Goal: Task Accomplishment & Management: Manage account settings

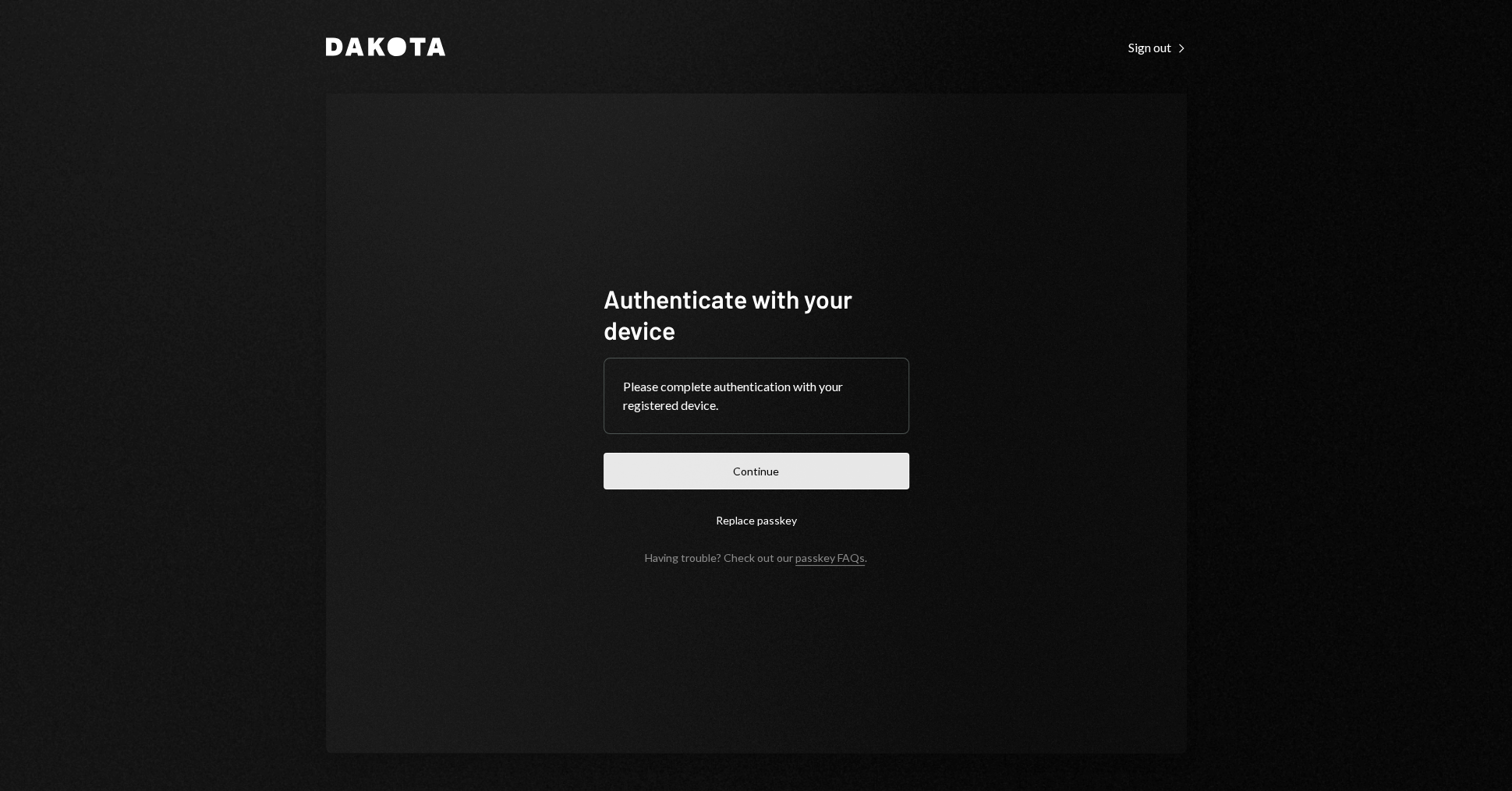
click at [727, 476] on button "Continue" at bounding box center [756, 471] width 306 height 37
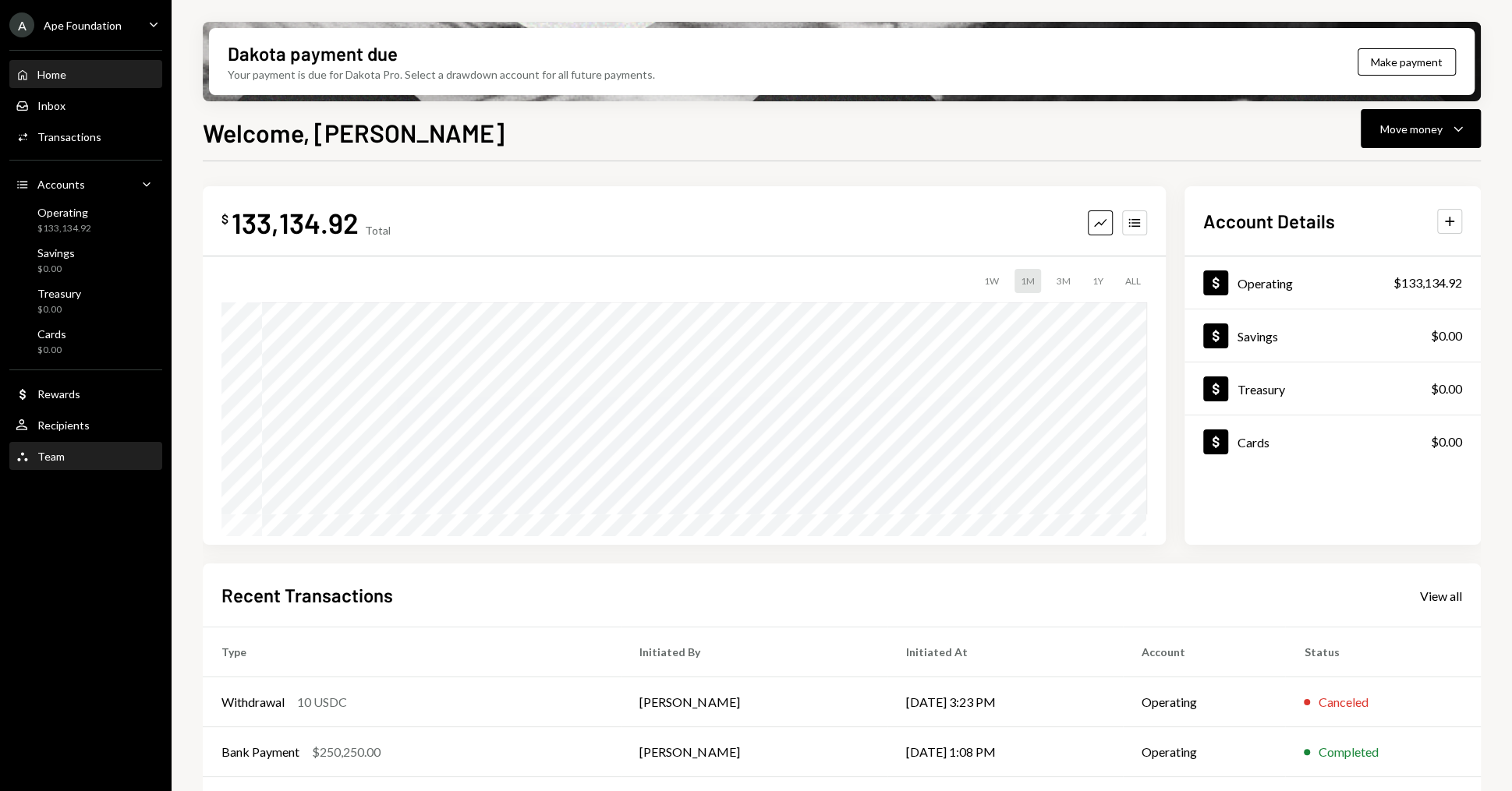
click at [88, 454] on div "Team Team" at bounding box center [86, 456] width 140 height 14
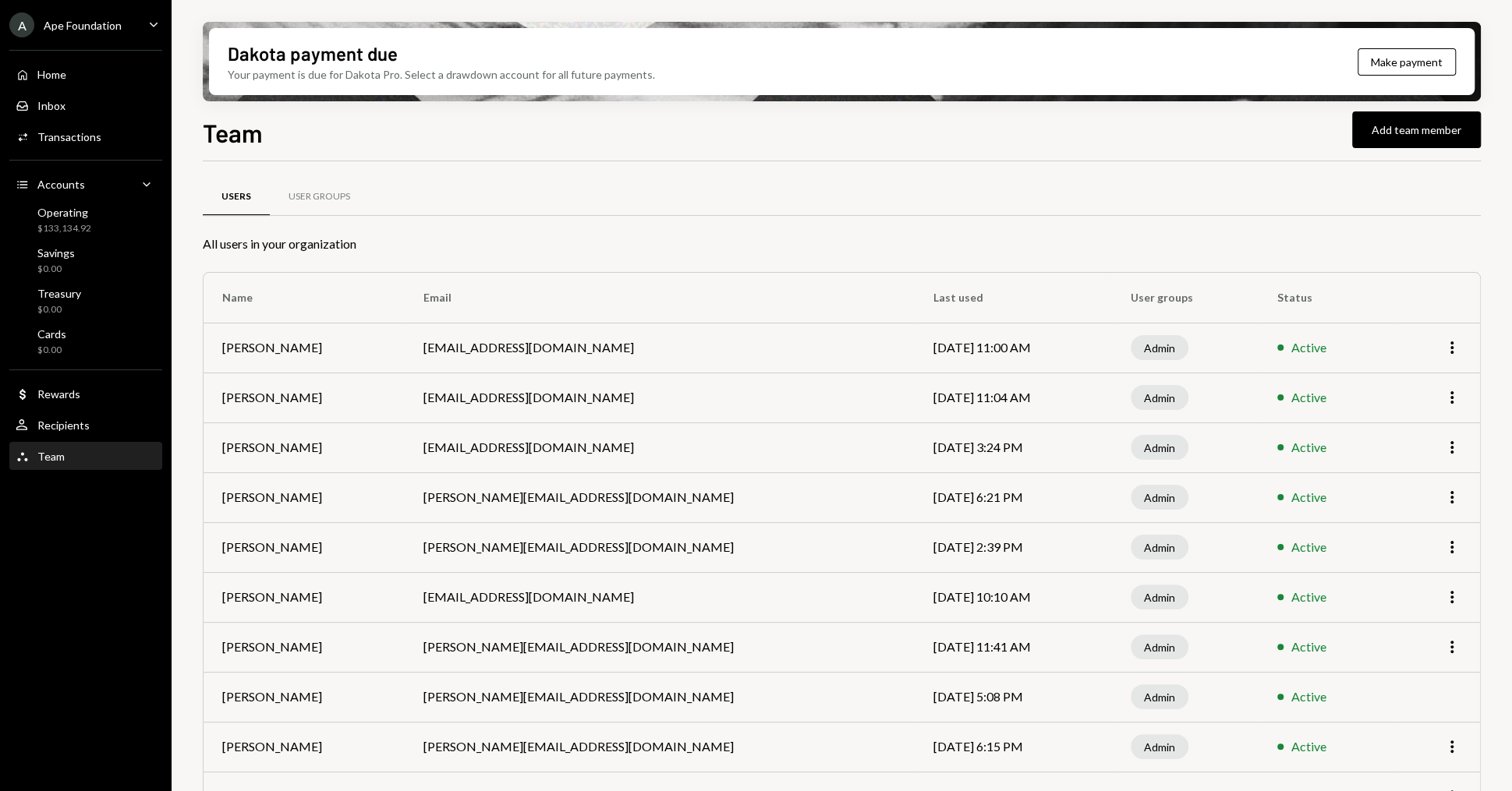
click at [467, 494] on td "chris@apechain.com" at bounding box center [660, 497] width 510 height 50
click at [491, 492] on td "chris@apechain.com" at bounding box center [660, 497] width 510 height 50
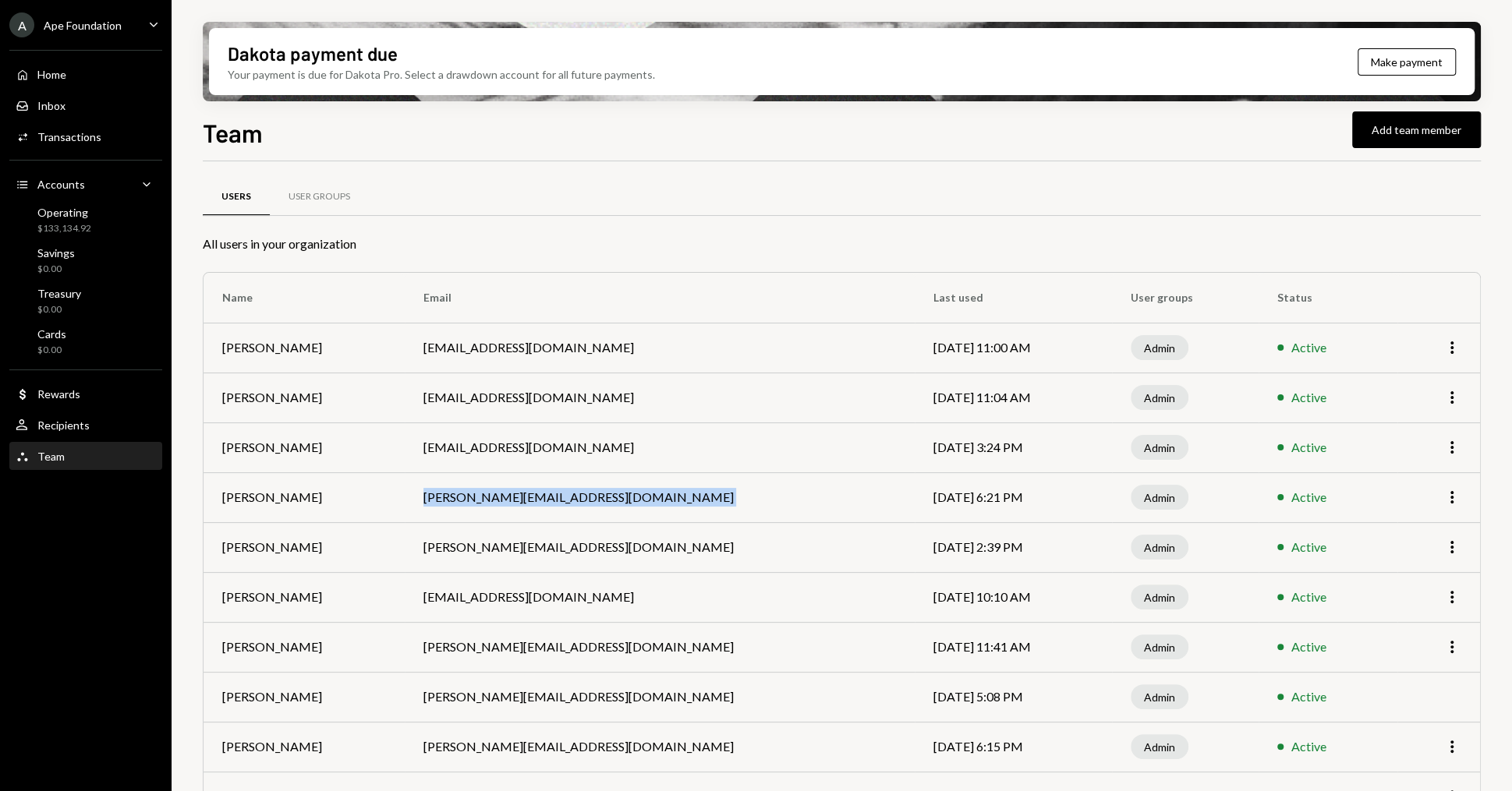
click at [491, 492] on td "chris@apechain.com" at bounding box center [660, 497] width 510 height 50
click at [56, 66] on div "Home Home" at bounding box center [86, 75] width 140 height 27
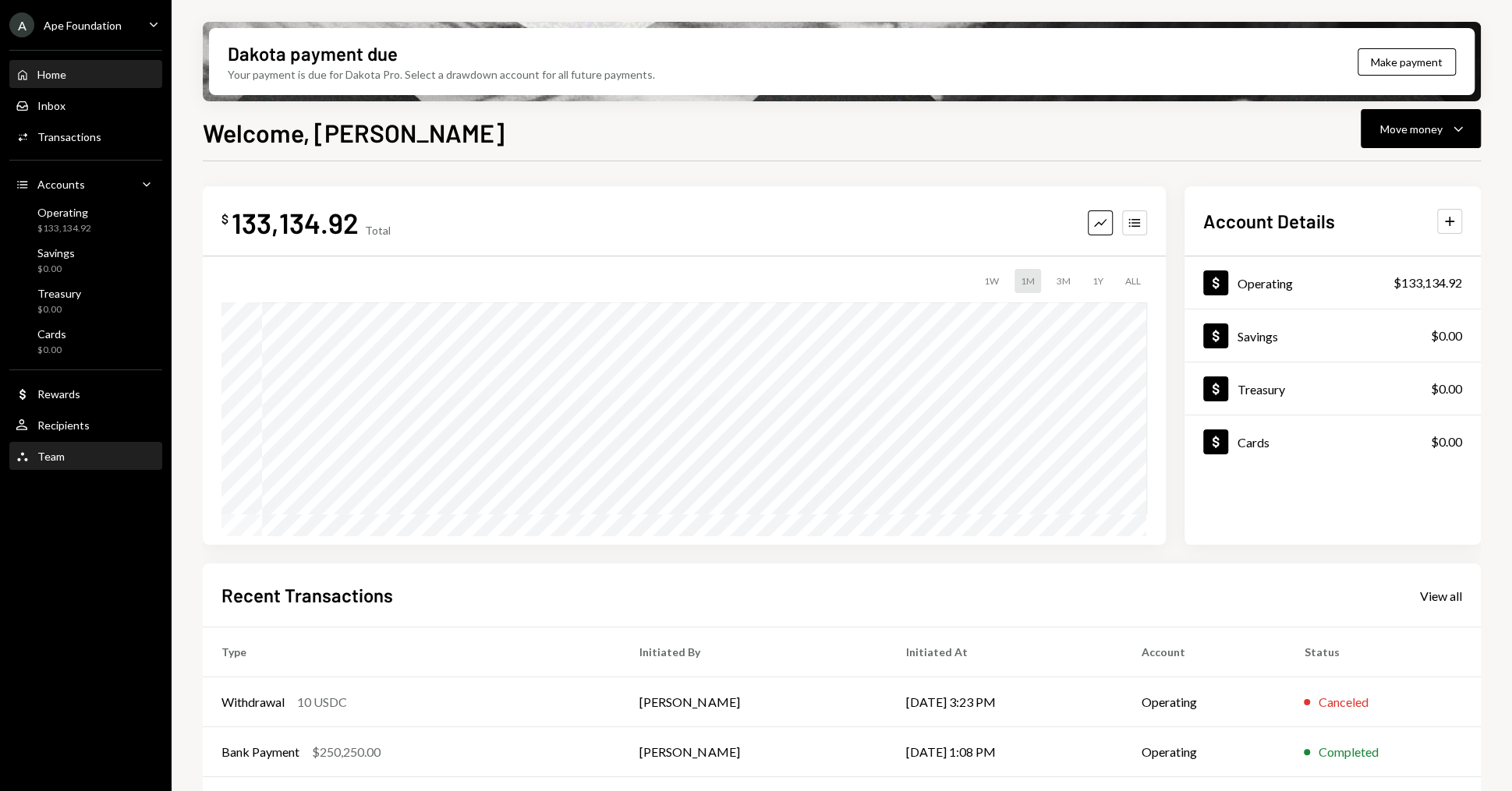
click at [94, 461] on div "Team Team" at bounding box center [86, 456] width 140 height 14
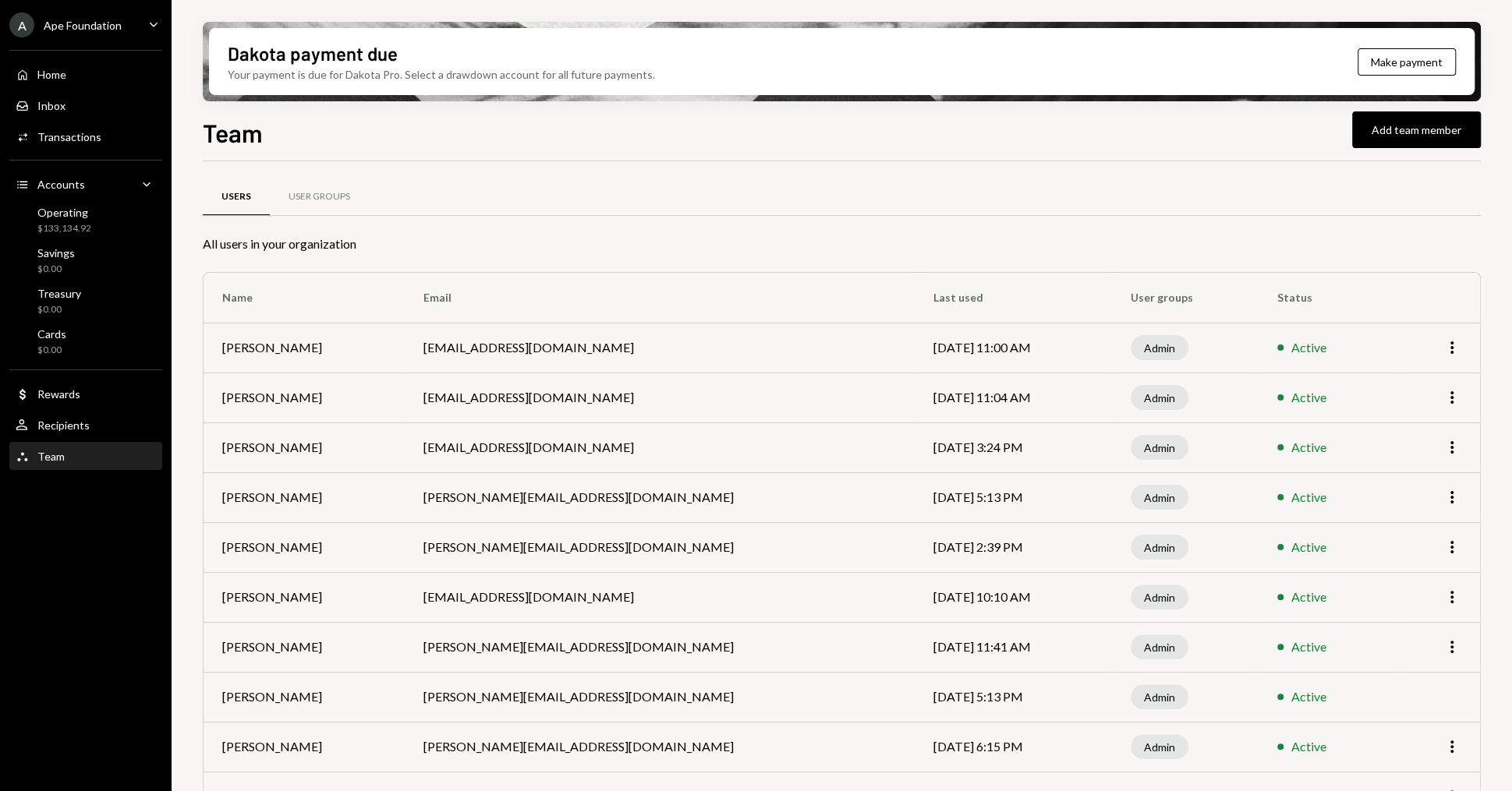
scroll to position [93, 0]
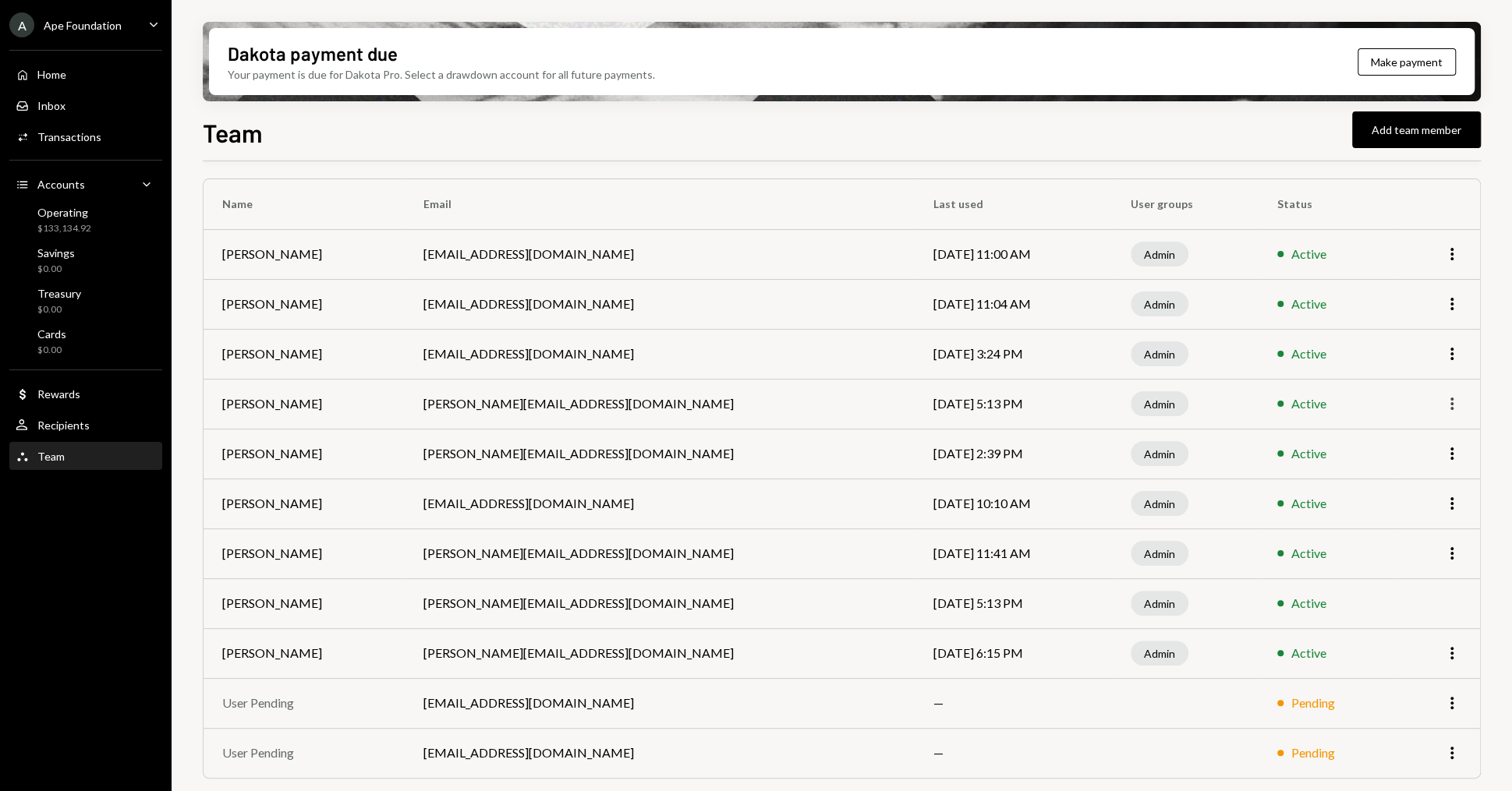
click at [1449, 402] on icon "More" at bounding box center [1451, 403] width 18 height 18
click at [1422, 440] on div "Reset PIN" at bounding box center [1415, 436] width 78 height 28
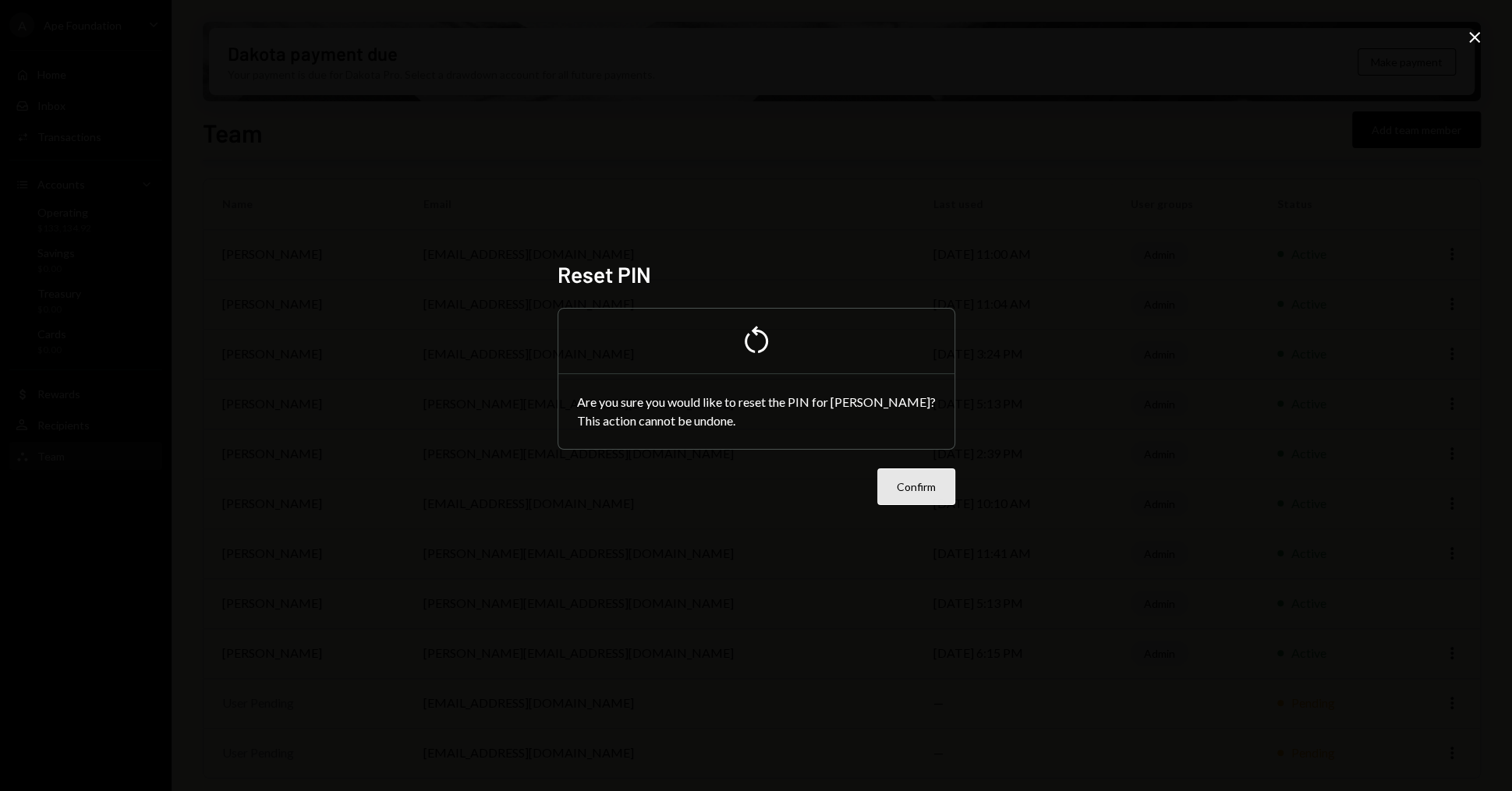
click at [924, 488] on button "Confirm" at bounding box center [915, 486] width 78 height 37
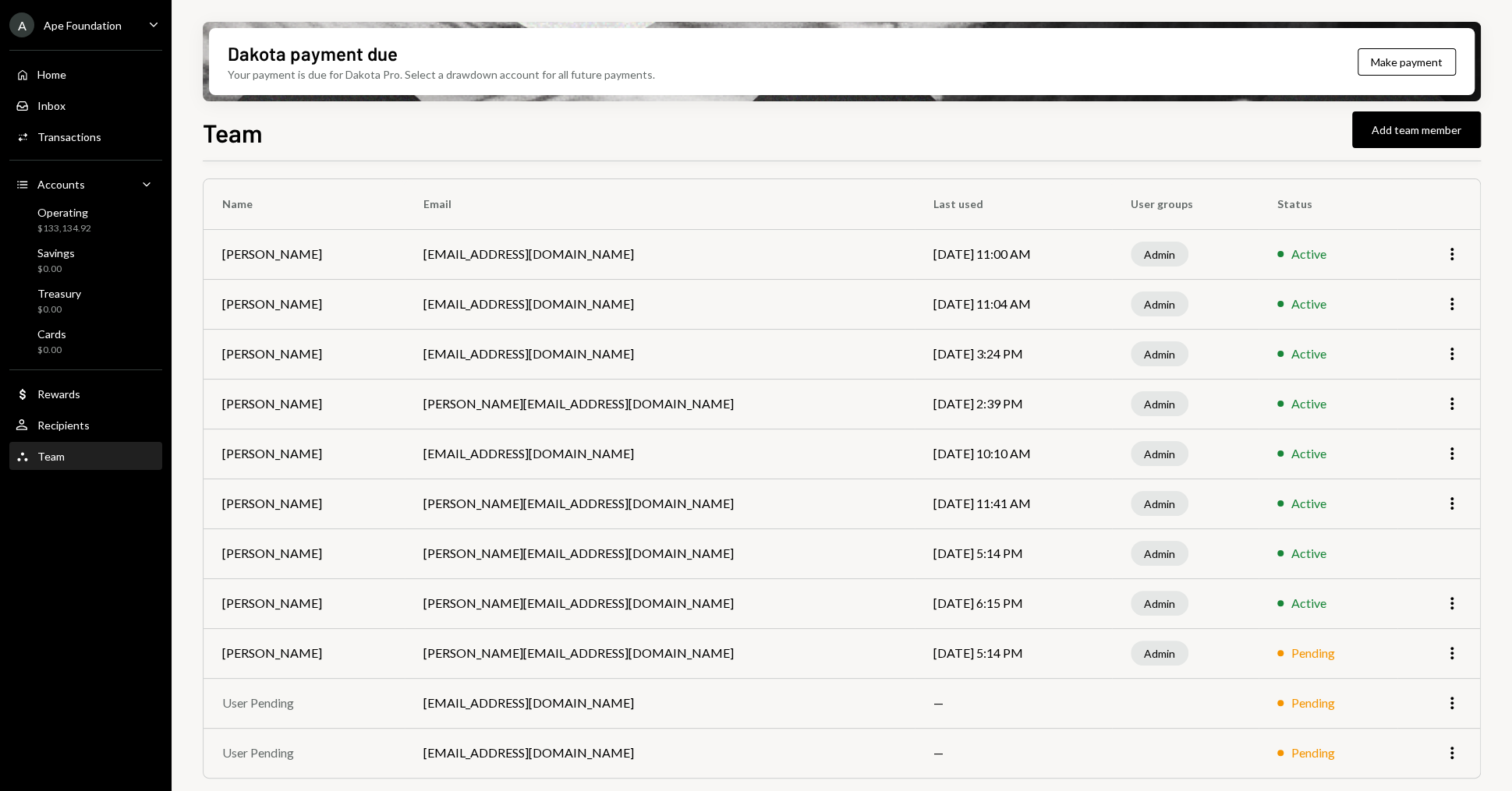
scroll to position [92, 0]
click at [1454, 654] on icon "More" at bounding box center [1451, 654] width 18 height 18
click at [1494, 626] on div "Dakota payment due Your payment is due for Dakota Pro. Select a drawdown accoun…" at bounding box center [841, 396] width 1340 height 791
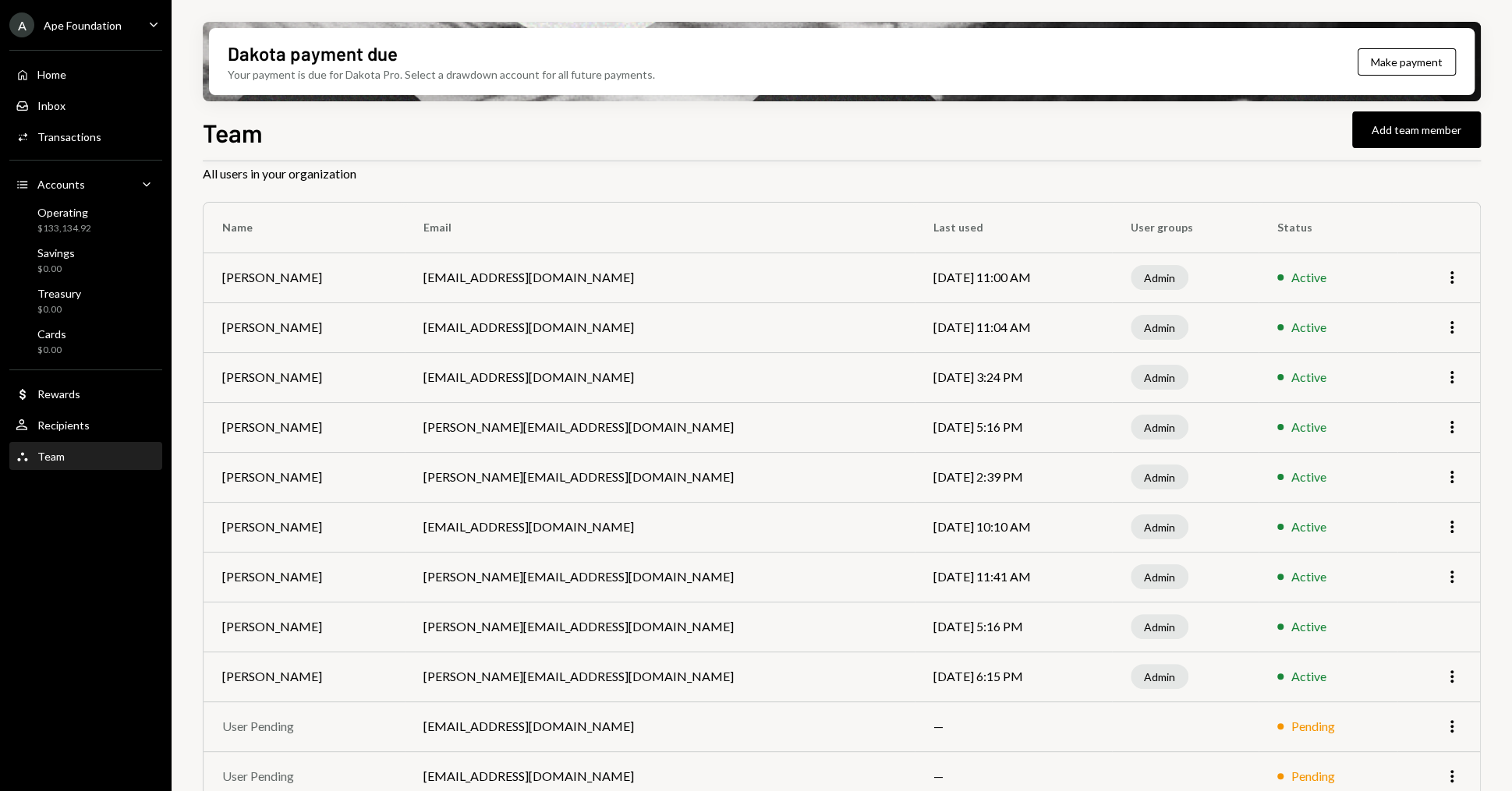
scroll to position [93, 0]
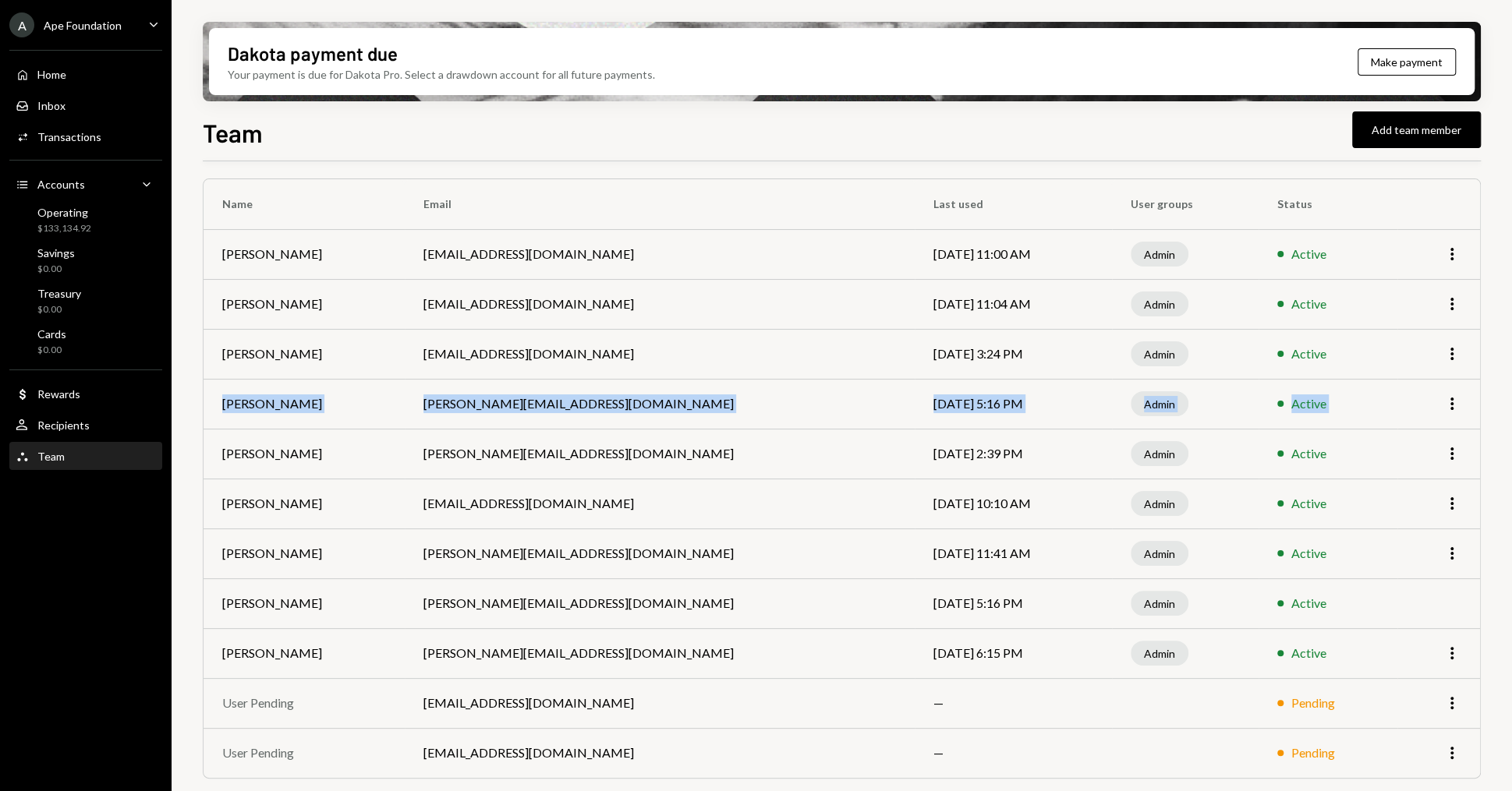
drag, startPoint x: 220, startPoint y: 400, endPoint x: 1436, endPoint y: 425, distance: 1216.3
click at [1436, 425] on tr "Chris Bolaza chris@apechain.com Aug 22, 2025 5:16 PM Admin Active More" at bounding box center [842, 404] width 1277 height 50
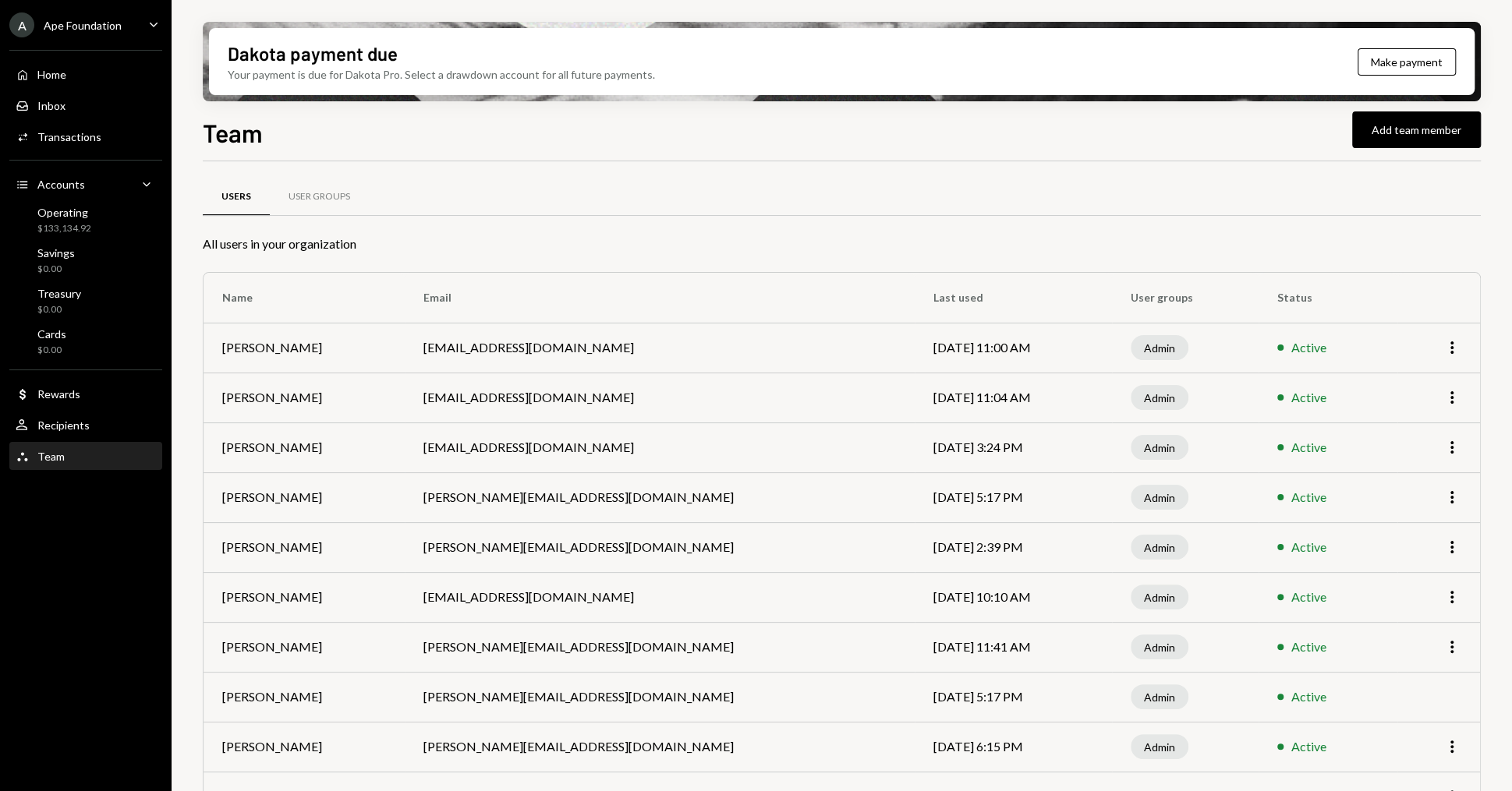
scroll to position [93, 0]
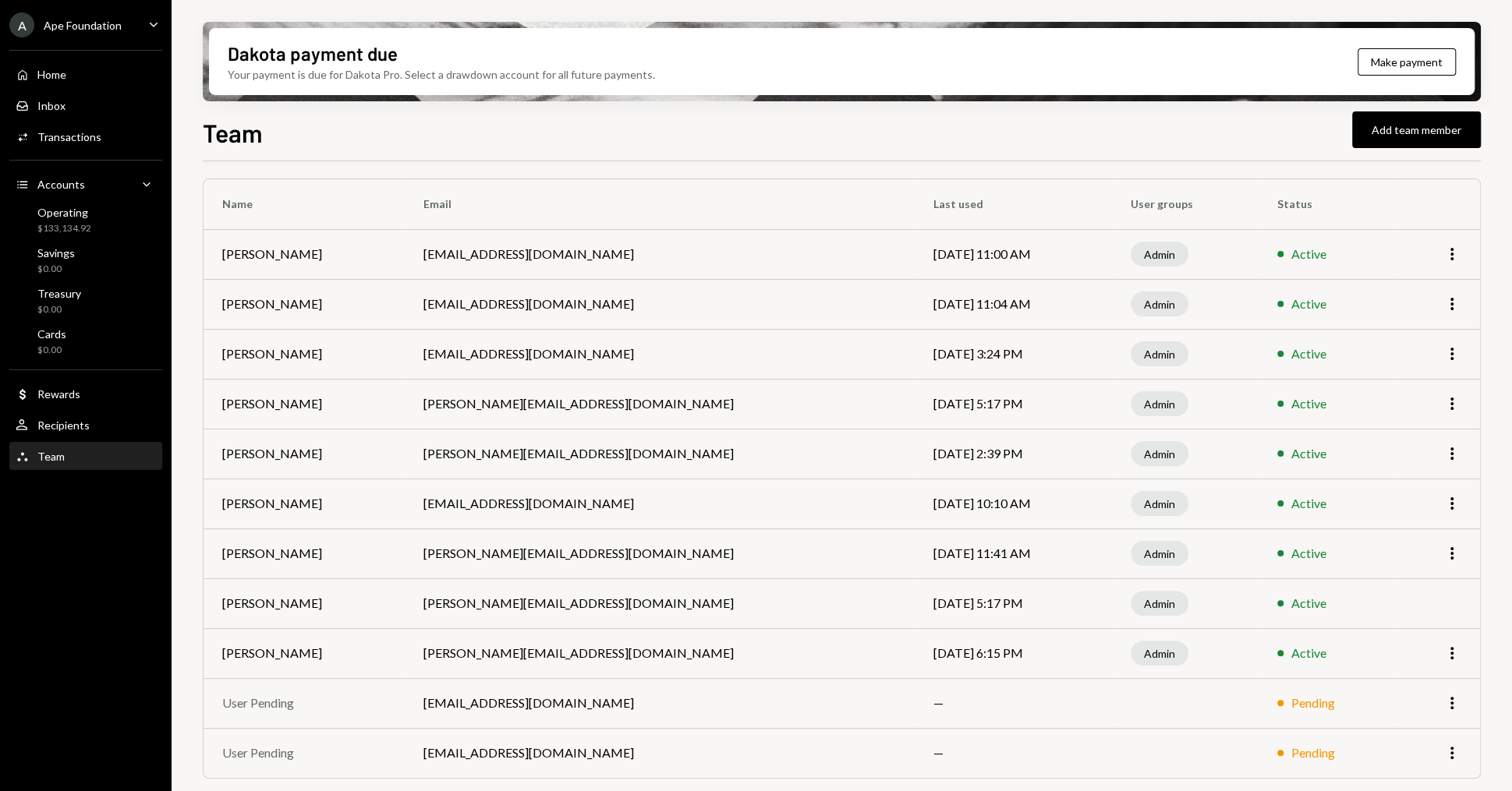
click at [489, 406] on td "[PERSON_NAME][EMAIL_ADDRESS][DOMAIN_NAME]" at bounding box center [660, 404] width 510 height 50
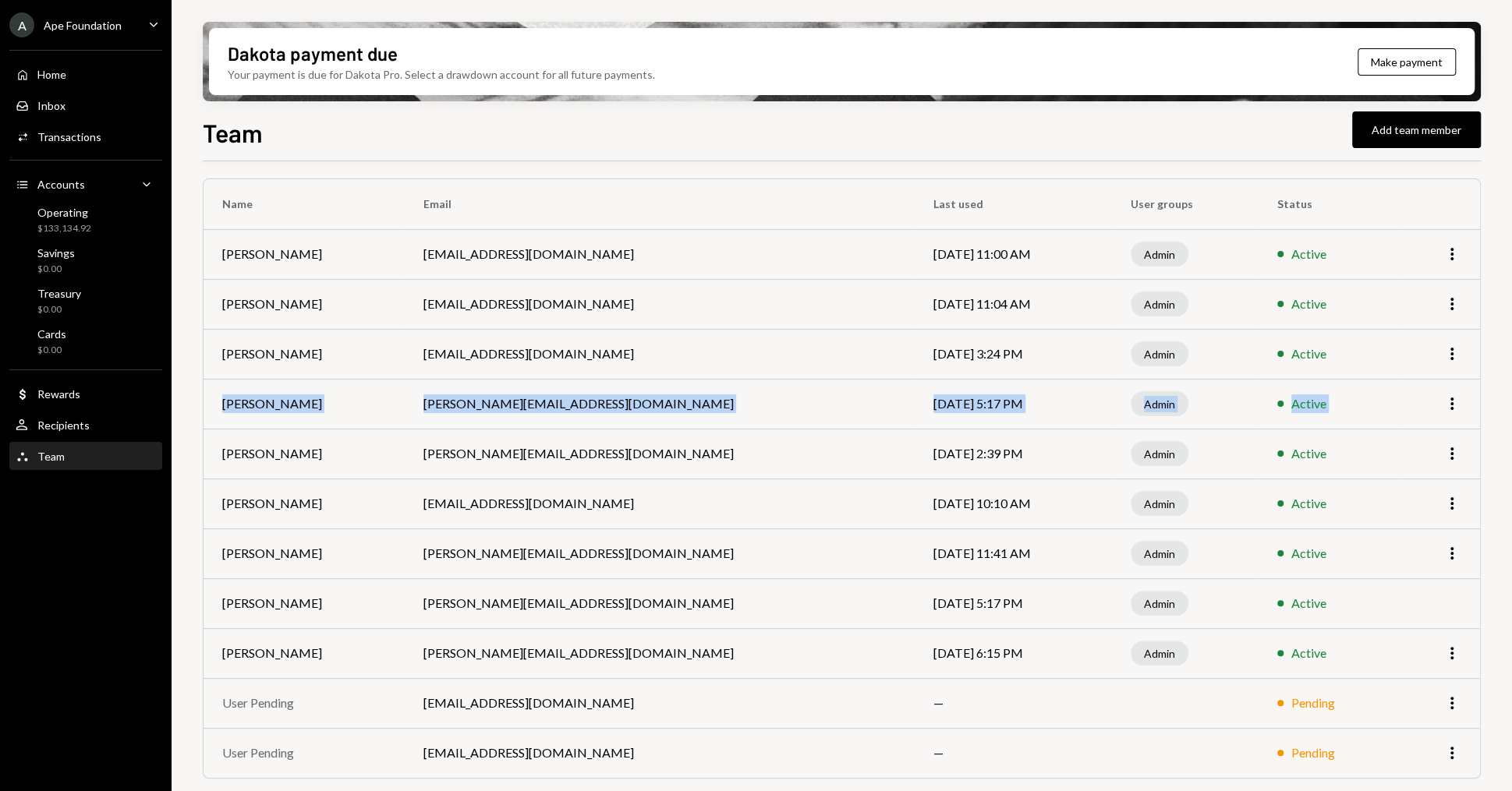
drag, startPoint x: 222, startPoint y: 404, endPoint x: 1459, endPoint y: 418, distance: 1237.1
click at [1459, 418] on tr "Chris Bolaza chris@apechain.com Aug 22, 2025 5:17 PM Admin Active More" at bounding box center [842, 404] width 1277 height 50
click at [523, 402] on td "[PERSON_NAME][EMAIL_ADDRESS][DOMAIN_NAME]" at bounding box center [660, 404] width 510 height 50
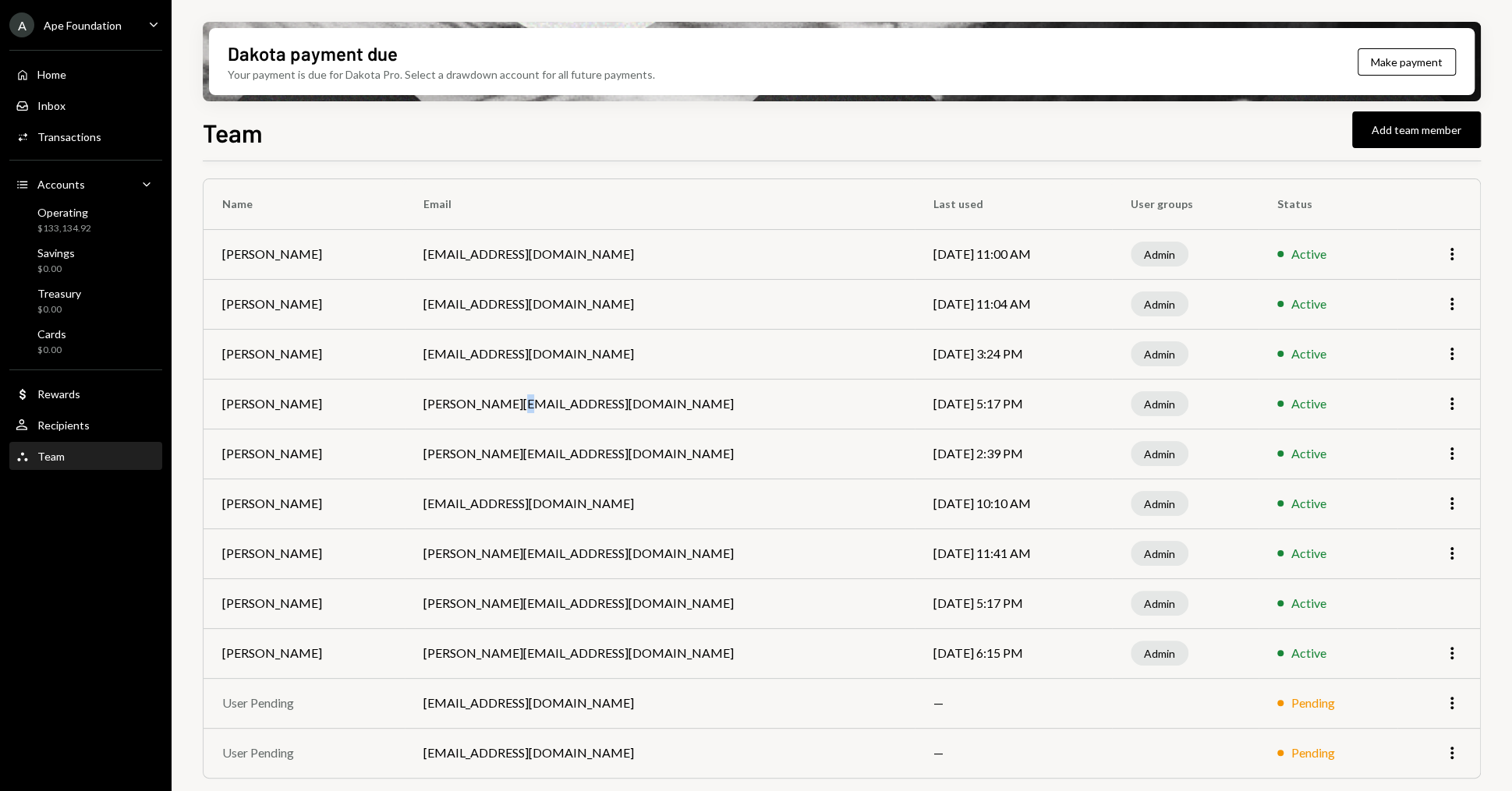
click at [523, 402] on td "[PERSON_NAME][EMAIL_ADDRESS][DOMAIN_NAME]" at bounding box center [660, 404] width 510 height 50
click at [1451, 402] on icon "button" at bounding box center [1452, 403] width 3 height 13
click at [1391, 454] on div "Remove" at bounding box center [1415, 464] width 78 height 28
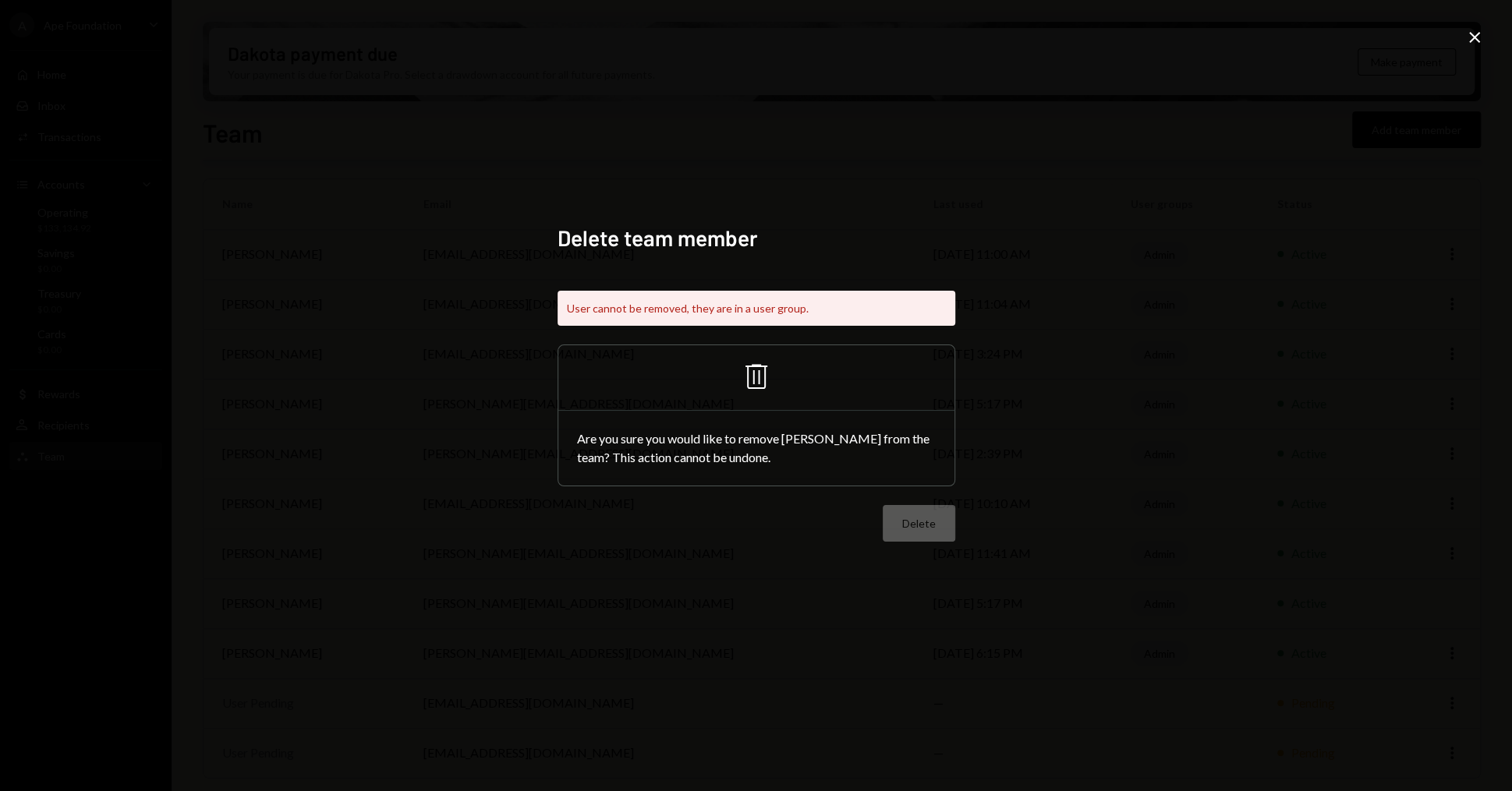
click at [842, 459] on div "Are you sure you would like to remove Chris Bolaza from the team? This action c…" at bounding box center [756, 448] width 396 height 75
click at [913, 523] on div "Delete" at bounding box center [756, 523] width 397 height 37
click at [1039, 381] on div "Delete team member User cannot be removed, they are in a user group. Trash Are …" at bounding box center [756, 396] width 1512 height 791
click at [1475, 39] on icon at bounding box center [1474, 37] width 11 height 11
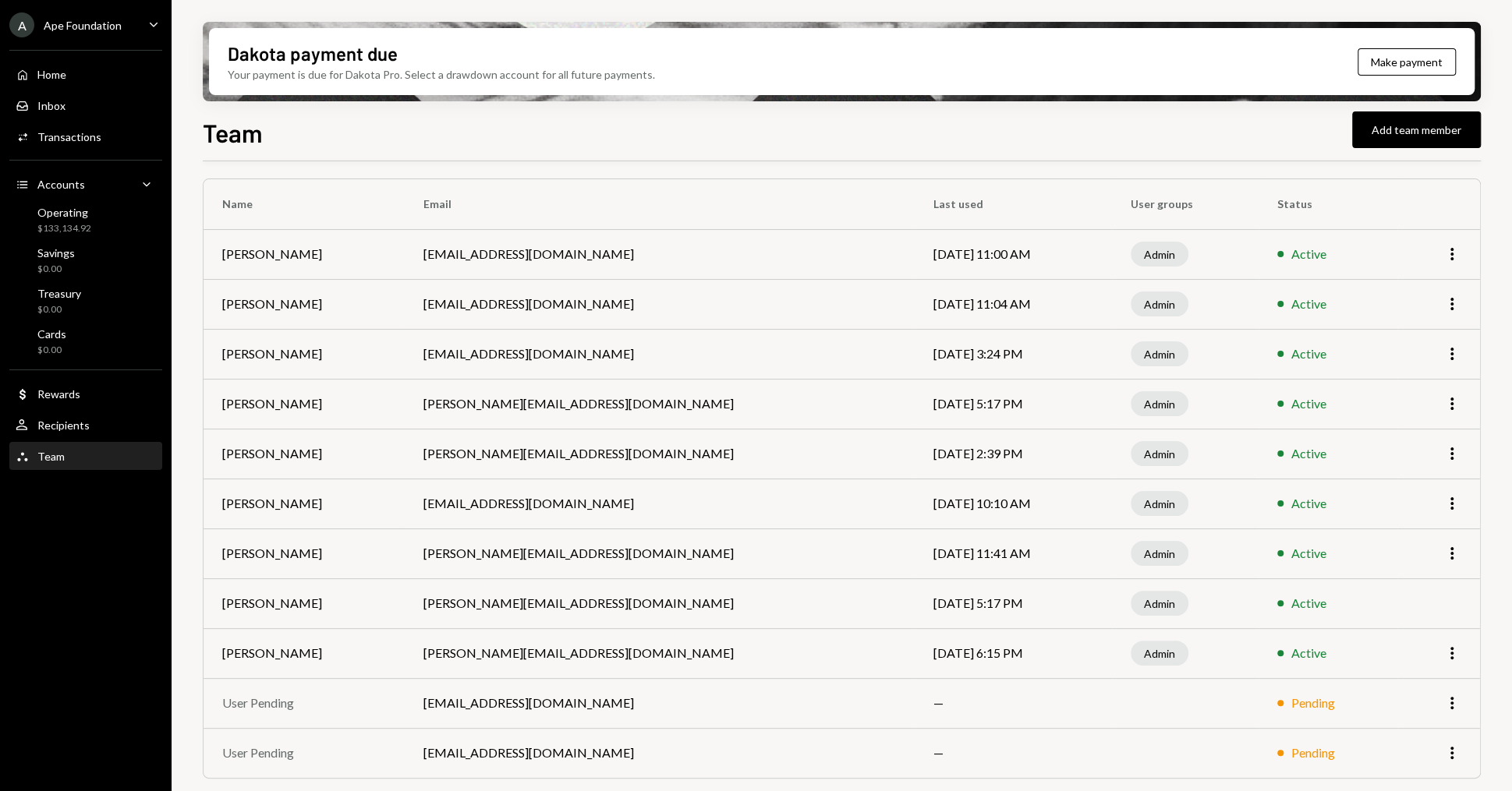
scroll to position [0, 0]
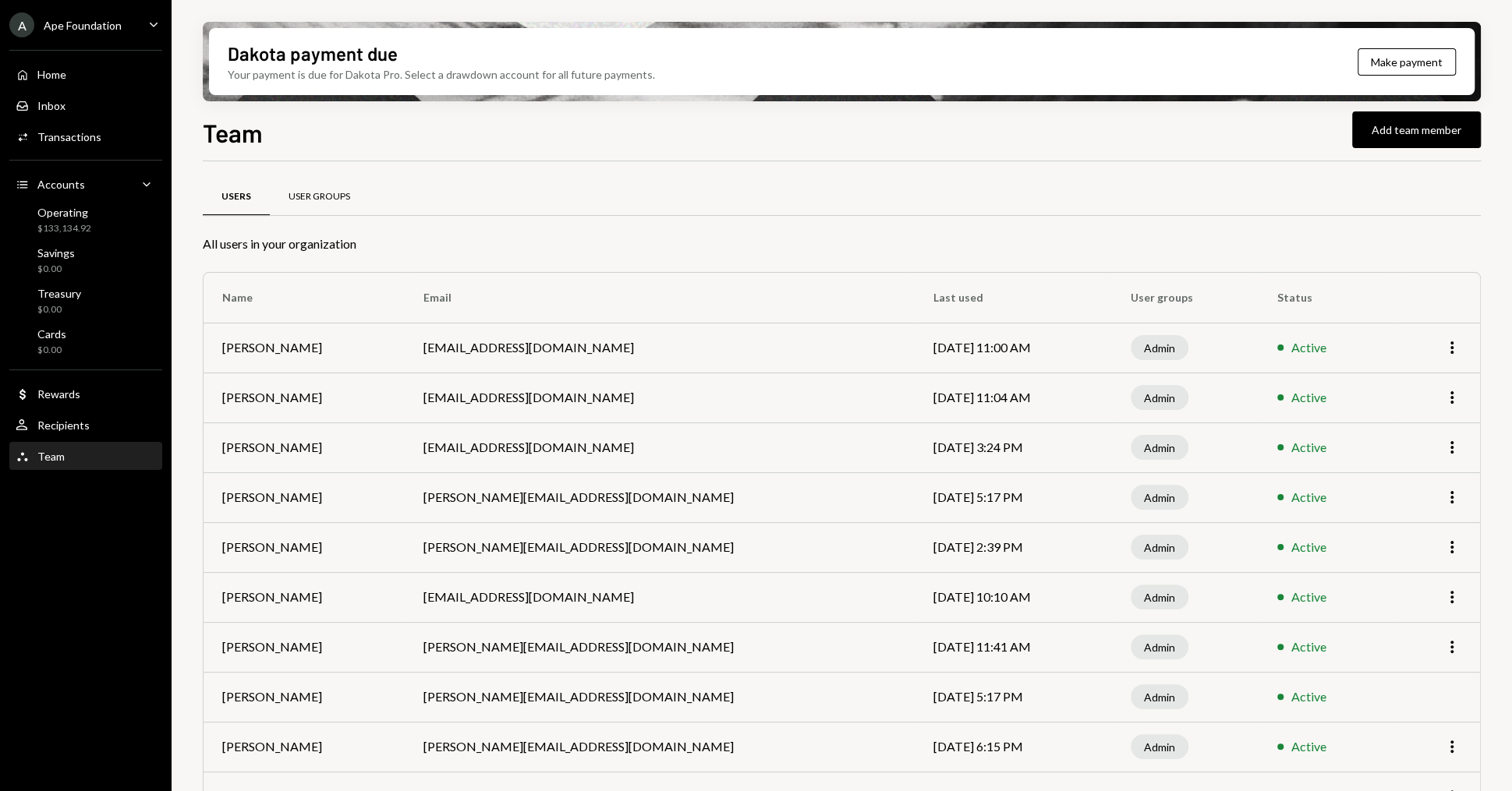
click at [289, 196] on div "User Groups" at bounding box center [319, 197] width 62 height 13
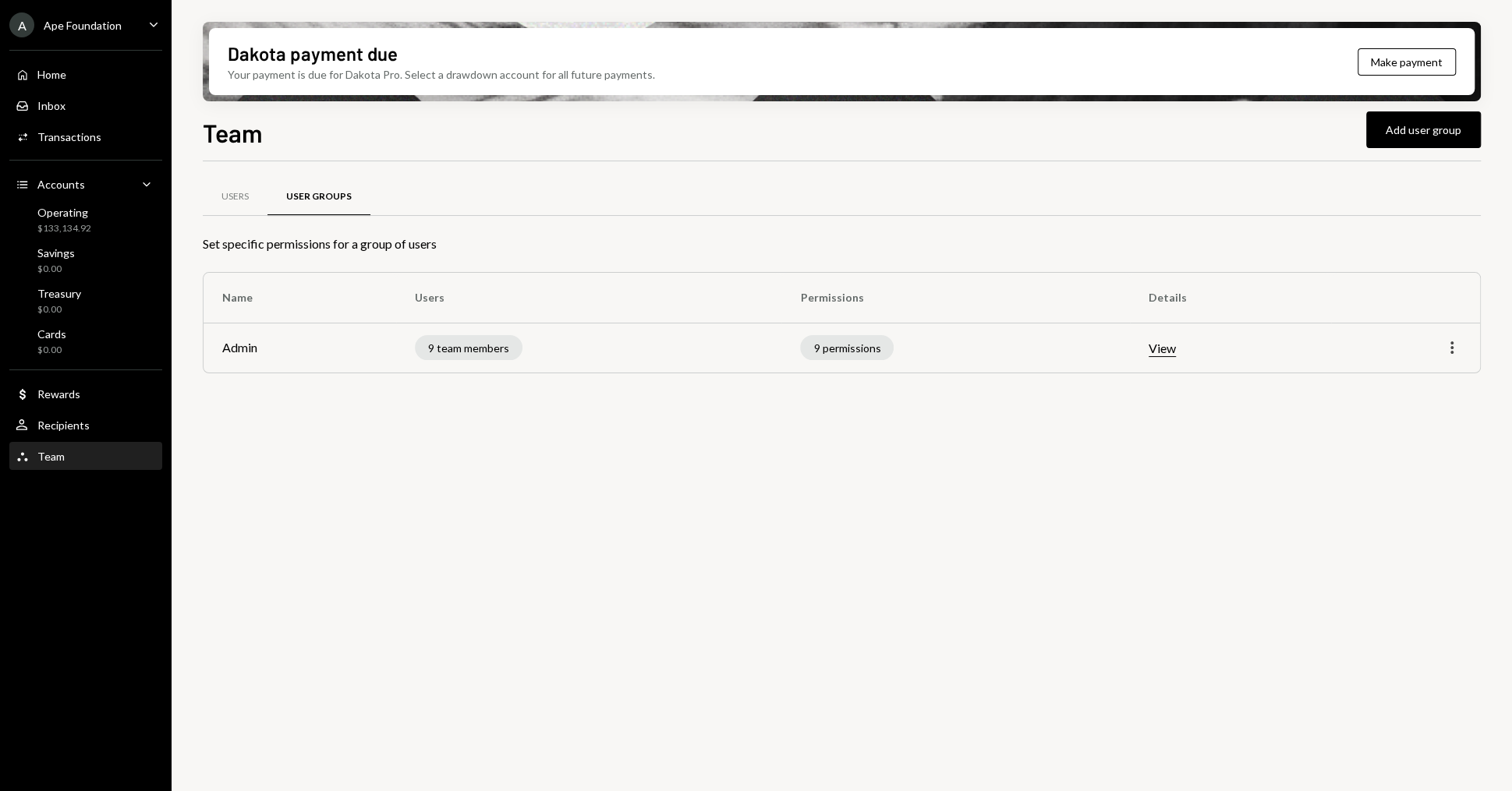
click at [1454, 343] on icon "More" at bounding box center [1451, 347] width 18 height 18
click at [1382, 372] on div "Edit" at bounding box center [1415, 380] width 78 height 28
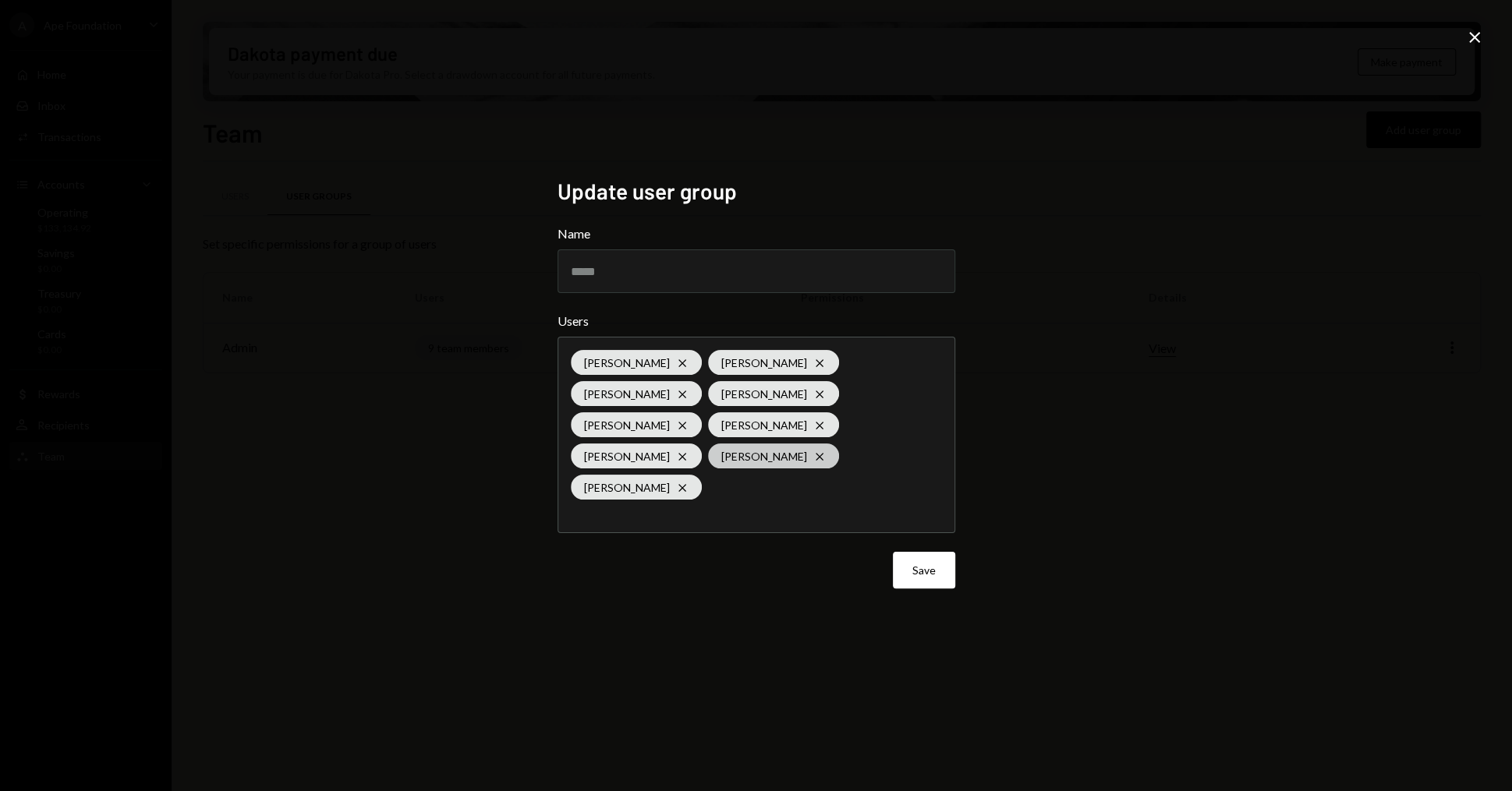
click at [816, 454] on icon at bounding box center [819, 456] width 7 height 7
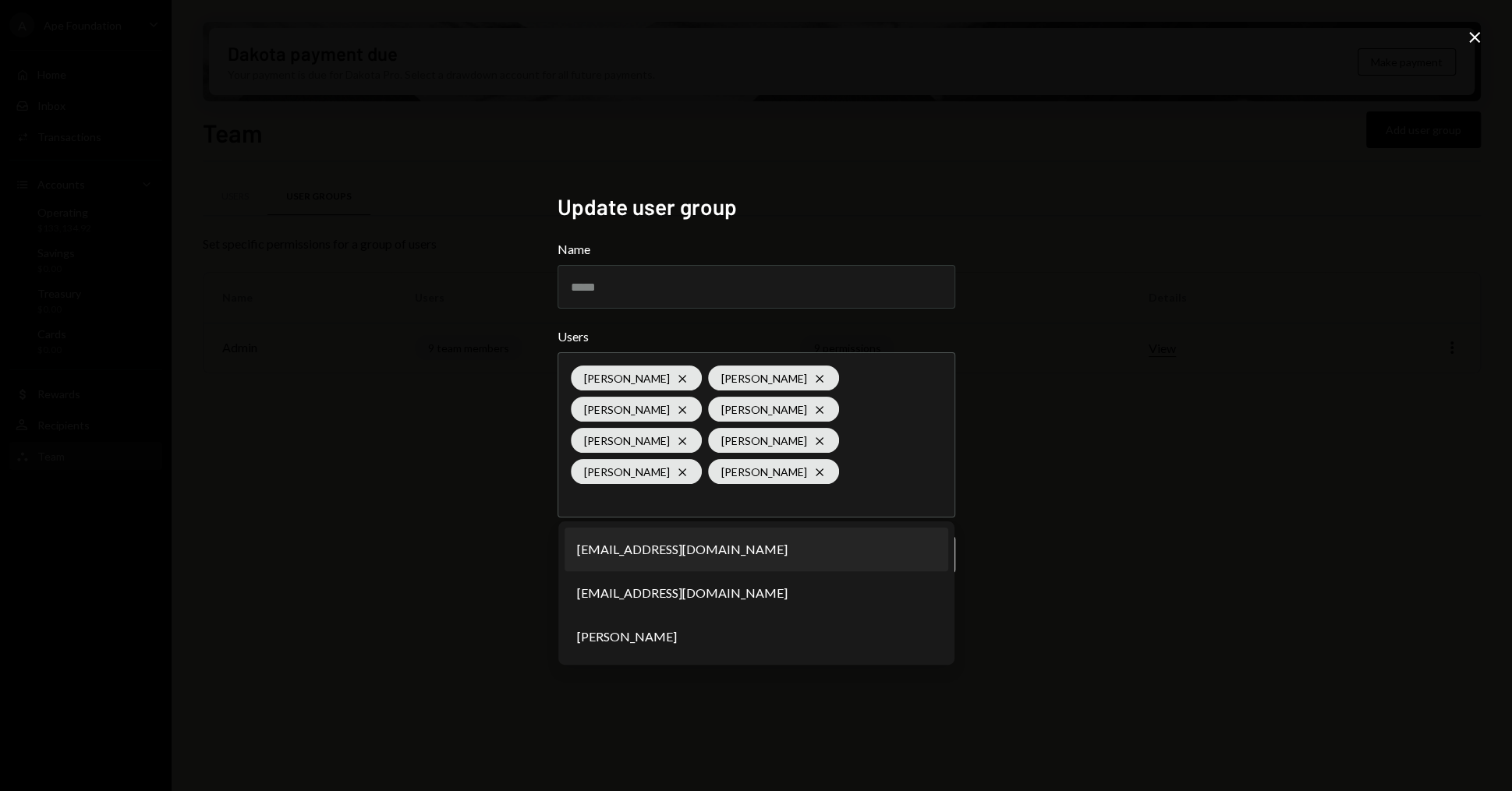
click at [1089, 497] on div "Update user group Name ***** Users Glenn Kennedy Cross Dan Els Cross Tyler Butt…" at bounding box center [756, 396] width 1512 height 791
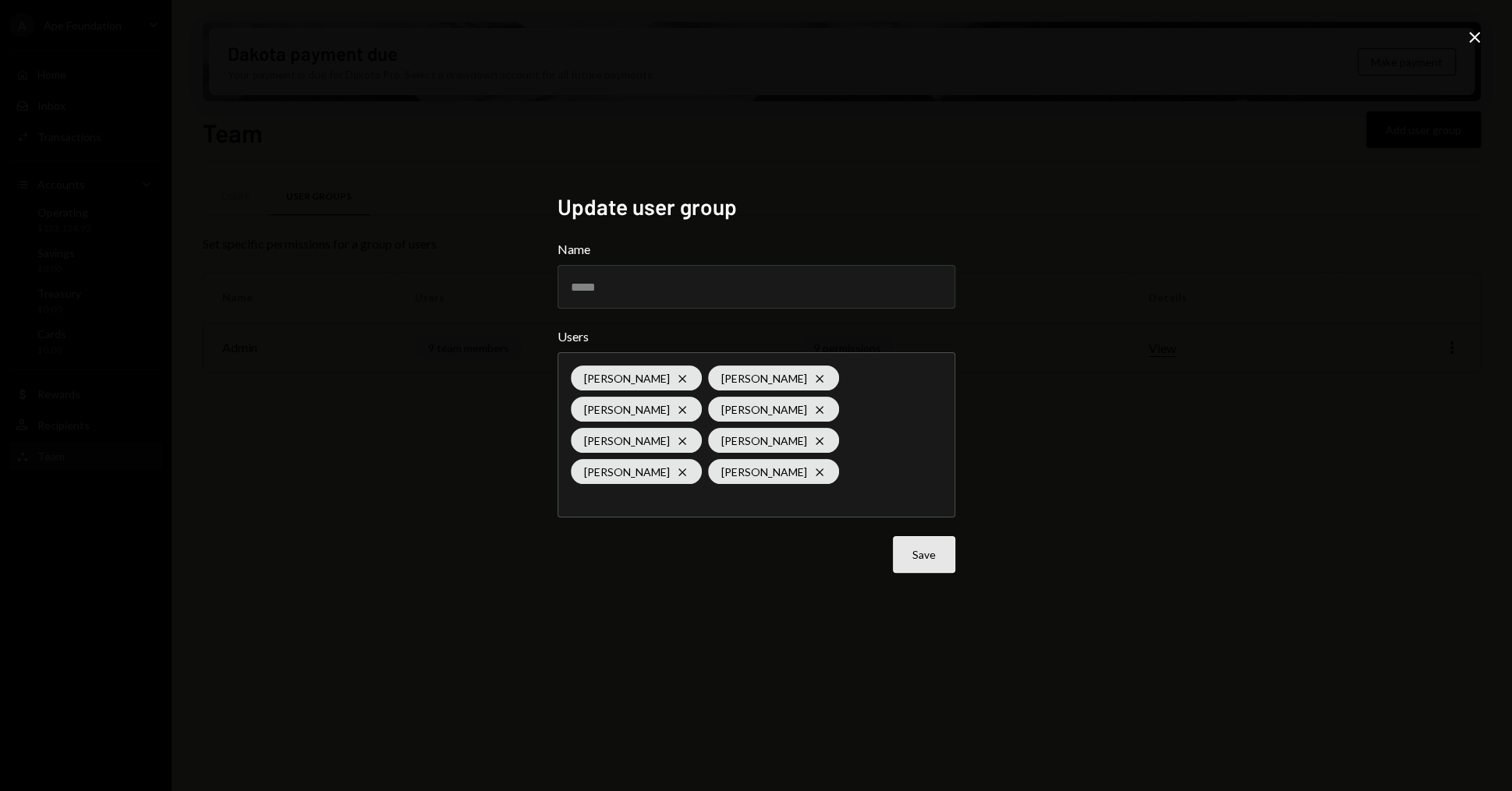
click at [923, 536] on button "Save" at bounding box center [923, 554] width 63 height 37
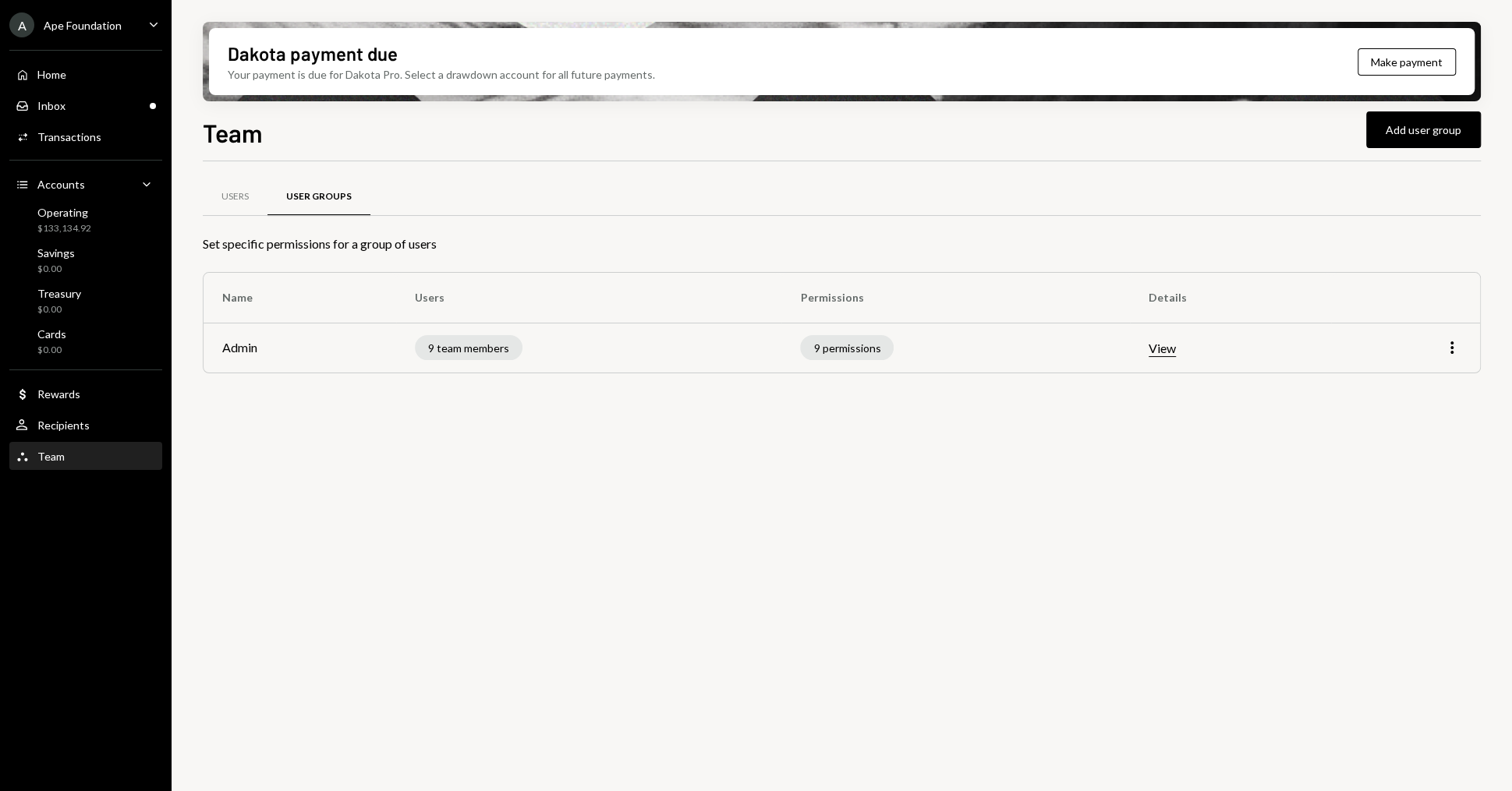
click at [106, 467] on div "Team Team" at bounding box center [86, 456] width 140 height 27
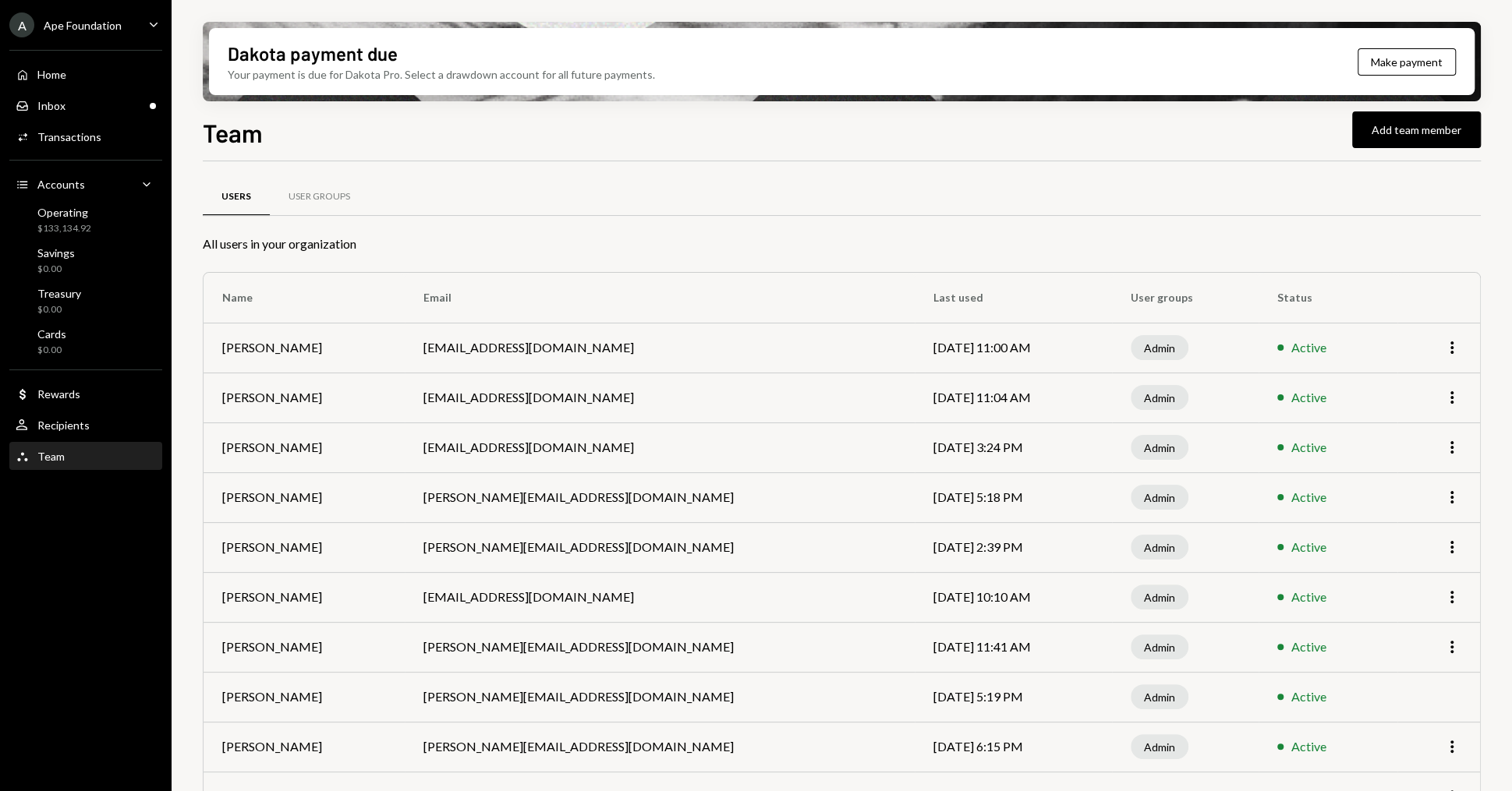
scroll to position [93, 0]
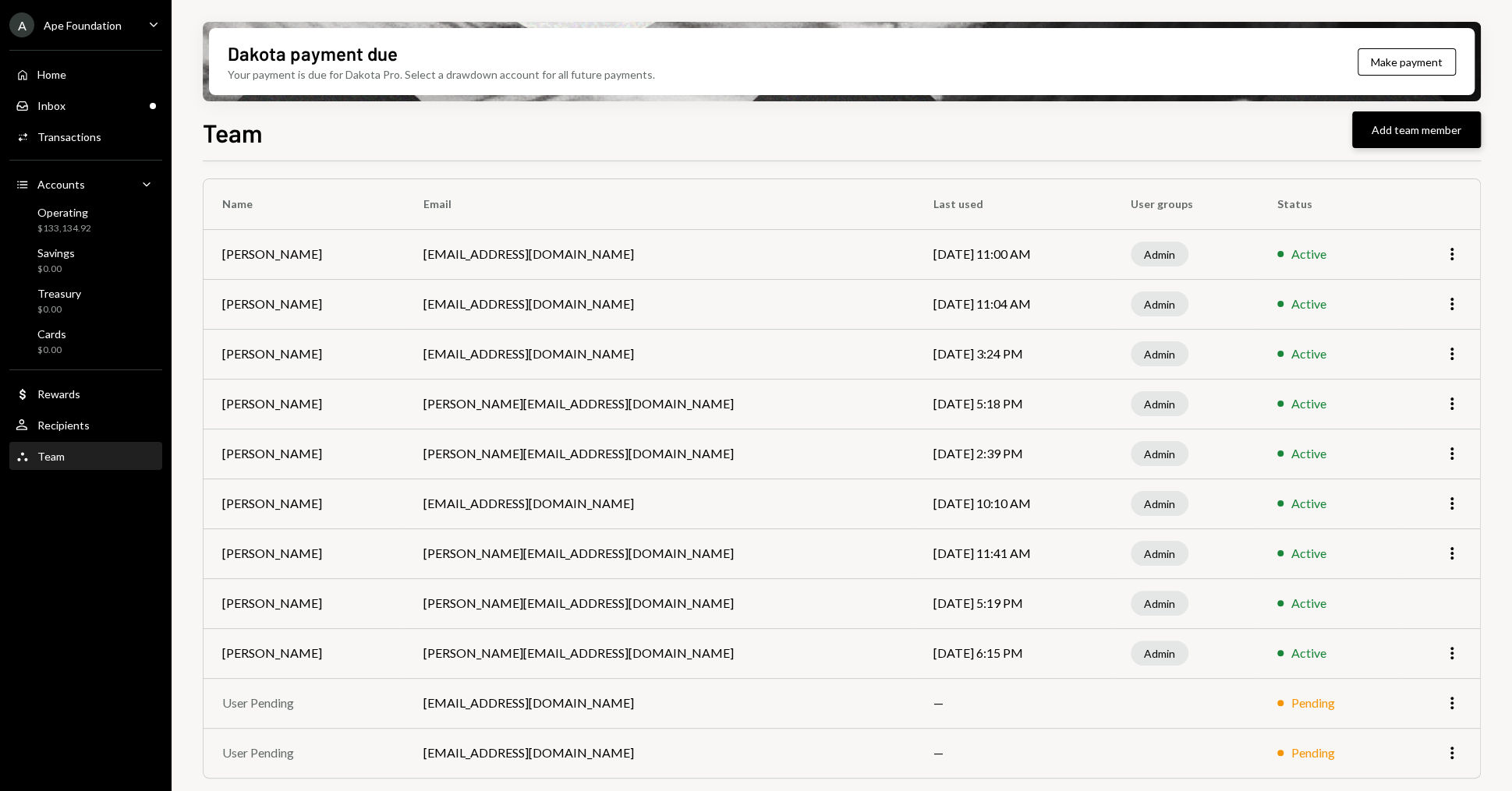
click at [1418, 139] on button "Add team member" at bounding box center [1416, 130] width 129 height 37
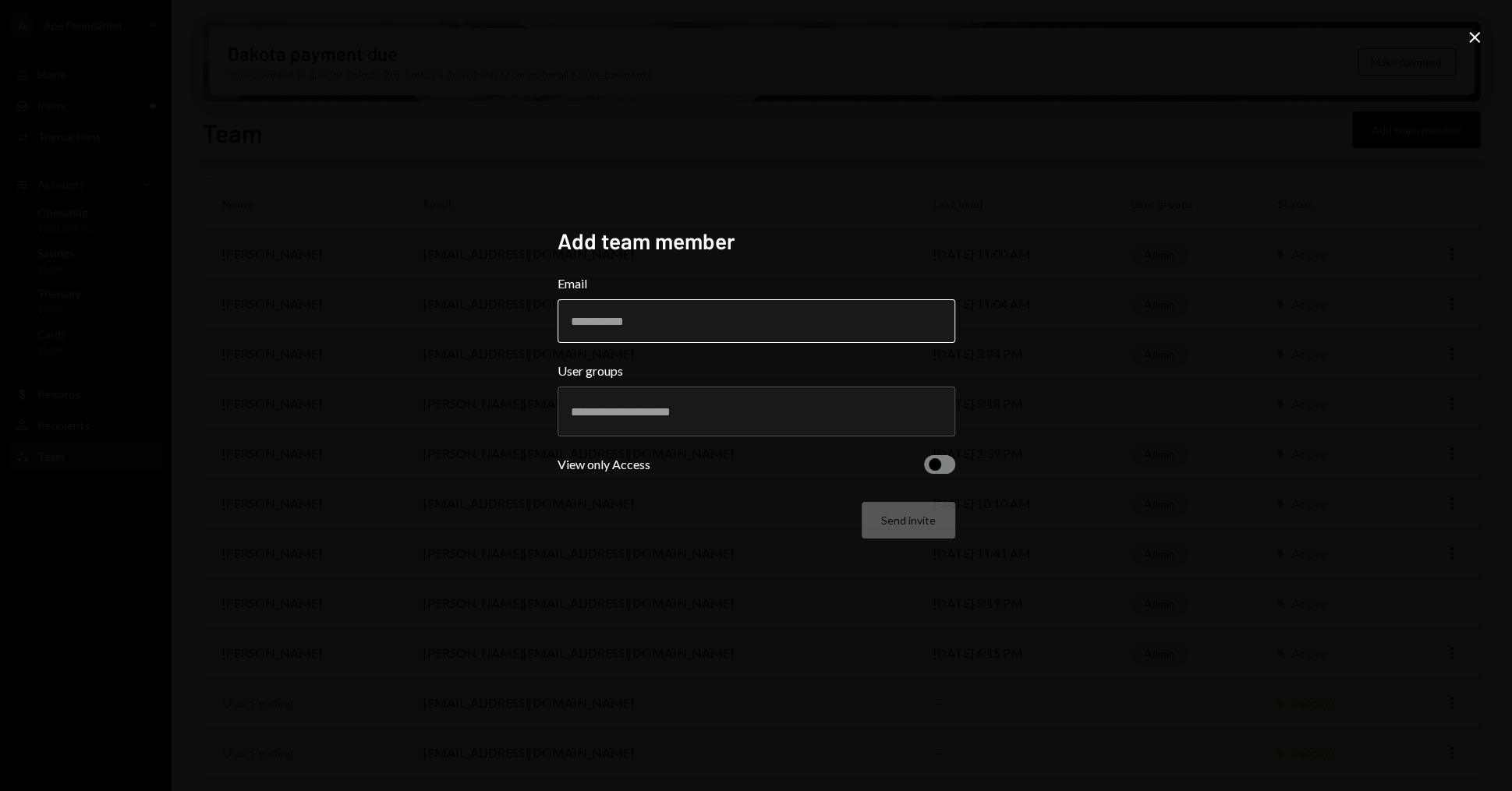
click at [710, 335] on input "Email" at bounding box center [756, 321] width 397 height 43
paste input "**********"
type input "**********"
click at [797, 415] on input "text" at bounding box center [756, 411] width 371 height 14
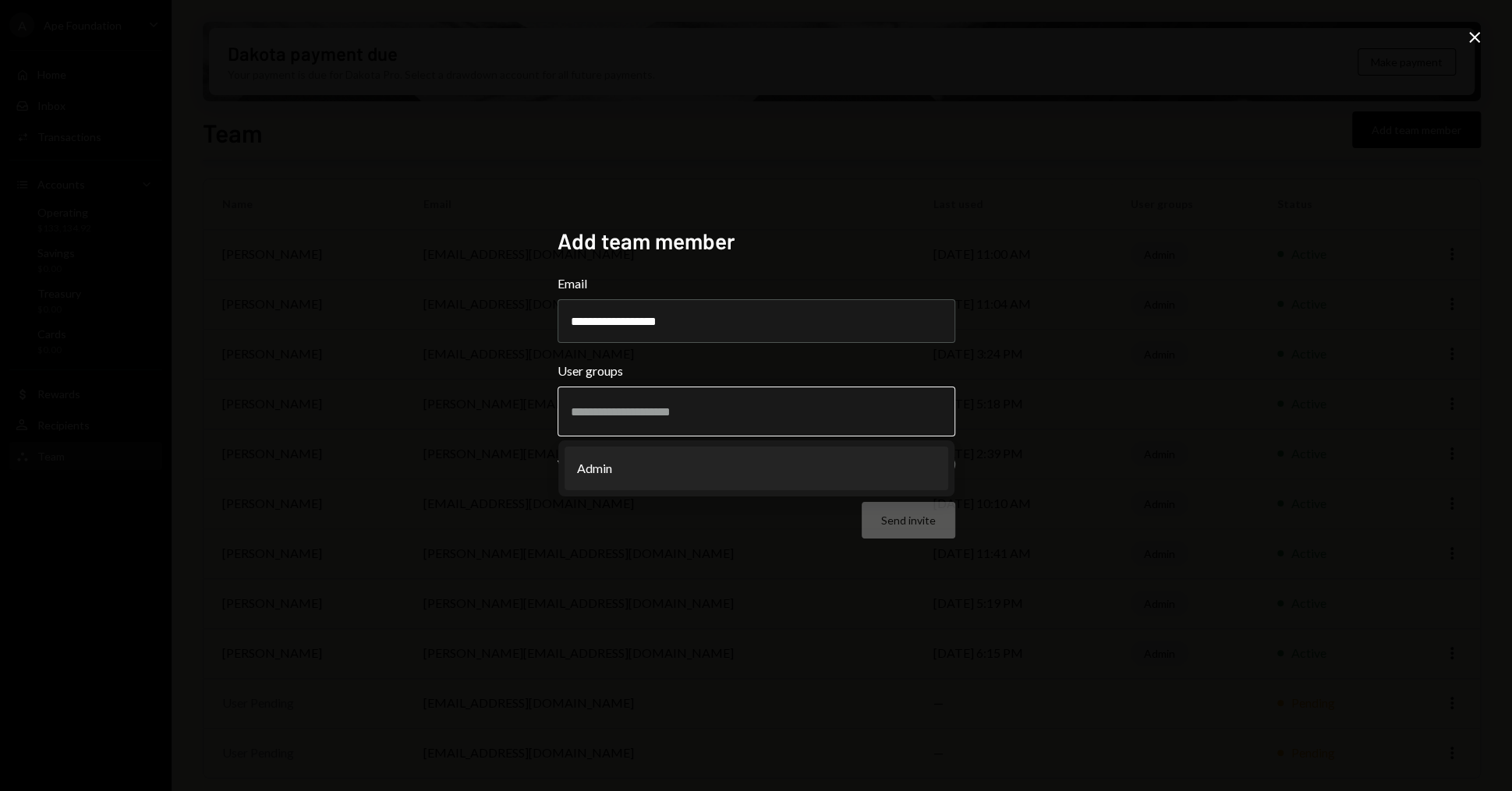
click at [747, 459] on li "Admin" at bounding box center [756, 468] width 383 height 43
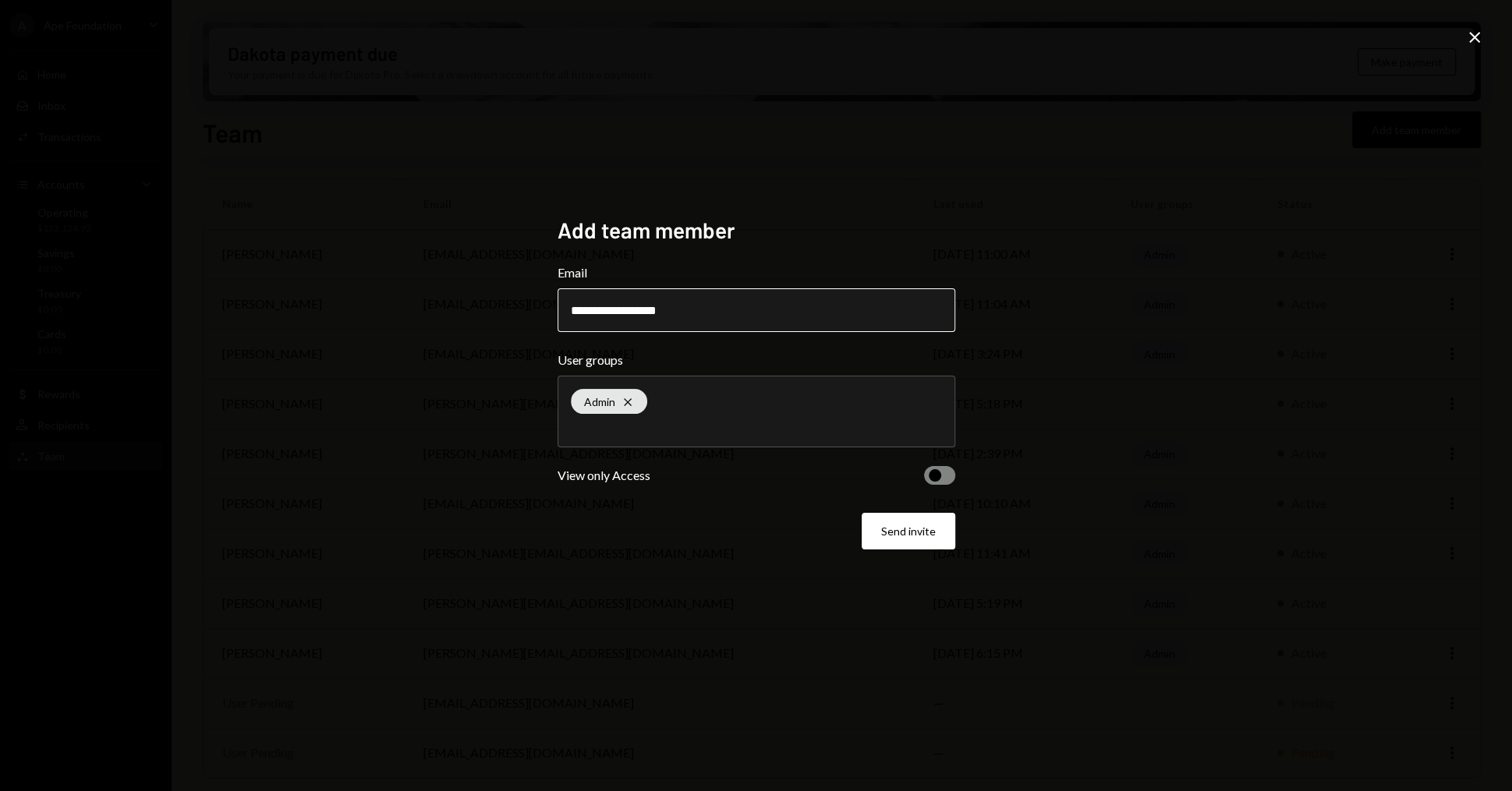
click at [790, 317] on input "**********" at bounding box center [756, 310] width 397 height 43
click at [930, 546] on button "Send invite" at bounding box center [908, 531] width 94 height 37
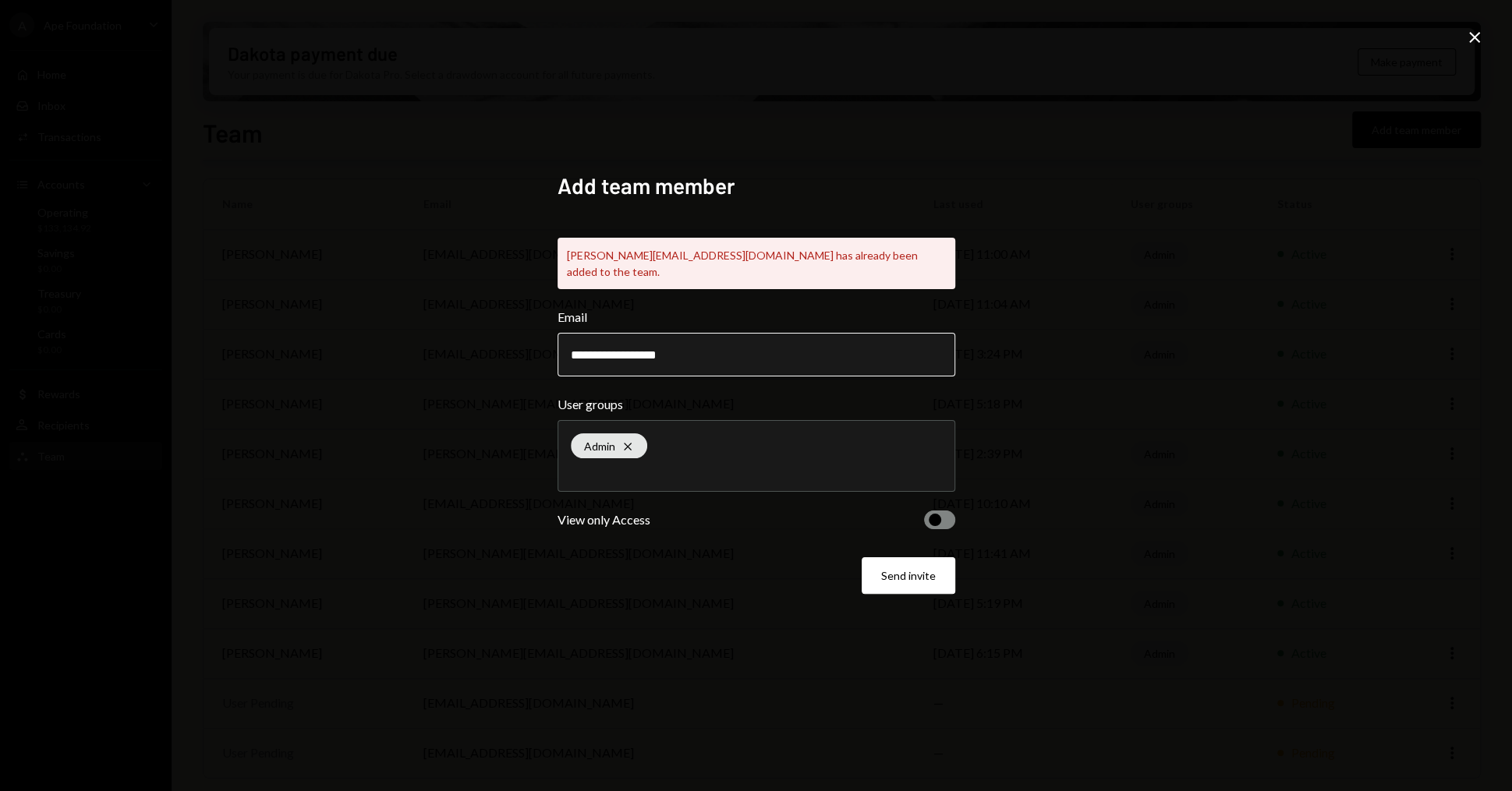
click at [747, 347] on input "**********" at bounding box center [756, 355] width 397 height 43
click at [930, 572] on button "Send invite" at bounding box center [908, 576] width 94 height 37
click at [933, 565] on button "Send invite" at bounding box center [908, 576] width 94 height 37
click at [1474, 28] on icon "Close" at bounding box center [1474, 38] width 18 height 18
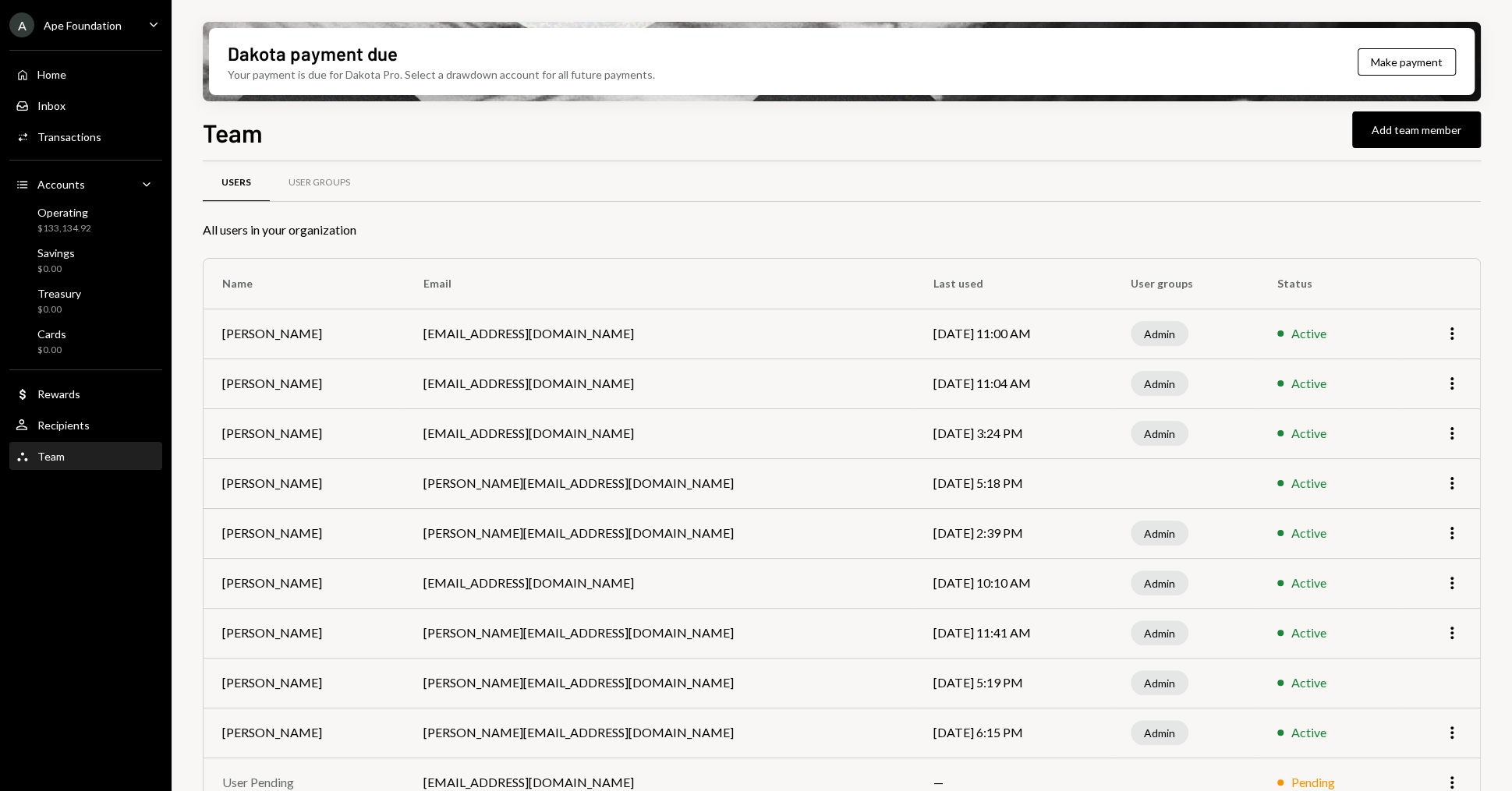
scroll to position [0, 0]
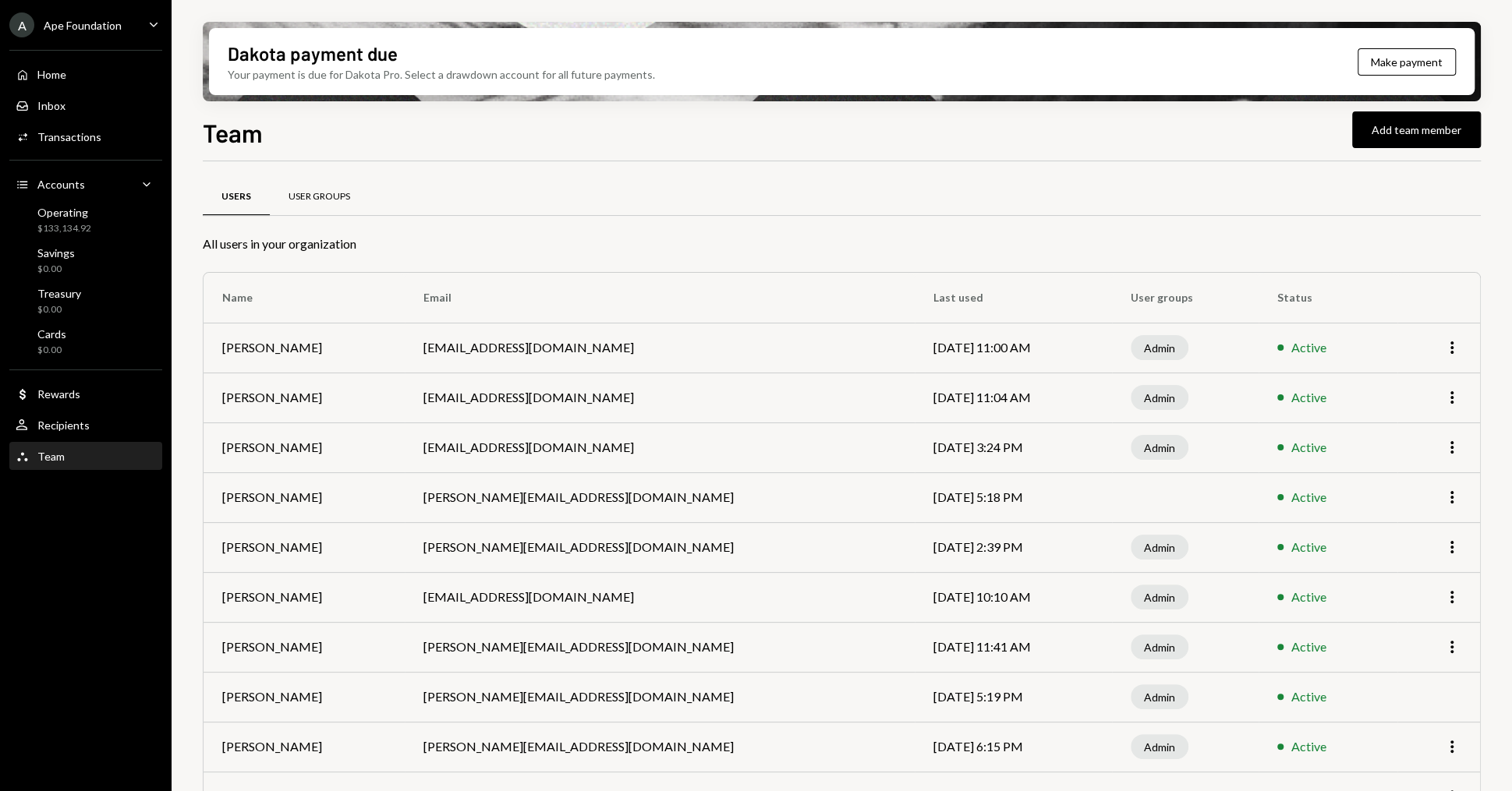
click at [336, 197] on div "User Groups" at bounding box center [319, 197] width 62 height 13
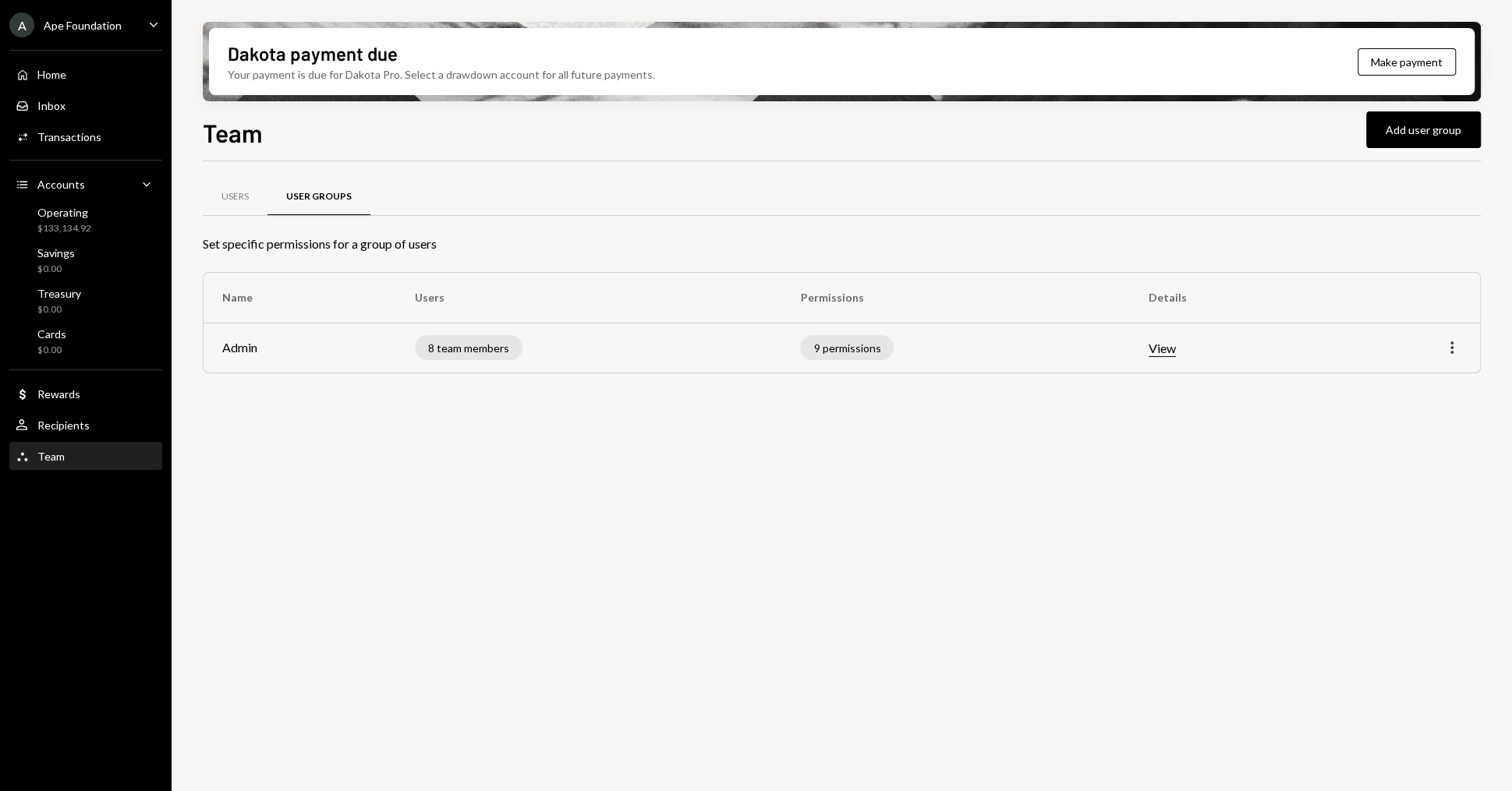
click at [1459, 350] on icon "More" at bounding box center [1451, 347] width 18 height 18
click at [1383, 375] on div "Edit" at bounding box center [1415, 380] width 78 height 28
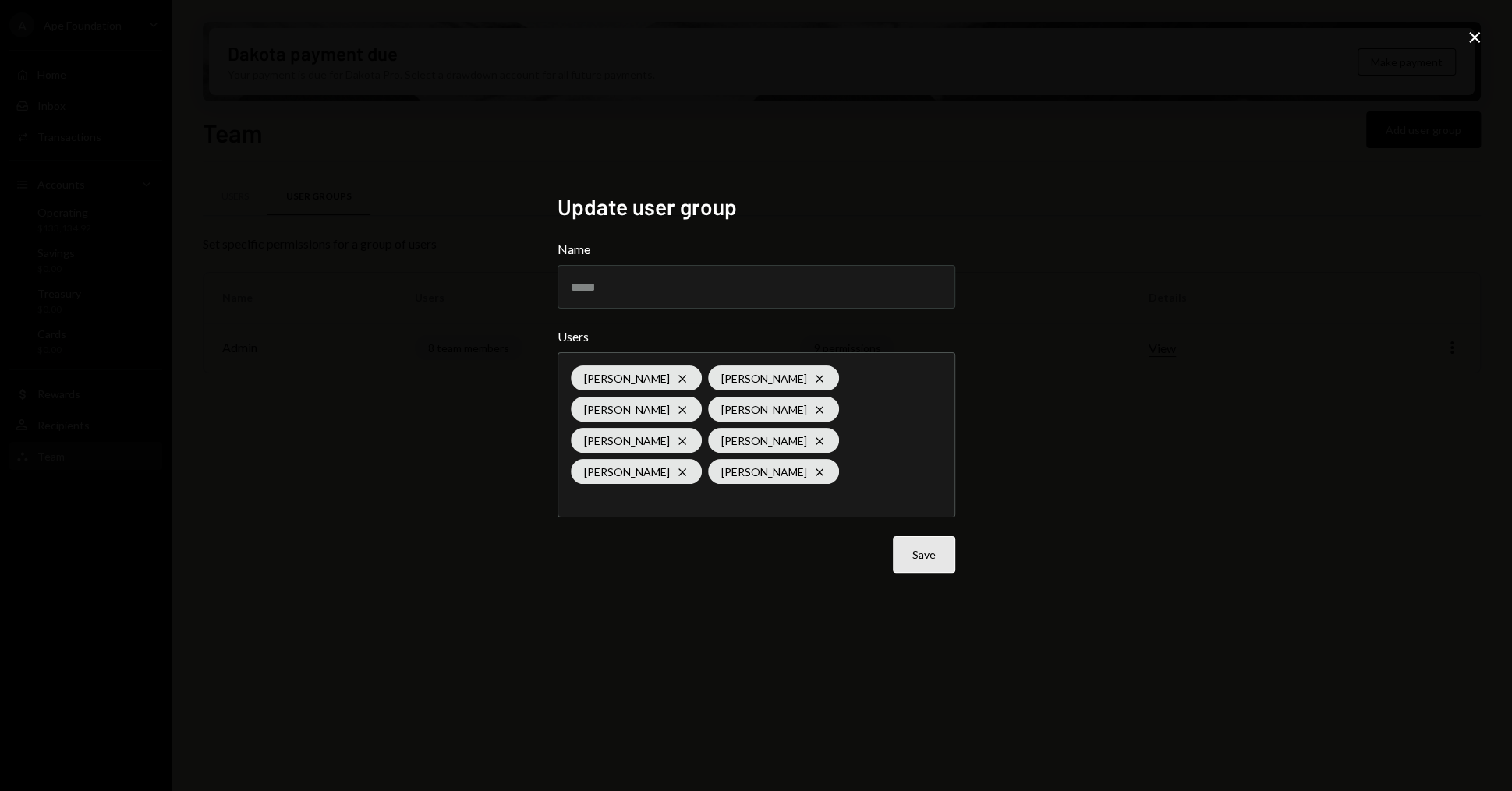
click at [930, 536] on button "Save" at bounding box center [923, 554] width 63 height 37
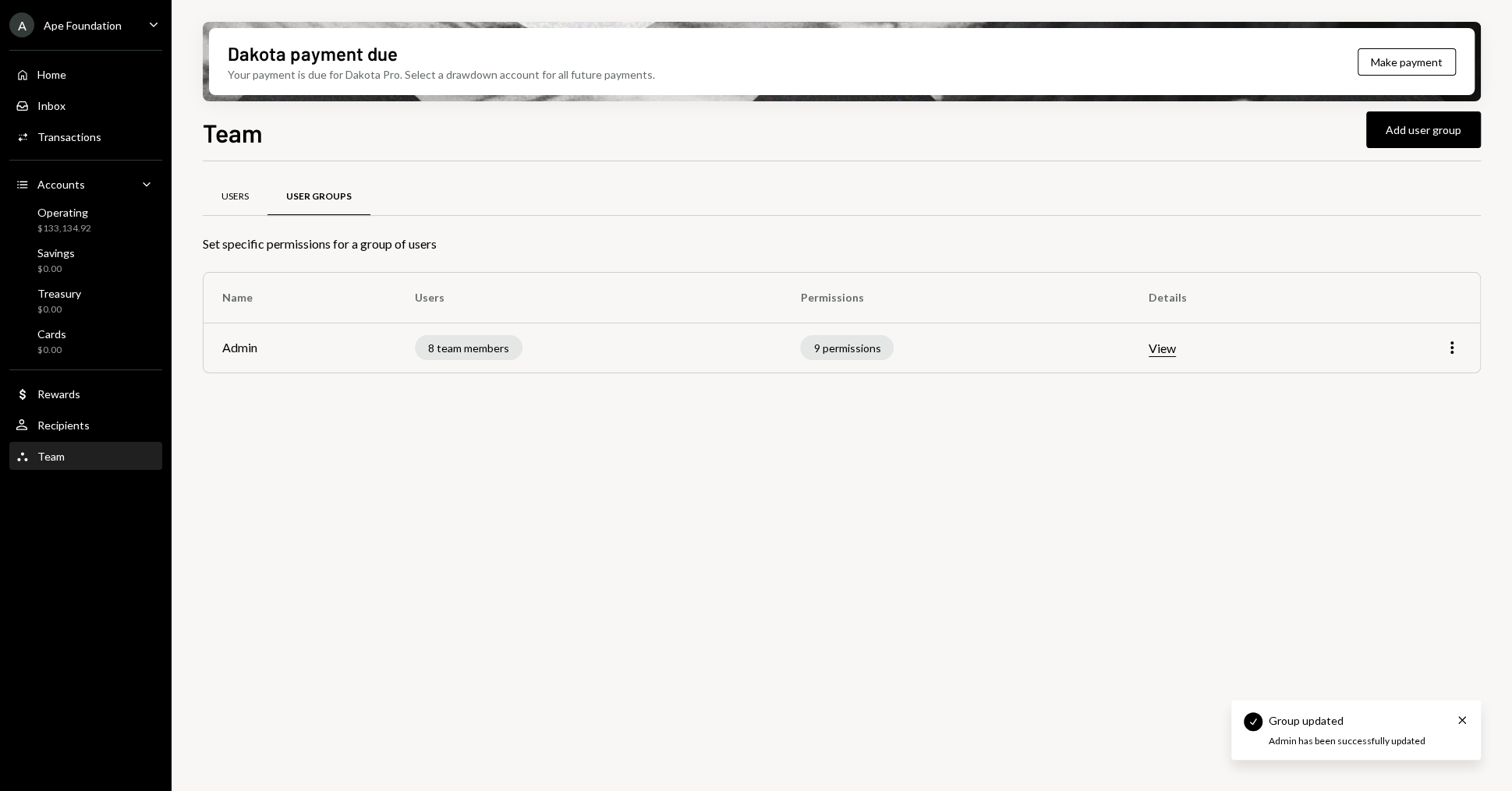
click at [235, 189] on div "Users" at bounding box center [235, 197] width 65 height 38
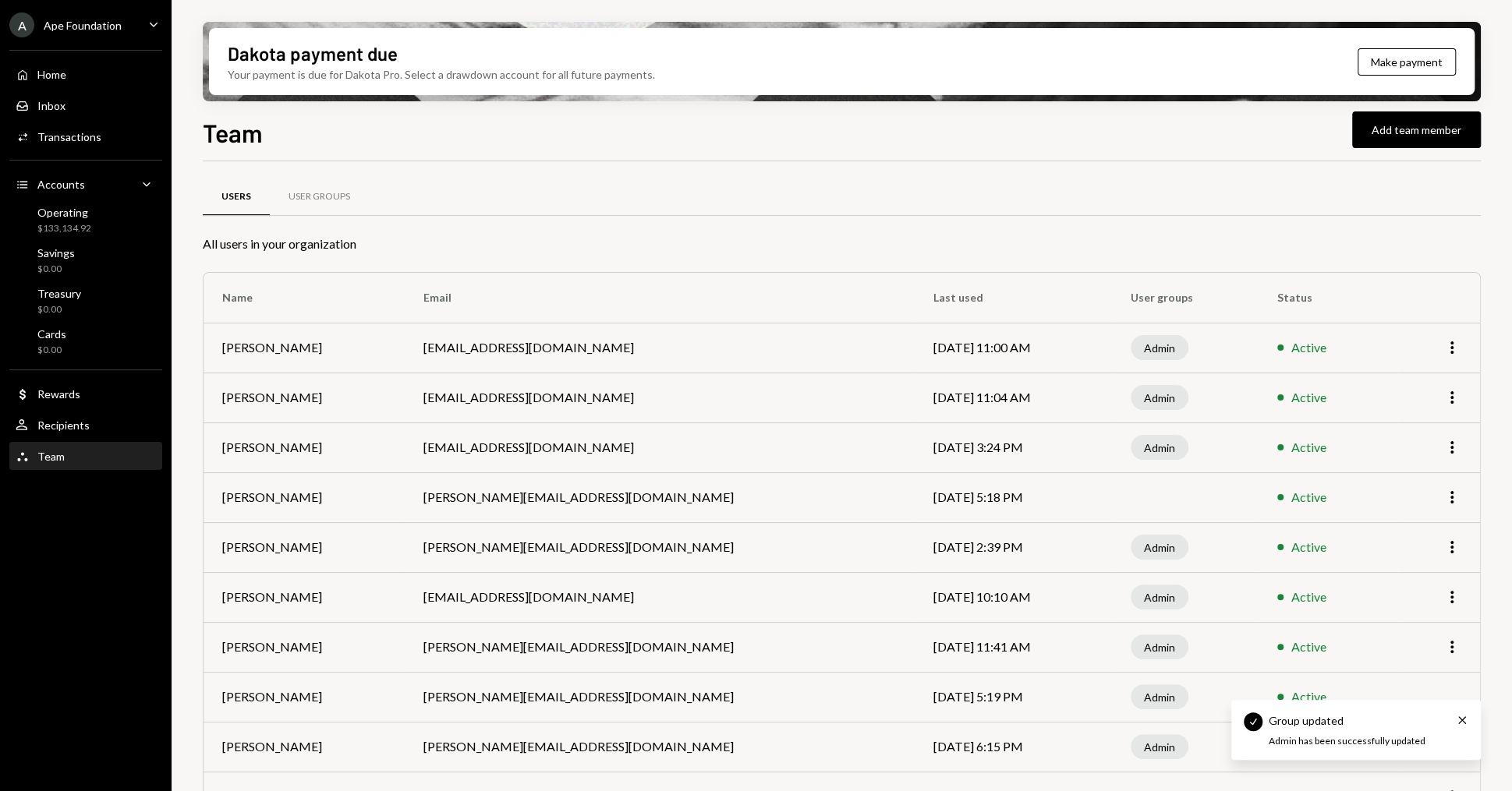
scroll to position [93, 0]
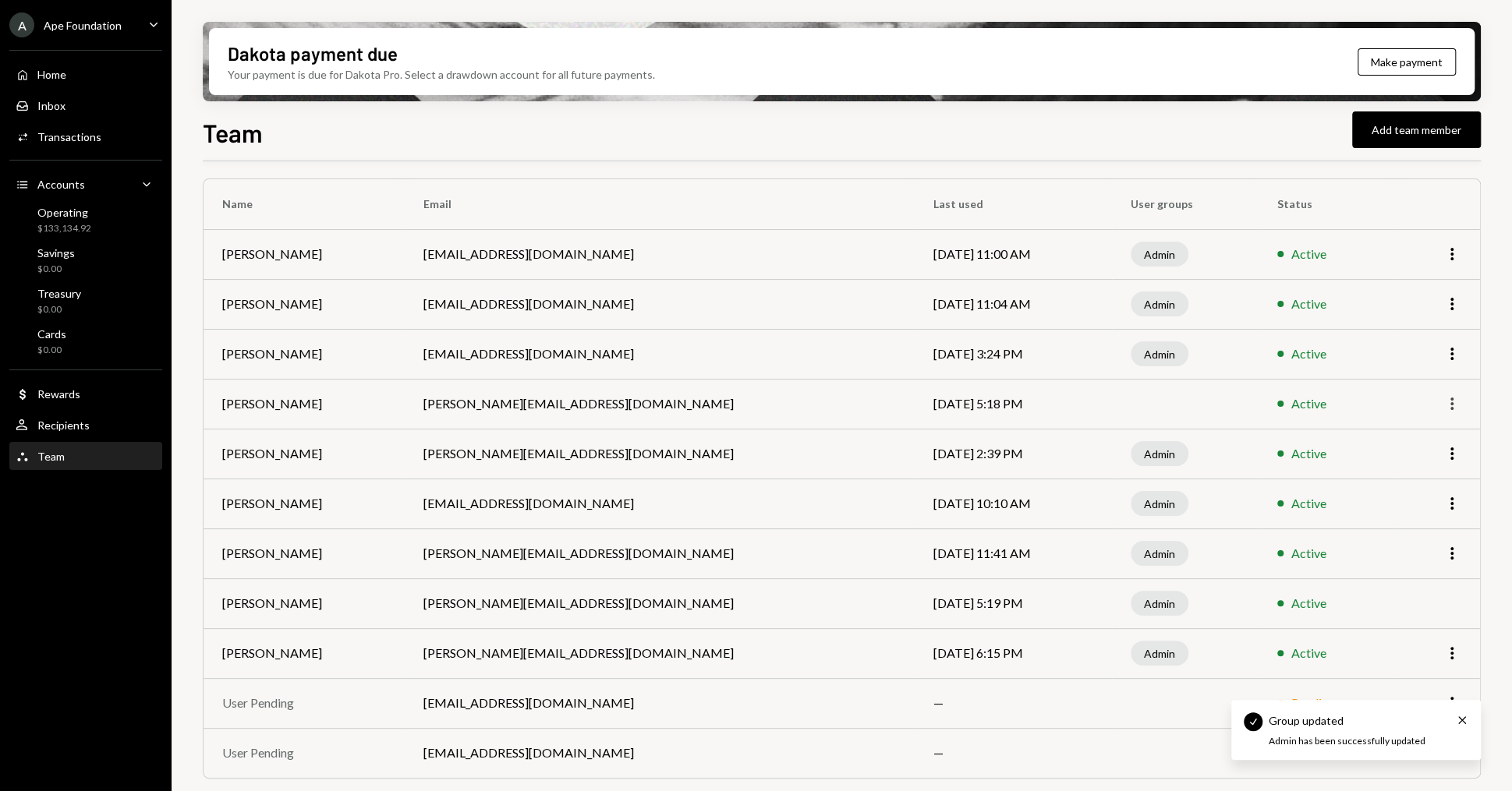
click at [1451, 402] on icon "button" at bounding box center [1452, 403] width 3 height 13
click at [1402, 471] on div "Remove" at bounding box center [1415, 464] width 78 height 28
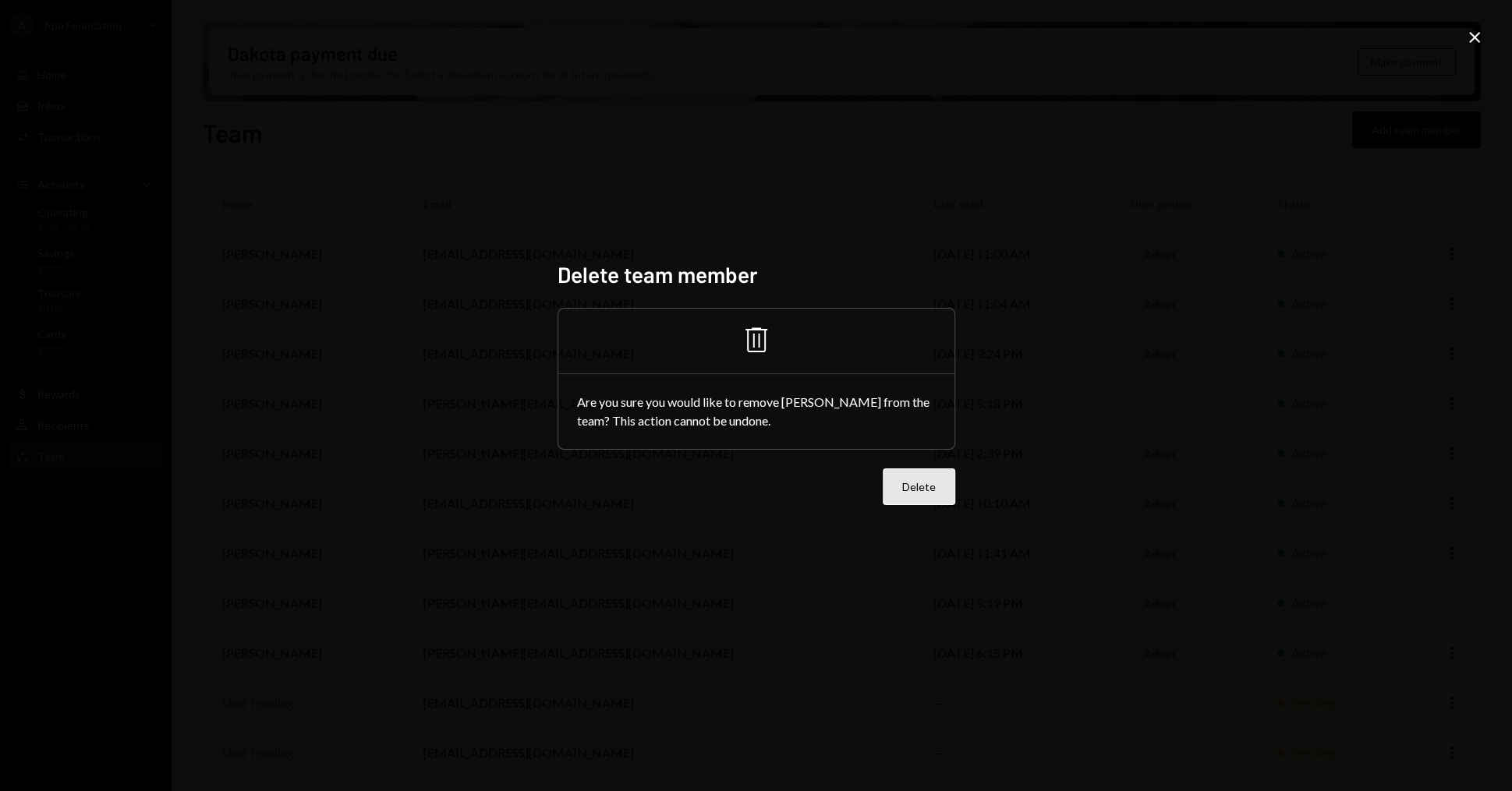
click at [933, 476] on button "Delete" at bounding box center [918, 486] width 73 height 37
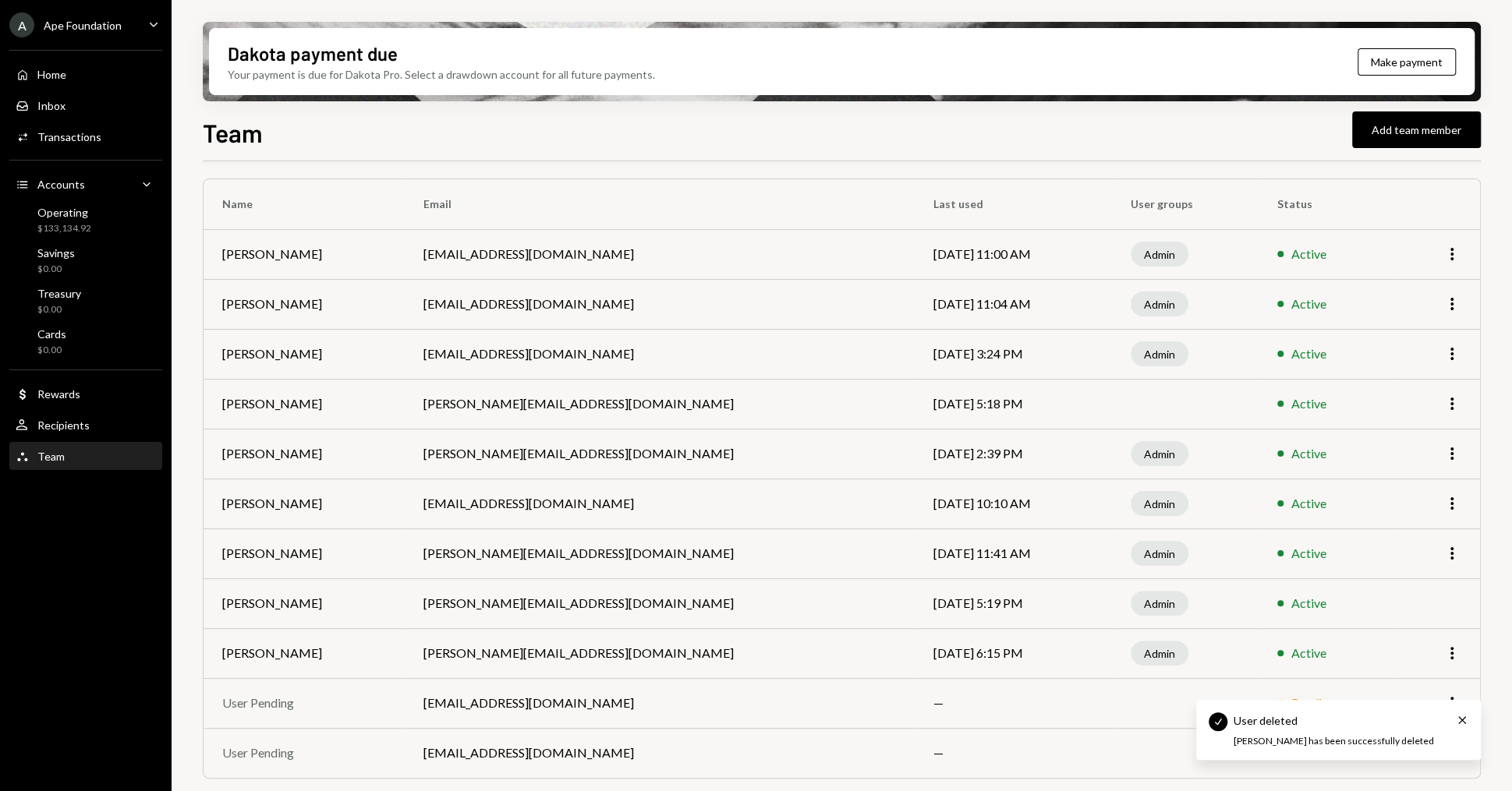
scroll to position [43, 0]
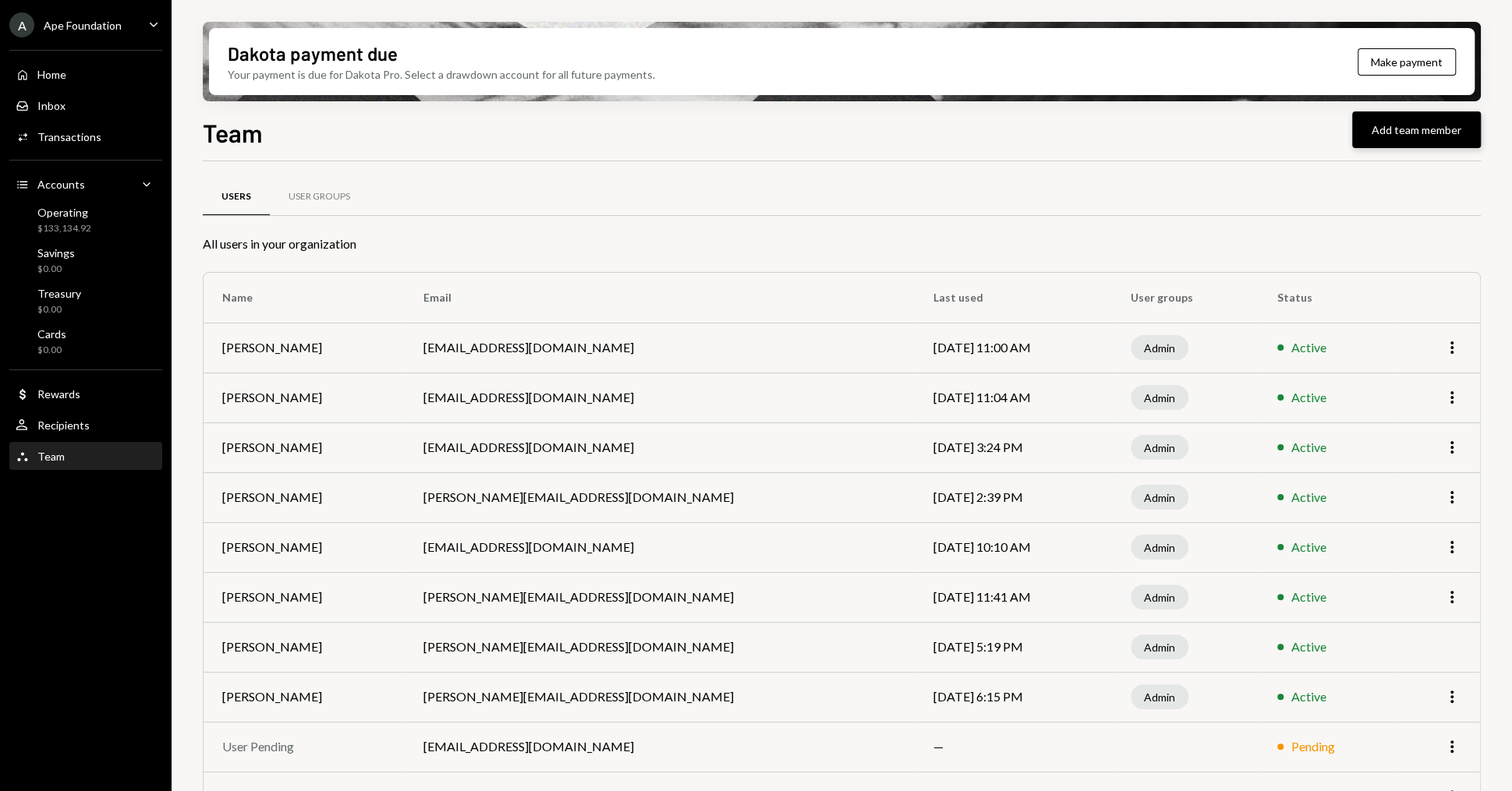
click at [1405, 142] on button "Add team member" at bounding box center [1416, 130] width 129 height 37
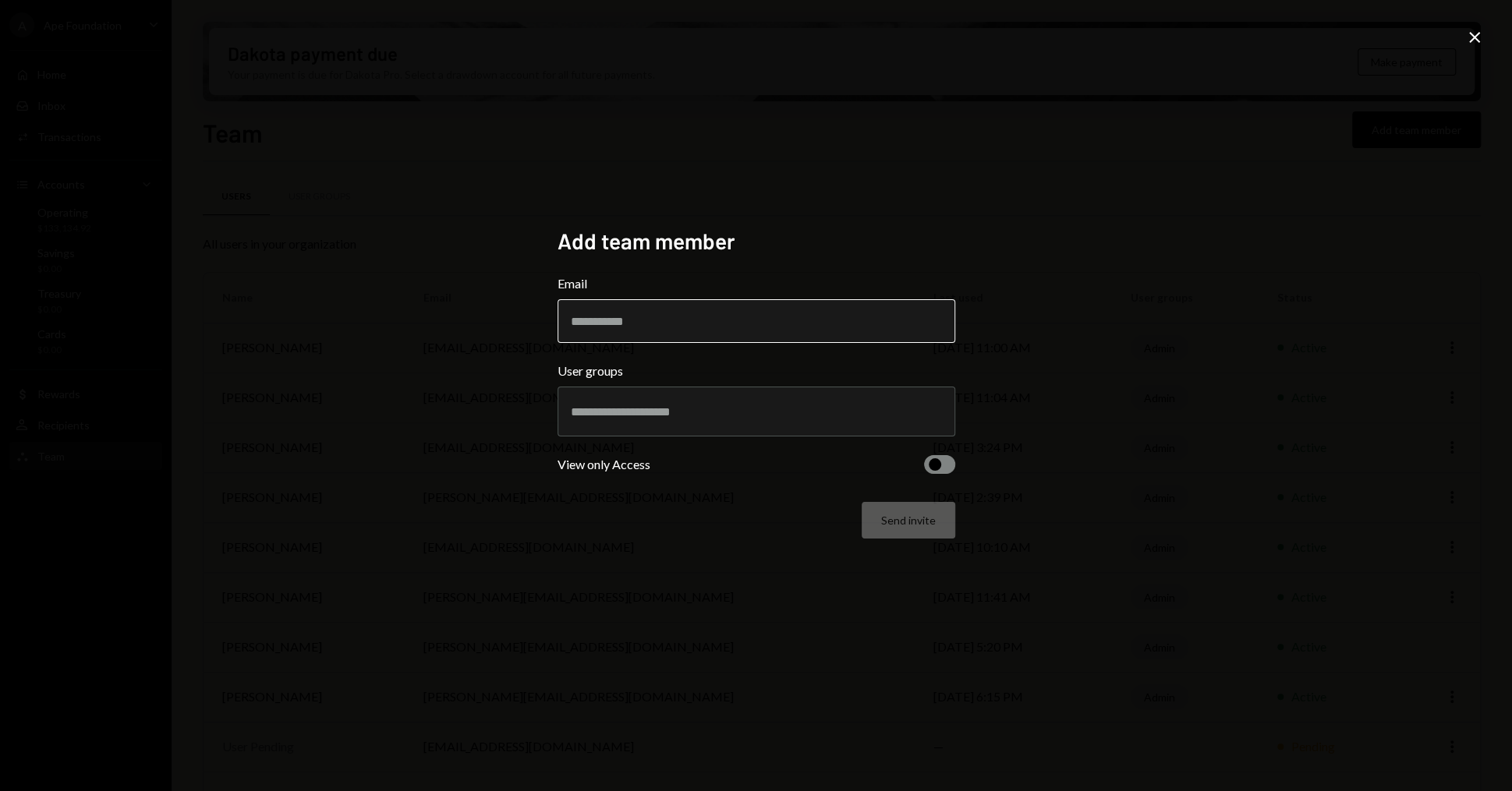
click at [721, 313] on input "Email" at bounding box center [756, 321] width 397 height 43
type input "**********"
click at [820, 405] on input "text" at bounding box center [756, 411] width 371 height 14
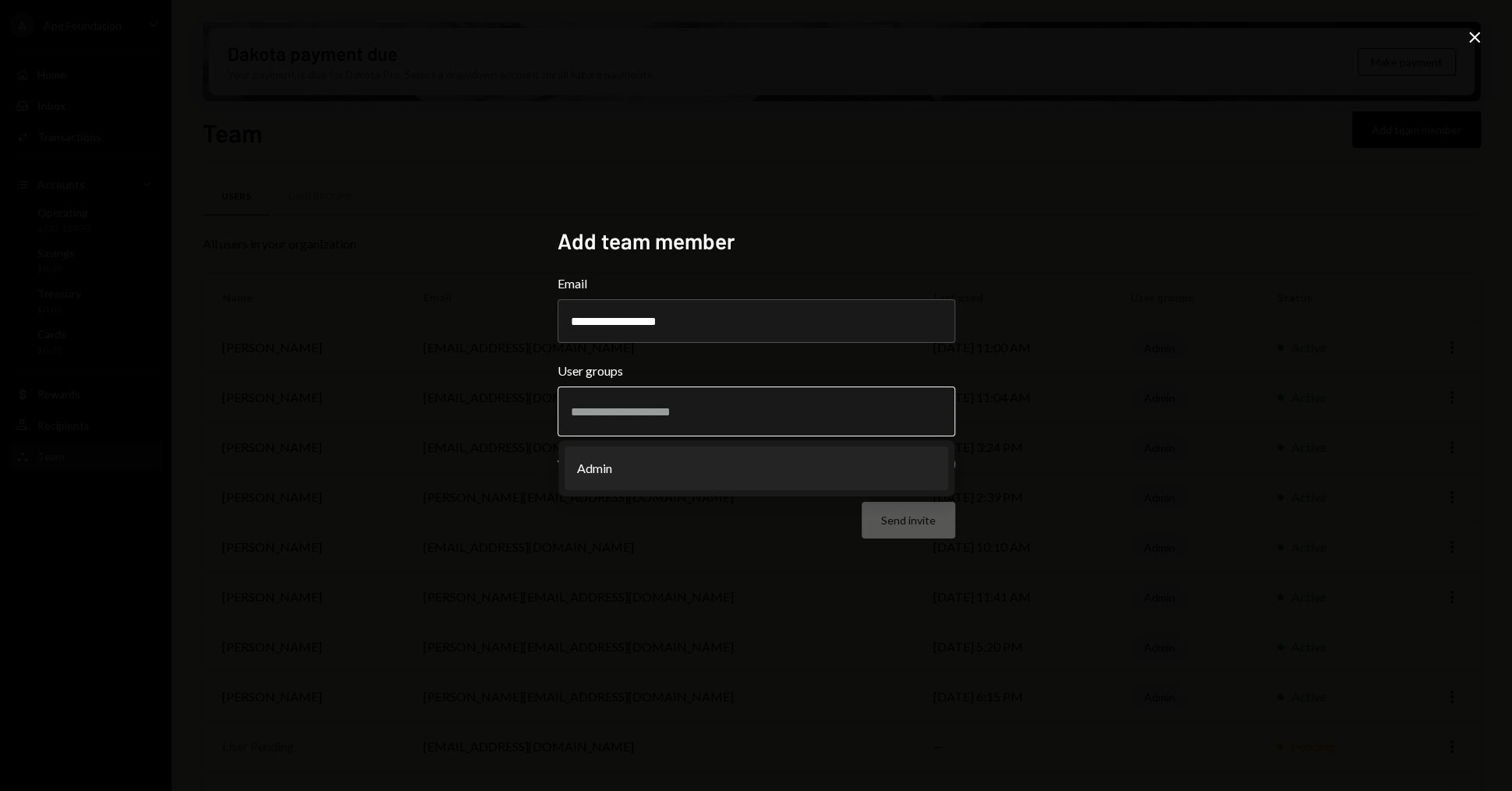
click at [709, 477] on li "Admin" at bounding box center [756, 468] width 383 height 43
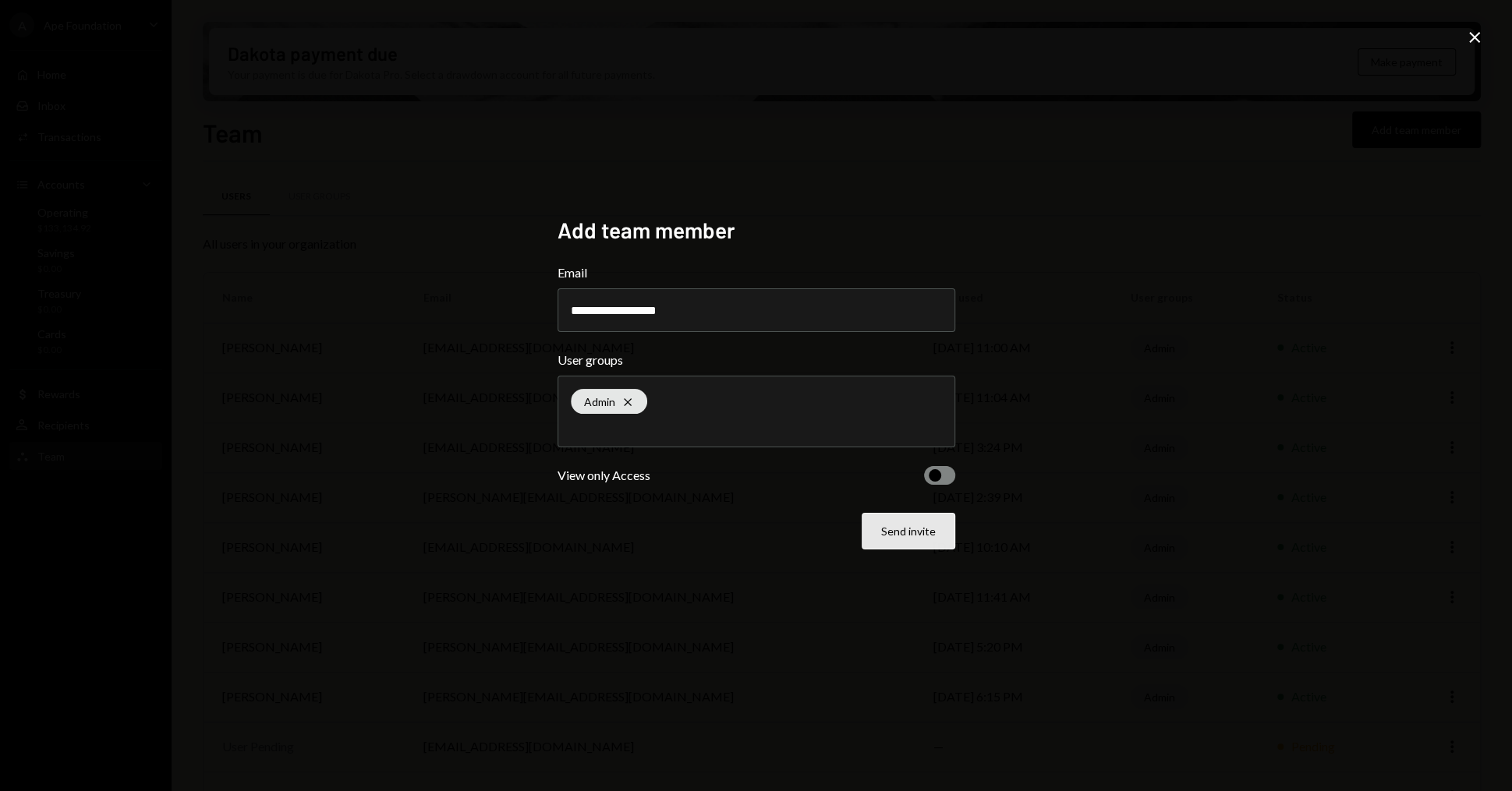
click at [928, 546] on button "Send invite" at bounding box center [908, 531] width 94 height 37
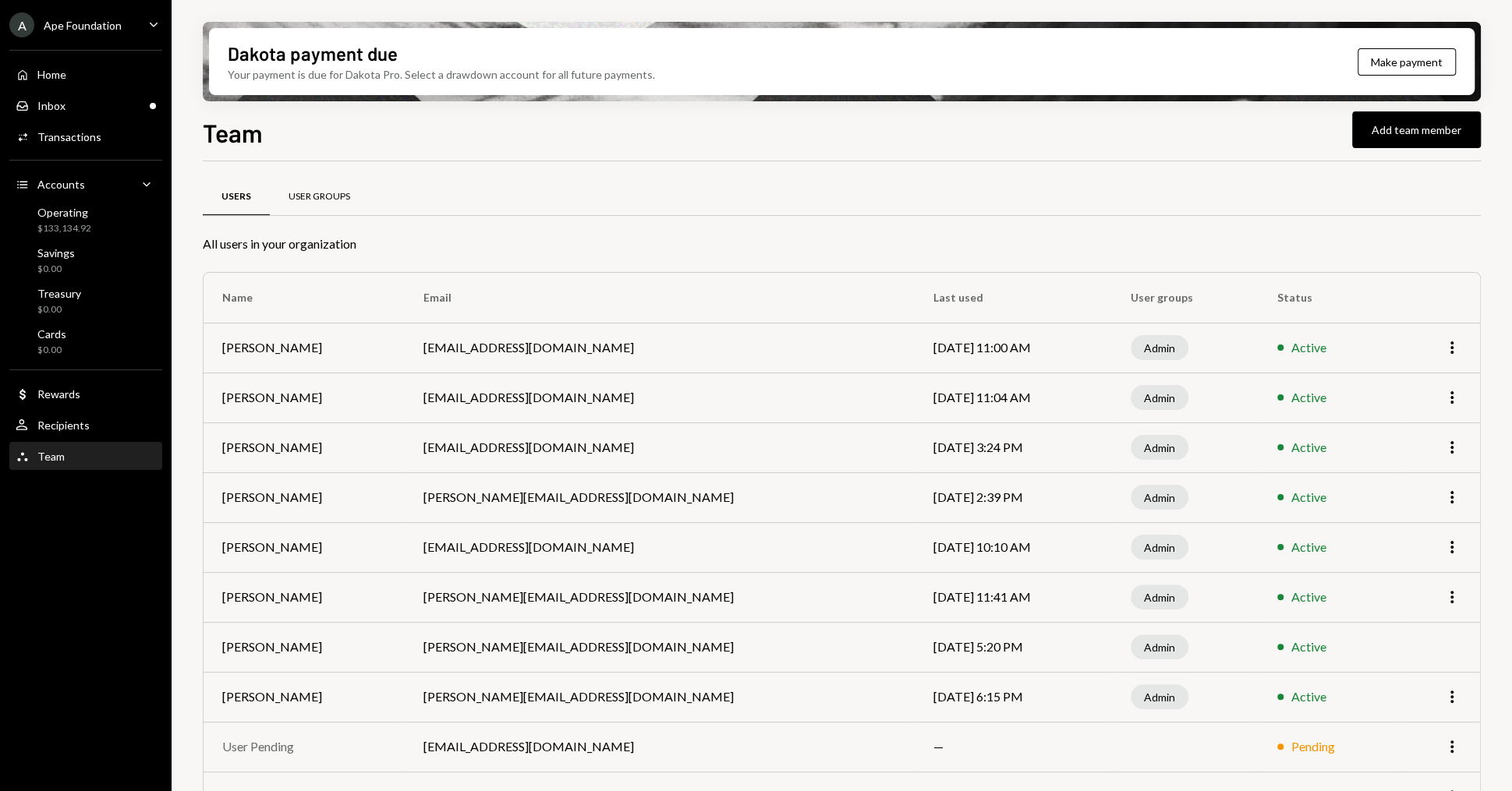
click at [327, 190] on div "User Groups" at bounding box center [319, 197] width 62 height 13
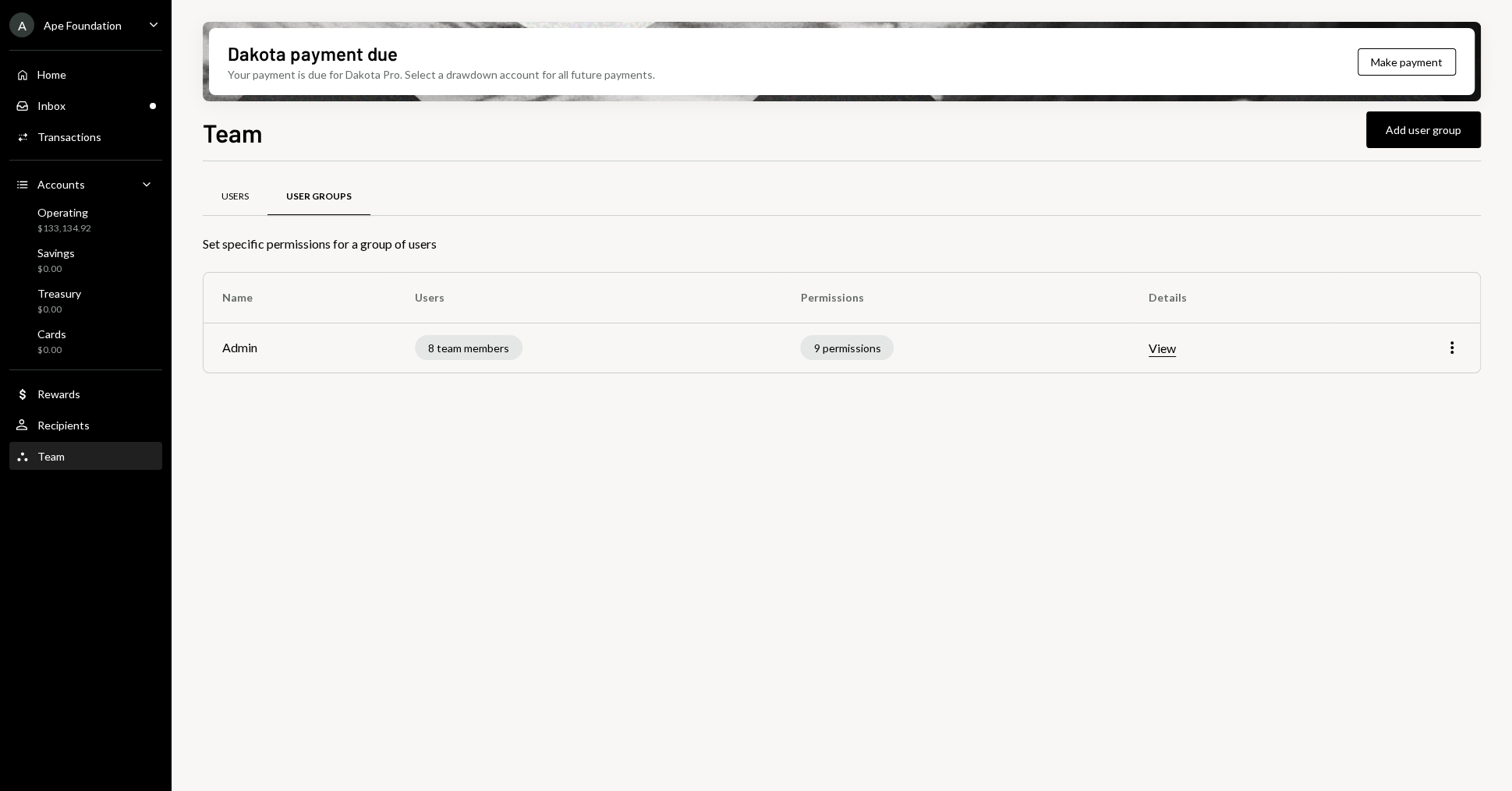
click at [255, 198] on div "Users" at bounding box center [235, 197] width 65 height 38
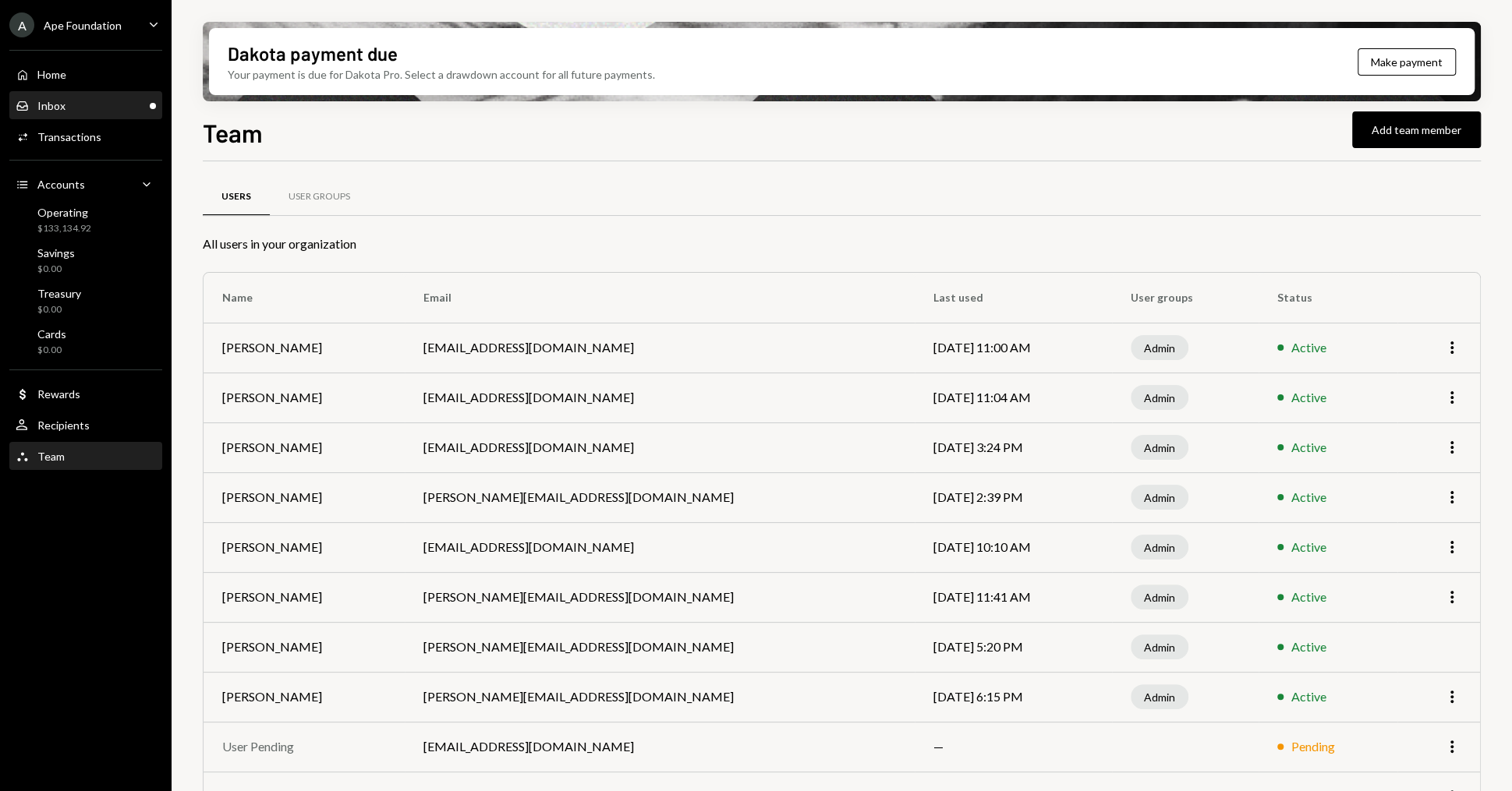
click at [103, 106] on div "Inbox Inbox" at bounding box center [86, 106] width 140 height 14
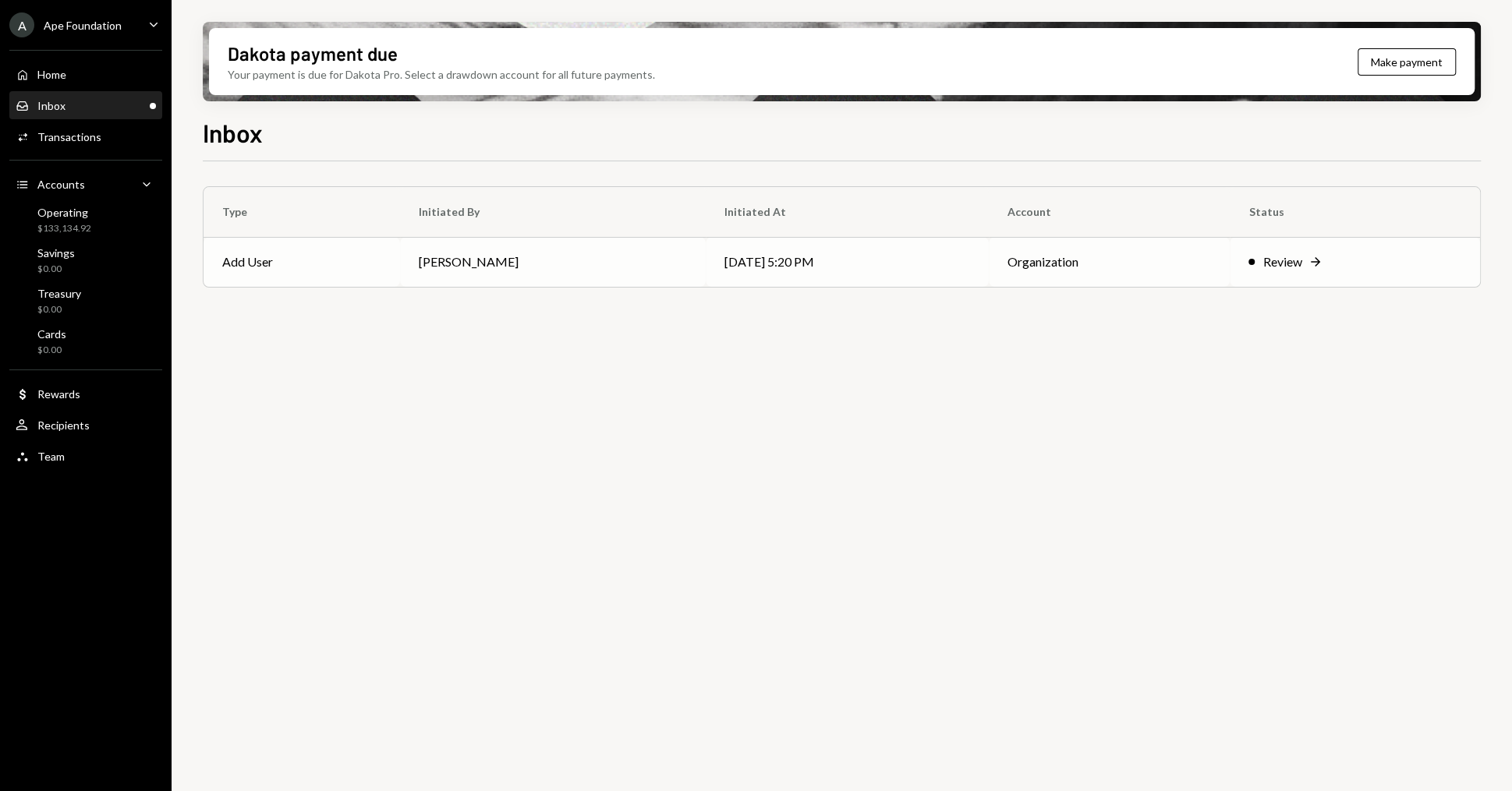
click at [385, 276] on td "Add User" at bounding box center [301, 262] width 196 height 50
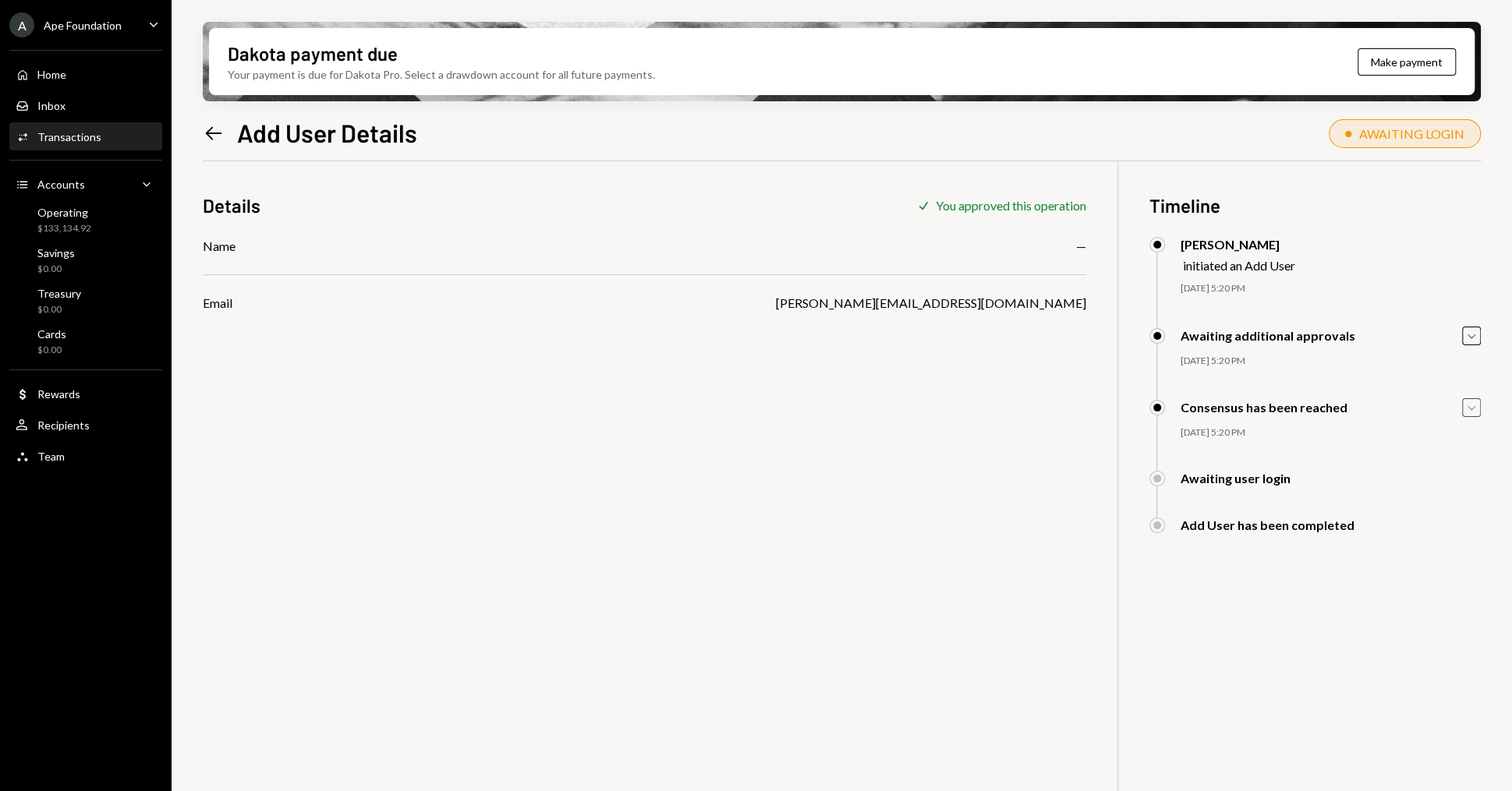
click at [1469, 406] on icon "Caret Down" at bounding box center [1471, 407] width 18 height 18
click at [1469, 333] on icon "Caret Down" at bounding box center [1471, 335] width 18 height 18
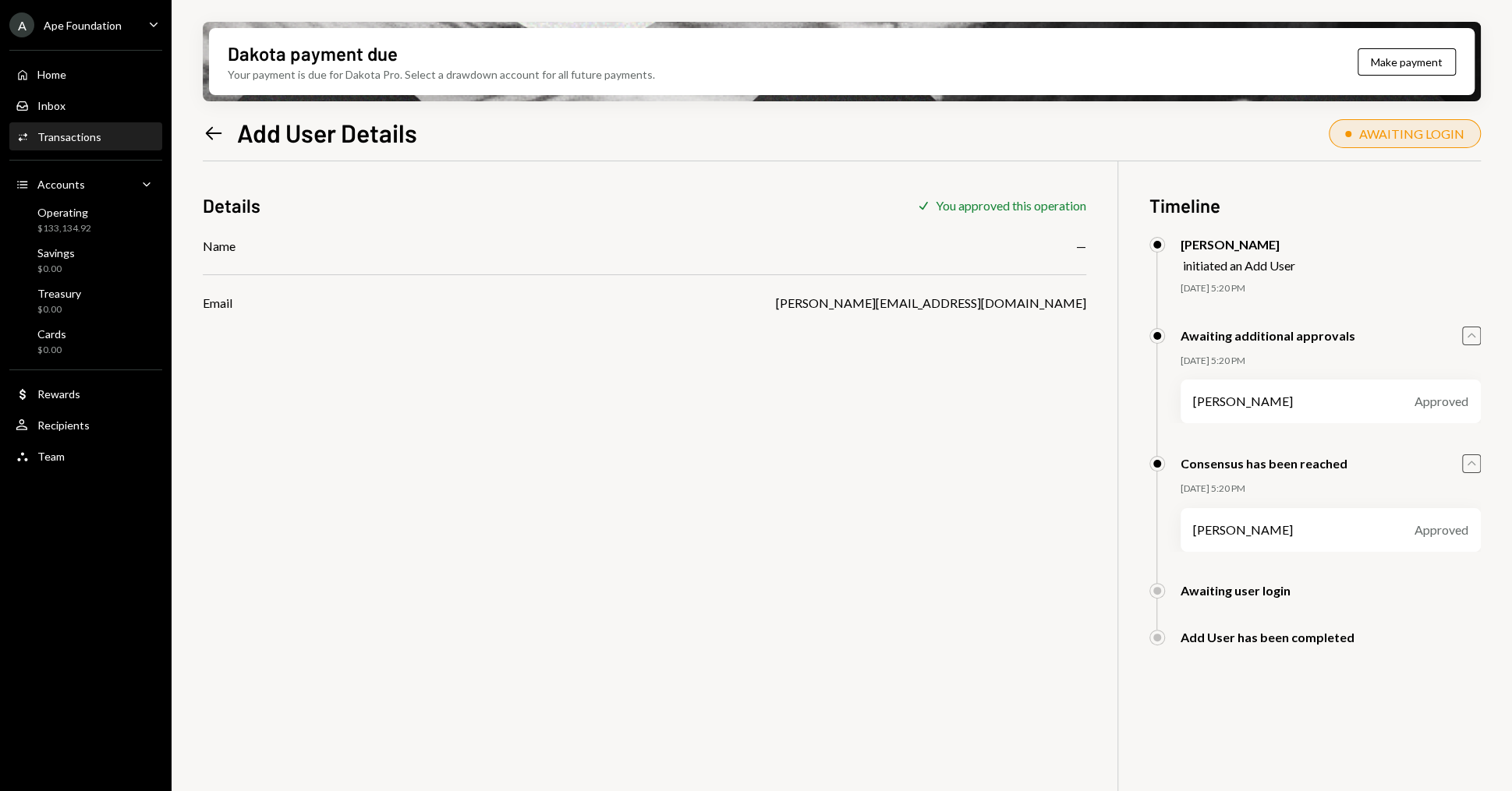
scroll to position [124, 0]
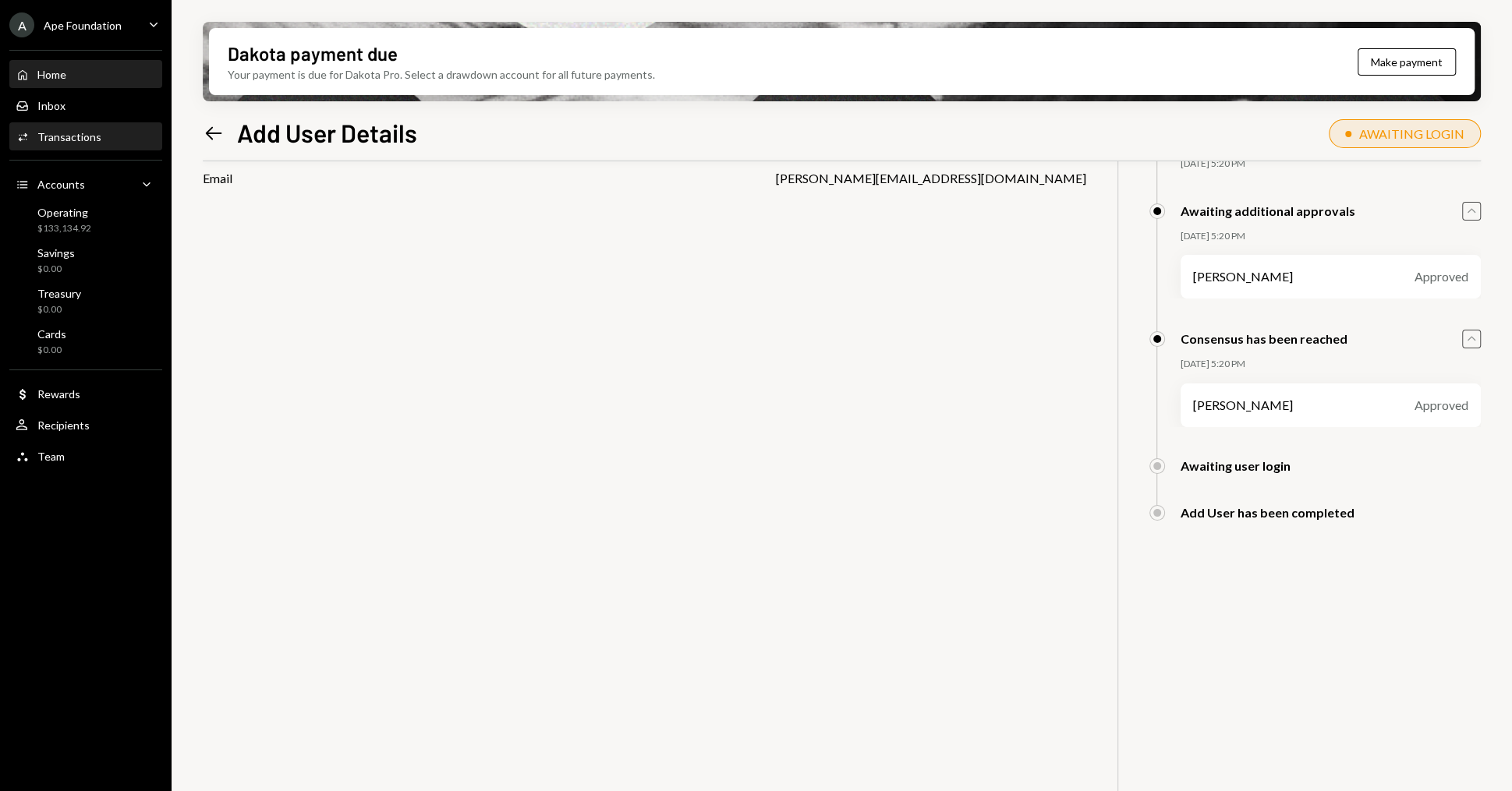
click at [77, 68] on div "Home Home" at bounding box center [86, 74] width 140 height 14
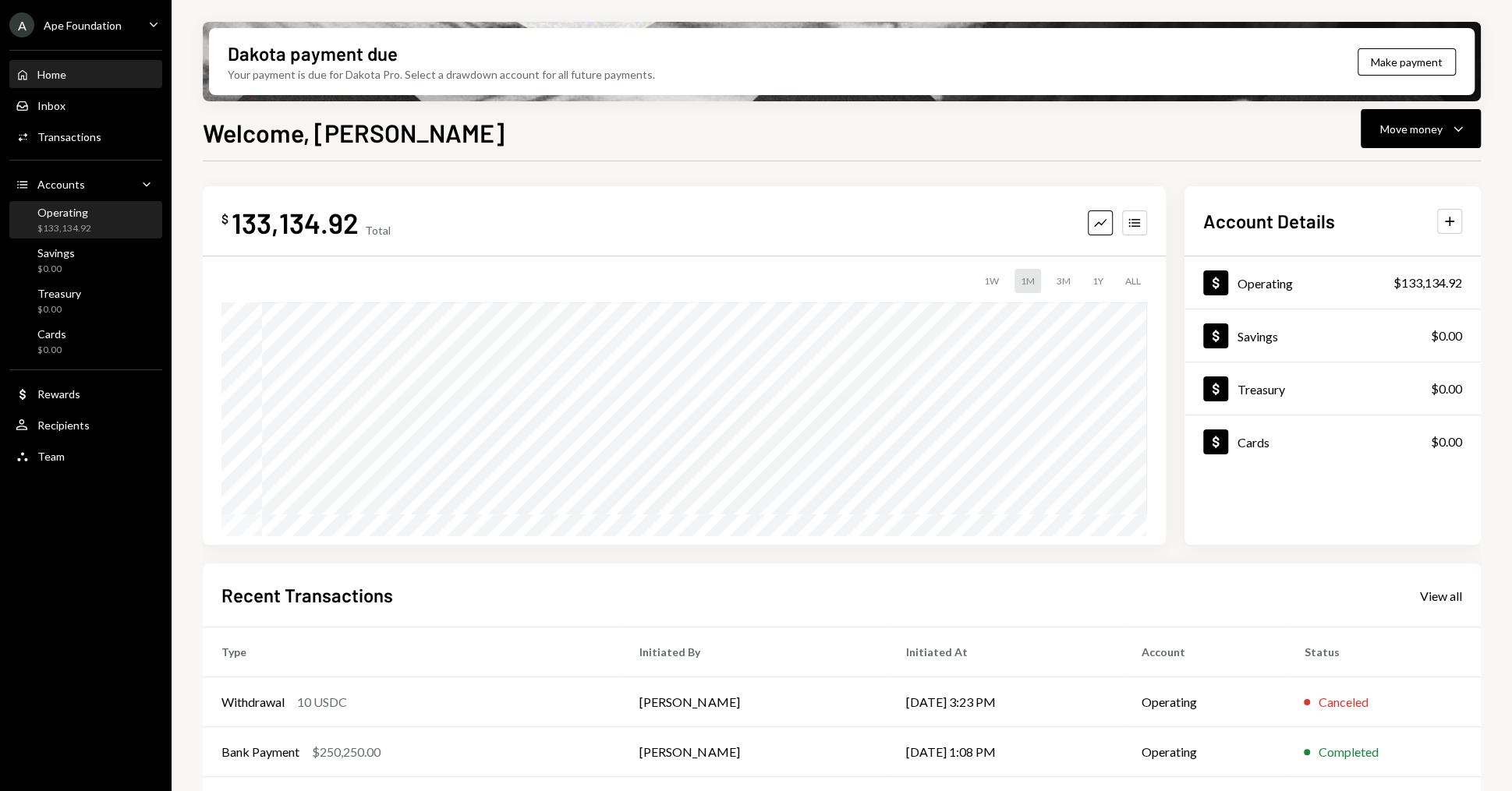
click at [74, 228] on div "$133,134.92" at bounding box center [64, 229] width 53 height 13
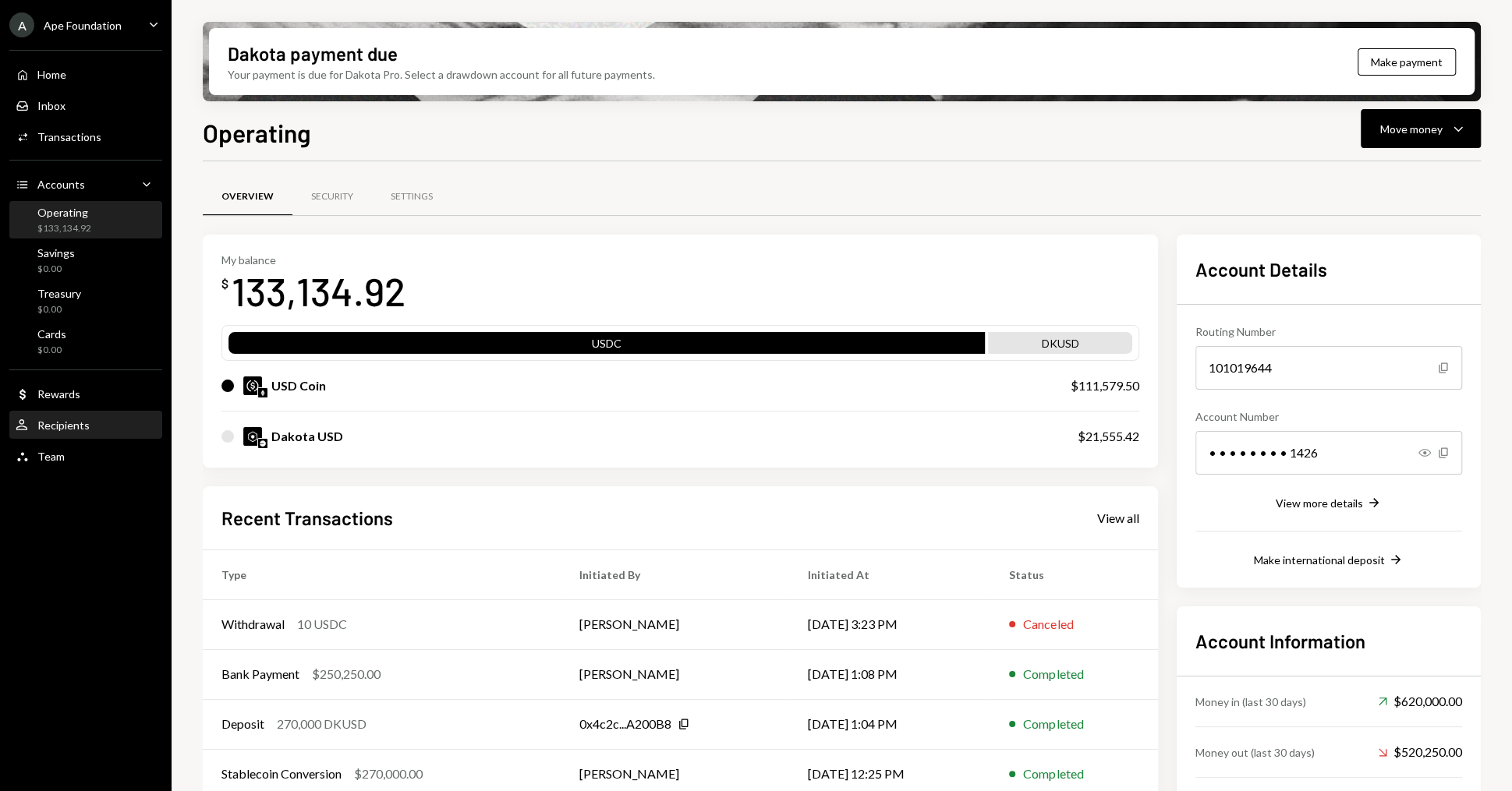
click at [123, 430] on div "User Recipients" at bounding box center [86, 425] width 140 height 14
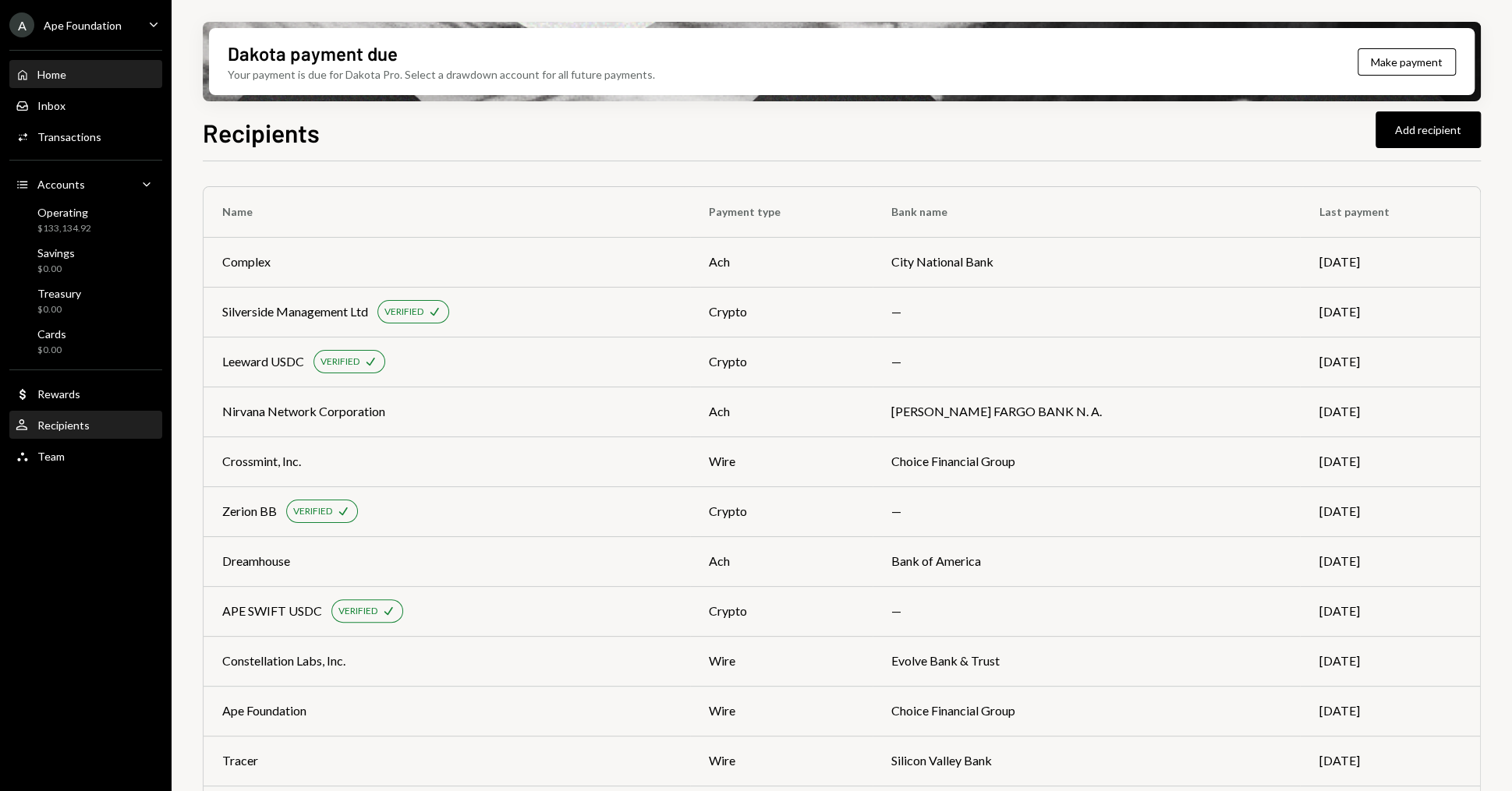
click at [82, 64] on div "Home Home" at bounding box center [86, 75] width 140 height 27
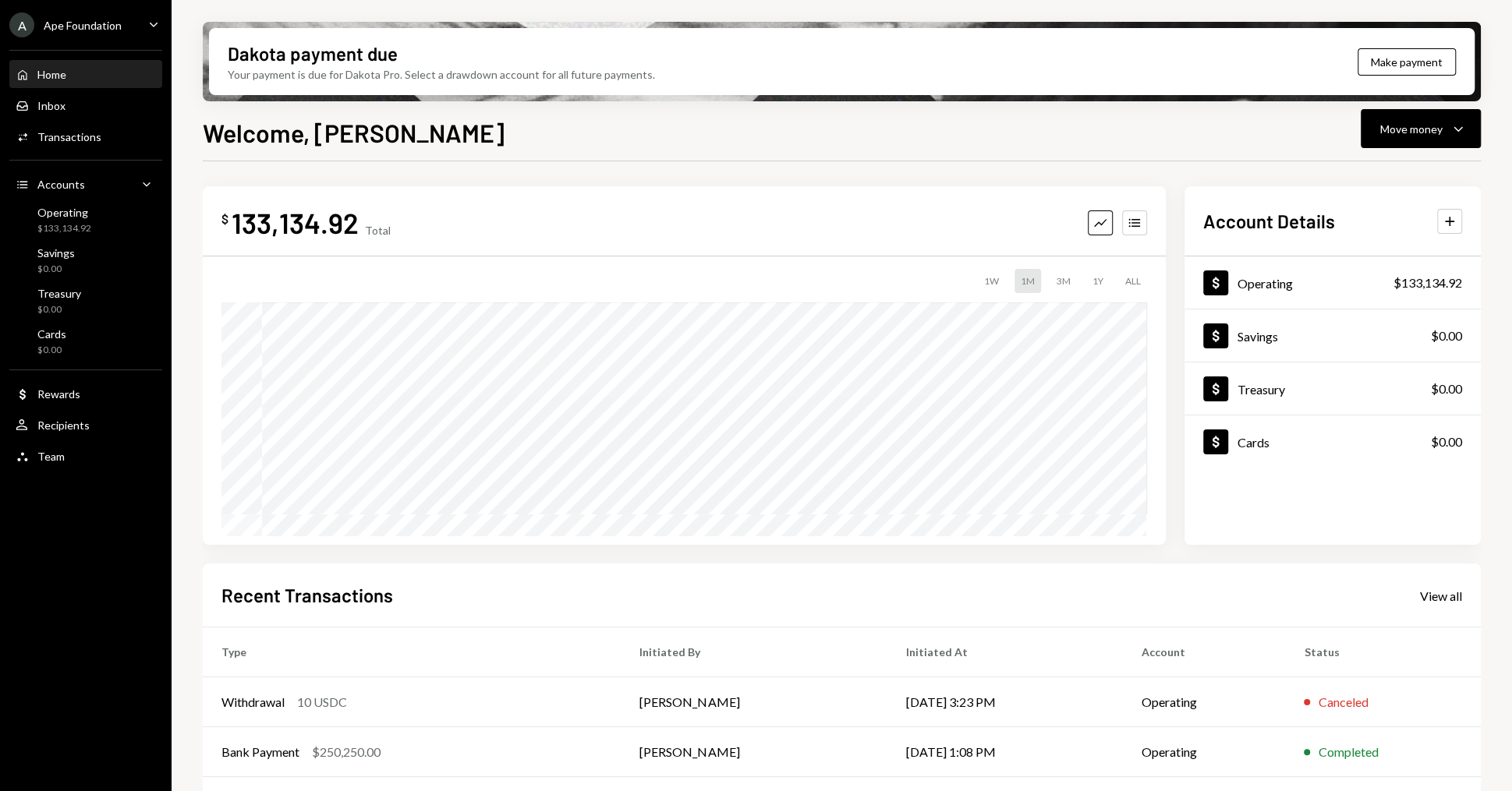
click at [272, 225] on div "133,134.92" at bounding box center [295, 223] width 127 height 35
click at [357, 221] on div "133,134.92" at bounding box center [295, 223] width 127 height 35
click at [323, 221] on div "133,134.92" at bounding box center [295, 223] width 127 height 35
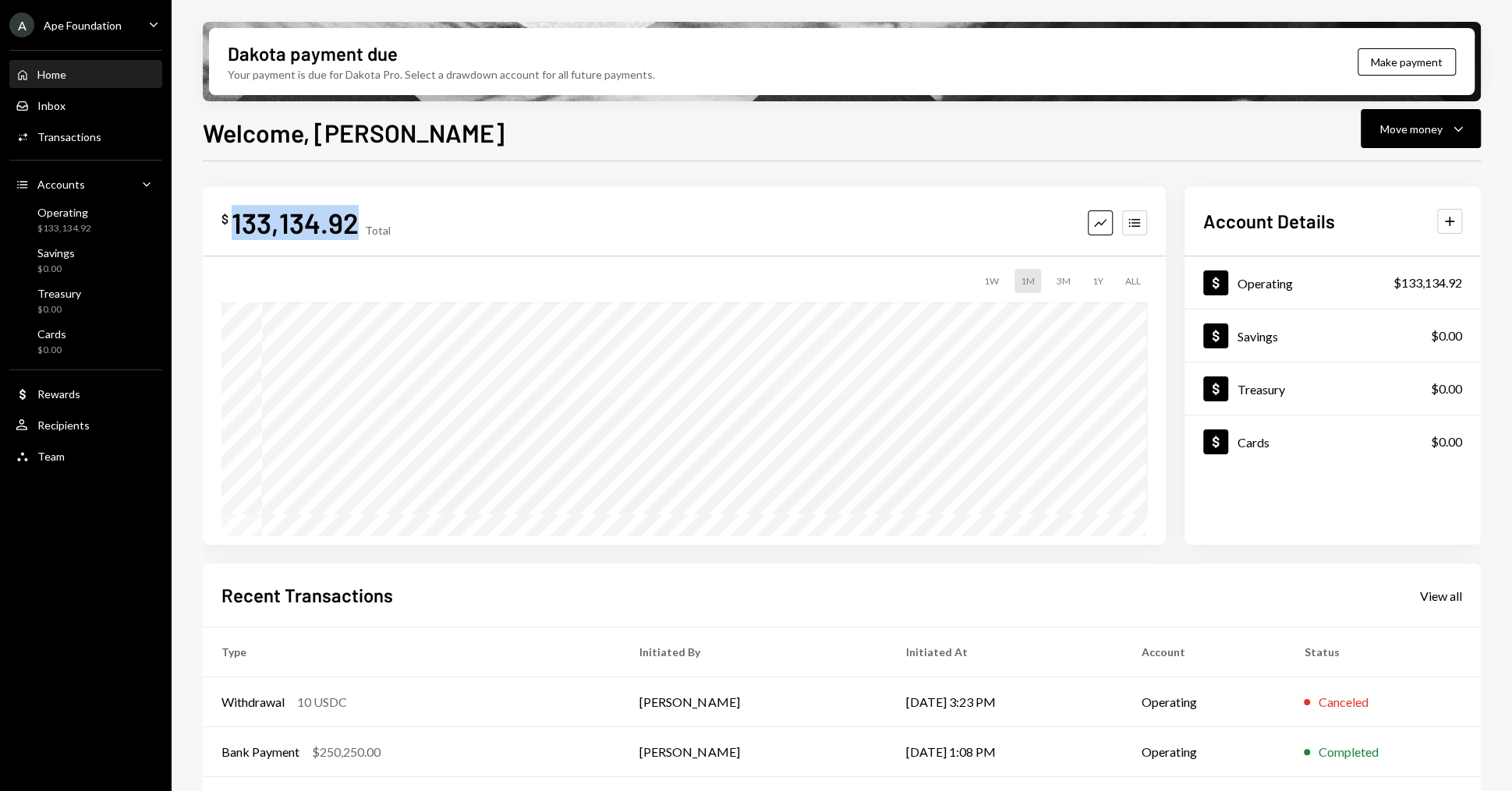
click at [323, 221] on div "133,134.92" at bounding box center [295, 223] width 127 height 35
click at [1139, 223] on icon "Accounts" at bounding box center [1134, 223] width 16 height 16
click at [332, 229] on div "133,134.92" at bounding box center [295, 223] width 127 height 35
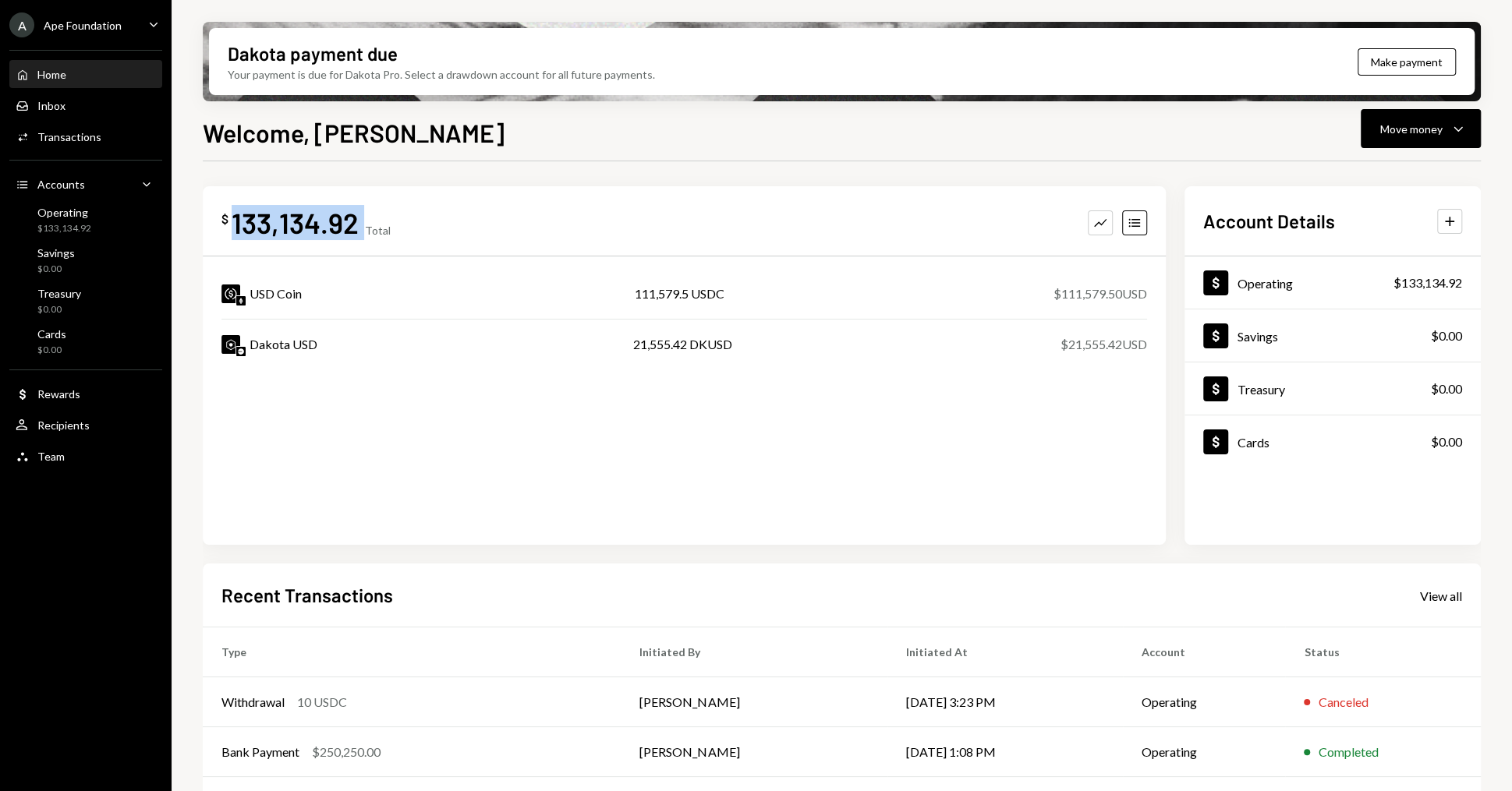
click at [332, 229] on div "133,134.92" at bounding box center [295, 223] width 127 height 35
click at [422, 221] on div "$ 133,134.92 Total Graph Accounts" at bounding box center [684, 223] width 925 height 35
click at [314, 222] on div "133,134.92" at bounding box center [295, 223] width 127 height 35
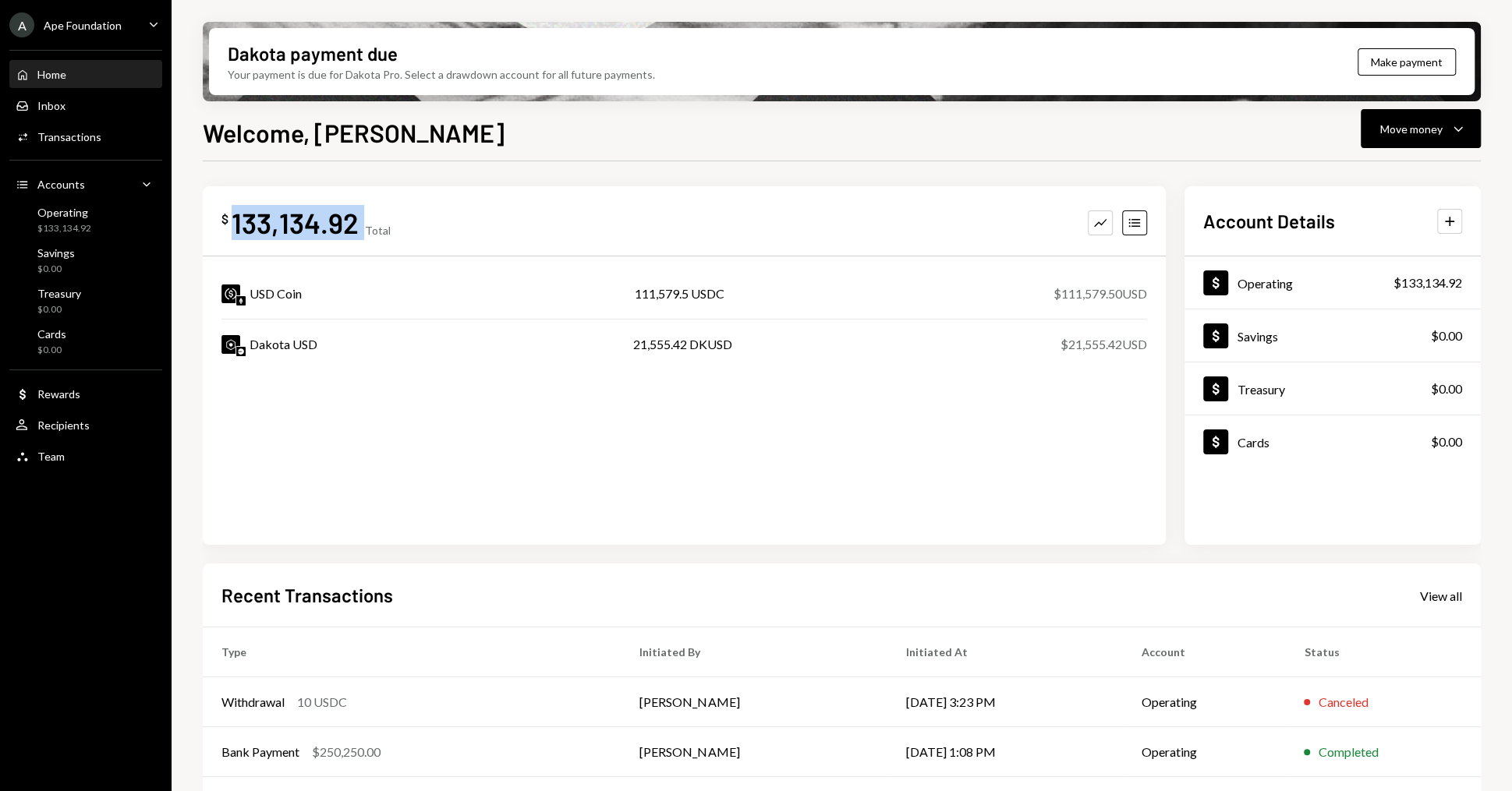
click at [357, 223] on div "133,134.92" at bounding box center [295, 223] width 127 height 35
click at [700, 293] on div "111,579.5 USDC" at bounding box center [679, 294] width 89 height 18
click at [706, 325] on div "Dakota USD 21,555.42 DKUSD $21,555.42 USD" at bounding box center [684, 345] width 925 height 50
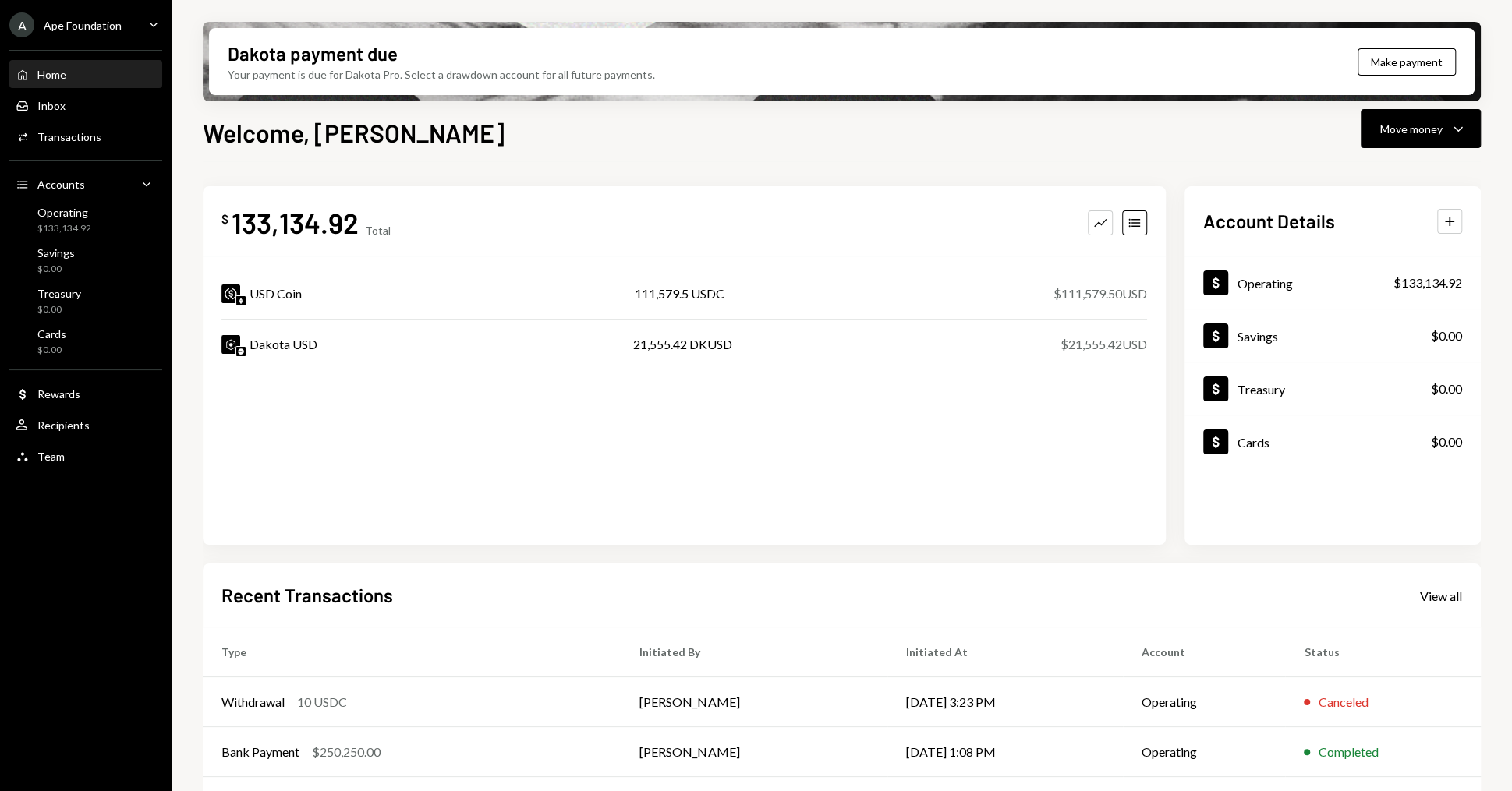
click at [703, 335] on div "21,555.42 DKUSD" at bounding box center [682, 345] width 99 height 18
click at [705, 345] on div "21,555.42 DKUSD" at bounding box center [682, 345] width 99 height 18
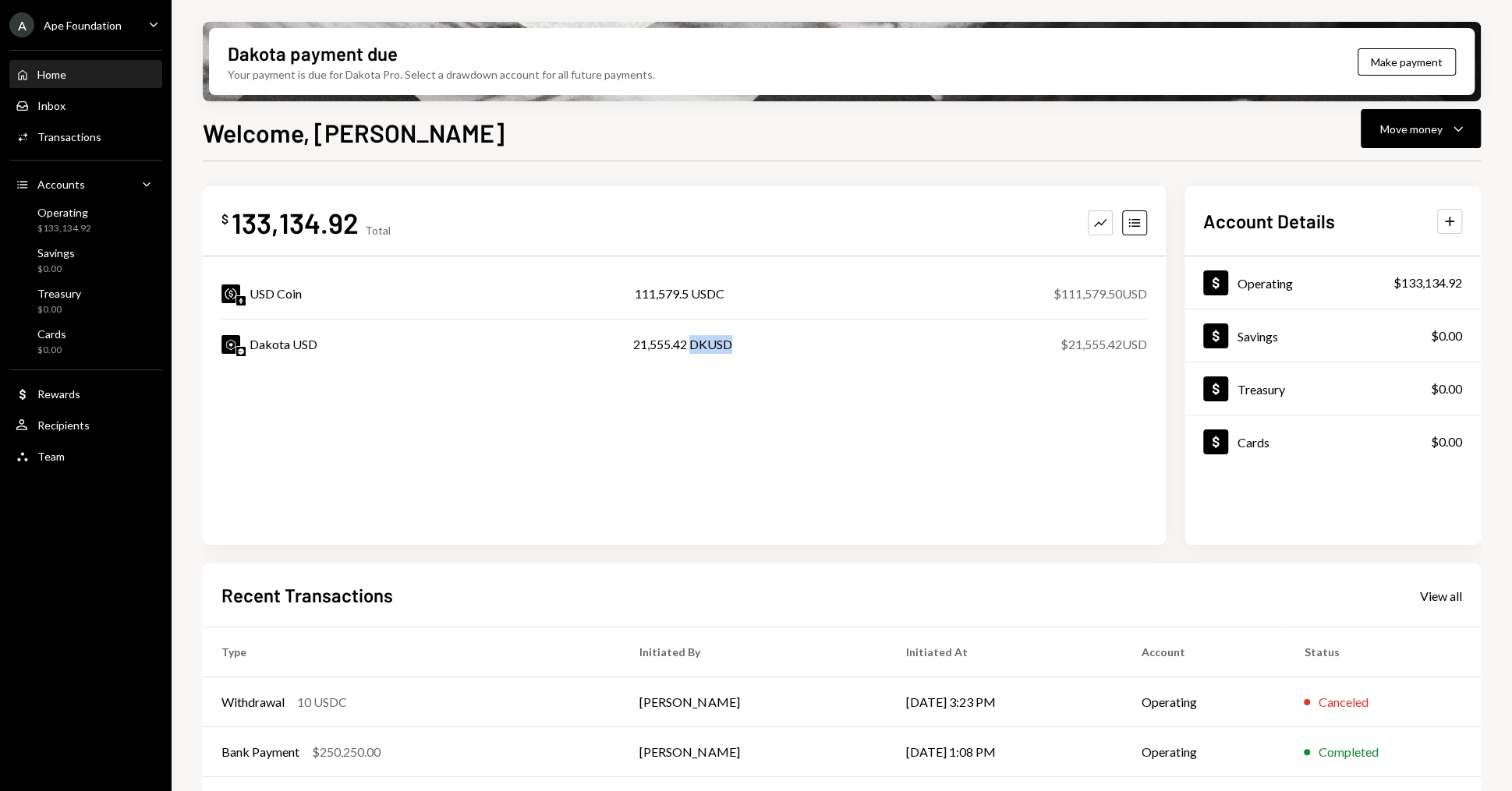
click at [705, 345] on div "21,555.42 DKUSD" at bounding box center [682, 345] width 99 height 18
click at [688, 466] on div "$ 133,134.92 Total Graph Accounts USD Coin 111,579.5 USDC $111,579.50 USD Dakot…" at bounding box center [684, 365] width 963 height 359
click at [650, 340] on div "21,555.42 DKUSD" at bounding box center [682, 345] width 99 height 18
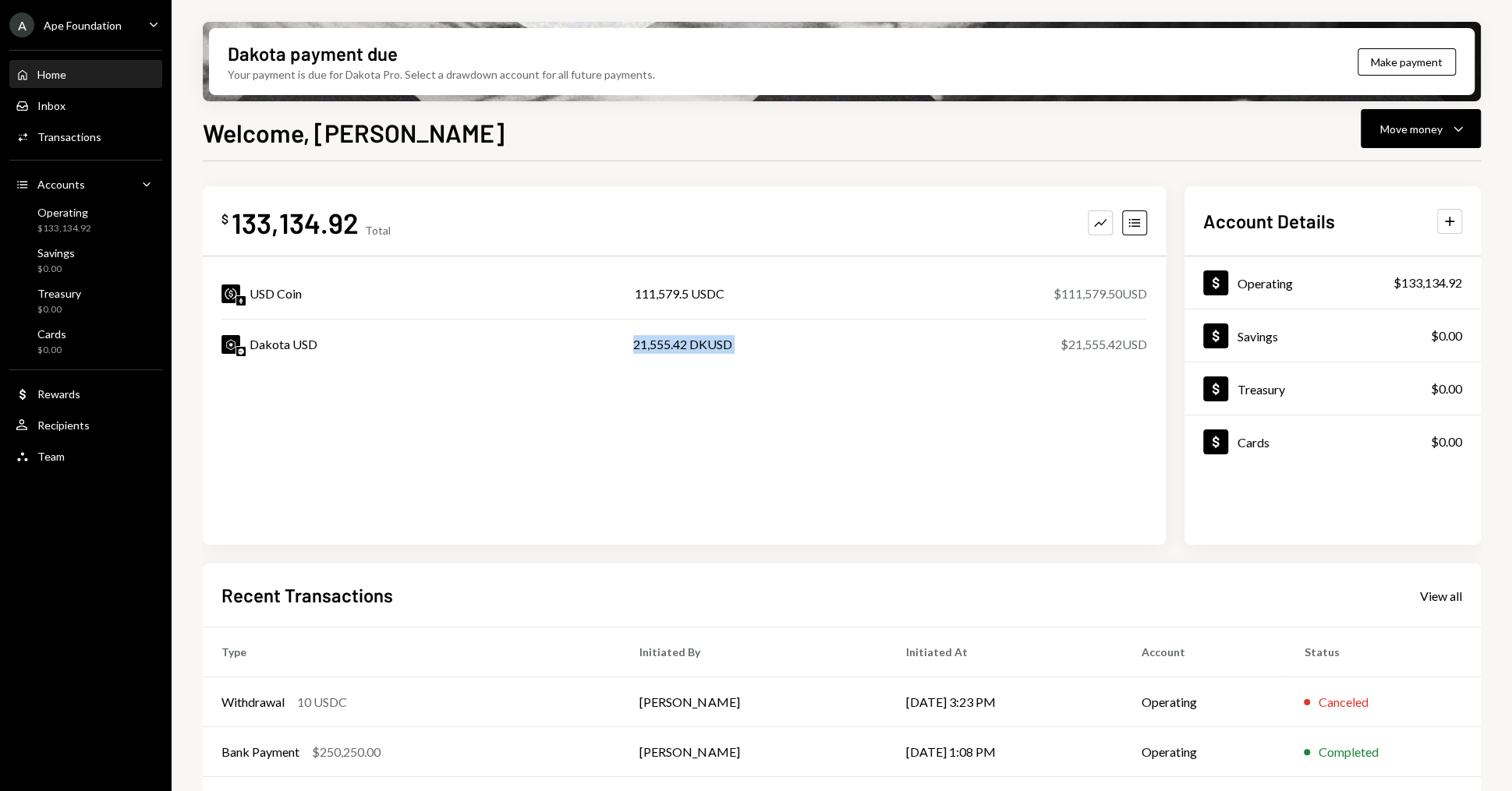
click at [650, 340] on div "21,555.42 DKUSD" at bounding box center [682, 345] width 99 height 18
click at [783, 358] on div "Dakota USD 21,555.42 DKUSD $21,555.42 USD" at bounding box center [684, 345] width 925 height 50
click at [678, 289] on div "111,579.5 USDC" at bounding box center [679, 294] width 89 height 18
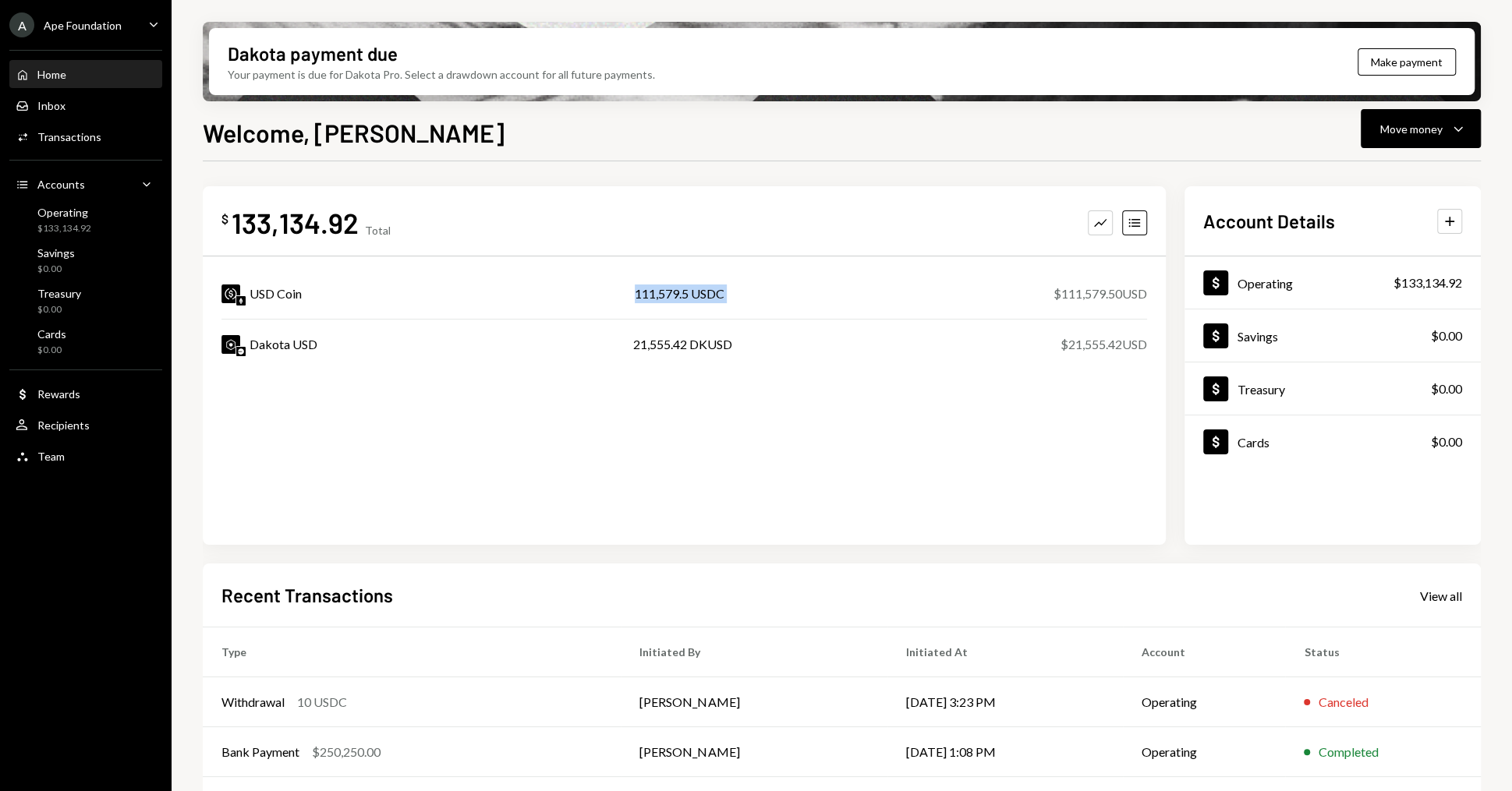
click at [678, 289] on div "111,579.5 USDC" at bounding box center [679, 294] width 89 height 18
drag, startPoint x: 632, startPoint y: 290, endPoint x: 734, endPoint y: 300, distance: 102.5
click at [734, 300] on div "USD Coin 111,579.5 USDC $111,579.50 USD" at bounding box center [684, 294] width 925 height 50
click at [772, 306] on div "USD Coin 111,579.5 USDC $111,579.50 USD" at bounding box center [684, 294] width 925 height 50
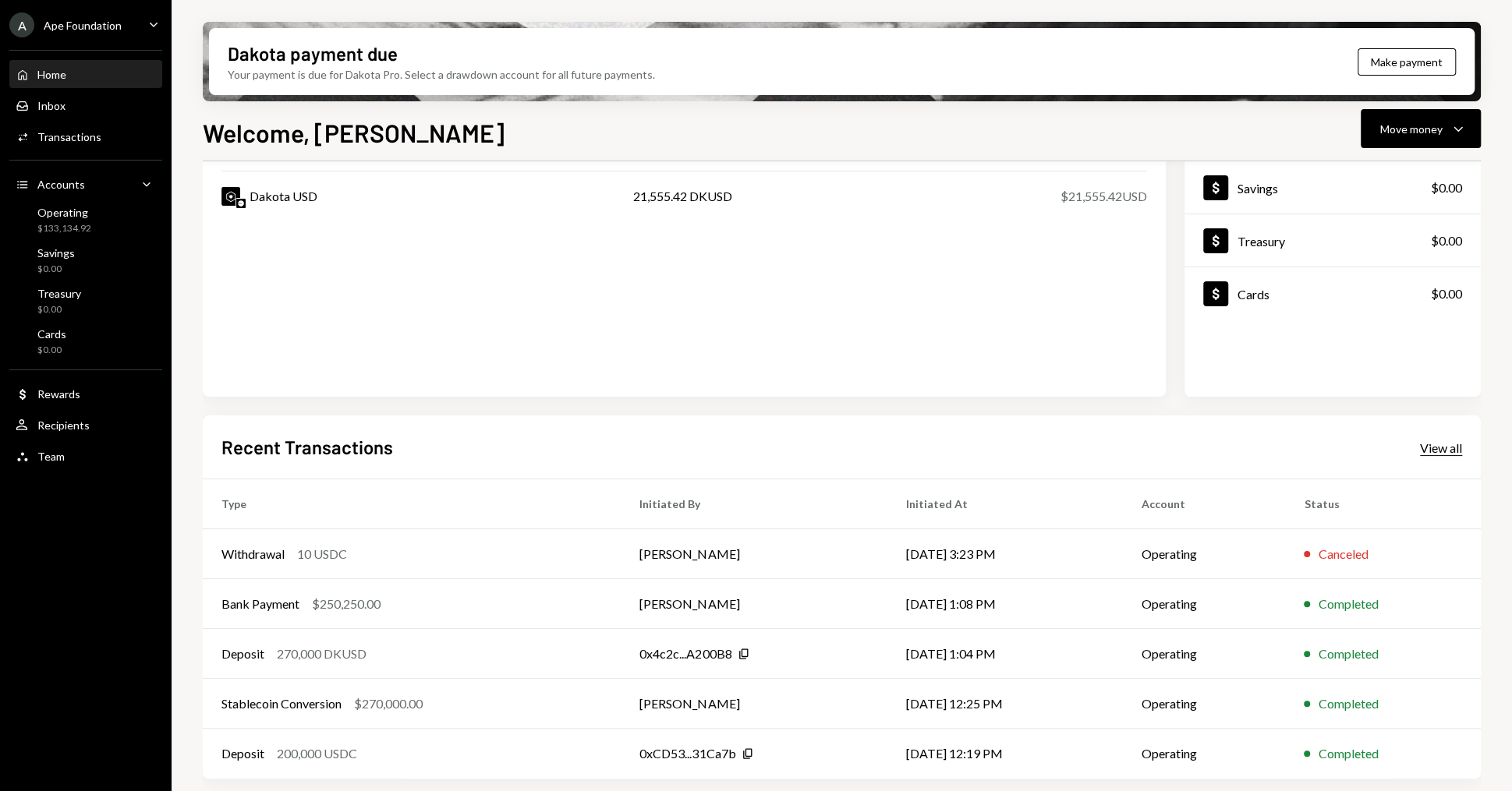
click at [1436, 448] on div "View all" at bounding box center [1440, 448] width 42 height 16
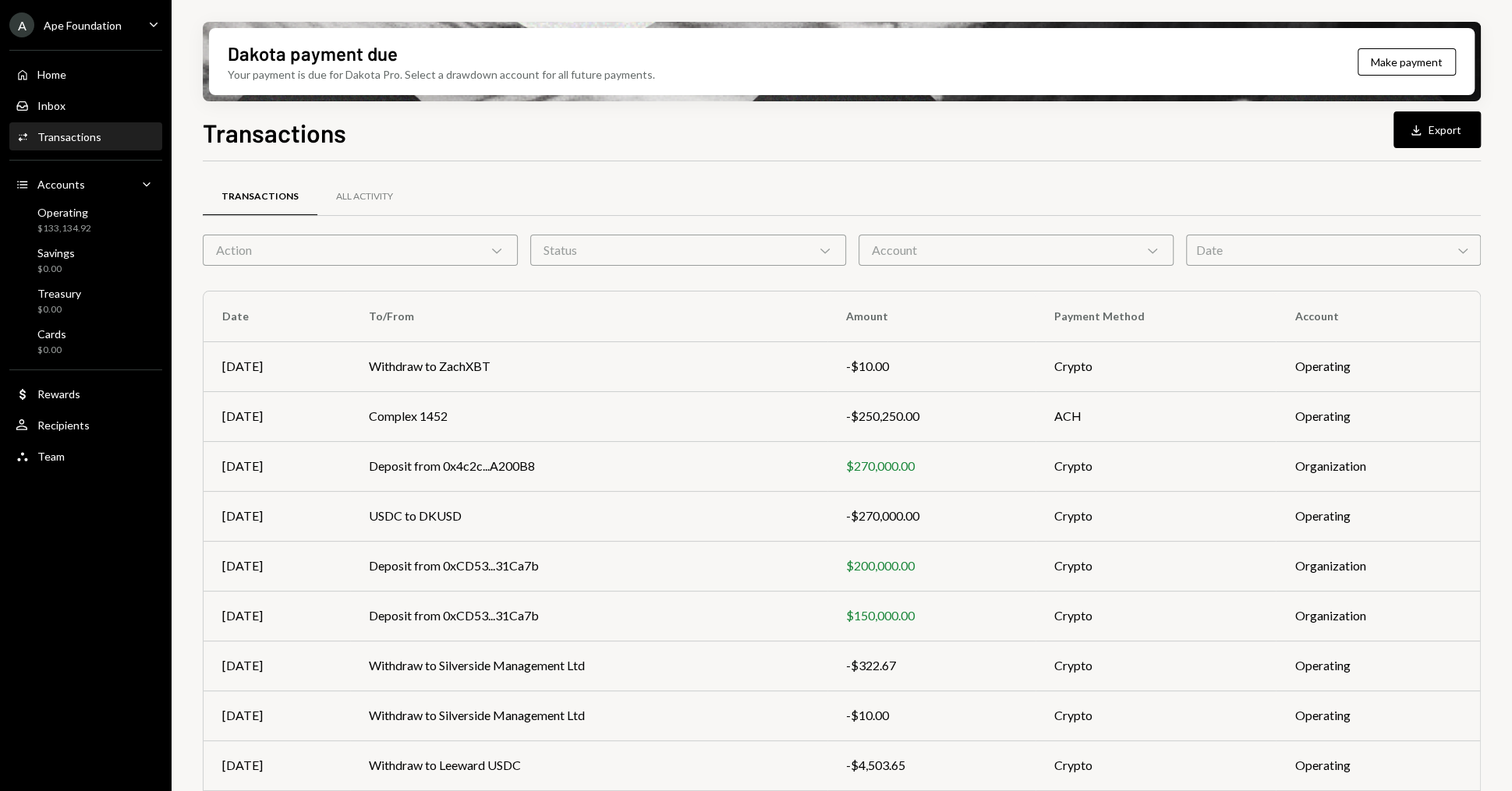
click at [413, 259] on div "Action Chevron Down" at bounding box center [360, 249] width 315 height 31
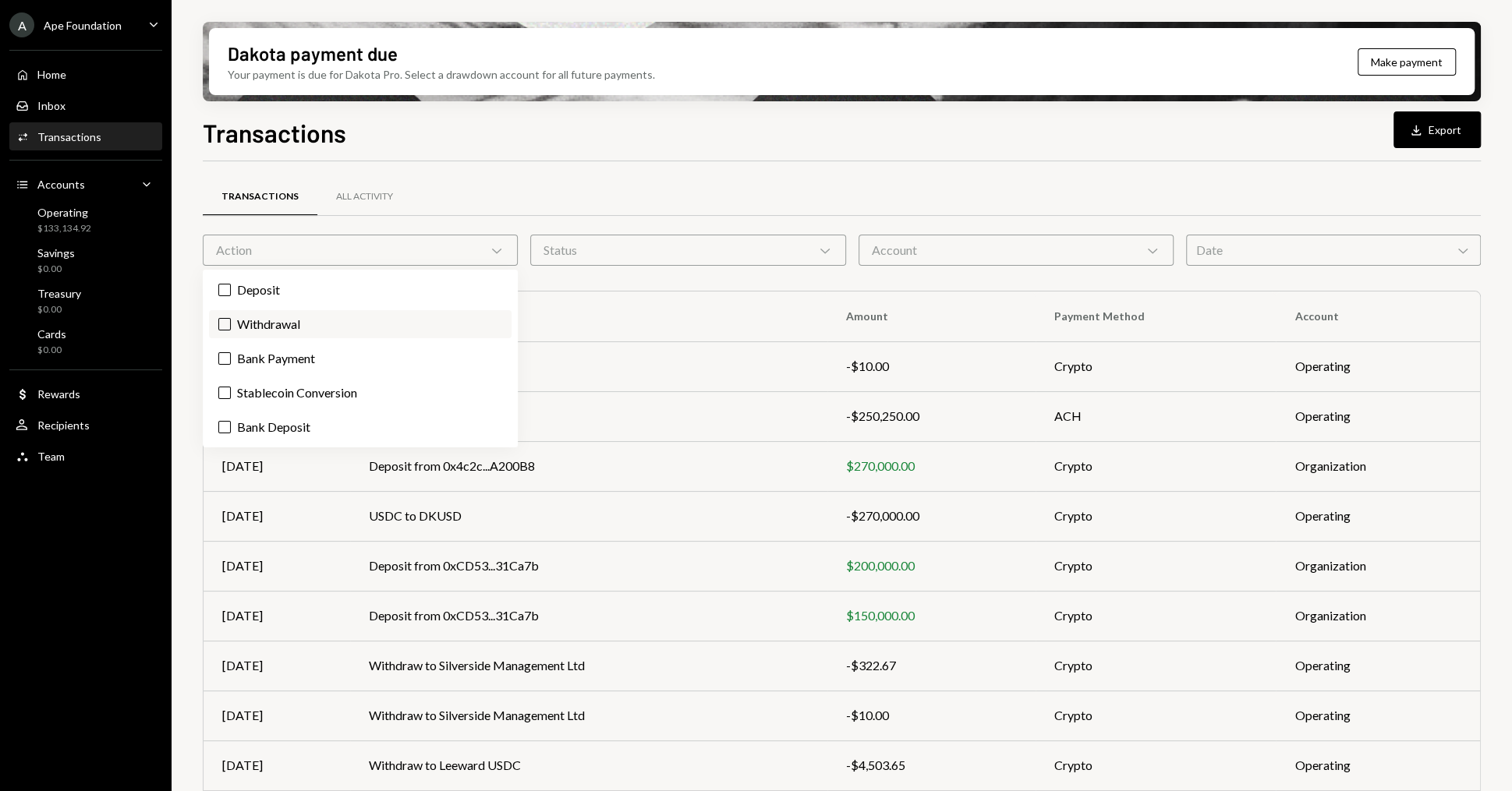
click at [298, 321] on label "Withdrawal" at bounding box center [360, 325] width 302 height 28
click at [230, 321] on button "Withdrawal" at bounding box center [224, 324] width 13 height 13
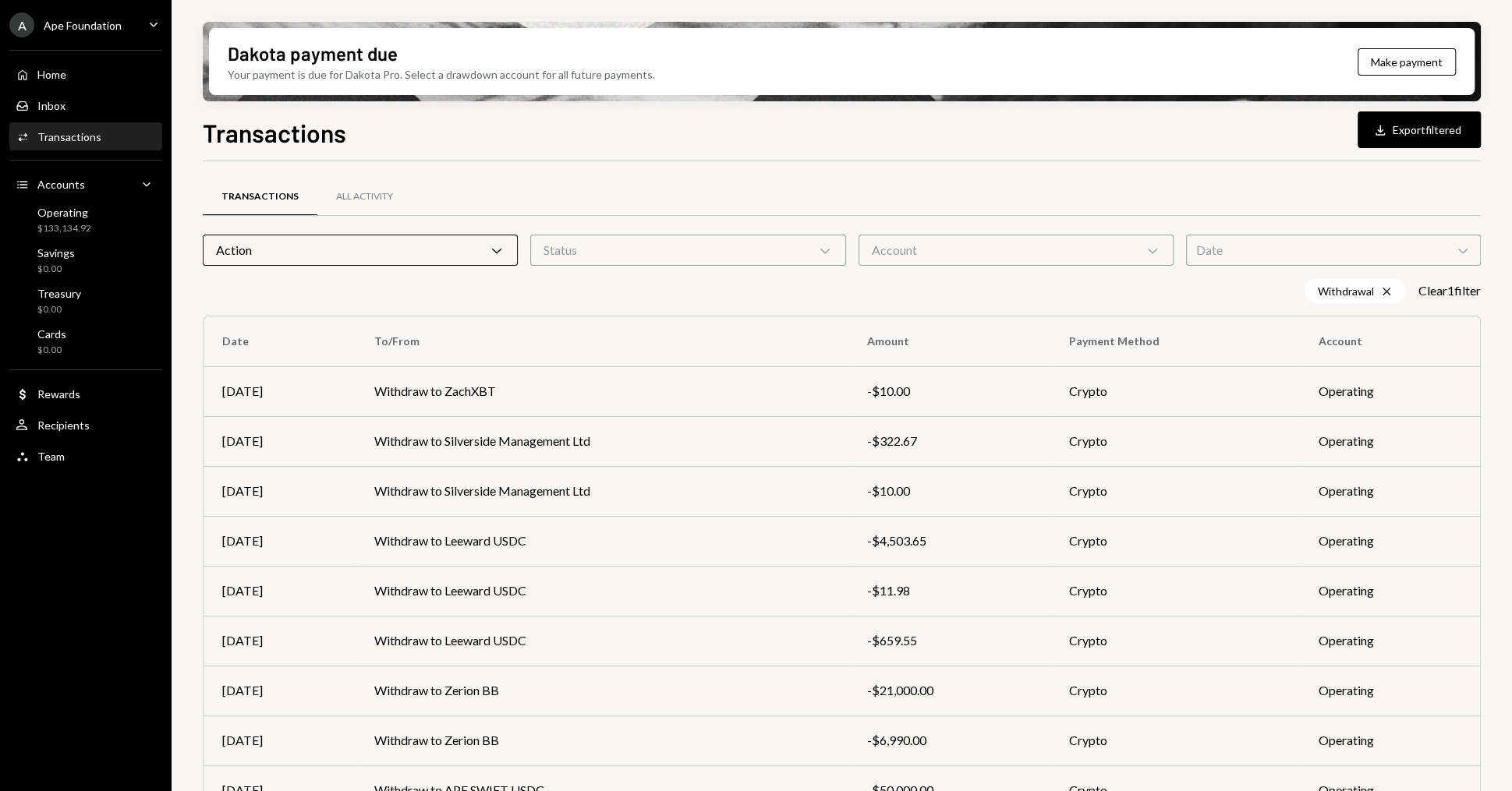
click at [185, 335] on div "Dakota payment due Your payment is due for Dakota Pro. Select a drawdown accoun…" at bounding box center [841, 396] width 1340 height 791
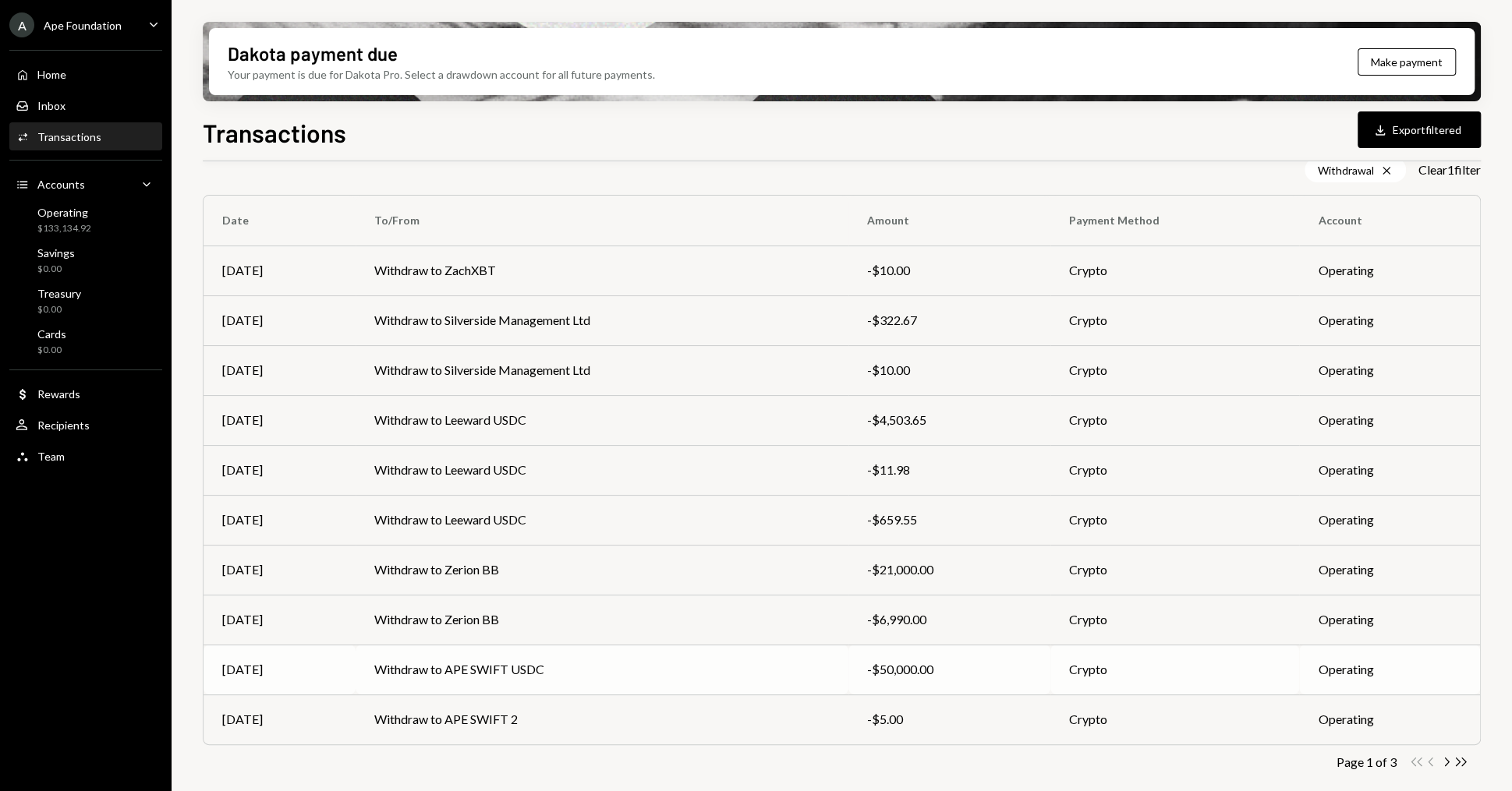
click at [529, 677] on td "Withdraw to APE SWIFT USDC" at bounding box center [602, 669] width 493 height 50
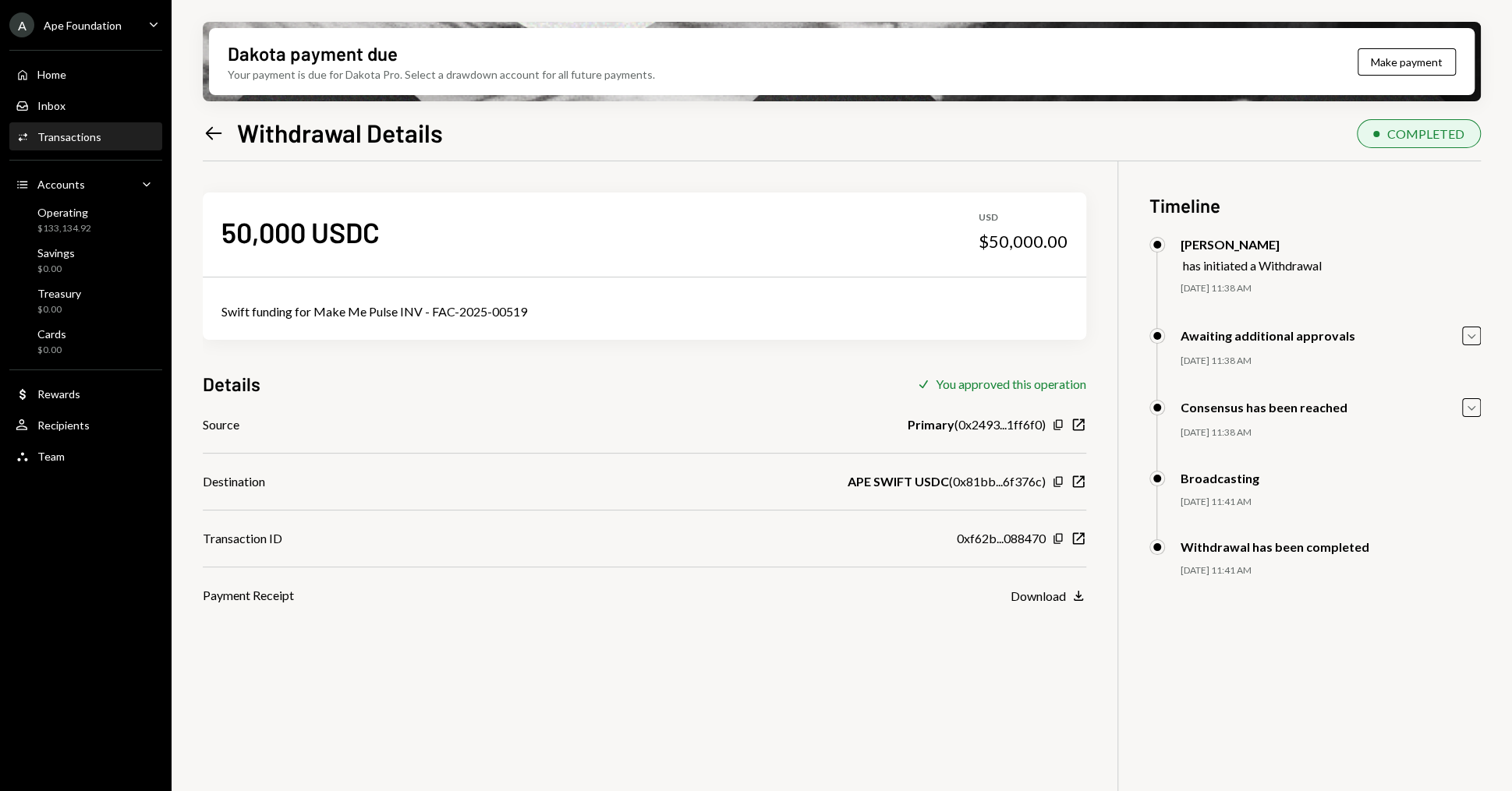
click at [350, 315] on div "Swift funding for Make Me Pulse INV - FAC-2025-00519" at bounding box center [644, 311] width 846 height 18
click at [444, 309] on div "Swift funding for Make Me Pulse INV - FAC-2025-00519" at bounding box center [644, 311] width 846 height 18
click at [322, 244] on div "50,000 USDC" at bounding box center [301, 232] width 159 height 35
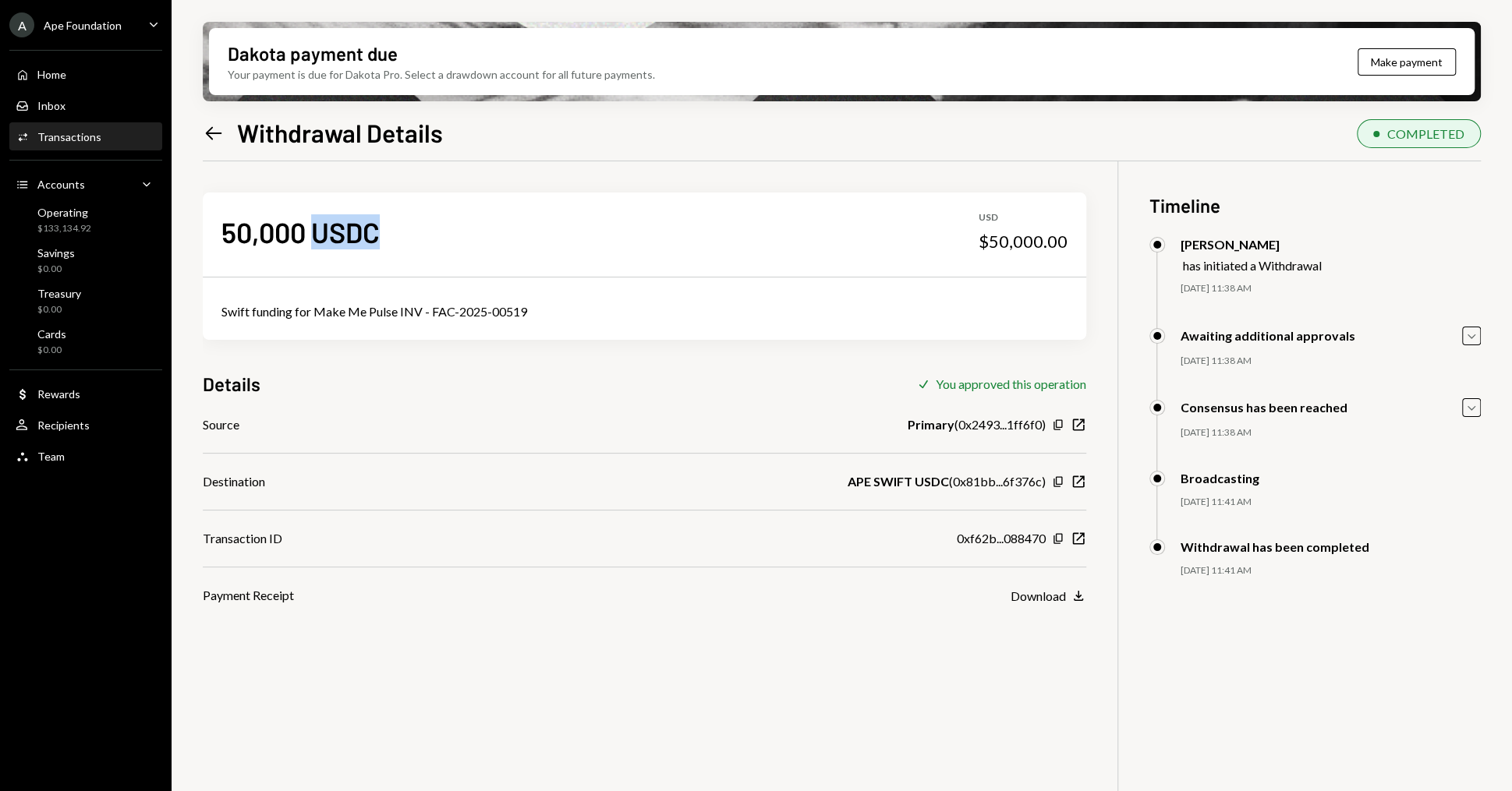
click at [322, 244] on div "50,000 USDC" at bounding box center [301, 232] width 159 height 35
click at [209, 129] on icon at bounding box center [215, 133] width 17 height 13
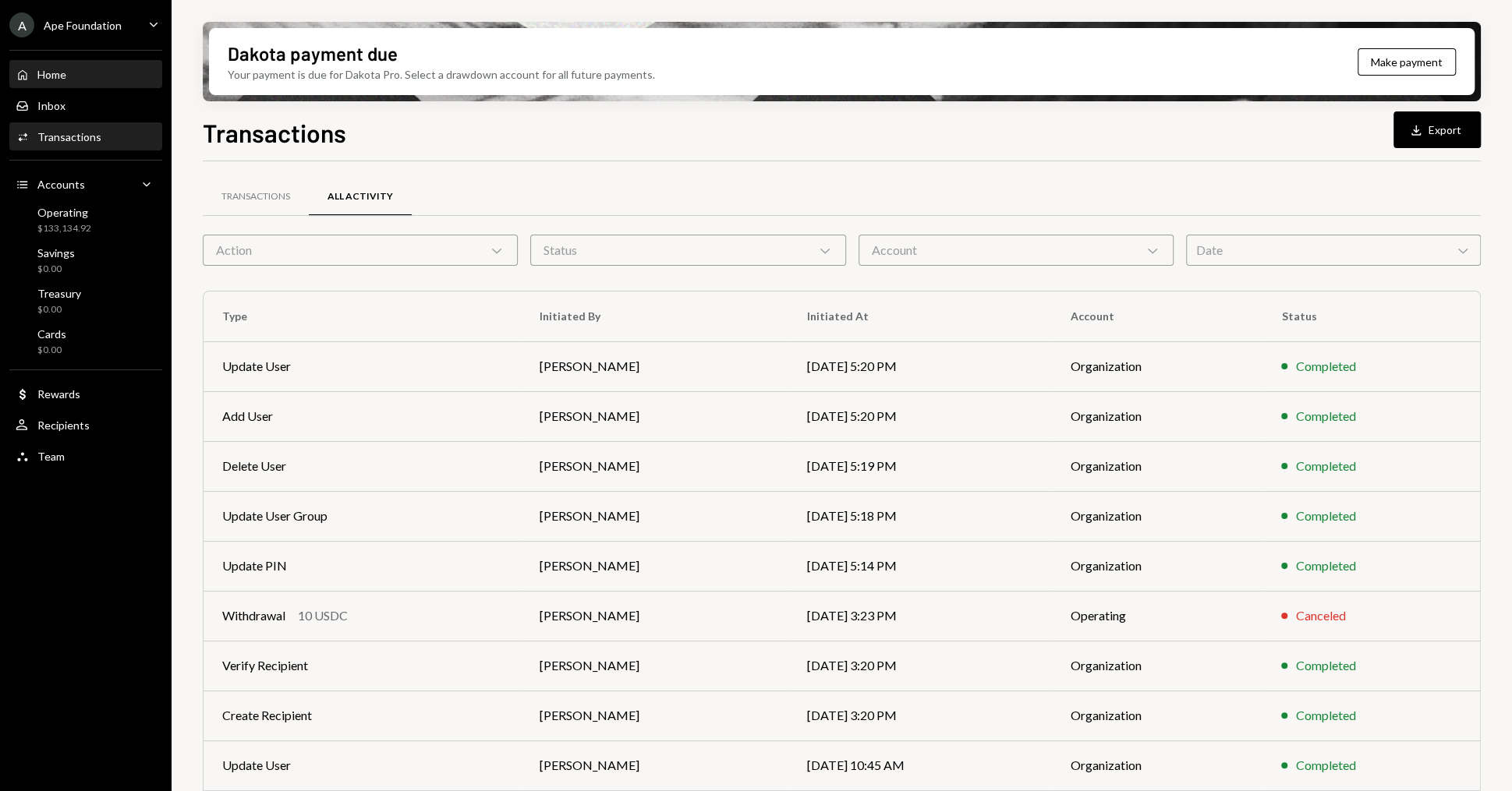
click at [99, 70] on div "Home Home" at bounding box center [86, 74] width 140 height 14
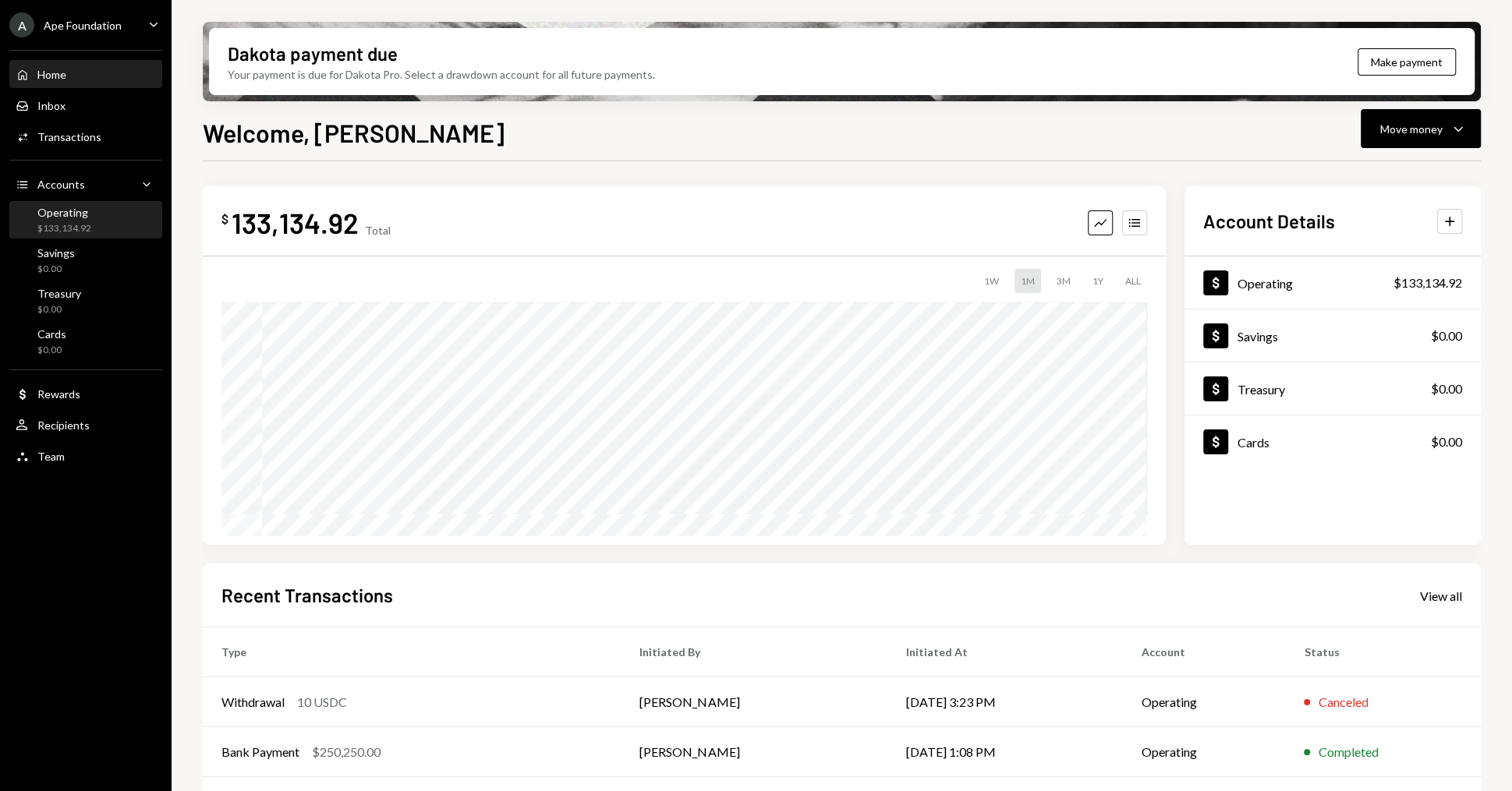
click at [124, 215] on div "Operating $133,134.92" at bounding box center [86, 220] width 140 height 29
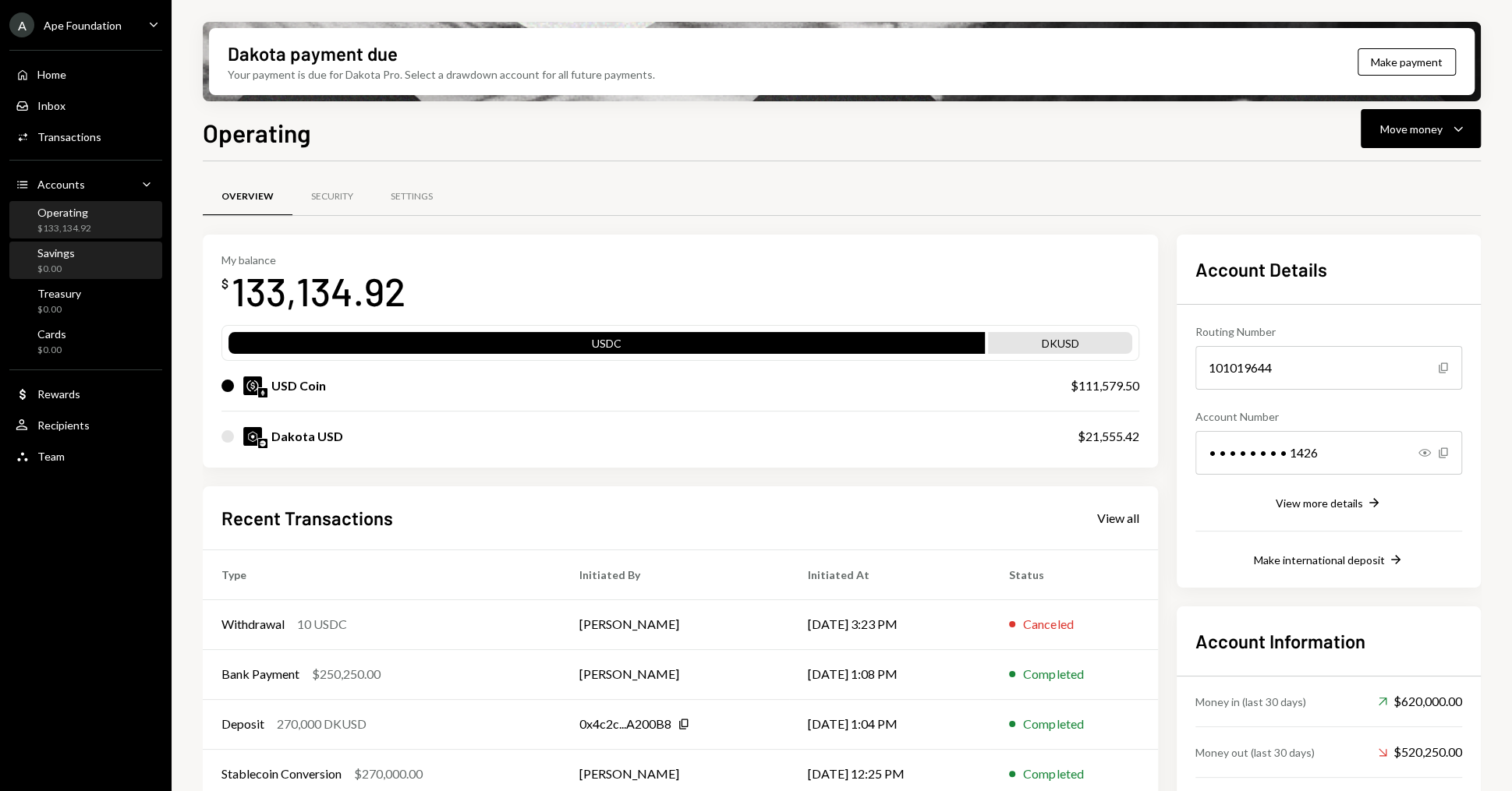
click at [63, 253] on div "Savings" at bounding box center [56, 253] width 38 height 13
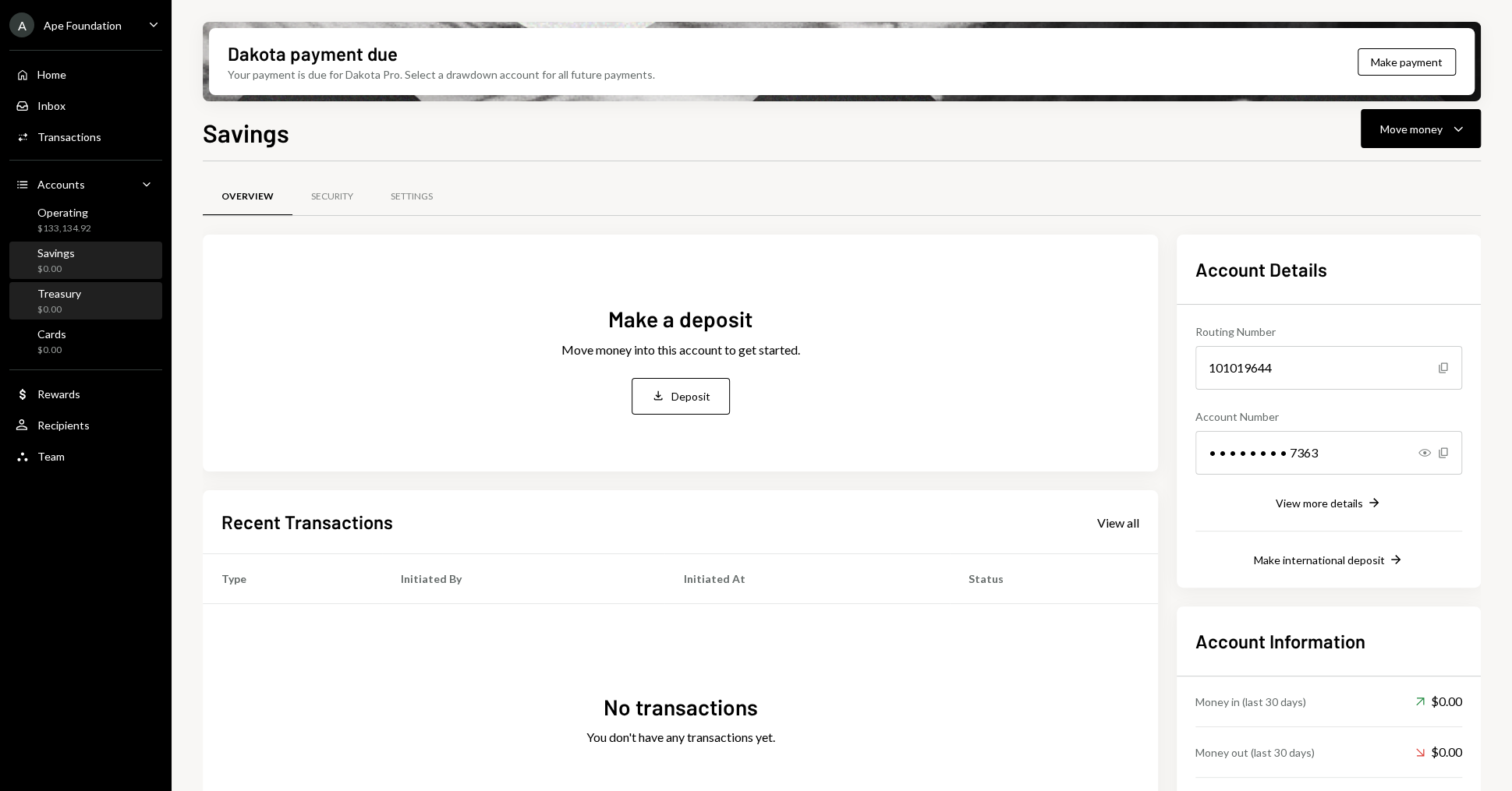
click at [63, 306] on div "$0.00" at bounding box center [59, 310] width 43 height 13
click at [65, 327] on div "Cards" at bounding box center [52, 334] width 29 height 13
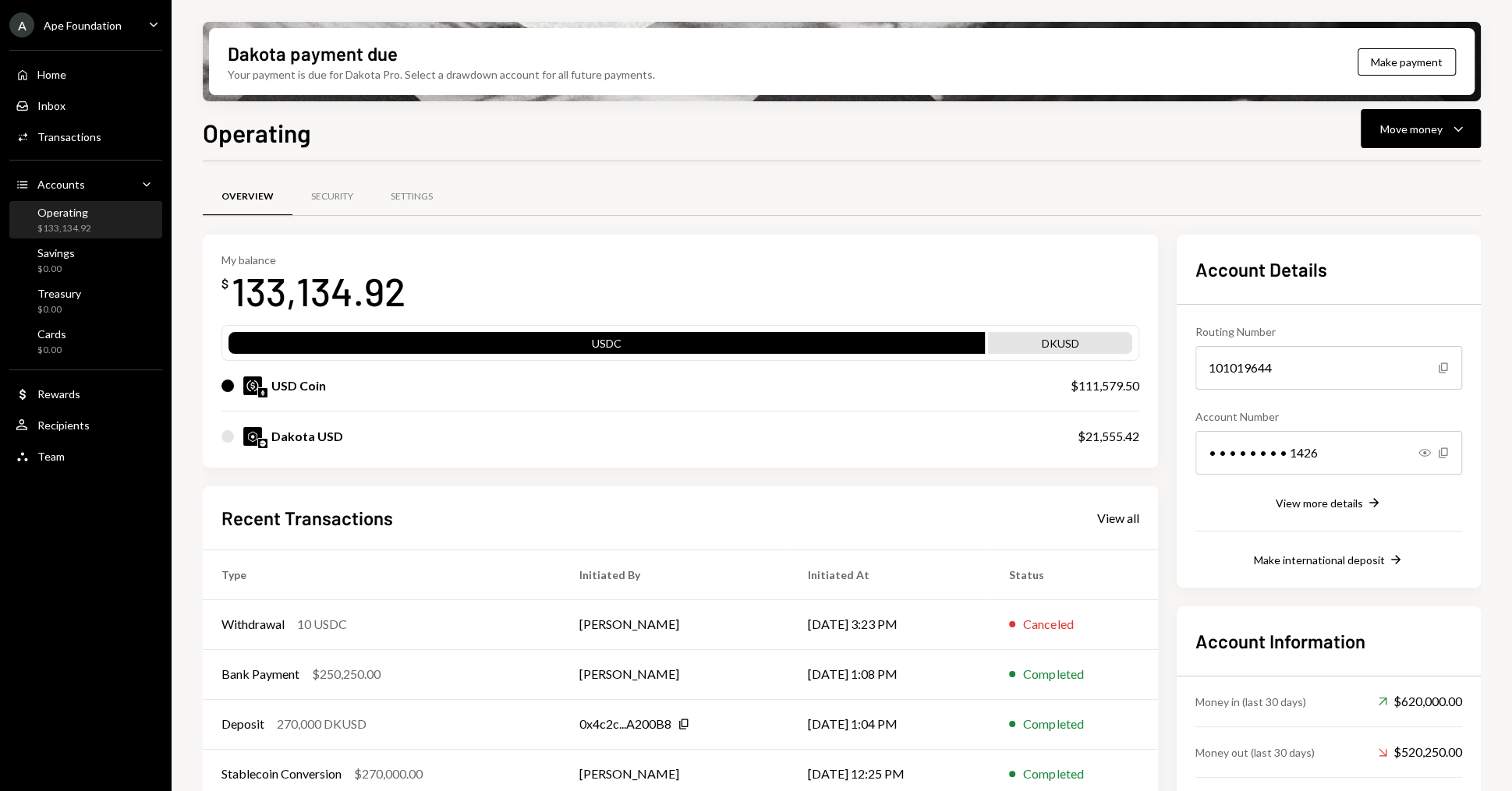
click at [115, 267] on div "Savings $0.00" at bounding box center [86, 260] width 140 height 29
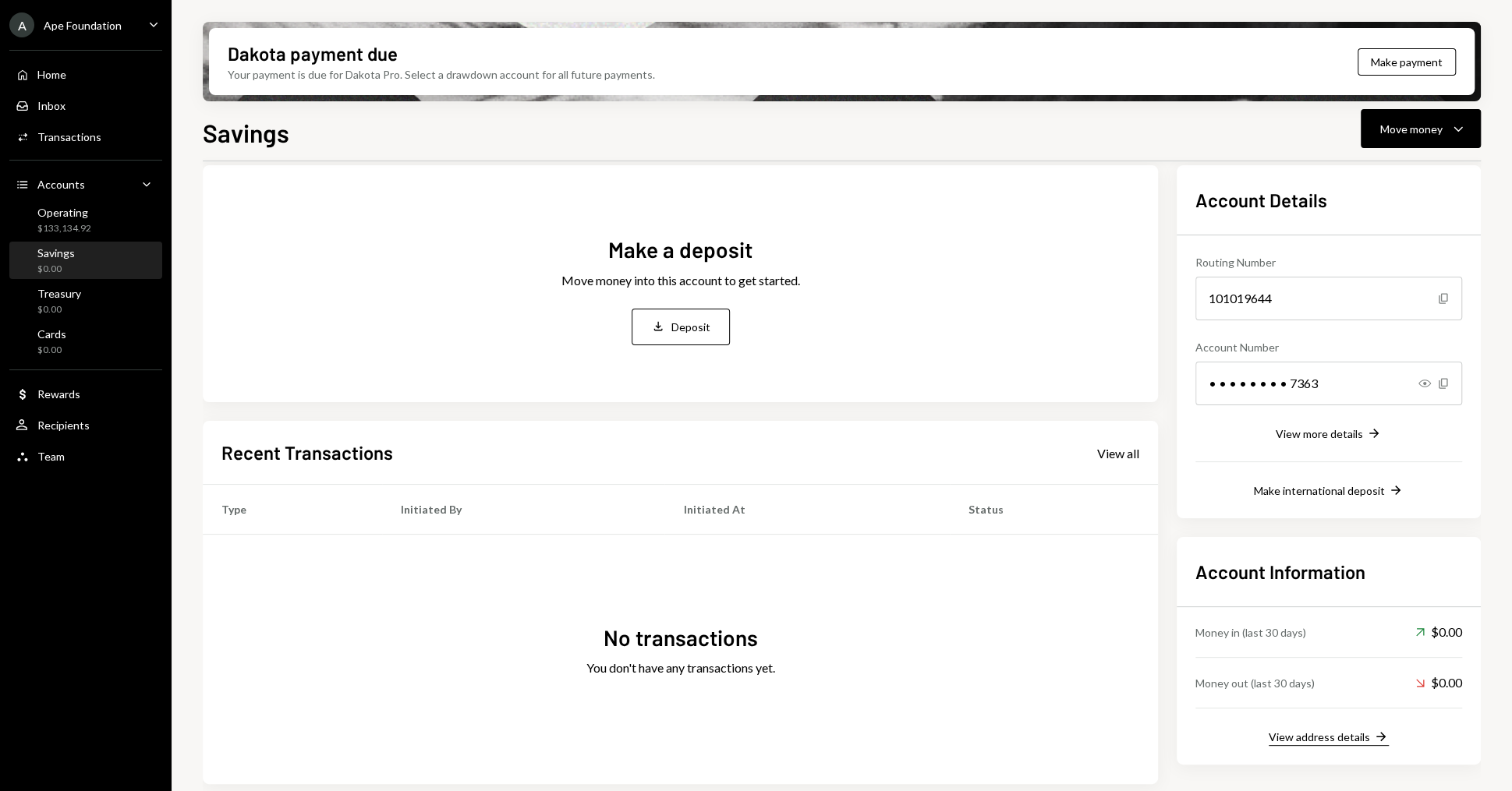
click at [1331, 735] on div "View address details" at bounding box center [1318, 737] width 101 height 13
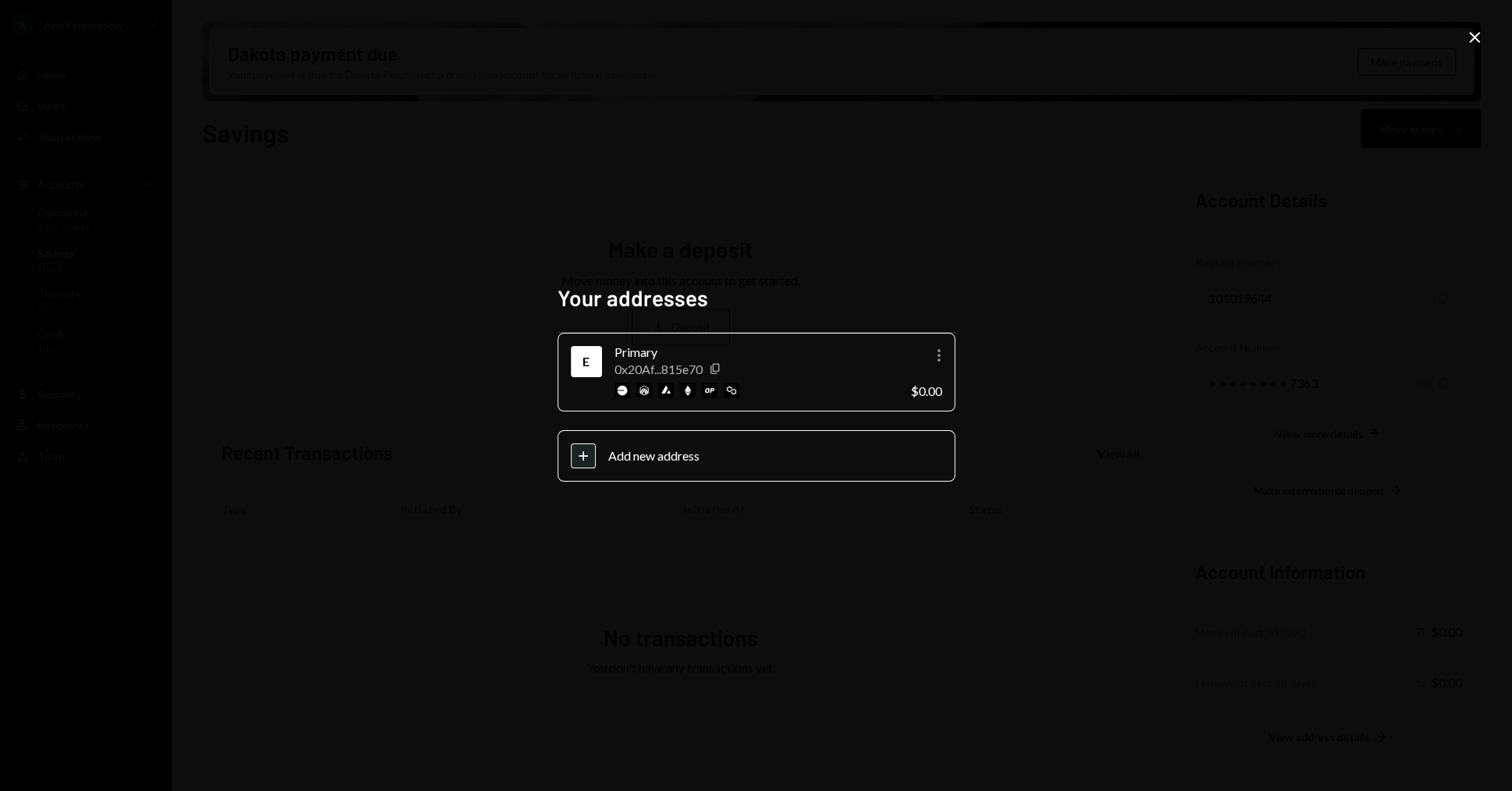
click at [1480, 35] on icon "Close" at bounding box center [1474, 38] width 18 height 18
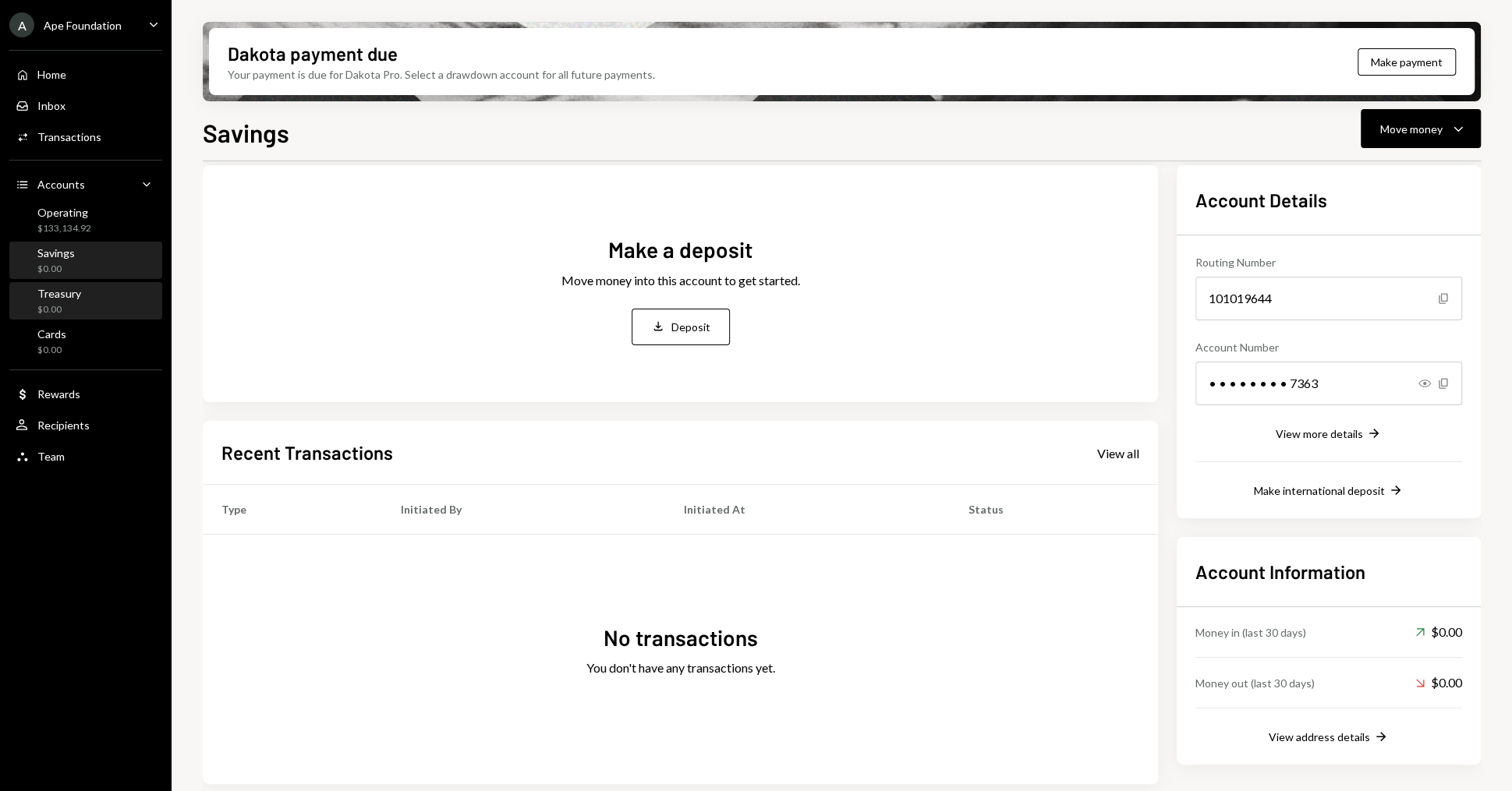
click at [46, 312] on div "$0.00" at bounding box center [59, 310] width 43 height 13
click at [70, 219] on div "Operating $133,134.92" at bounding box center [64, 220] width 53 height 29
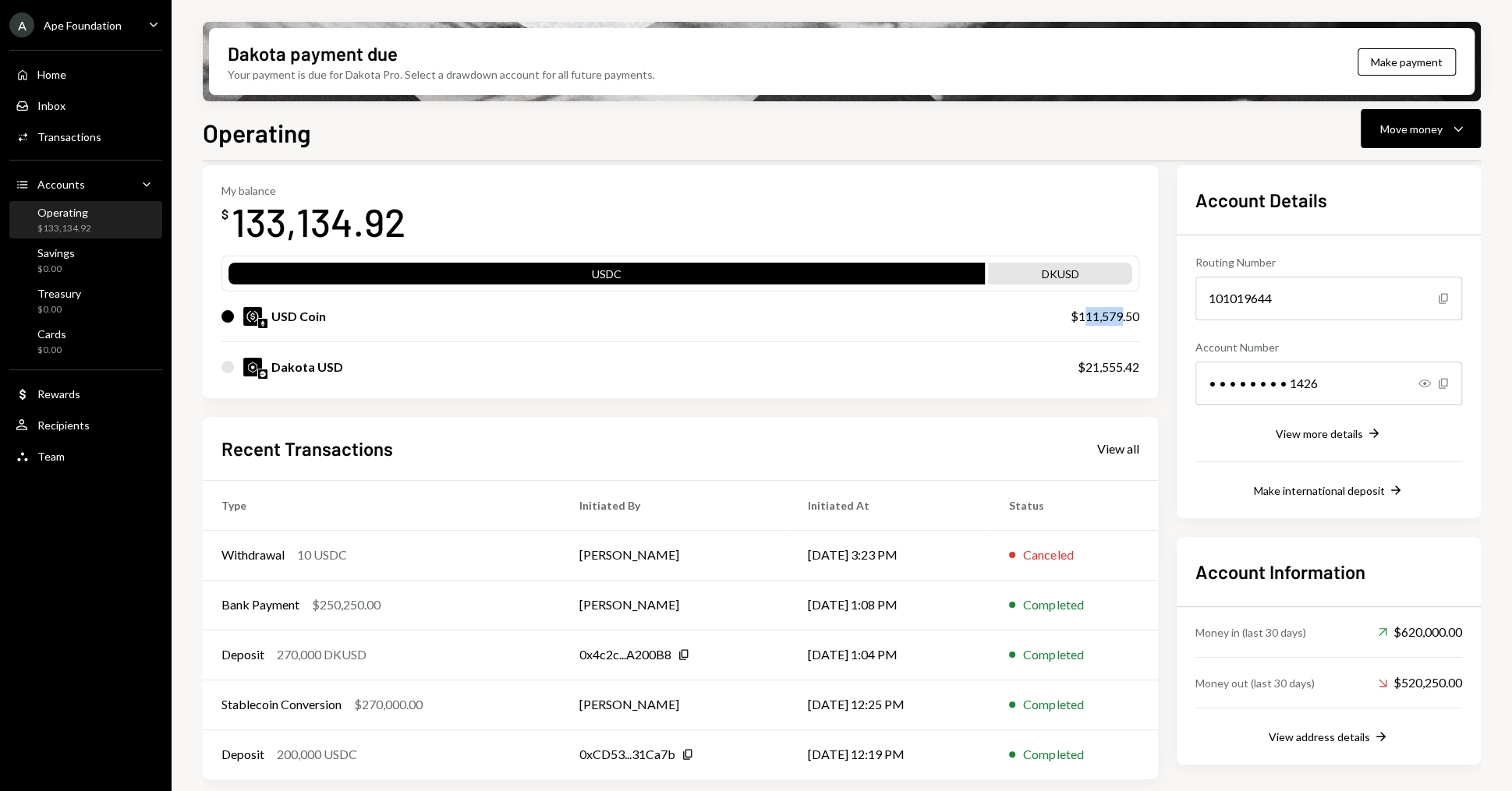
drag, startPoint x: 1080, startPoint y: 314, endPoint x: 1123, endPoint y: 315, distance: 43.0
click at [1123, 315] on div "$111,579.50" at bounding box center [1105, 316] width 68 height 18
drag, startPoint x: 1081, startPoint y: 369, endPoint x: 1140, endPoint y: 370, distance: 59.0
click at [1141, 371] on div "My balance $ 133,134.92 USDC DKUSD USD Coin $111,579.50 Dakota USD $21,555.42" at bounding box center [680, 281] width 955 height 233
click at [997, 382] on div "Dakota USD $21,555.42" at bounding box center [680, 367] width 918 height 50
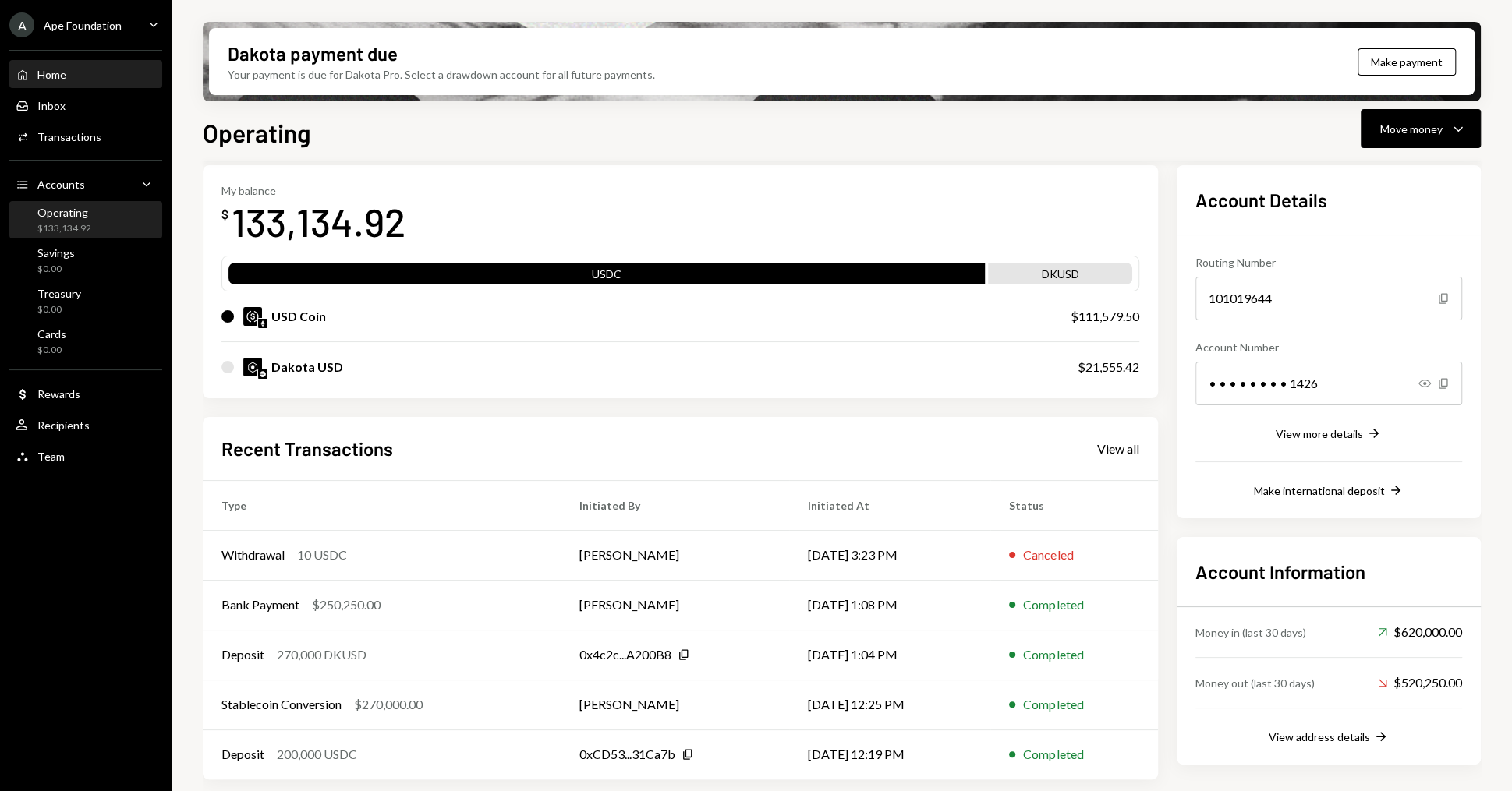
click at [88, 82] on div "Home Home" at bounding box center [86, 75] width 140 height 27
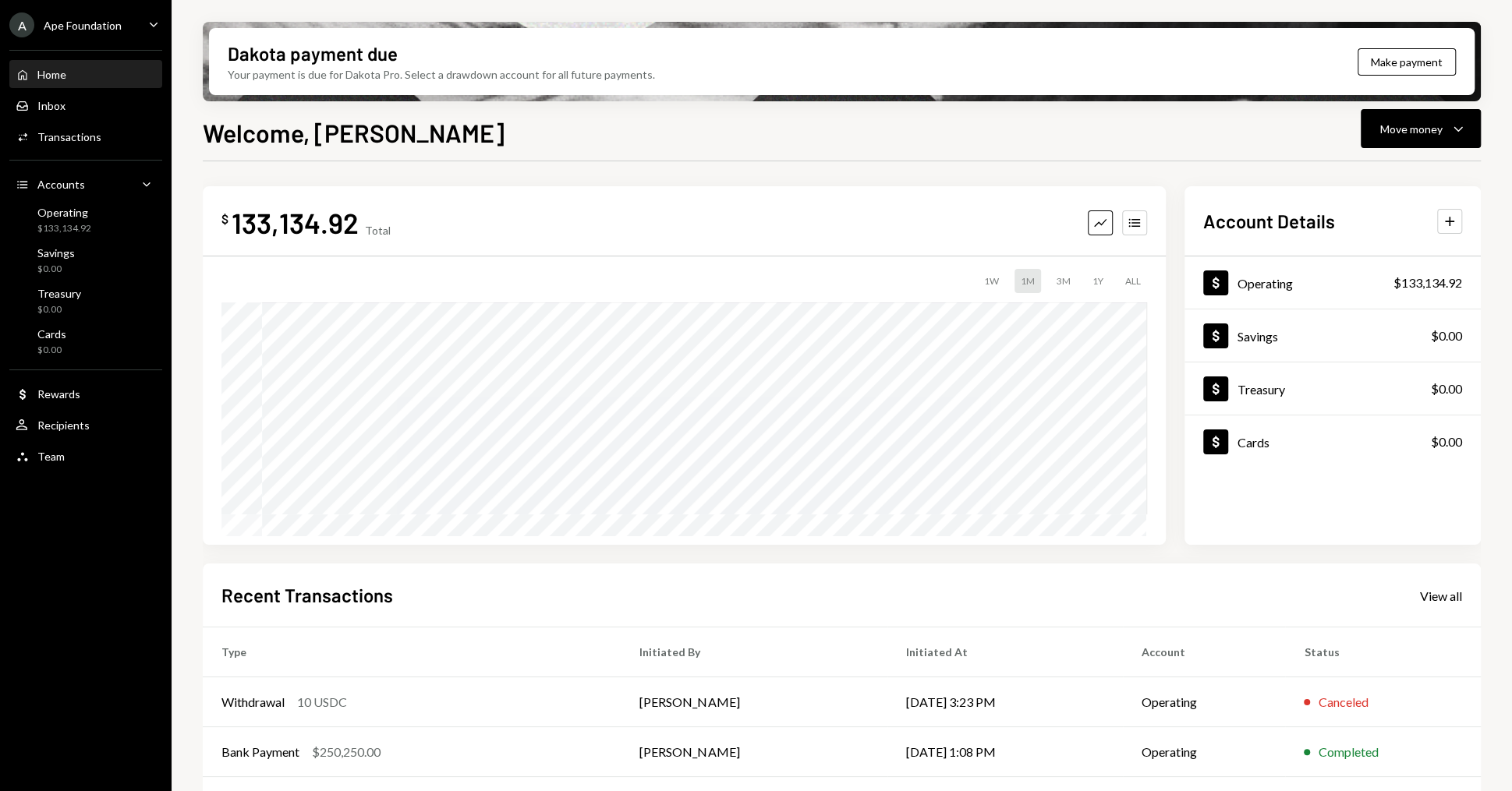
click at [93, 407] on div "Home Home Inbox Inbox Activities Transactions Accounts Accounts Caret Down Oper…" at bounding box center [85, 257] width 171 height 432
click at [83, 394] on div "Dollar Rewards" at bounding box center [86, 394] width 140 height 14
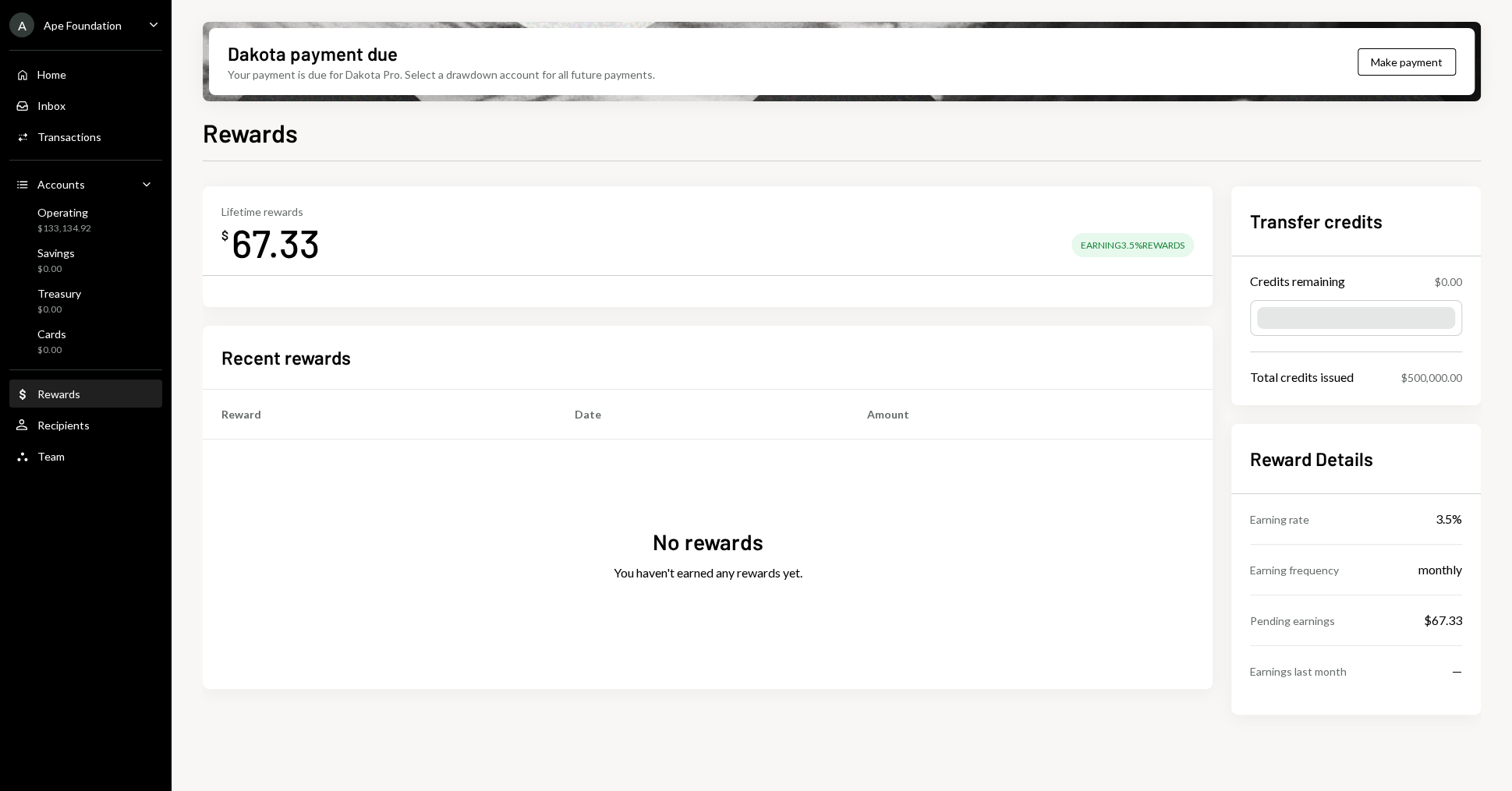
click at [265, 244] on div "67.33" at bounding box center [276, 242] width 88 height 49
click at [402, 317] on div "Lifetime rewards $ 67.33 Earning 3.5% Rewards Recent rewards Reward Date Amount…" at bounding box center [707, 450] width 1009 height 528
click at [9, 67] on link "Home Home" at bounding box center [85, 74] width 153 height 28
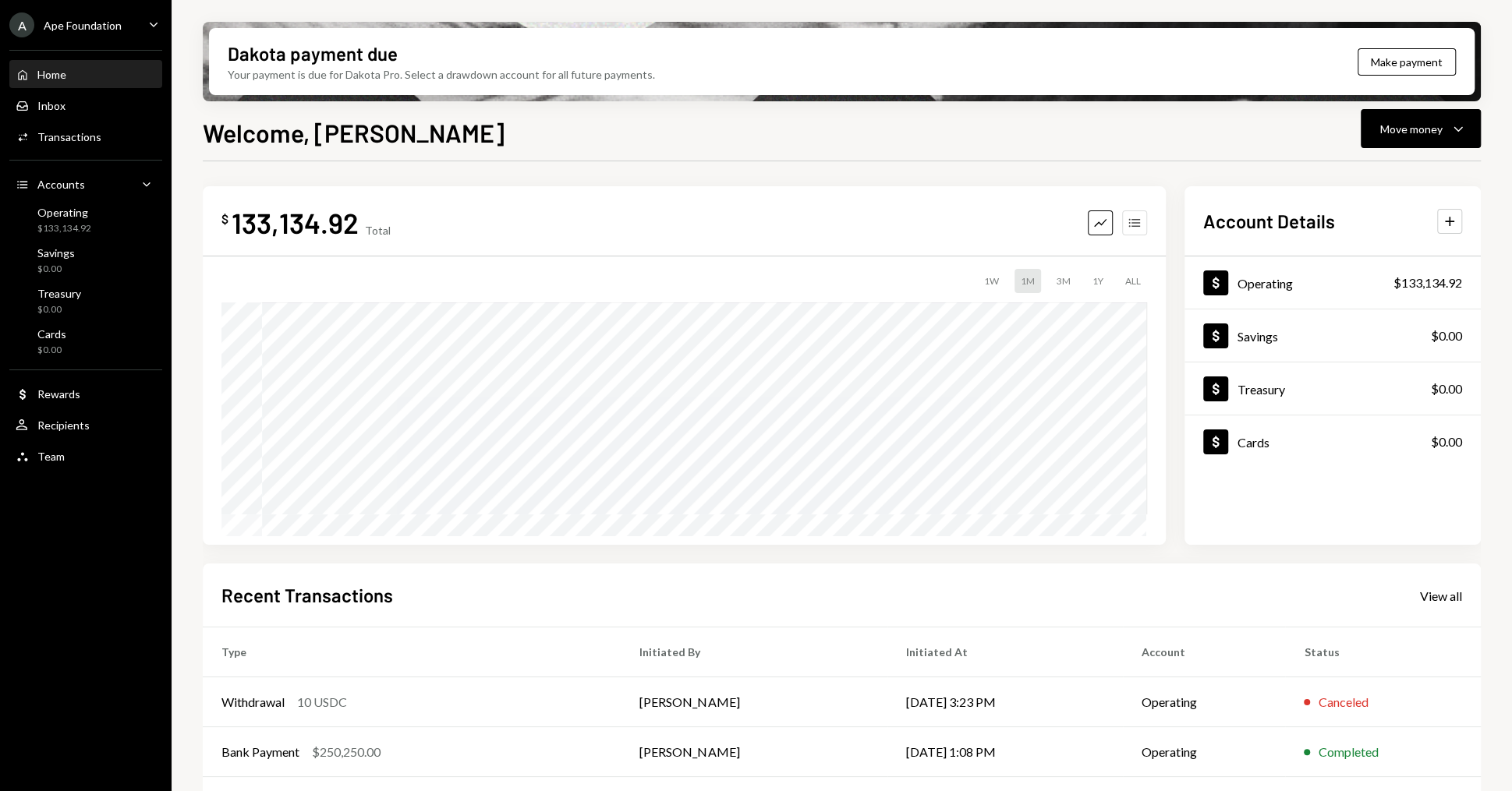
click at [1142, 218] on button "Accounts" at bounding box center [1135, 223] width 25 height 25
click at [676, 356] on div "Dakota USD 21,555.42 DKUSD $21,555.42 USD" at bounding box center [684, 345] width 925 height 50
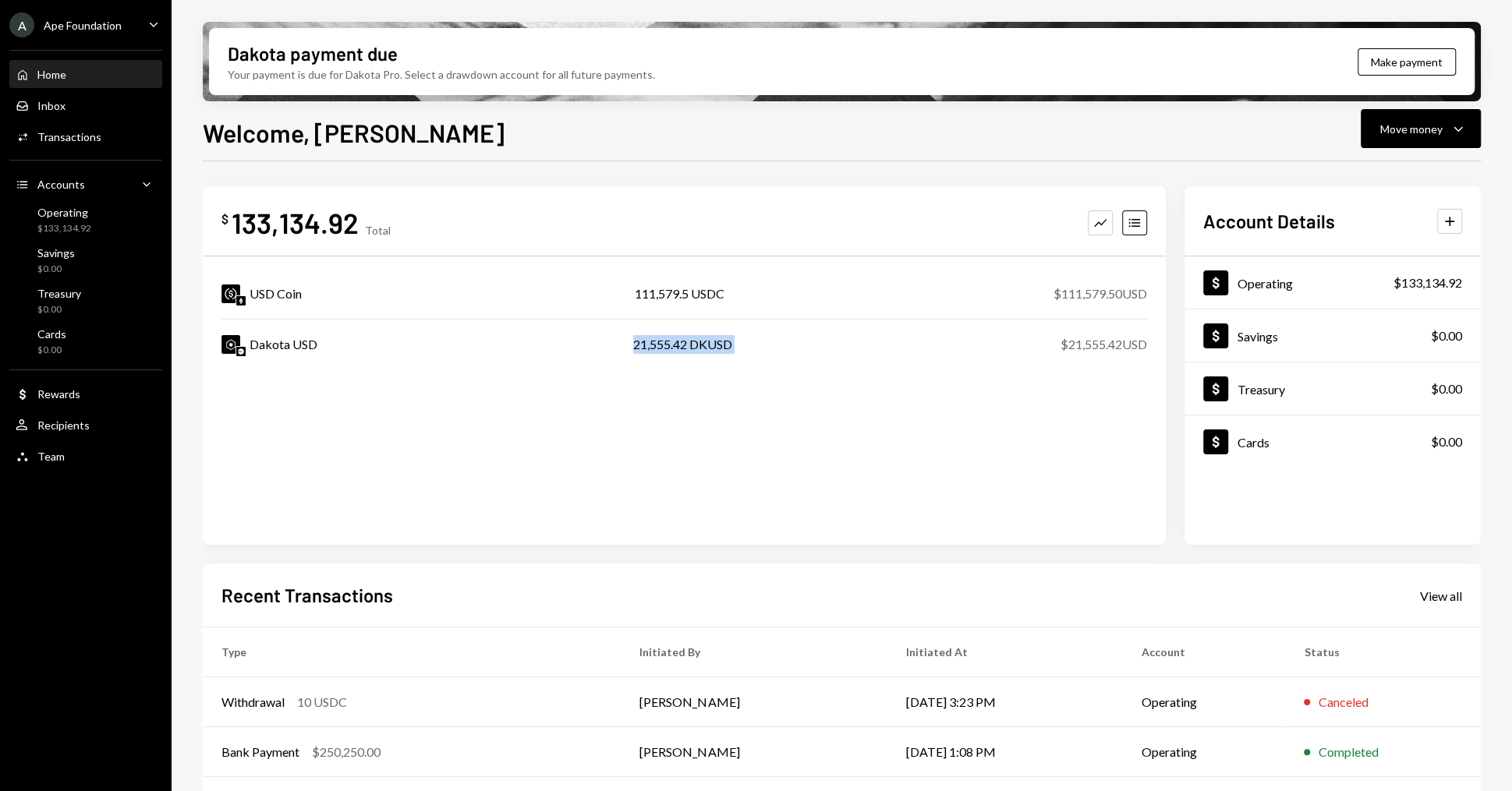
click at [676, 356] on div "Dakota USD 21,555.42 DKUSD $21,555.42 USD" at bounding box center [684, 345] width 925 height 50
click at [1455, 138] on button "Move money Caret Down" at bounding box center [1420, 128] width 120 height 39
click at [1347, 193] on div "Withdraw Send" at bounding box center [1396, 176] width 156 height 35
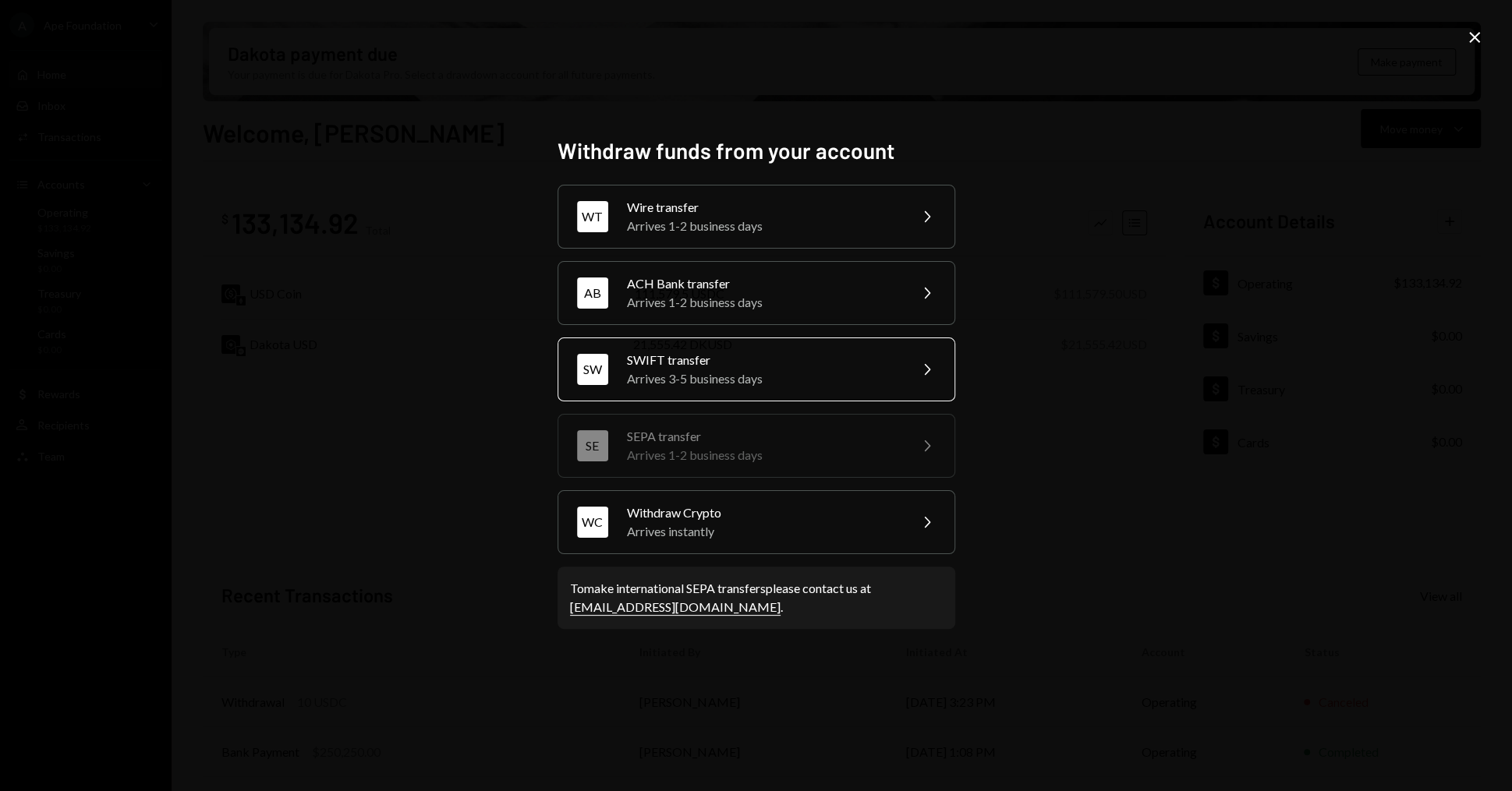
click at [718, 375] on div "Arrives 3-5 business days" at bounding box center [762, 379] width 271 height 18
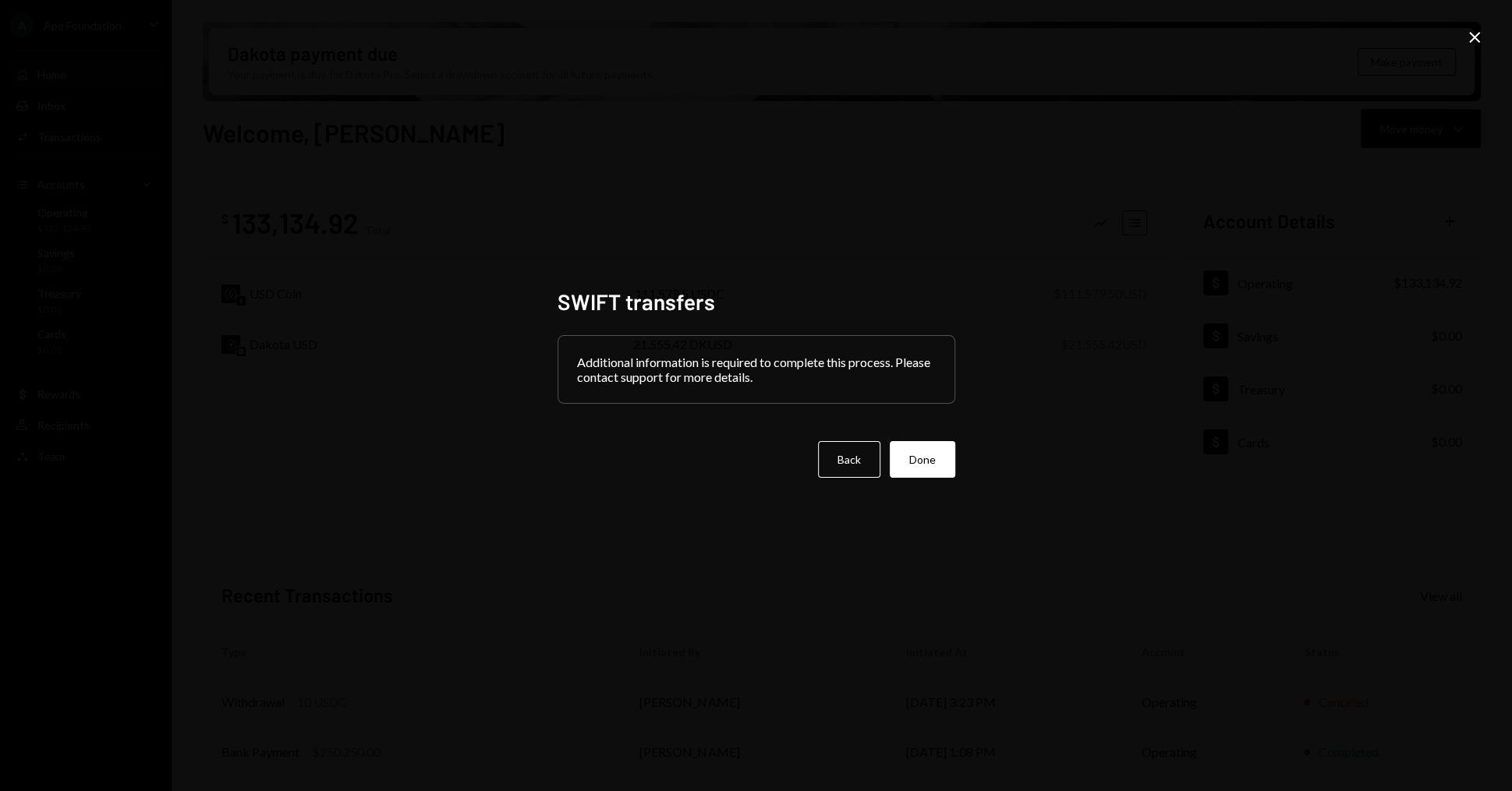
click at [608, 373] on div "Additional information is required to complete this process. Please contact sup…" at bounding box center [756, 369] width 396 height 67
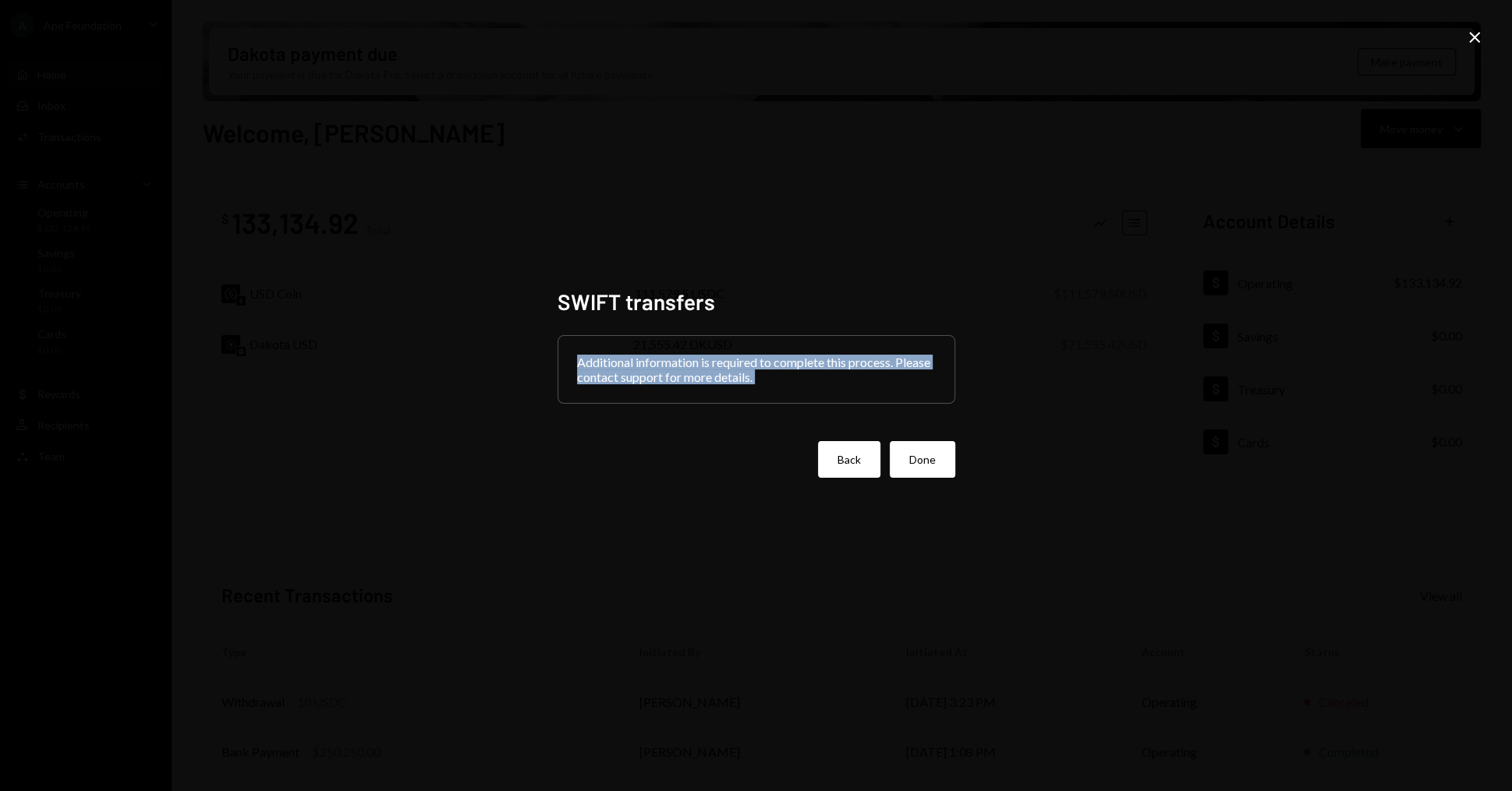
click at [854, 463] on button "Back" at bounding box center [849, 460] width 63 height 37
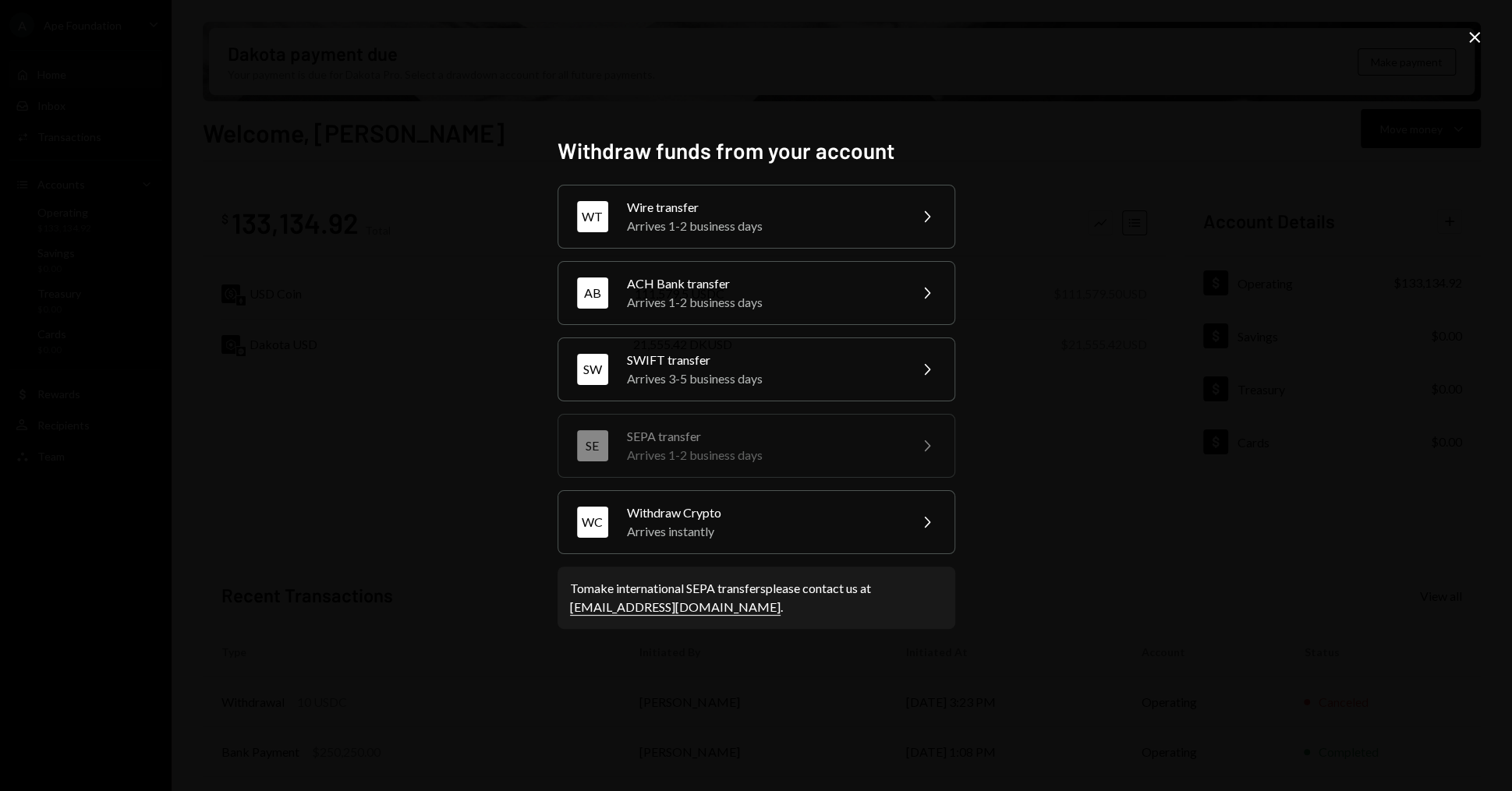
click at [1468, 36] on icon "Close" at bounding box center [1474, 38] width 18 height 18
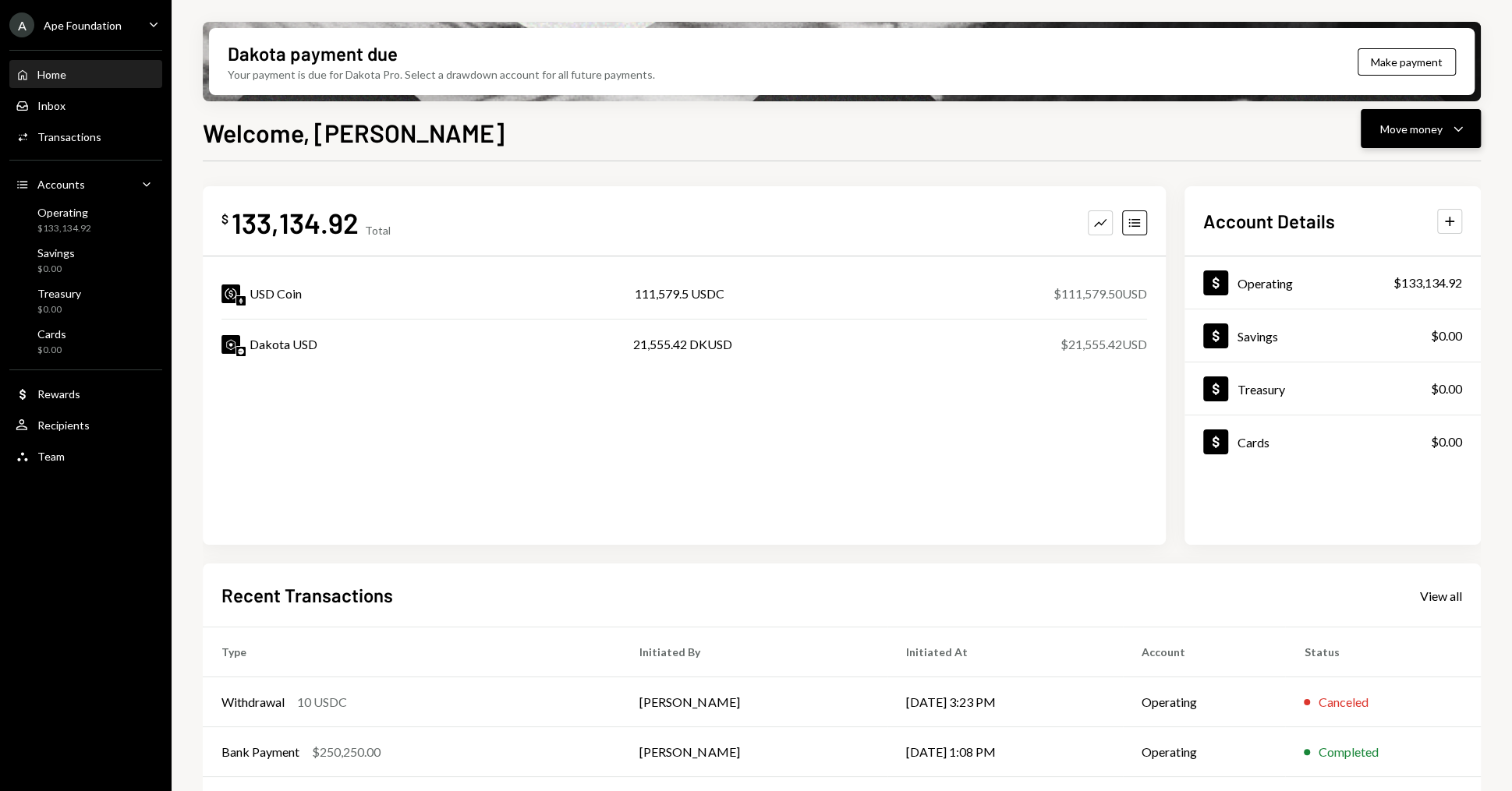
click at [1468, 117] on button "Move money Caret Down" at bounding box center [1420, 128] width 120 height 39
click at [1347, 183] on div "Withdraw Send" at bounding box center [1396, 176] width 137 height 17
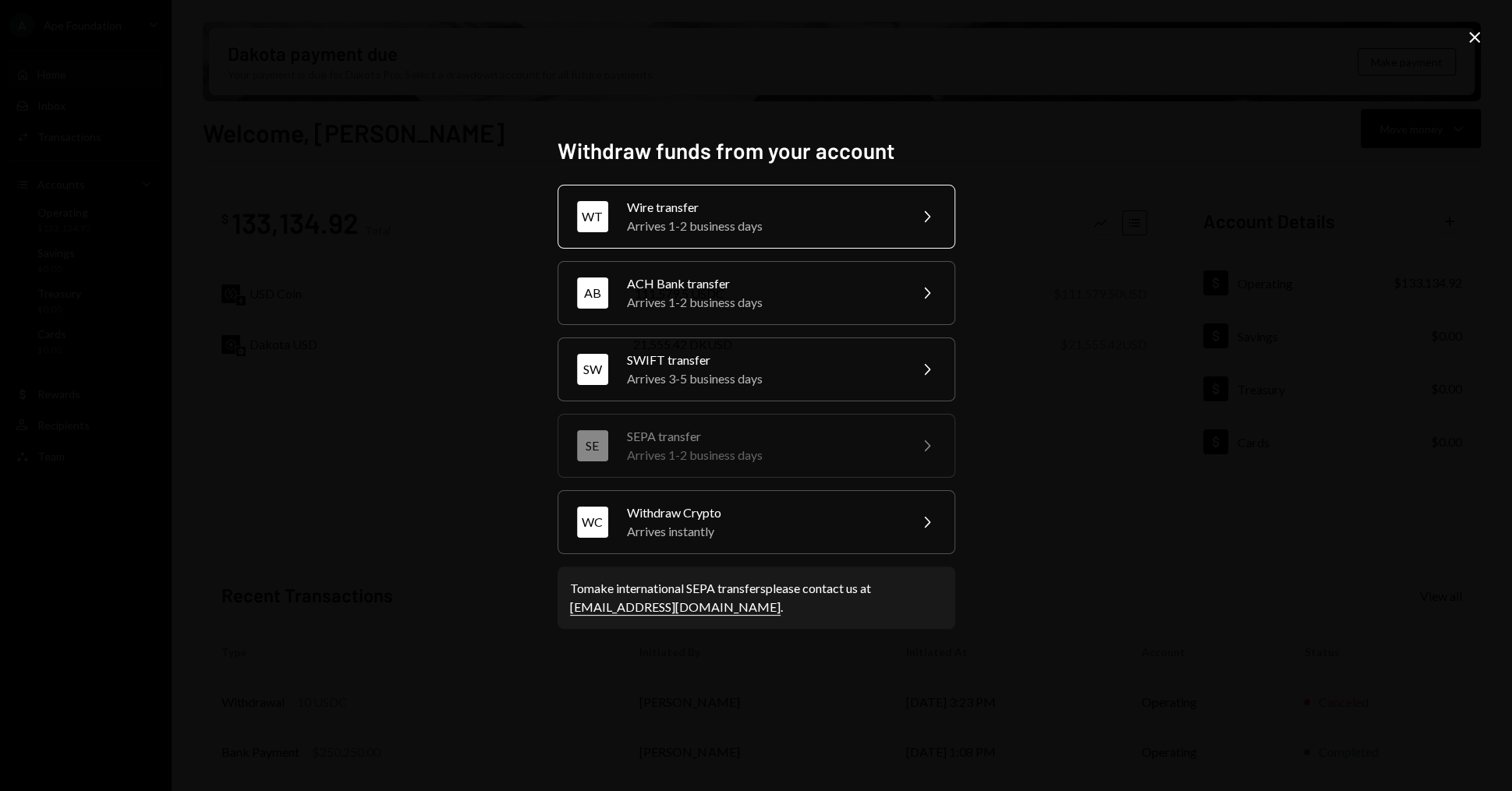
click at [716, 199] on div "Wire transfer" at bounding box center [762, 207] width 271 height 18
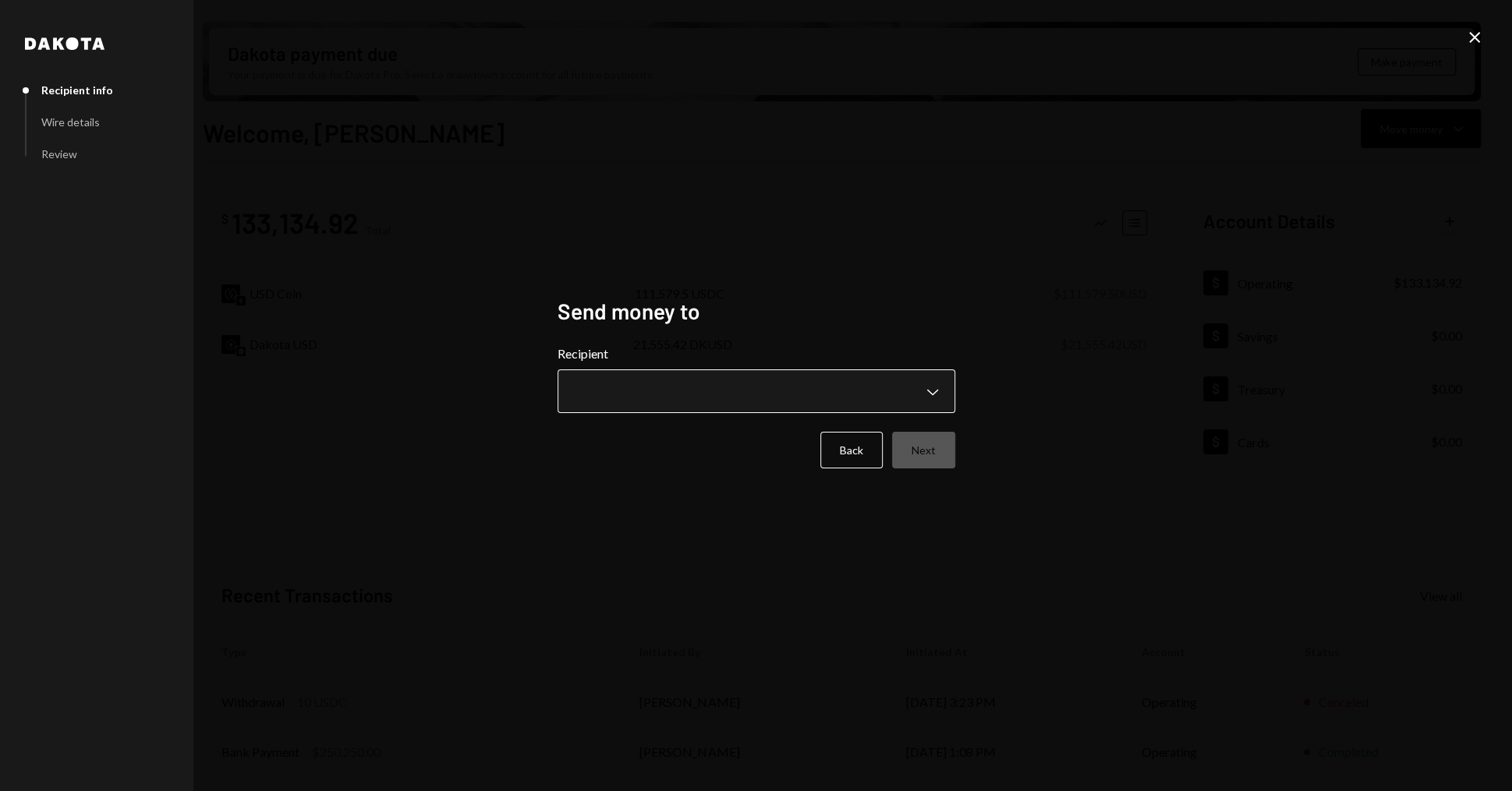
click at [625, 382] on body "A Ape Foundation Caret Down Home Home Inbox Inbox Activities Transactions Accou…" at bounding box center [756, 396] width 1512 height 791
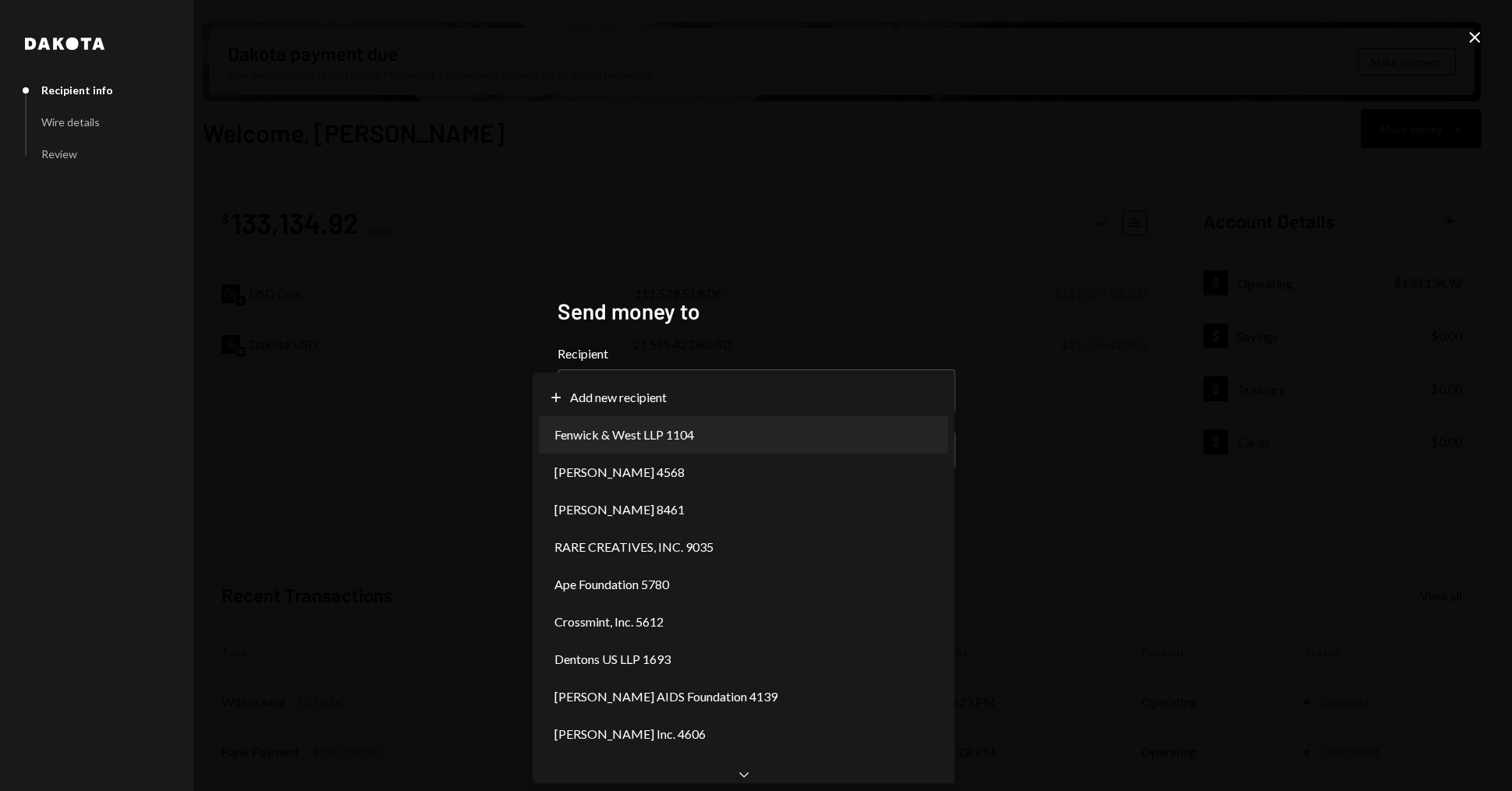
select select "**********"
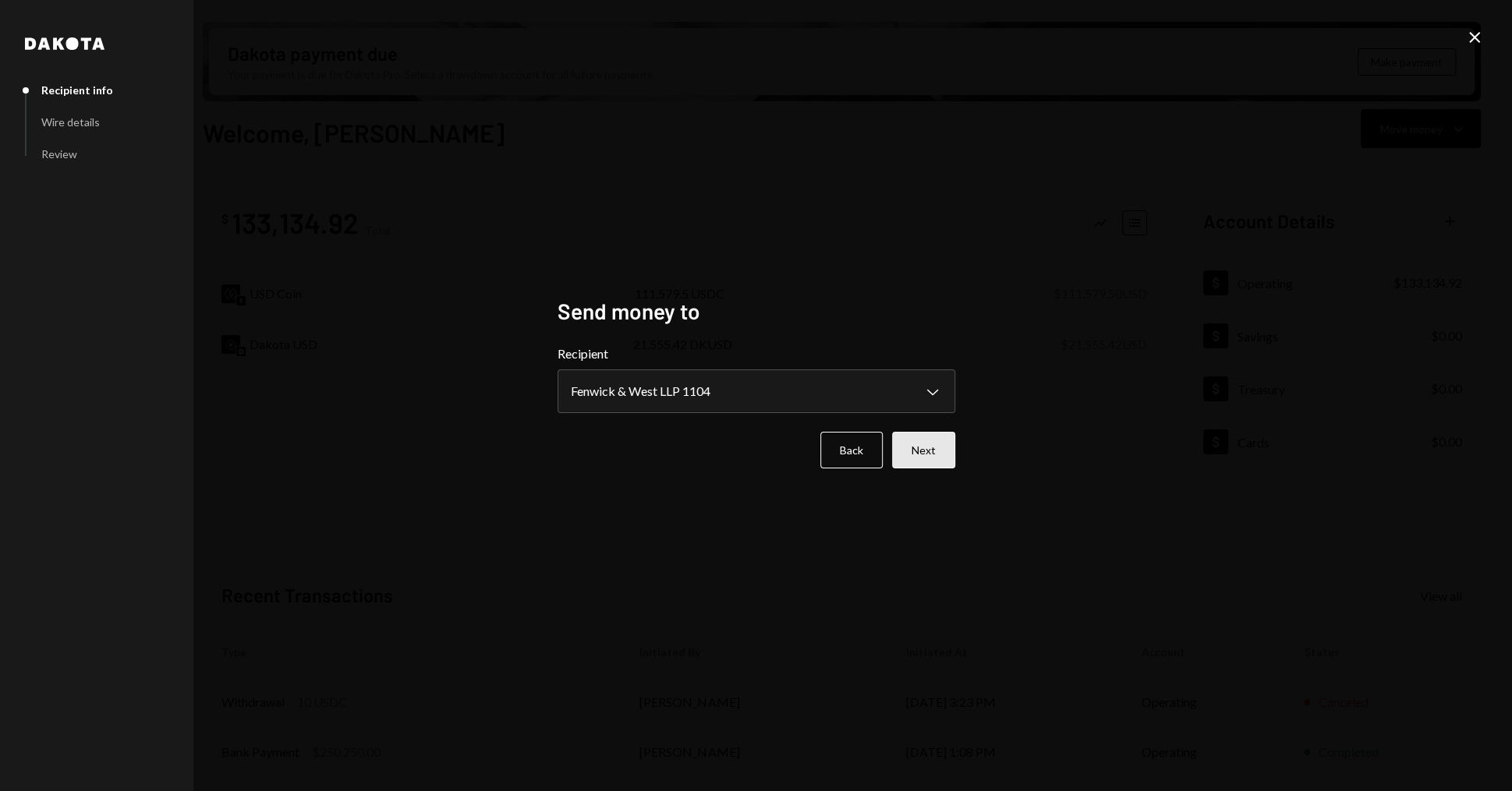
click at [920, 451] on button "Next" at bounding box center [923, 450] width 63 height 37
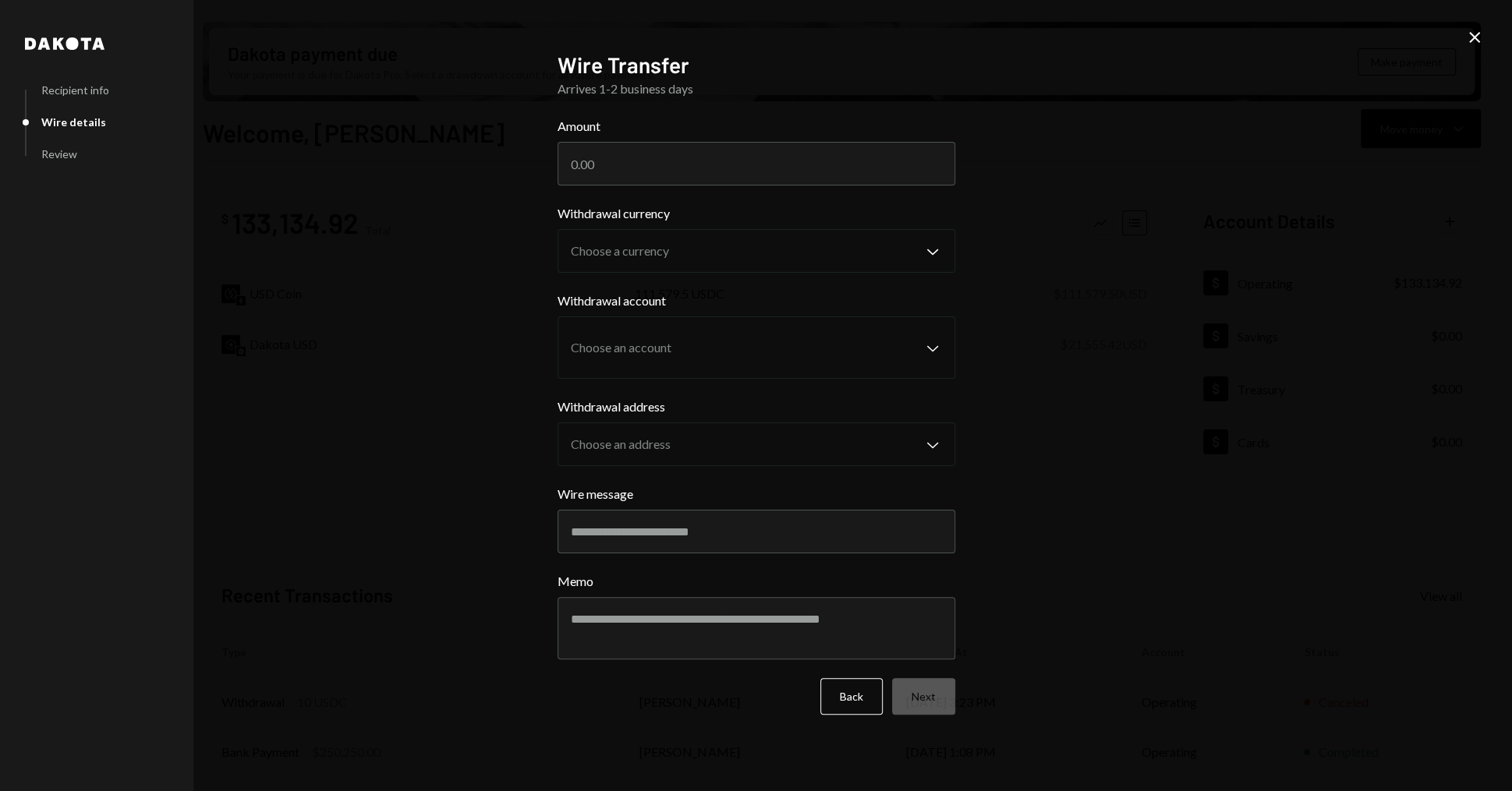
click at [630, 139] on div "Amount" at bounding box center [756, 151] width 397 height 68
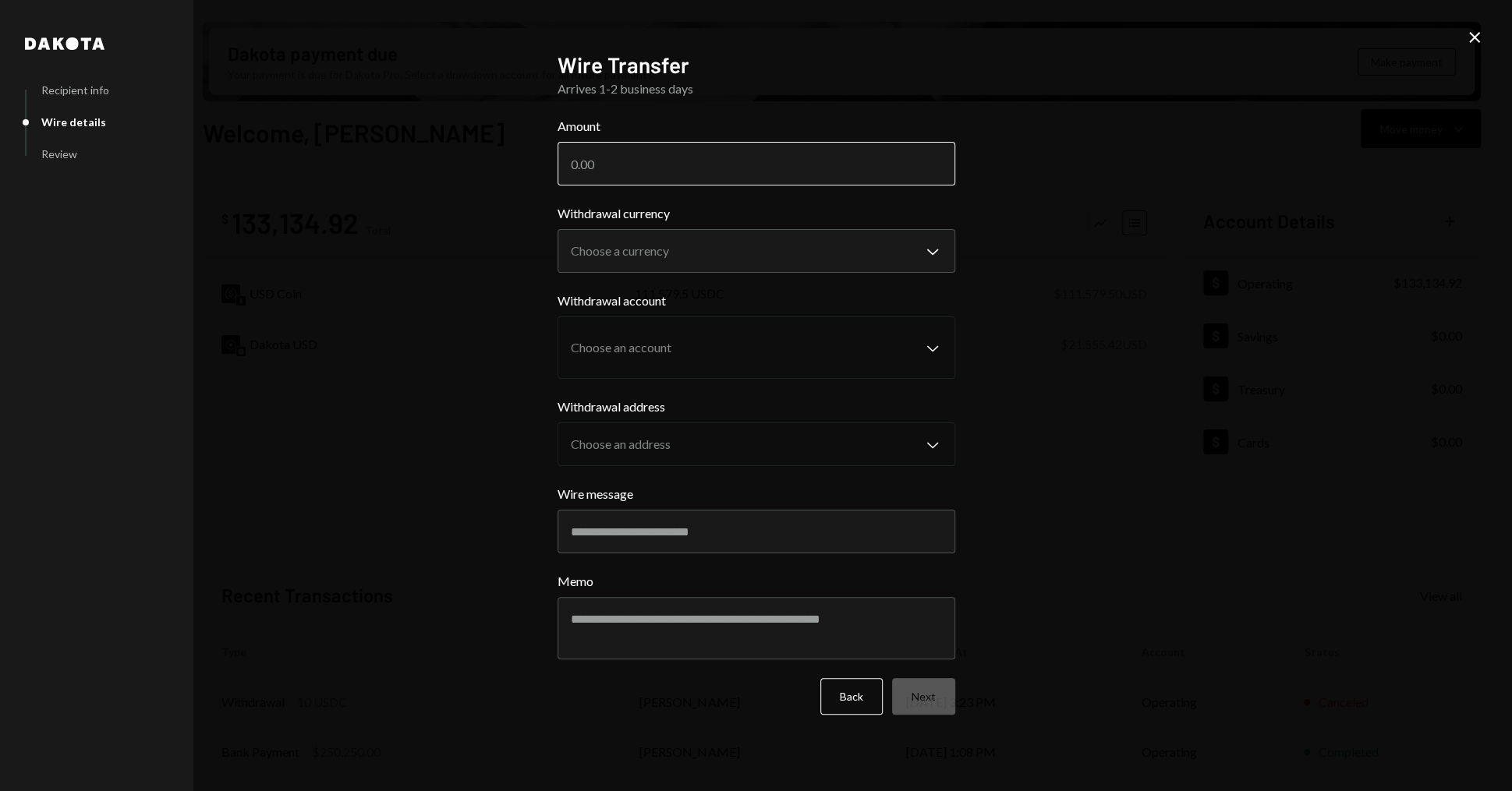
click at [627, 150] on input "Amount" at bounding box center [756, 164] width 397 height 43
type input "500"
click at [645, 253] on body "A Ape Foundation Caret Down Home Home Inbox Inbox Activities Transactions Accou…" at bounding box center [756, 396] width 1512 height 791
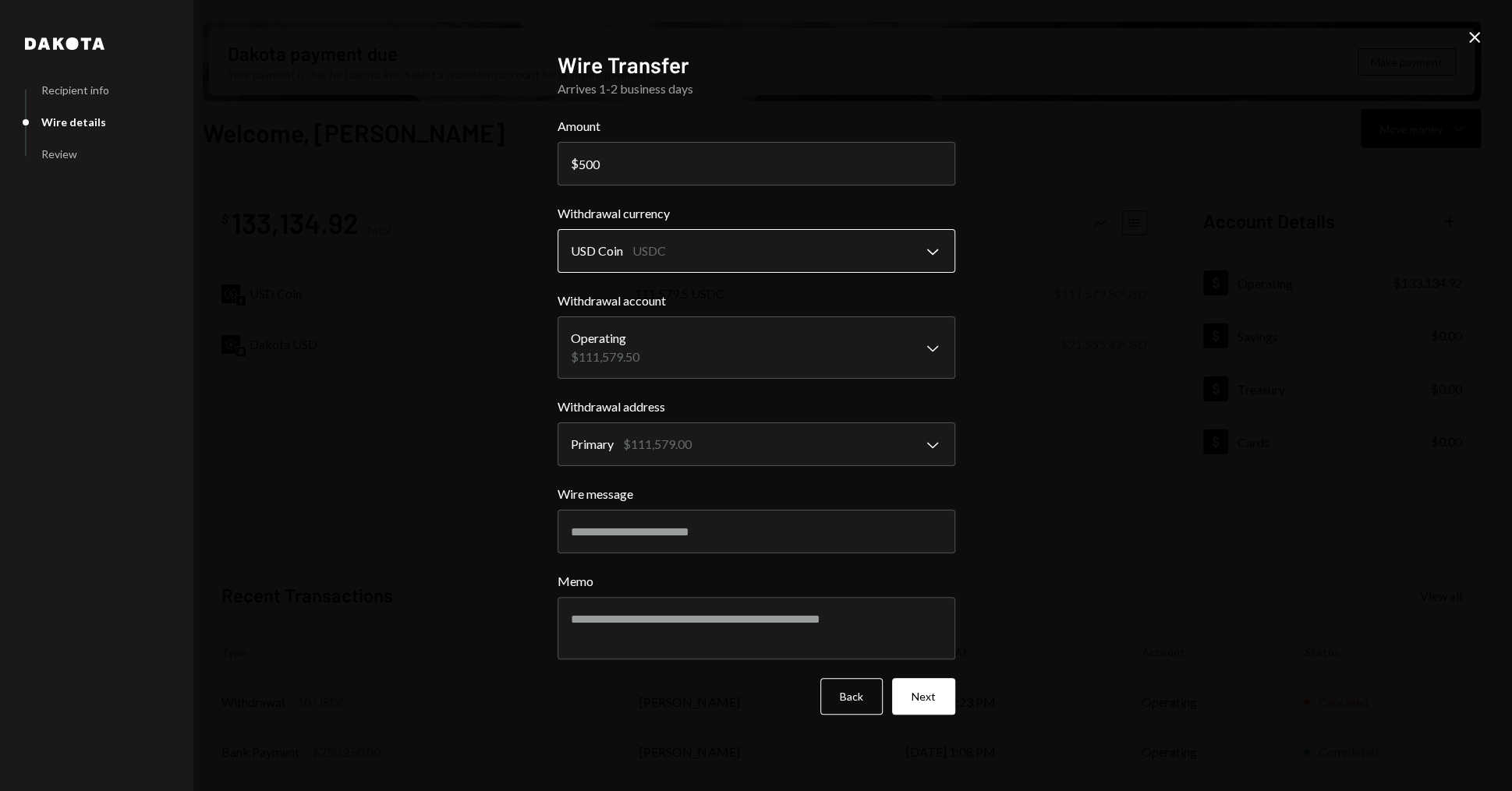
click at [743, 259] on body "A Ape Foundation Caret Down Home Home Inbox Inbox Activities Transactions Accou…" at bounding box center [756, 396] width 1512 height 791
click at [697, 270] on body "A Ape Foundation Caret Down Home Home Inbox Inbox Activities Transactions Accou…" at bounding box center [756, 396] width 1512 height 791
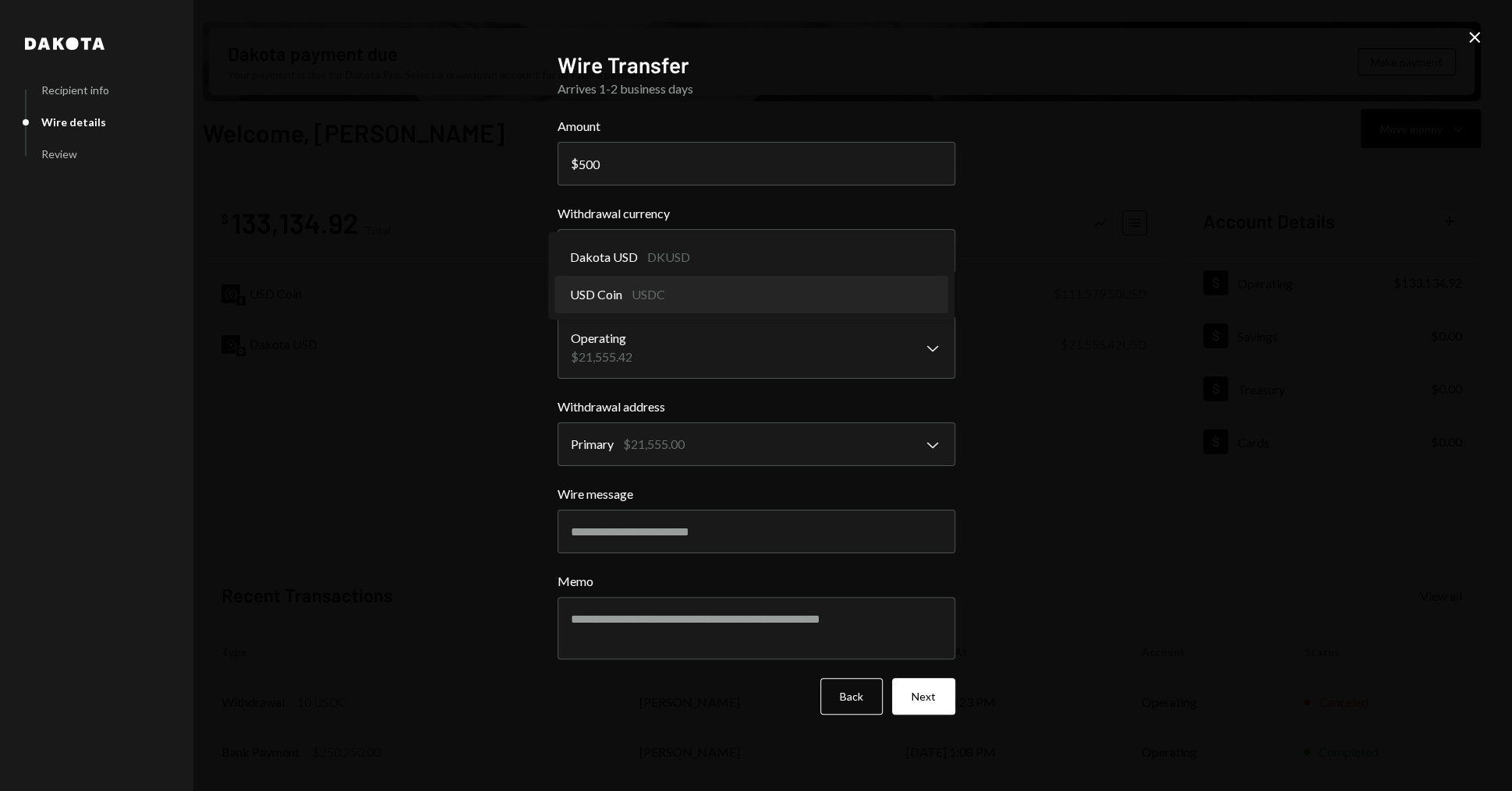
select select "****"
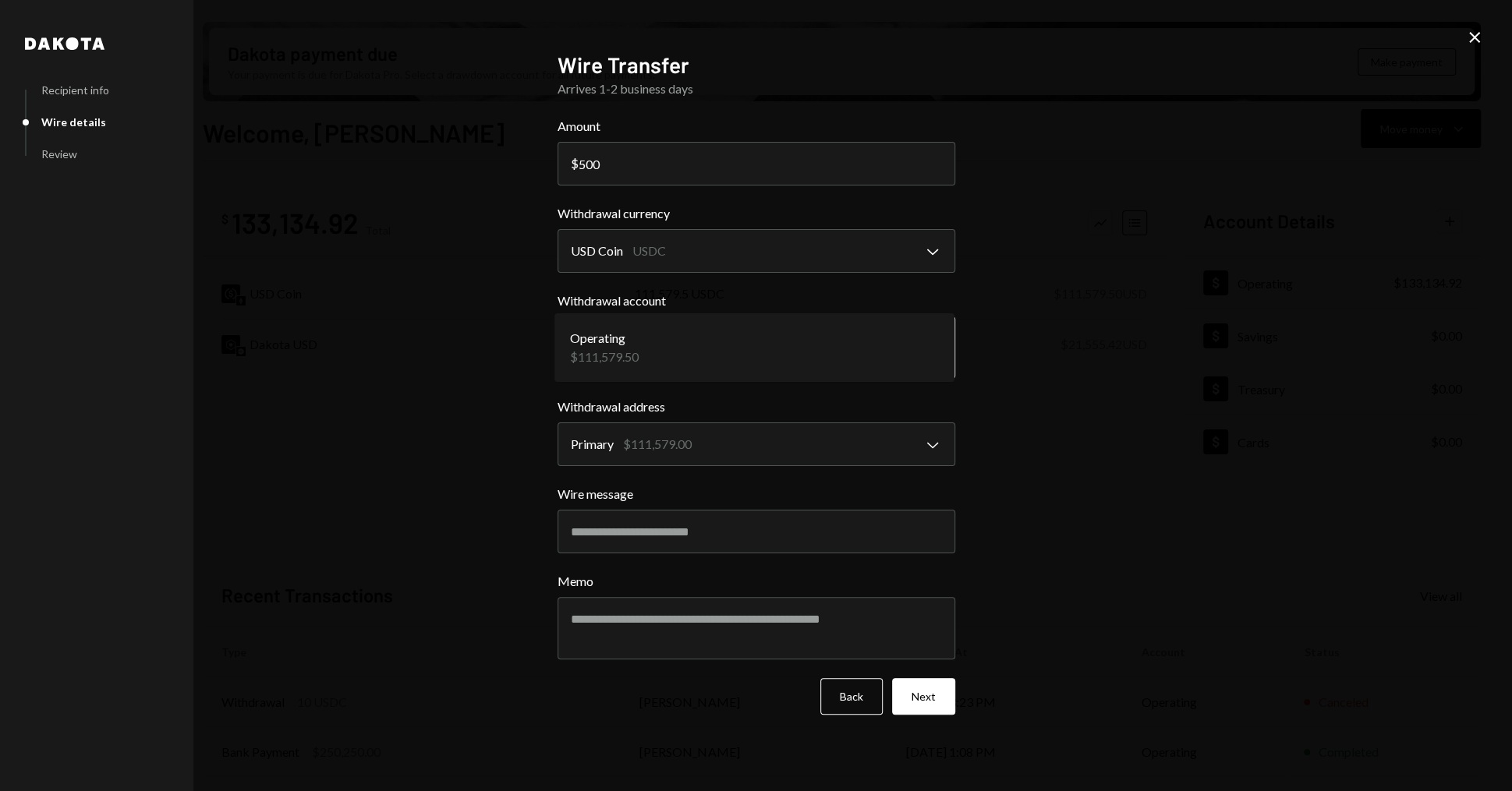
click at [619, 345] on body "A Ape Foundation Caret Down Home Home Inbox Inbox Activities Transactions Accou…" at bounding box center [756, 396] width 1512 height 791
click at [660, 455] on body "A Ape Foundation Caret Down Home Home Inbox Inbox Activities Transactions Accou…" at bounding box center [756, 396] width 1512 height 791
click at [685, 347] on body "A Ape Foundation Caret Down Home Home Inbox Inbox Activities Transactions Accou…" at bounding box center [756, 396] width 1512 height 791
click at [665, 426] on body "A Ape Foundation Caret Down Home Home Inbox Inbox Activities Transactions Accou…" at bounding box center [756, 396] width 1512 height 791
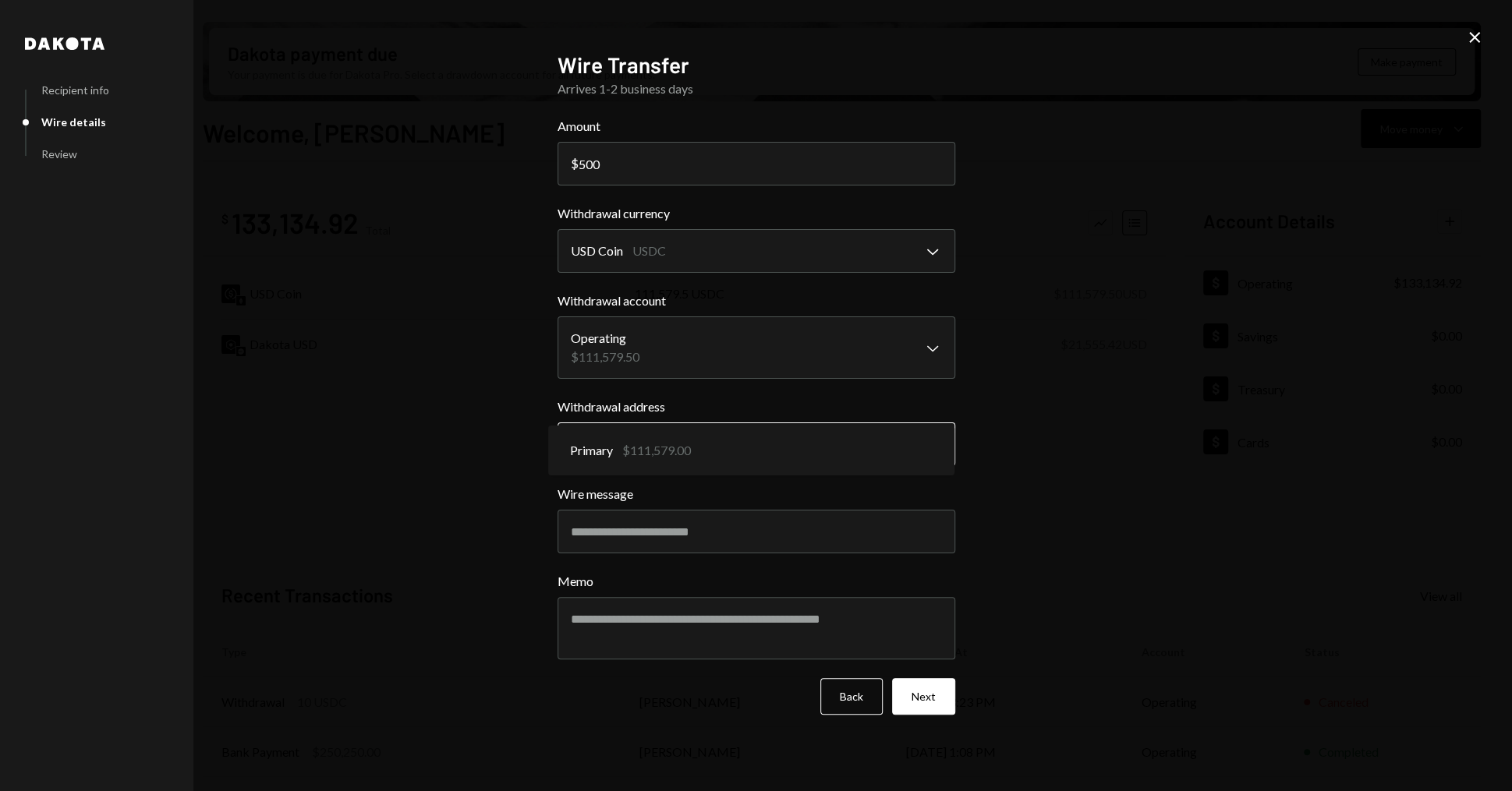
click at [665, 426] on div "Primary $111,579.00" at bounding box center [751, 451] width 406 height 50
click at [639, 529] on input "Wire message" at bounding box center [756, 532] width 397 height 43
click at [665, 617] on textarea "Memo" at bounding box center [756, 627] width 397 height 63
click at [1479, 30] on icon "Close" at bounding box center [1474, 38] width 18 height 18
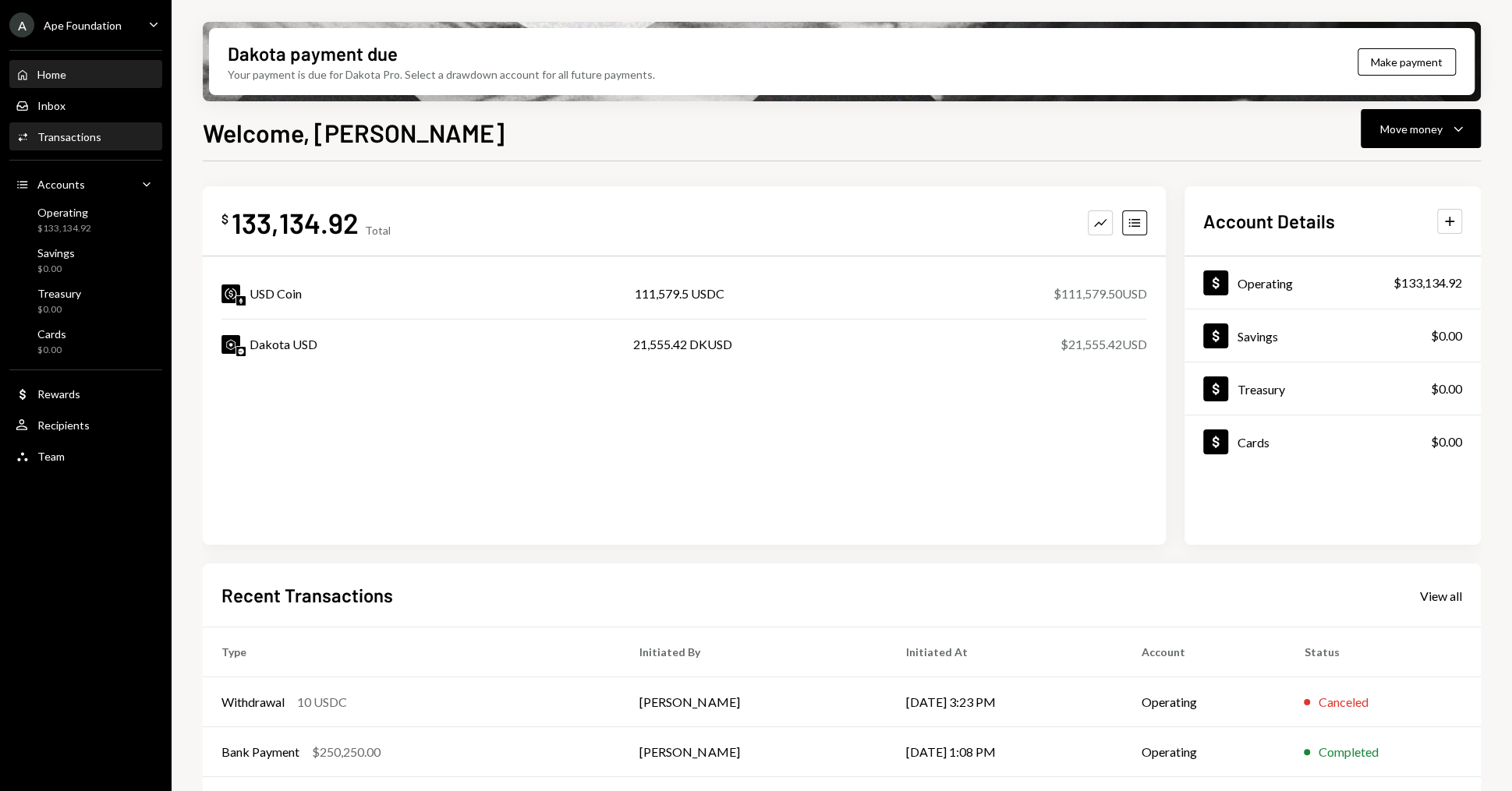
click at [71, 130] on div "Transactions" at bounding box center [69, 137] width 64 height 13
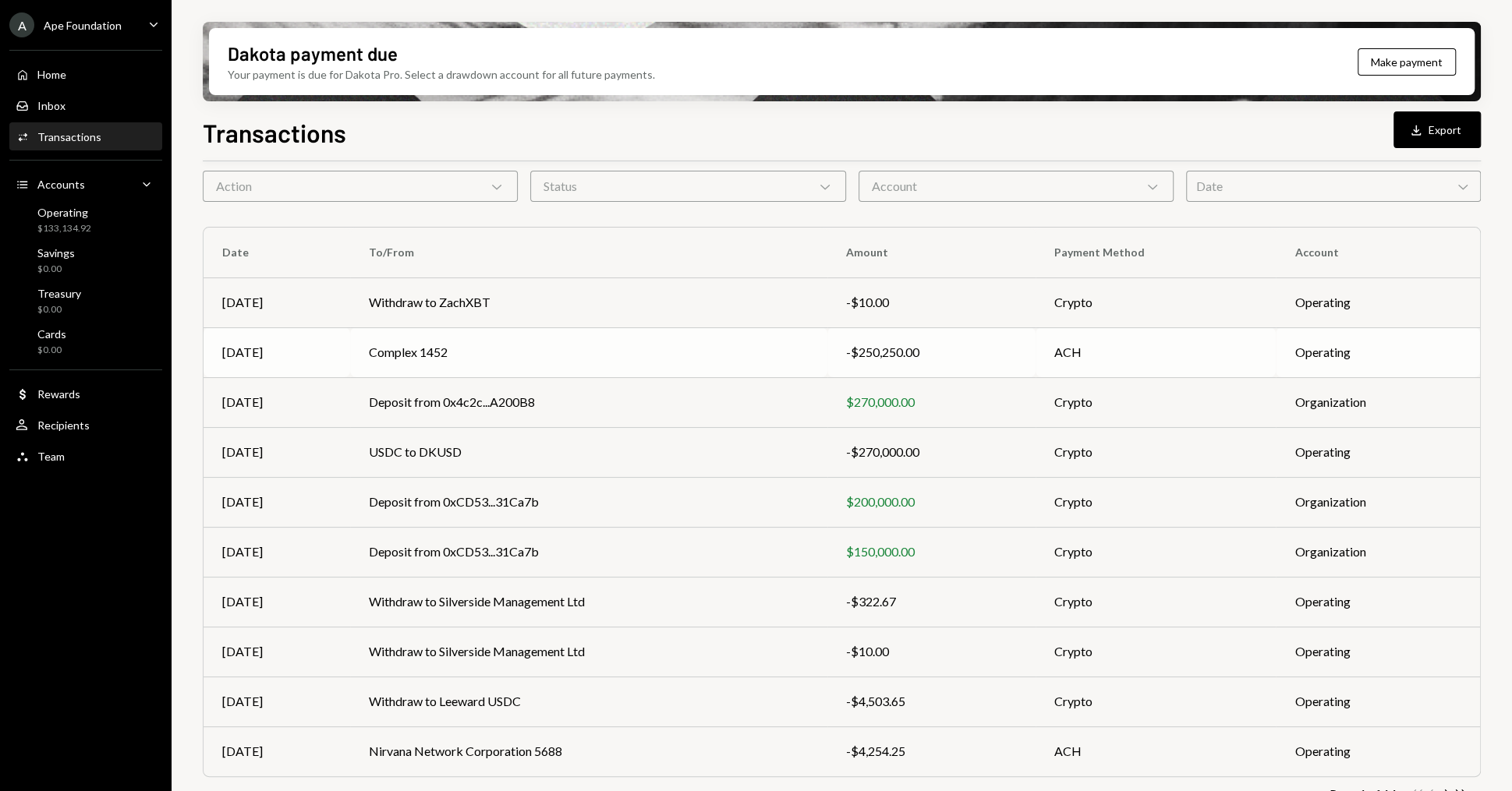
scroll to position [63, 0]
click at [422, 189] on div "Action Chevron Down" at bounding box center [360, 186] width 315 height 31
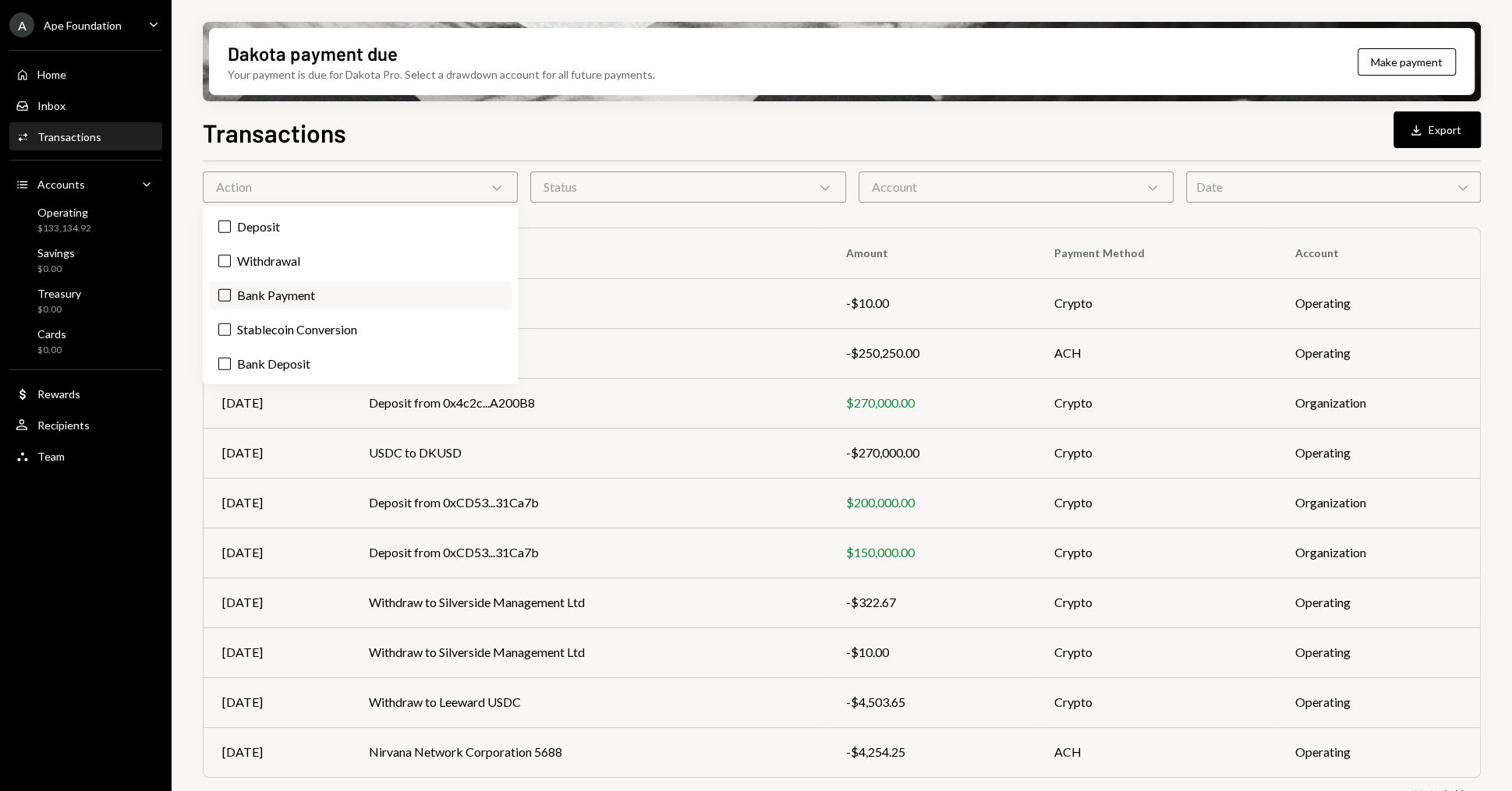
click at [227, 299] on button "Bank Payment" at bounding box center [224, 295] width 13 height 13
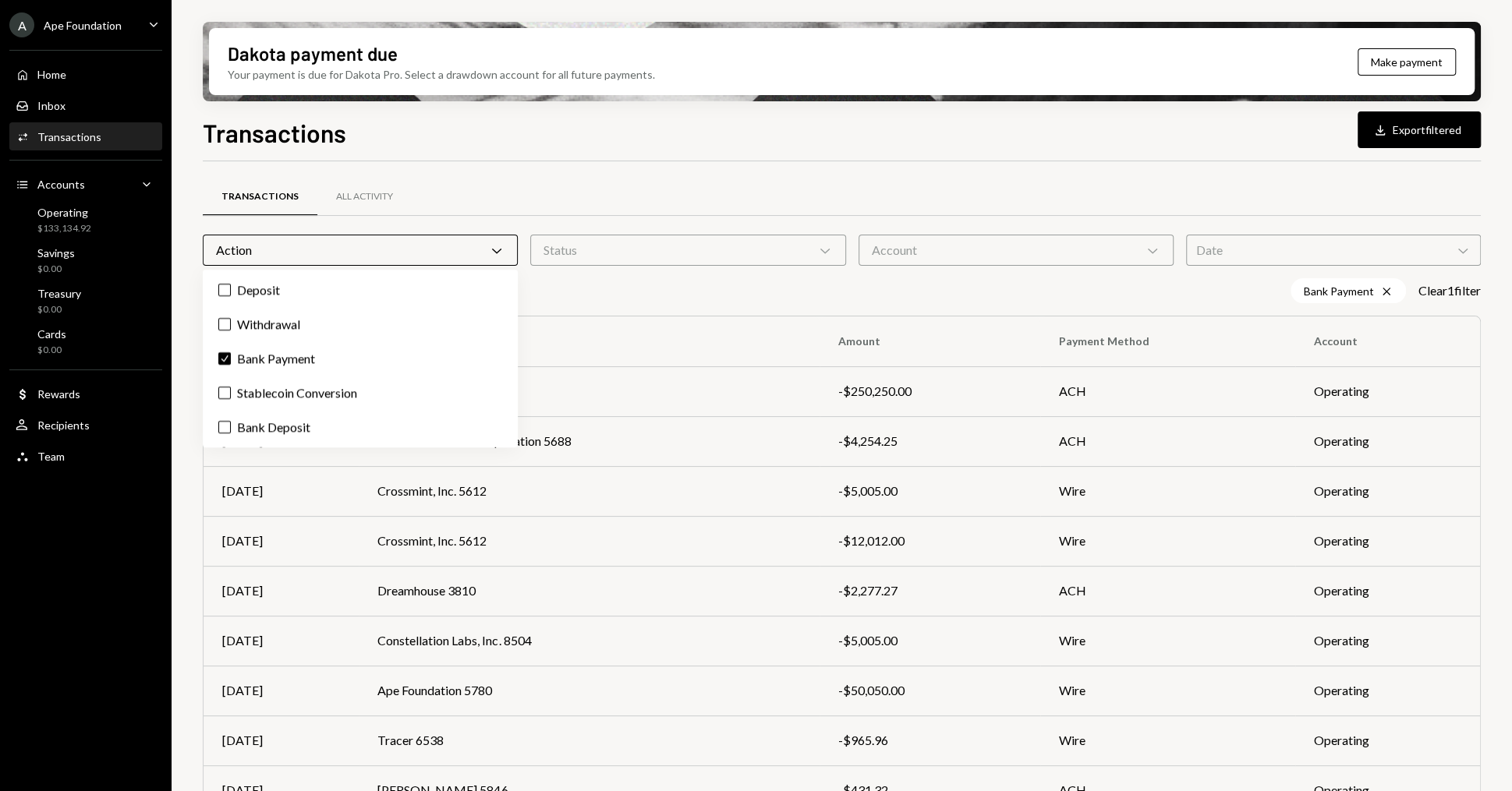
click at [185, 325] on div "Dakota payment due Your payment is due for Dakota Pro. Select a drawdown accoun…" at bounding box center [841, 396] width 1340 height 791
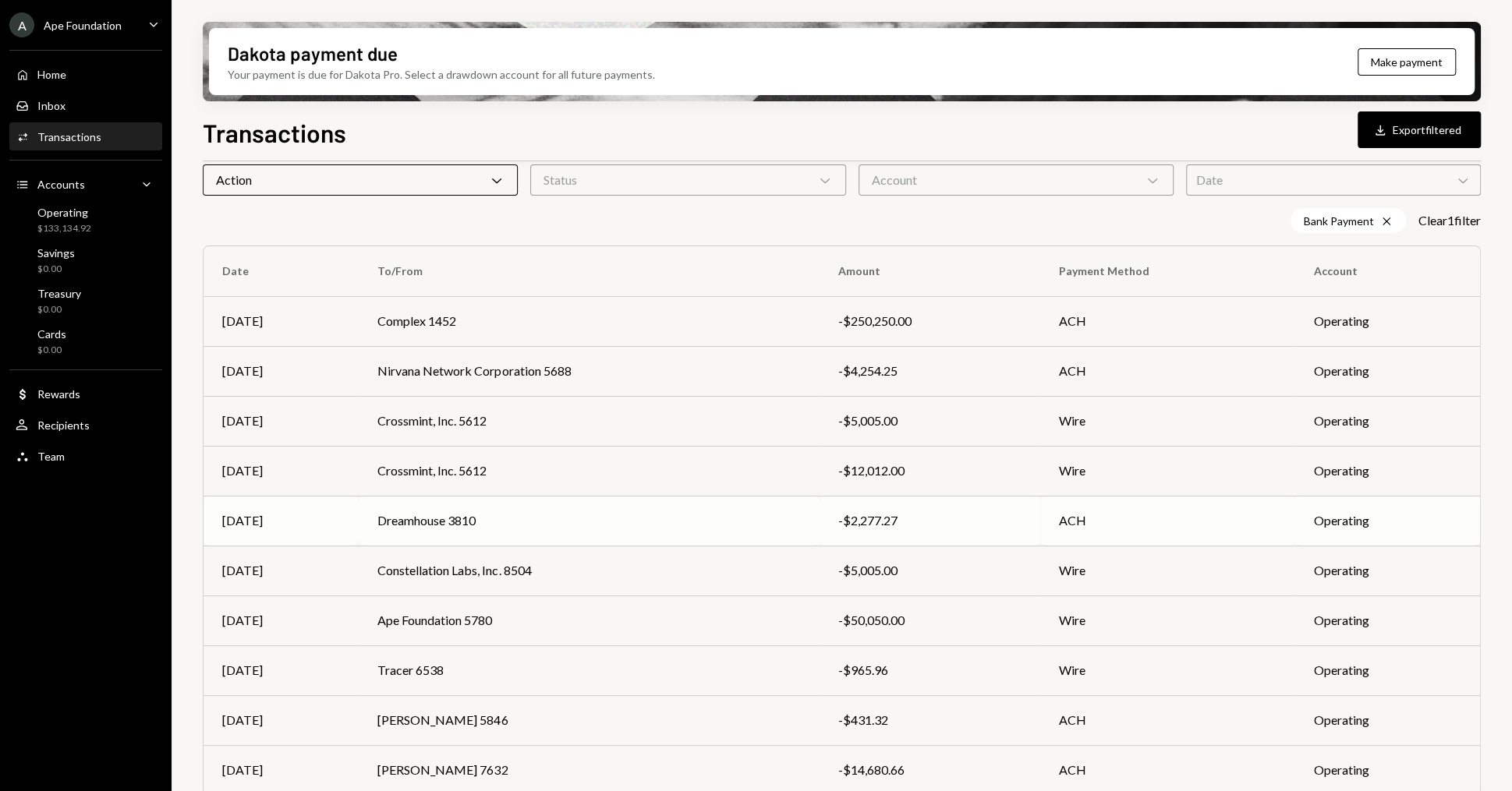
scroll to position [121, 0]
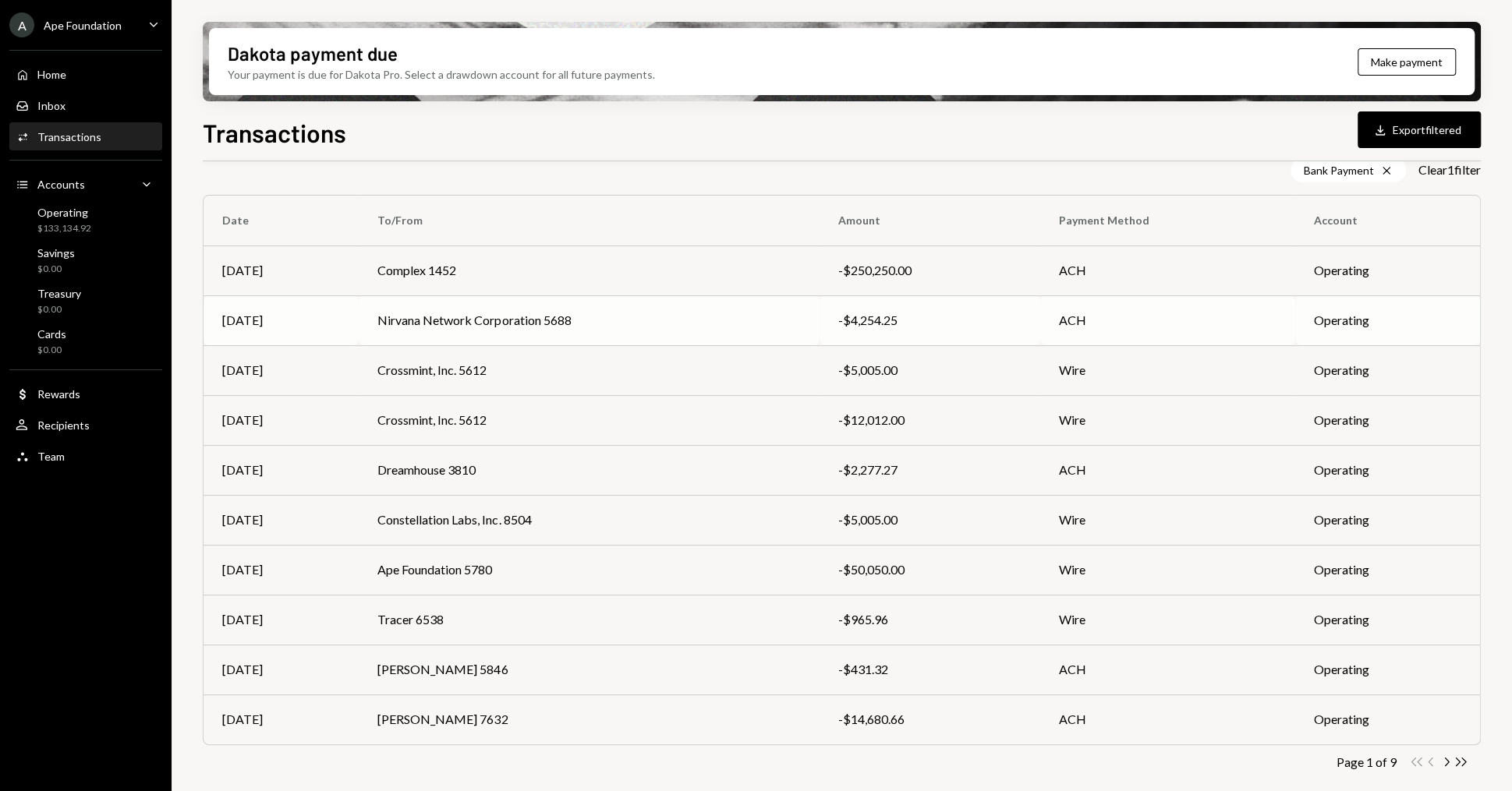
click at [524, 319] on td "Nirvana Network Corporation 5688" at bounding box center [589, 320] width 460 height 50
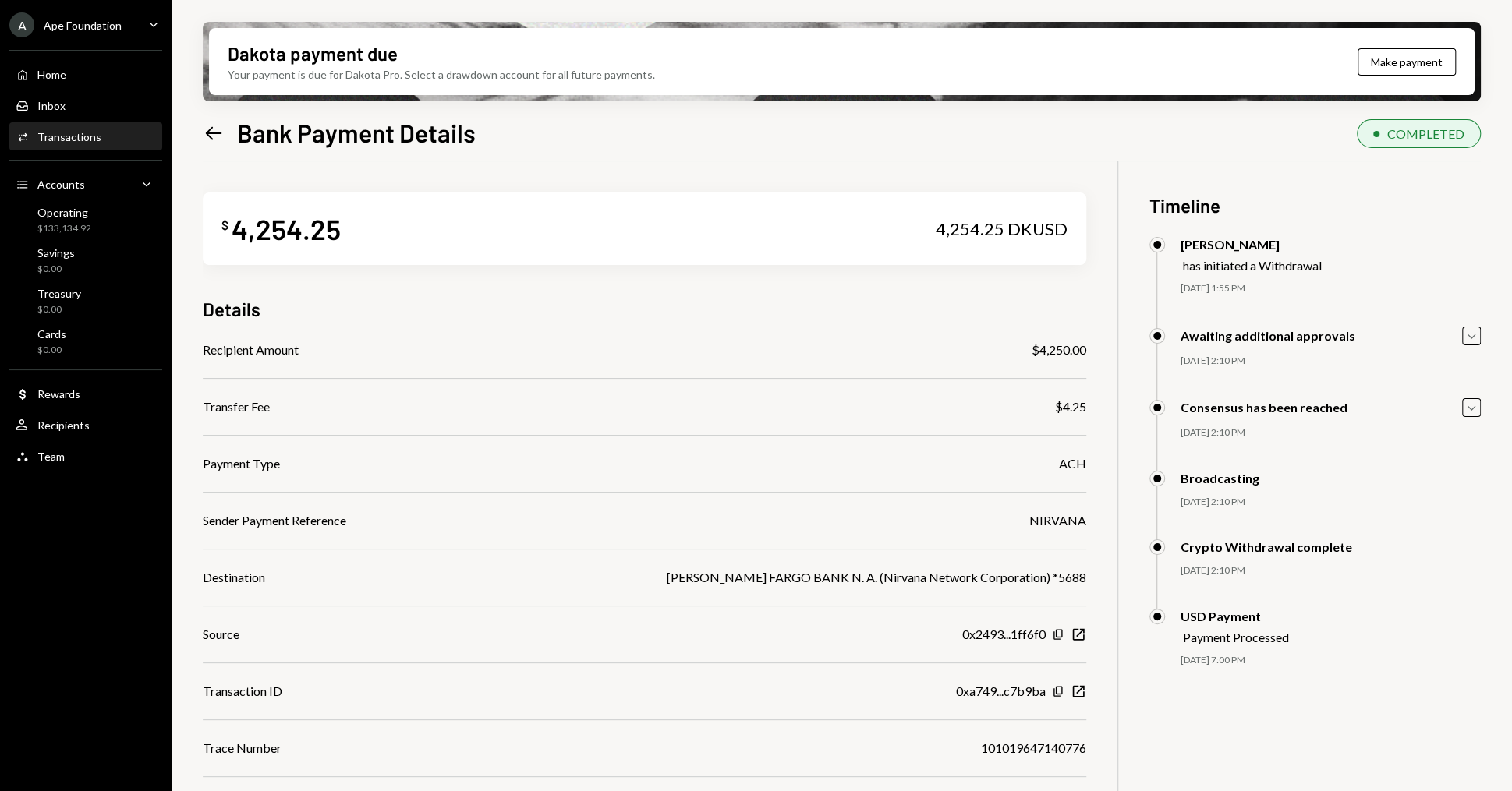
scroll to position [124, 0]
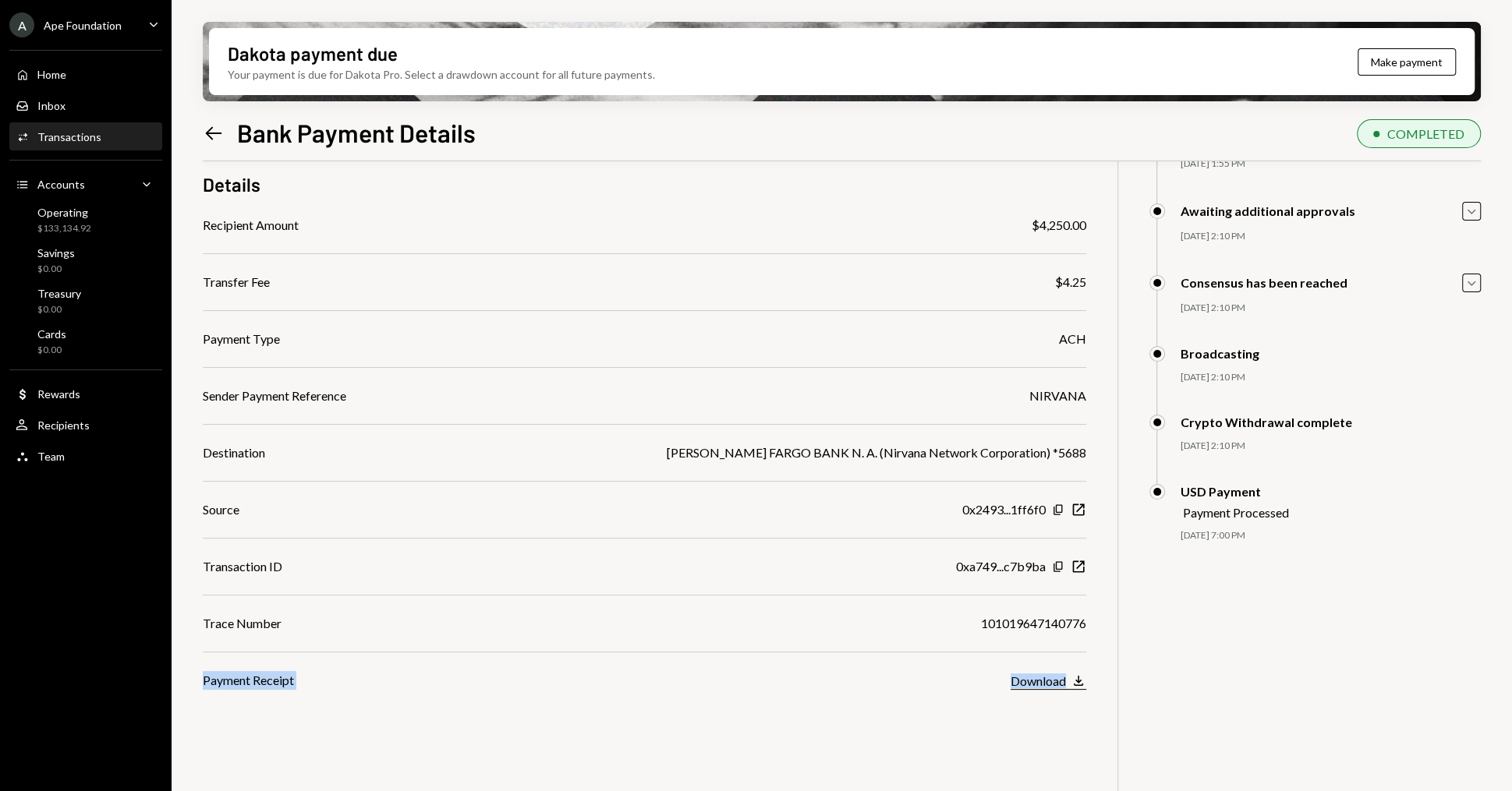
drag, startPoint x: 205, startPoint y: 682, endPoint x: 1085, endPoint y: 685, distance: 880.0
click at [1085, 685] on div "Payment Receipt Download Download" at bounding box center [645, 680] width 883 height 18
click at [525, 688] on div "Payment Receipt Download Download" at bounding box center [645, 680] width 883 height 18
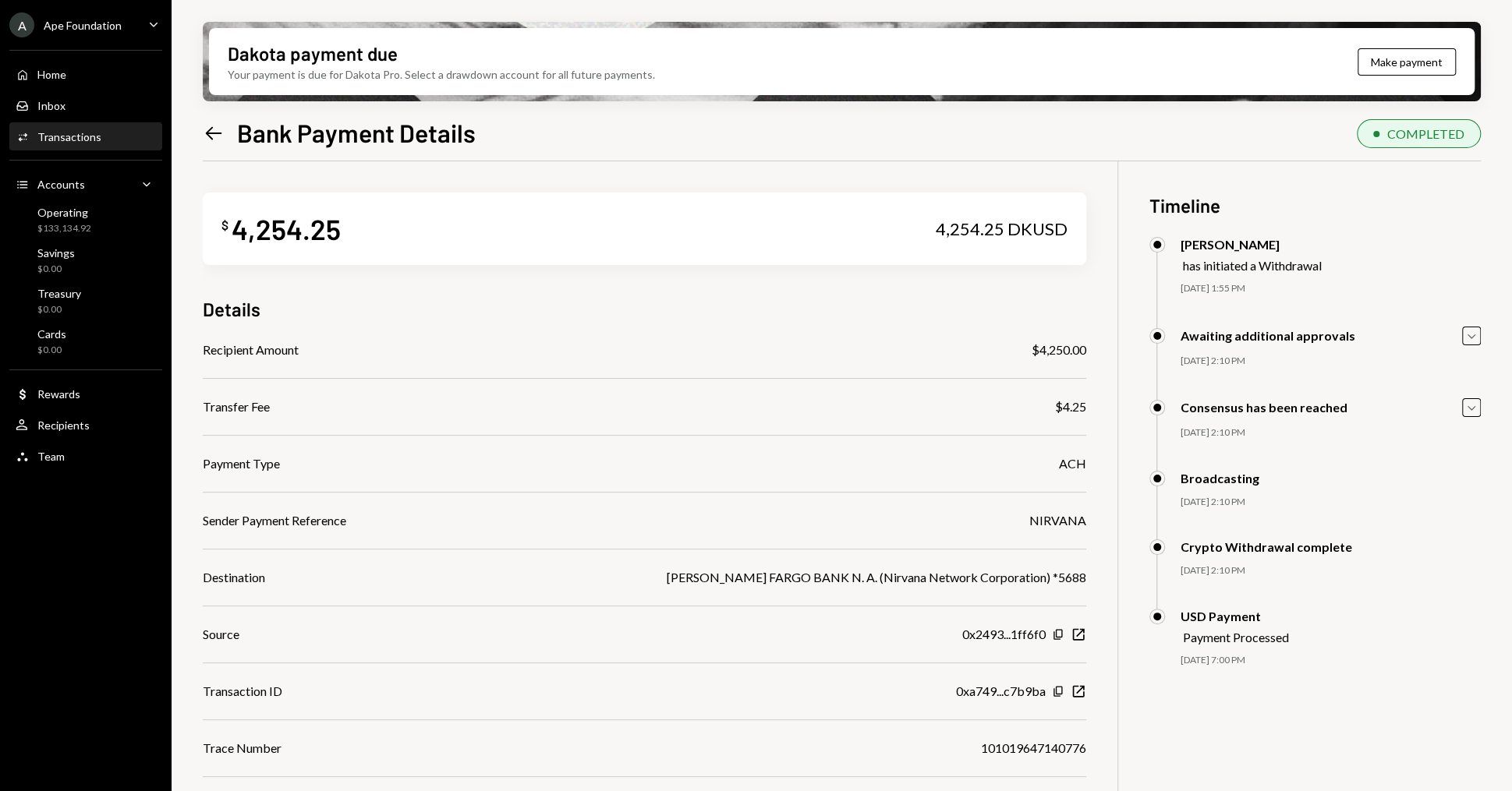
click at [1024, 219] on div "4,254.25 DKUSD" at bounding box center [1002, 229] width 132 height 22
click at [1050, 229] on div "4,254.25 DKUSD" at bounding box center [1002, 229] width 132 height 22
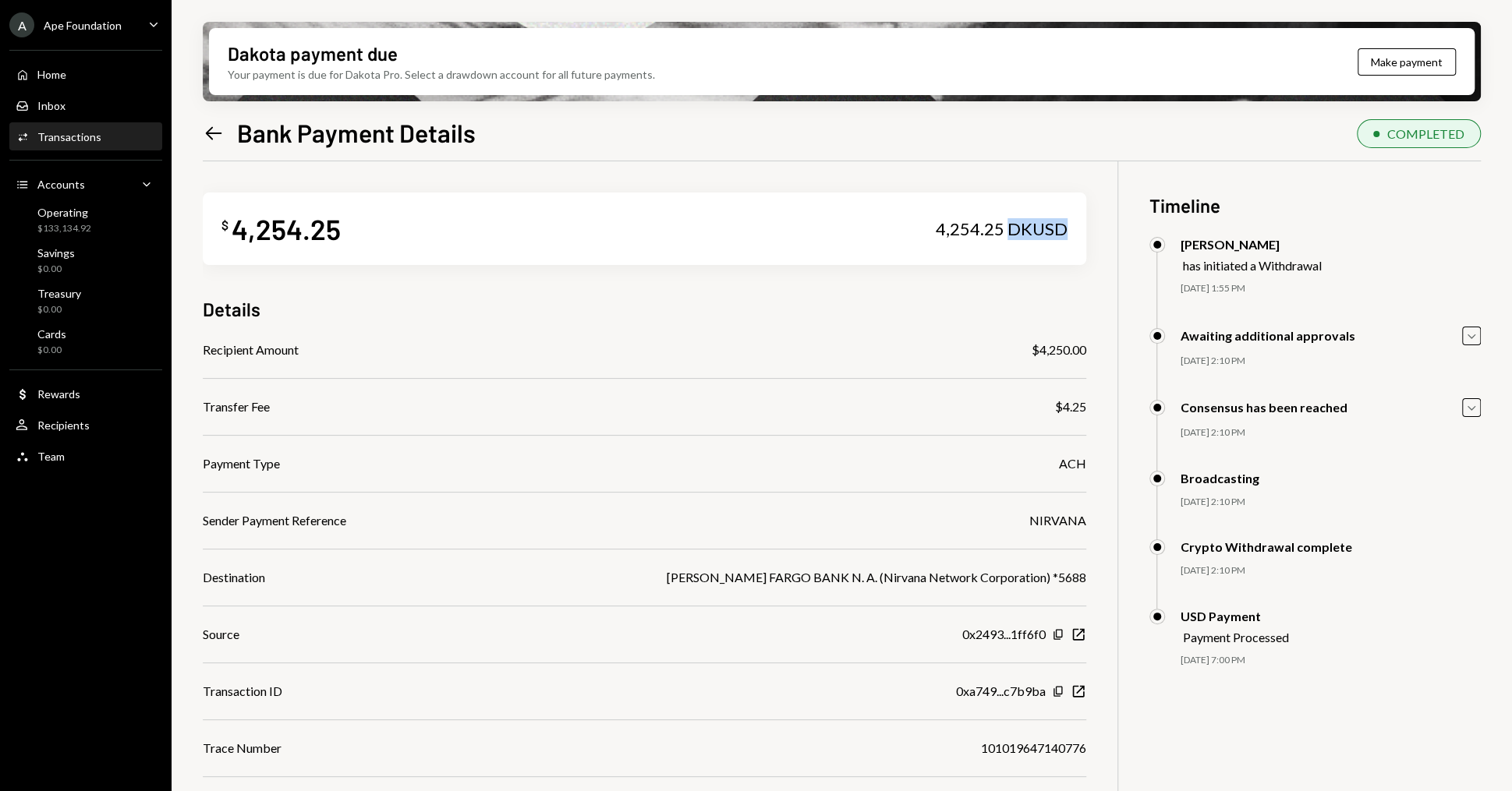
click at [1050, 229] on div "4,254.25 DKUSD" at bounding box center [1002, 229] width 132 height 22
click at [880, 237] on div "$ 4,254.25 4,254.25 DKUSD" at bounding box center [645, 229] width 883 height 73
click at [215, 143] on icon "Left Arrow" at bounding box center [214, 134] width 22 height 22
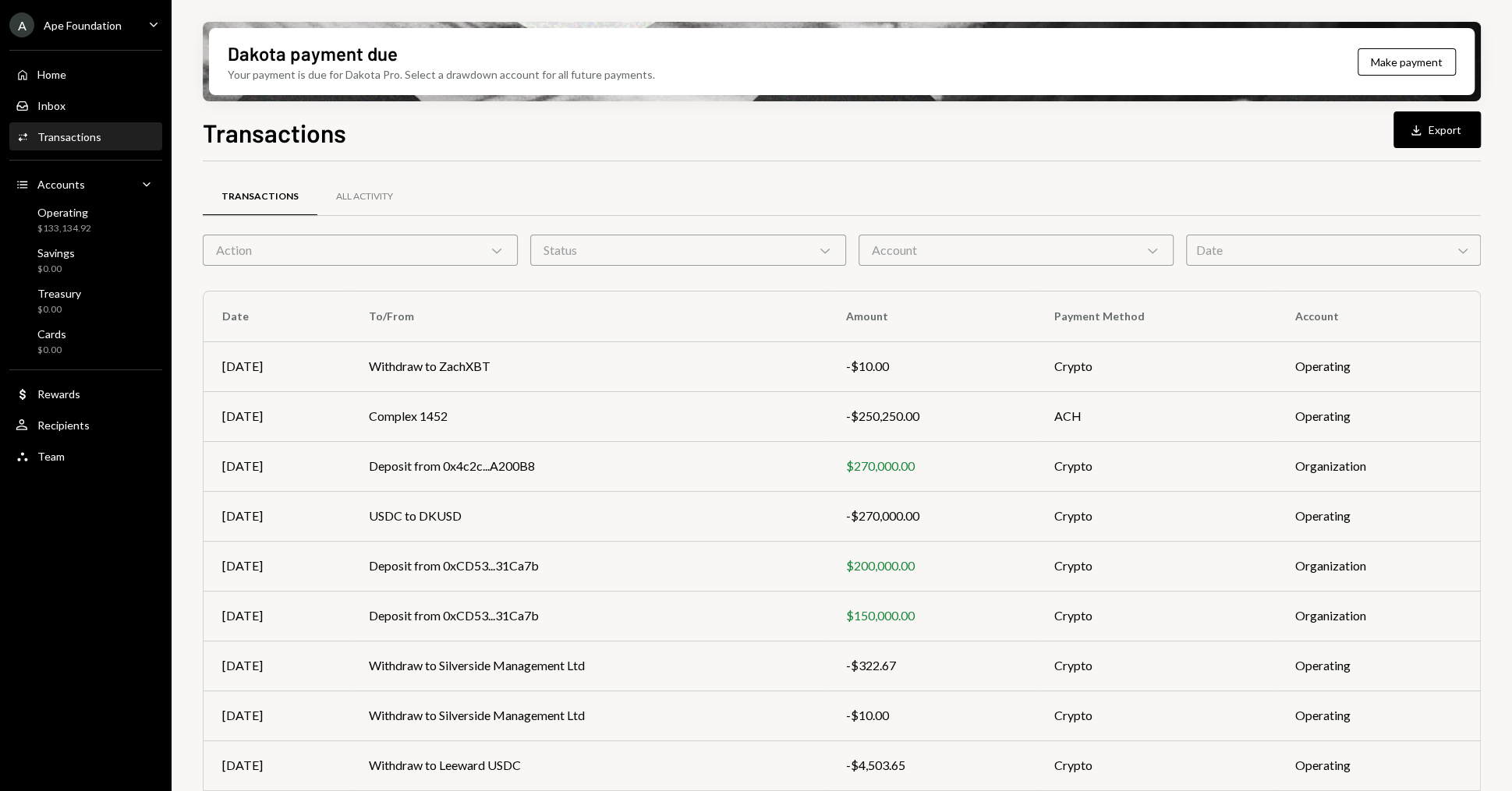
click at [258, 245] on div "Action Chevron Down" at bounding box center [360, 249] width 315 height 31
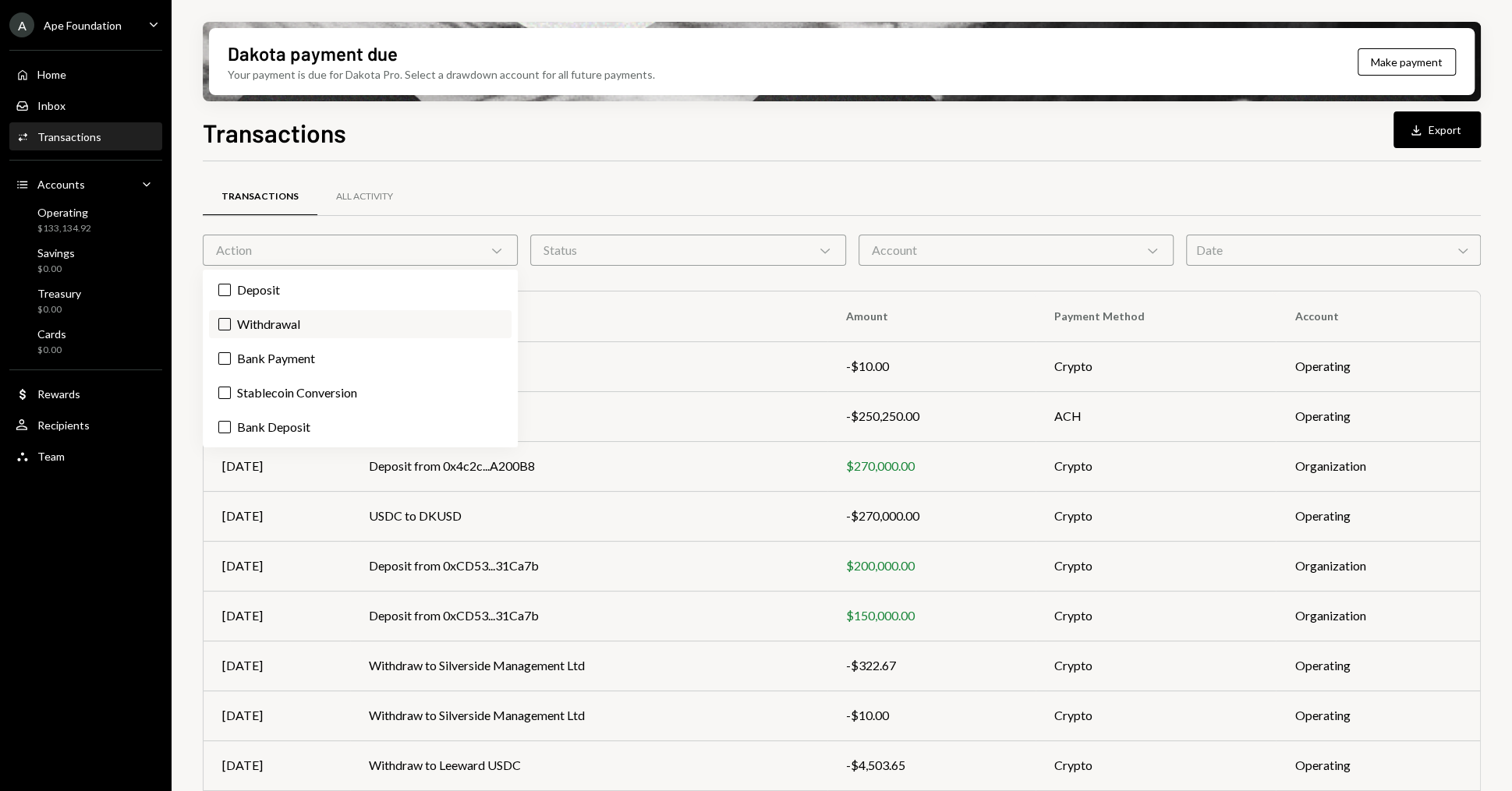
click at [225, 319] on button "Withdrawal" at bounding box center [224, 324] width 13 height 13
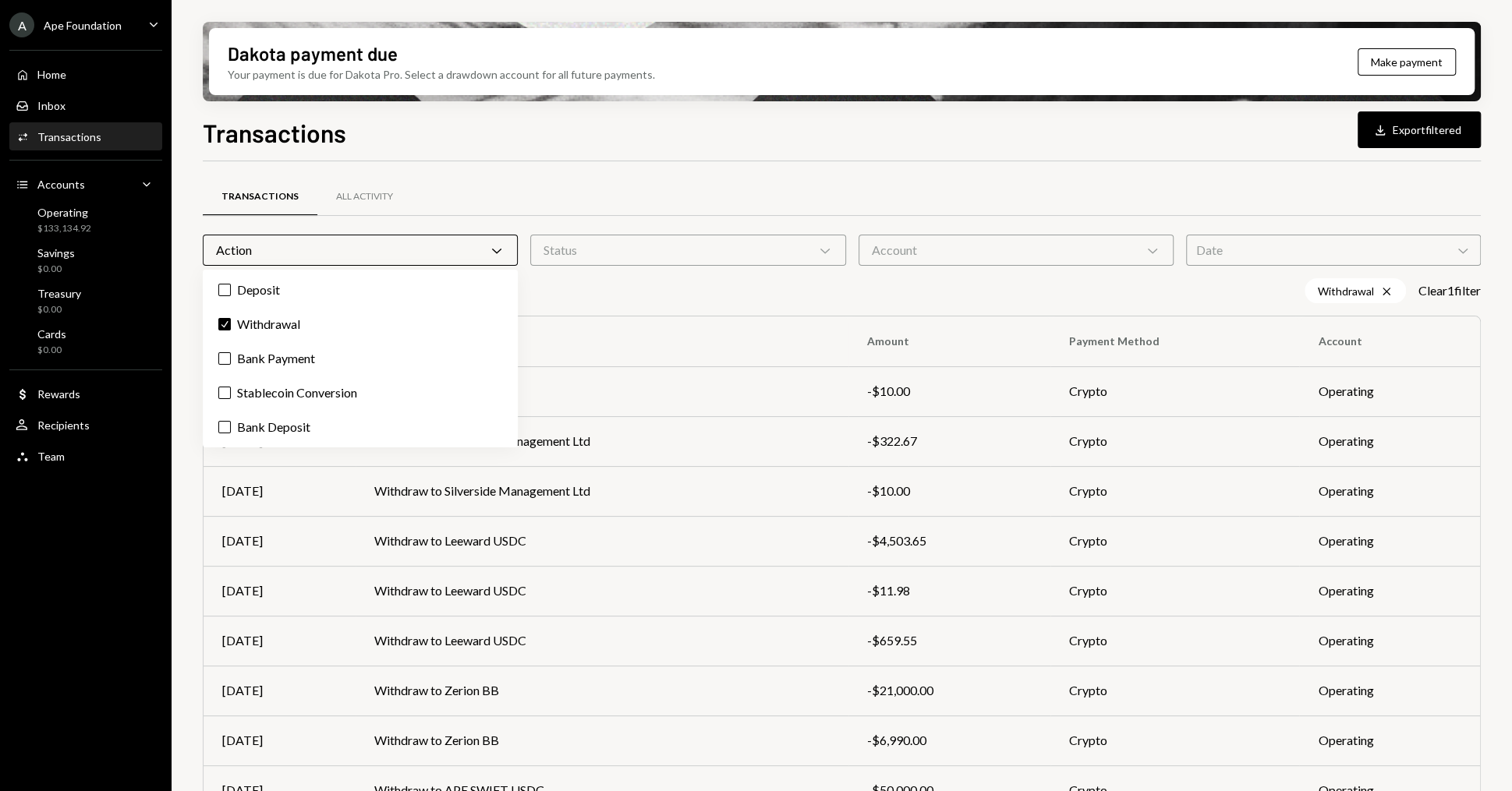
click at [191, 325] on div "Dakota payment due Your payment is due for Dakota Pro. Select a drawdown accoun…" at bounding box center [841, 396] width 1340 height 791
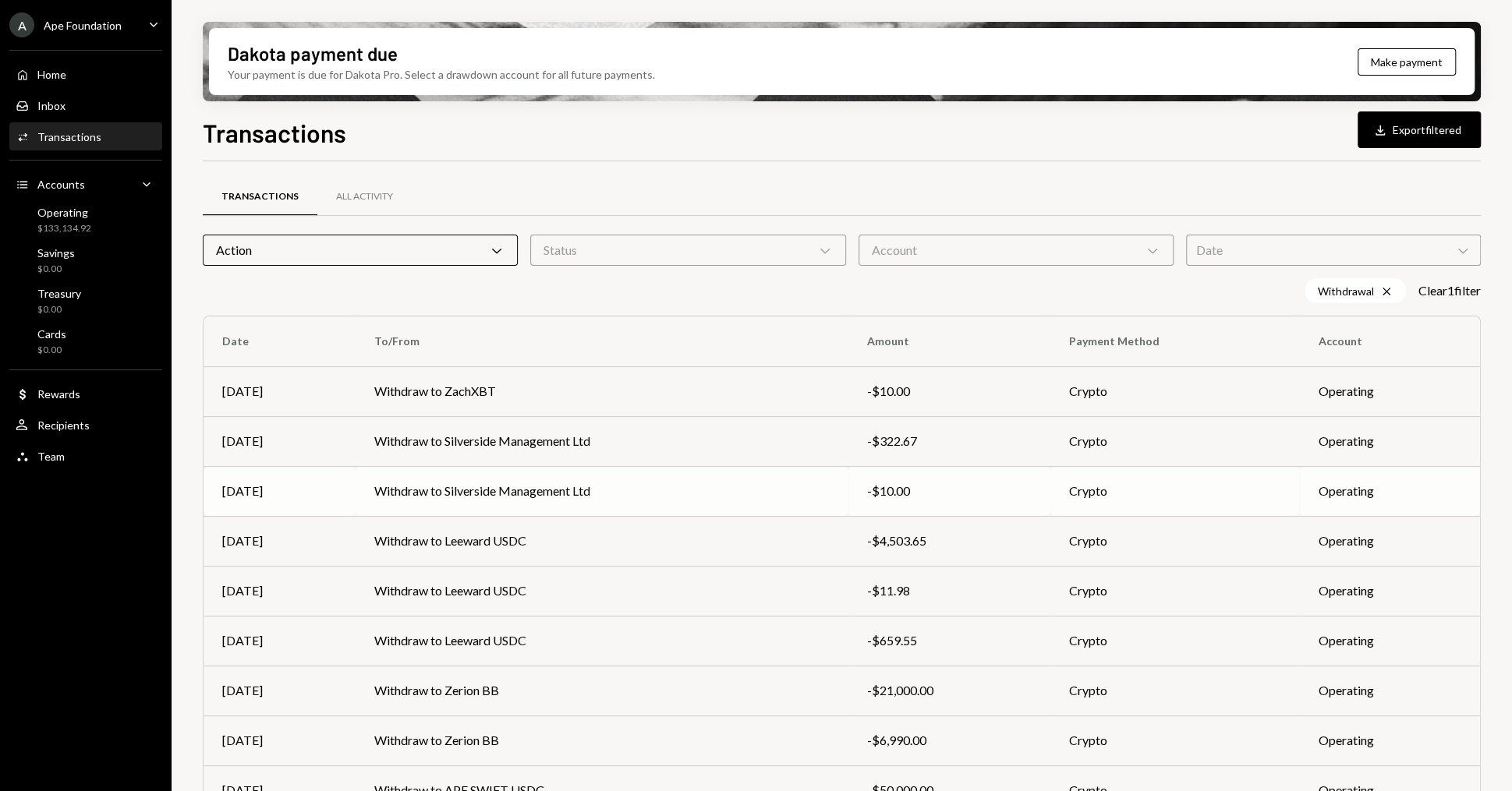
scroll to position [121, 0]
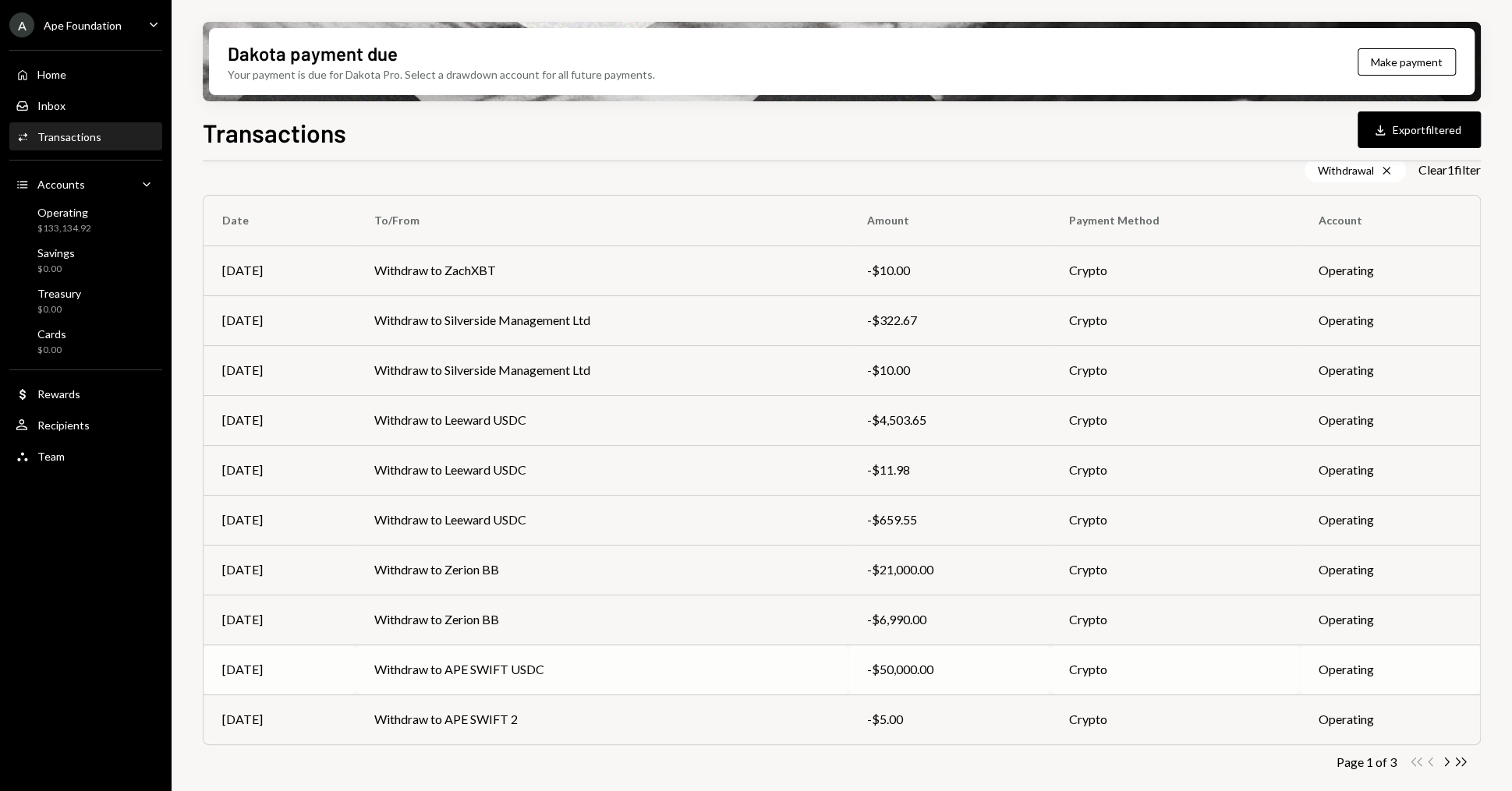
click at [635, 648] on td "Withdraw to APE SWIFT USDC" at bounding box center [602, 669] width 493 height 50
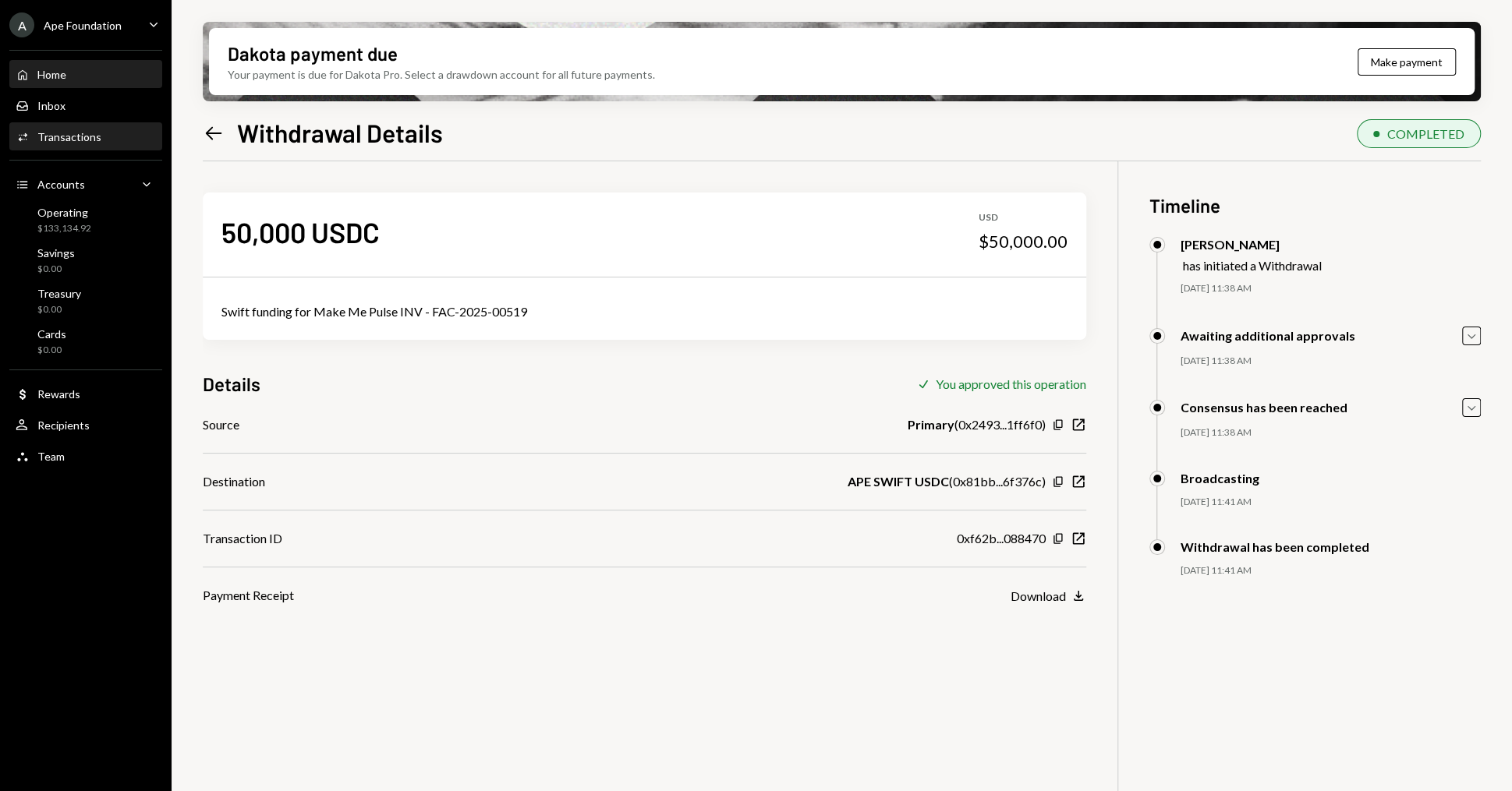
click at [88, 68] on div "Home Home" at bounding box center [86, 74] width 140 height 14
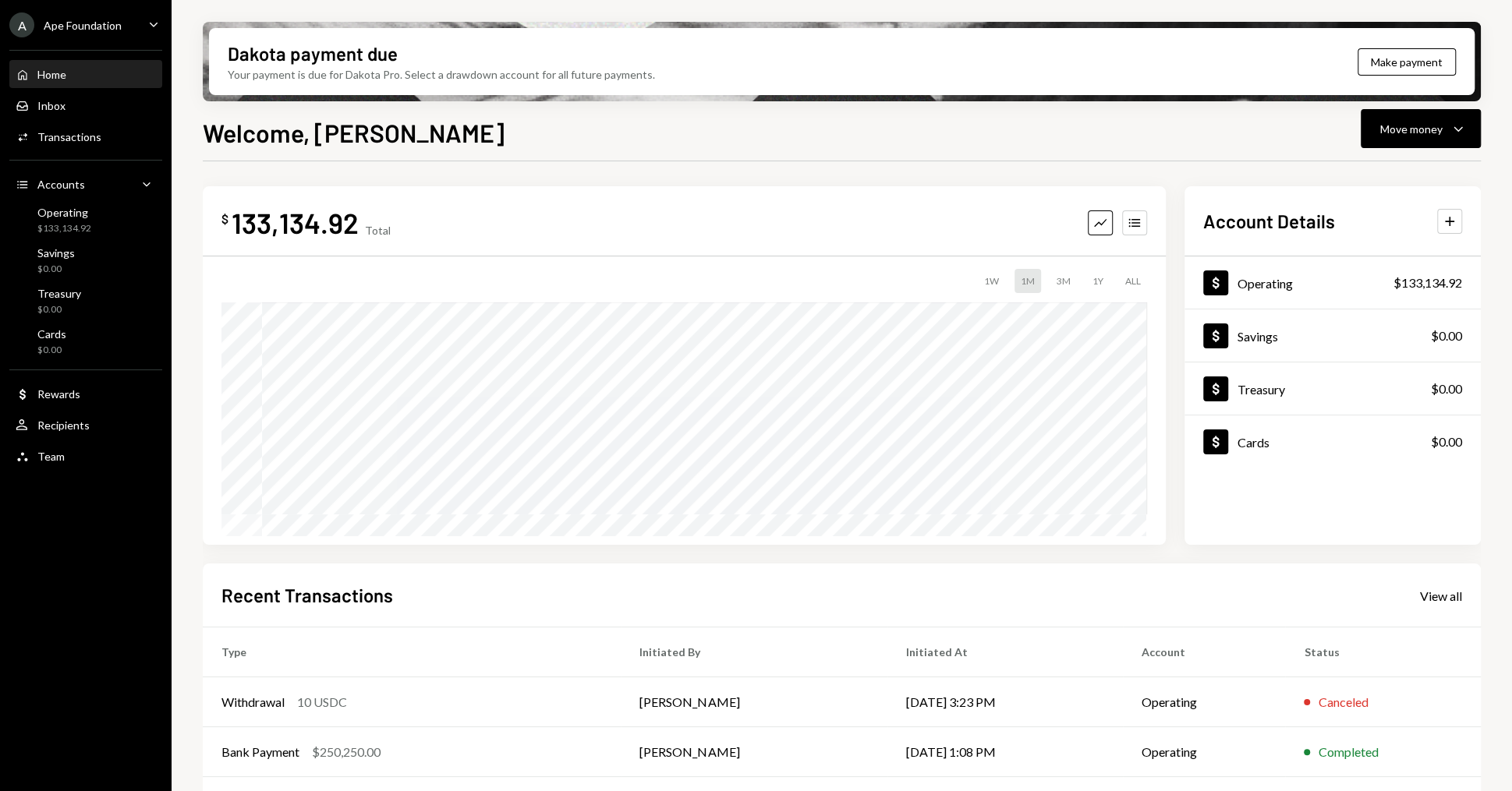
click at [265, 218] on div "133,134.92" at bounding box center [295, 223] width 127 height 35
click at [488, 212] on div "$ 133,134.92 Total Graph Accounts" at bounding box center [684, 223] width 925 height 35
click at [65, 138] on div "Transactions" at bounding box center [69, 137] width 64 height 13
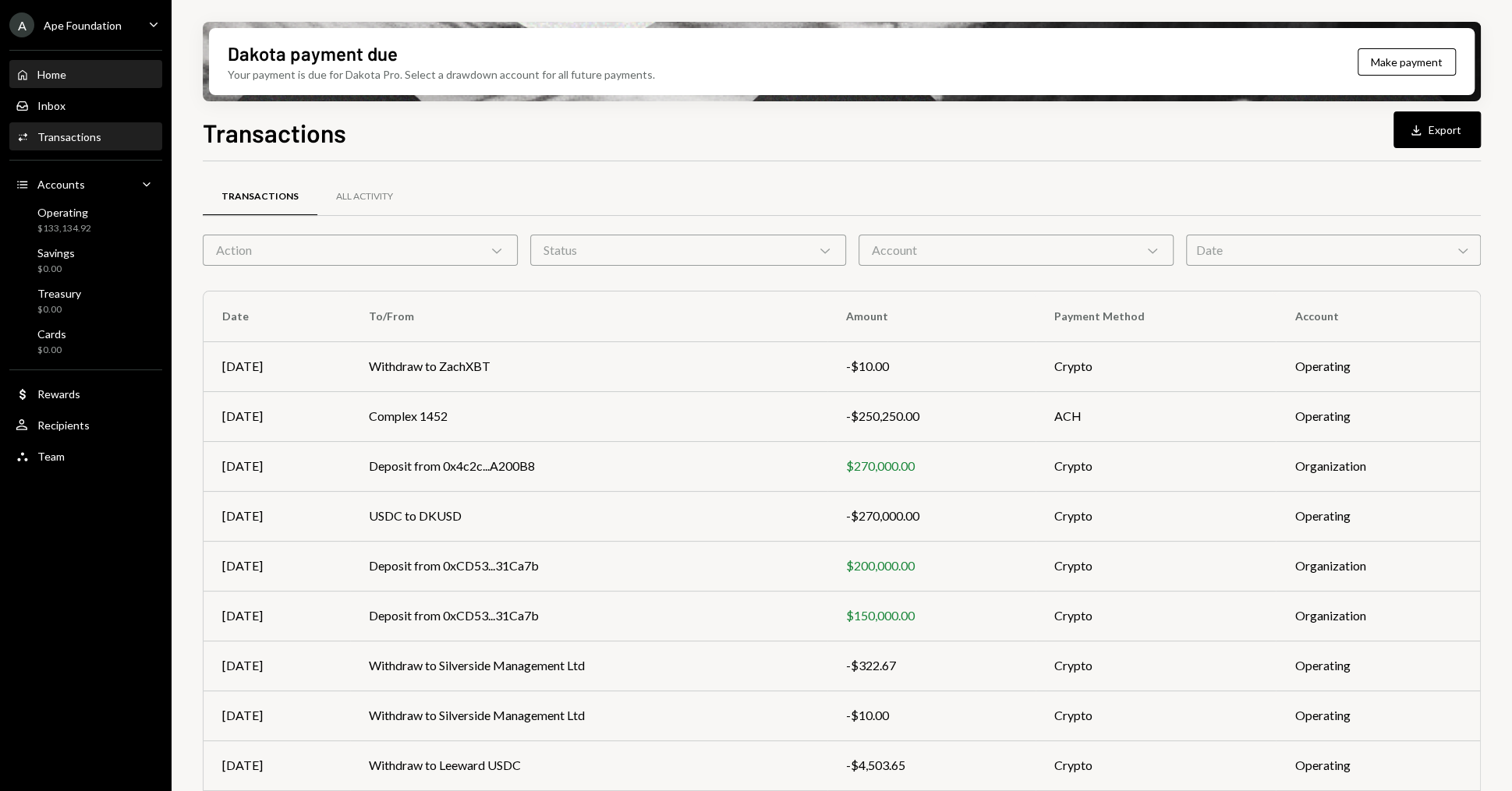
click at [99, 78] on div "Home Home" at bounding box center [86, 74] width 140 height 14
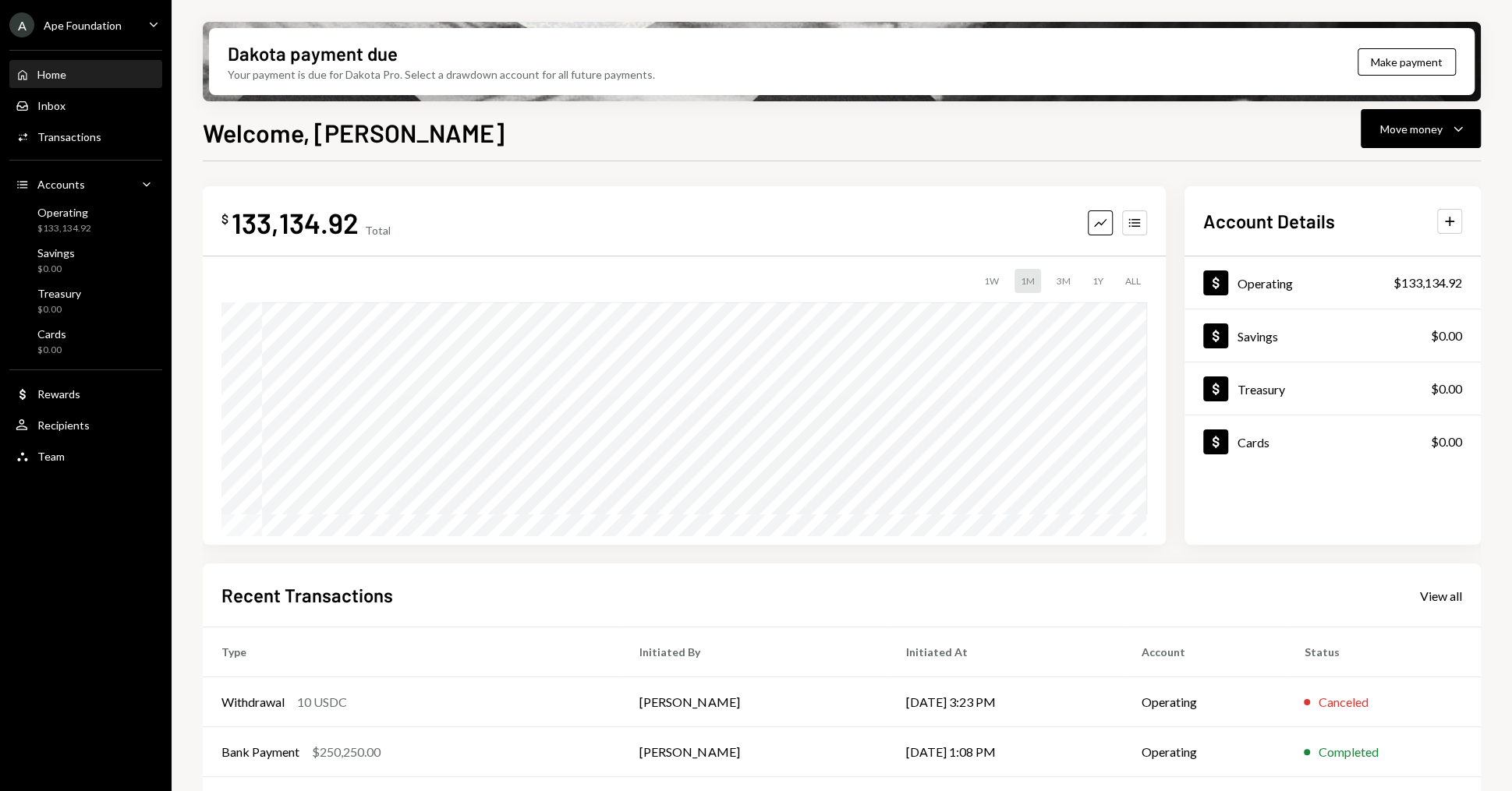
click at [149, 21] on icon "Caret Down" at bounding box center [154, 24] width 18 height 18
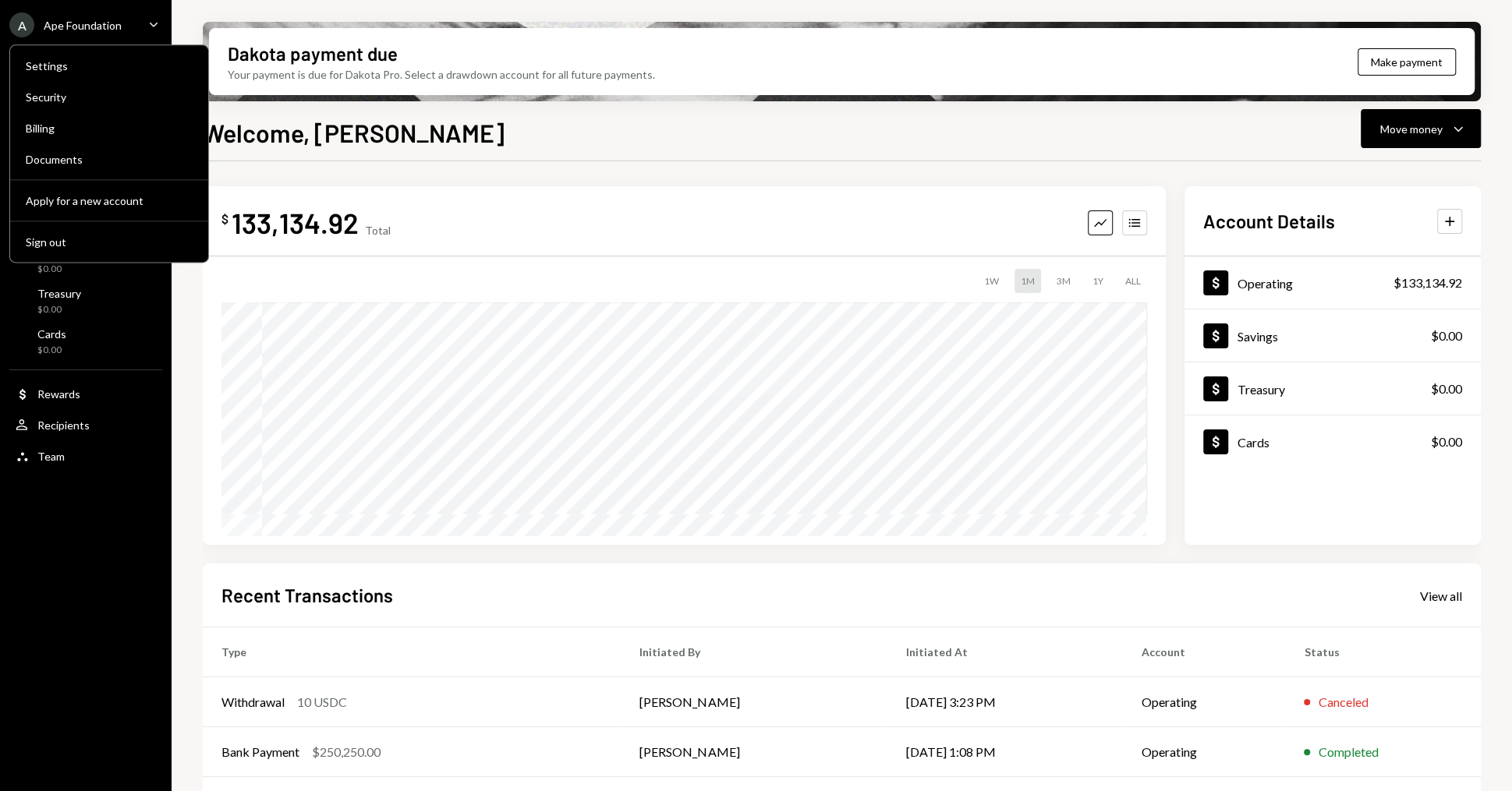
click at [149, 21] on icon "Caret Down" at bounding box center [154, 24] width 18 height 18
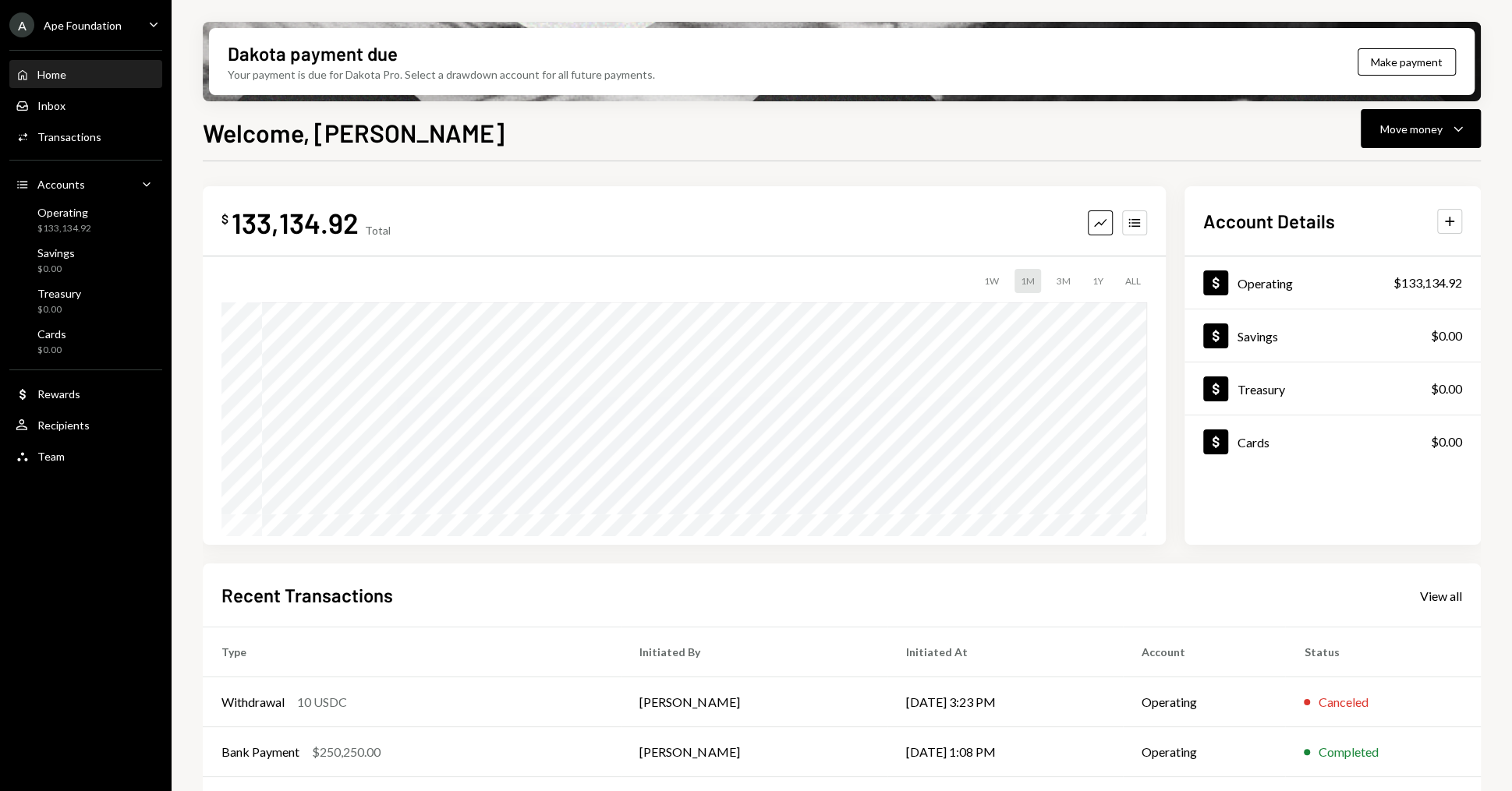
click at [149, 21] on icon "Caret Down" at bounding box center [154, 24] width 18 height 18
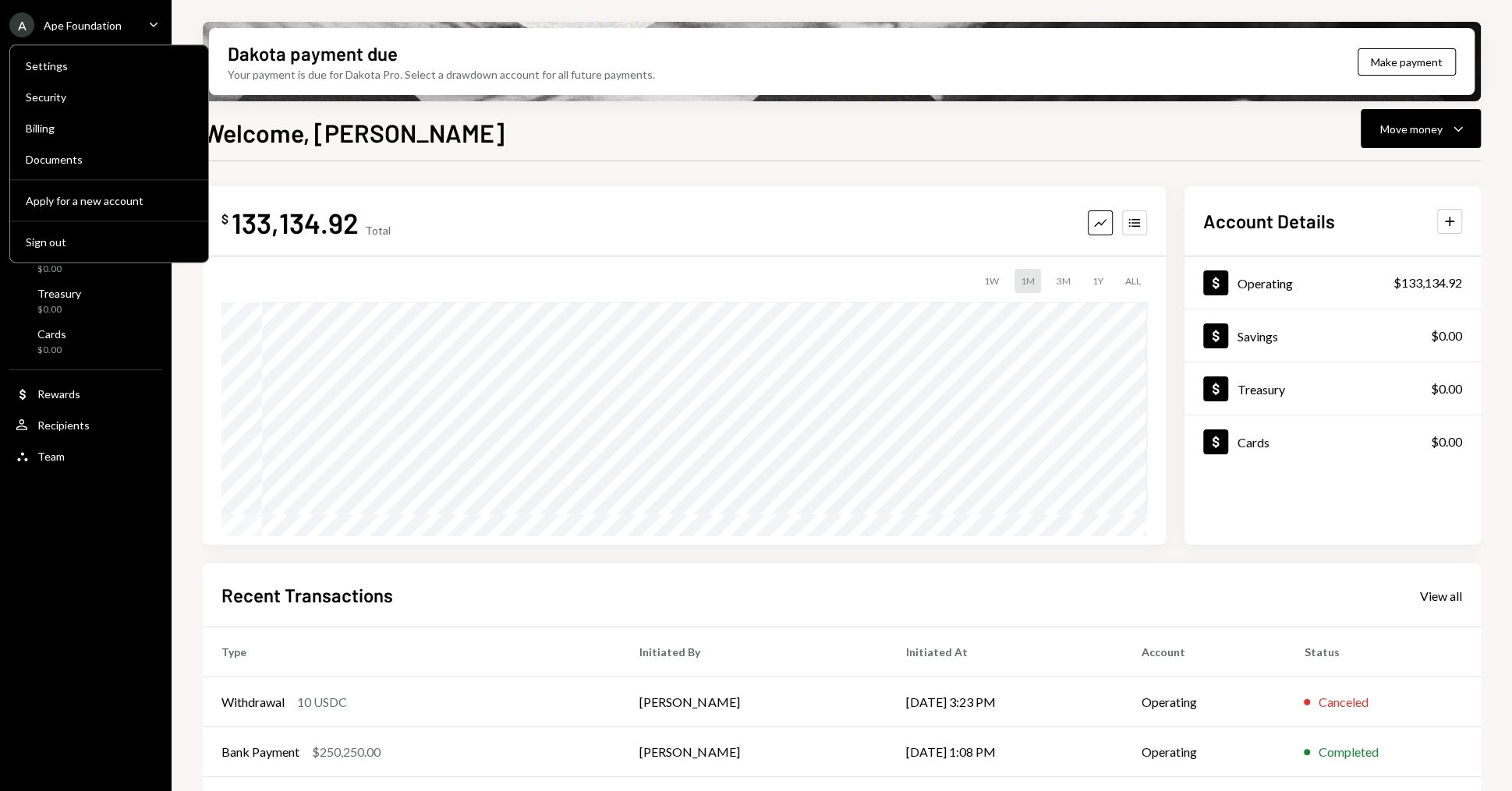
click at [149, 21] on icon "Caret Down" at bounding box center [154, 24] width 18 height 18
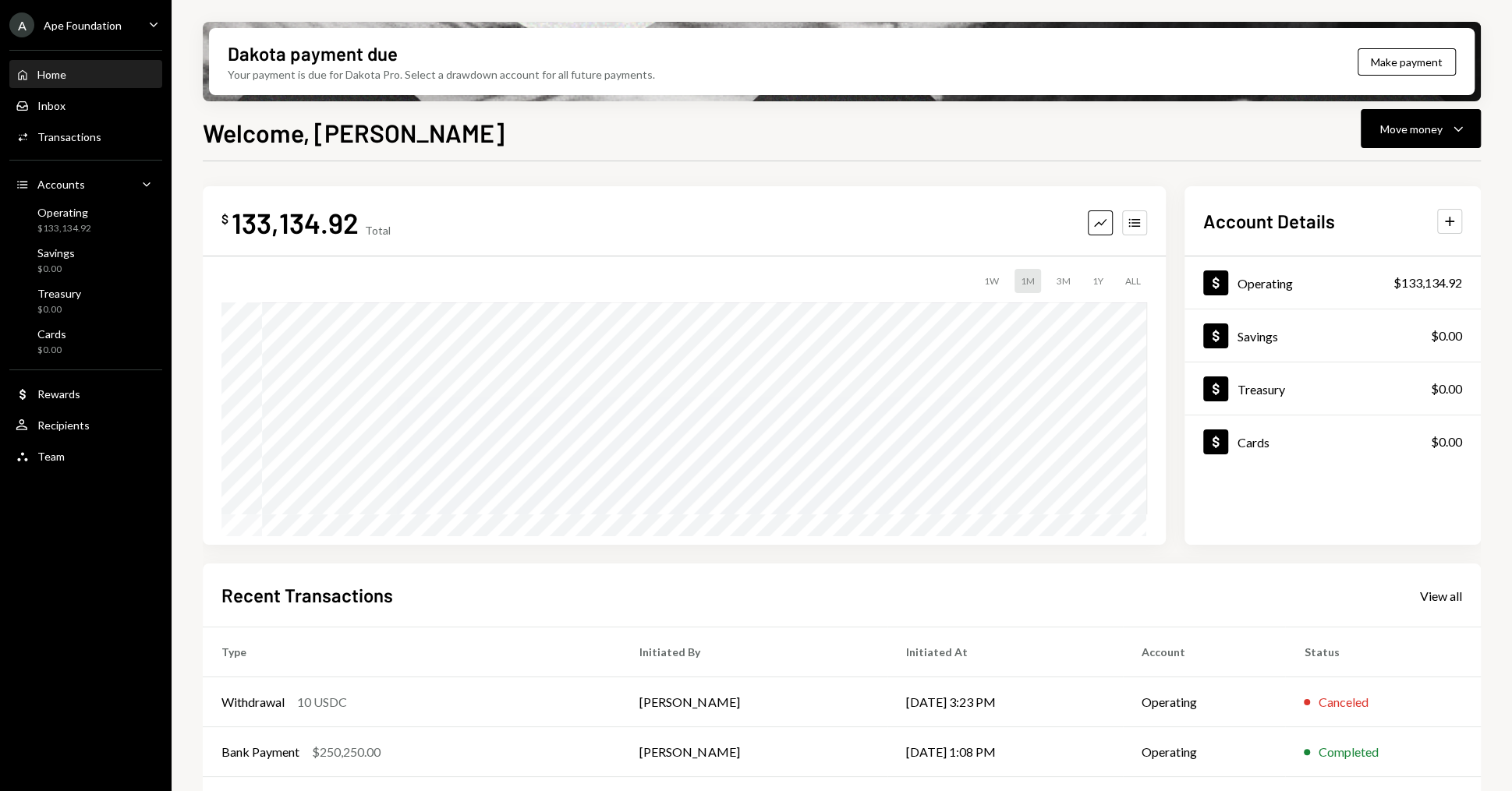
click at [149, 21] on icon "Caret Down" at bounding box center [154, 24] width 18 height 18
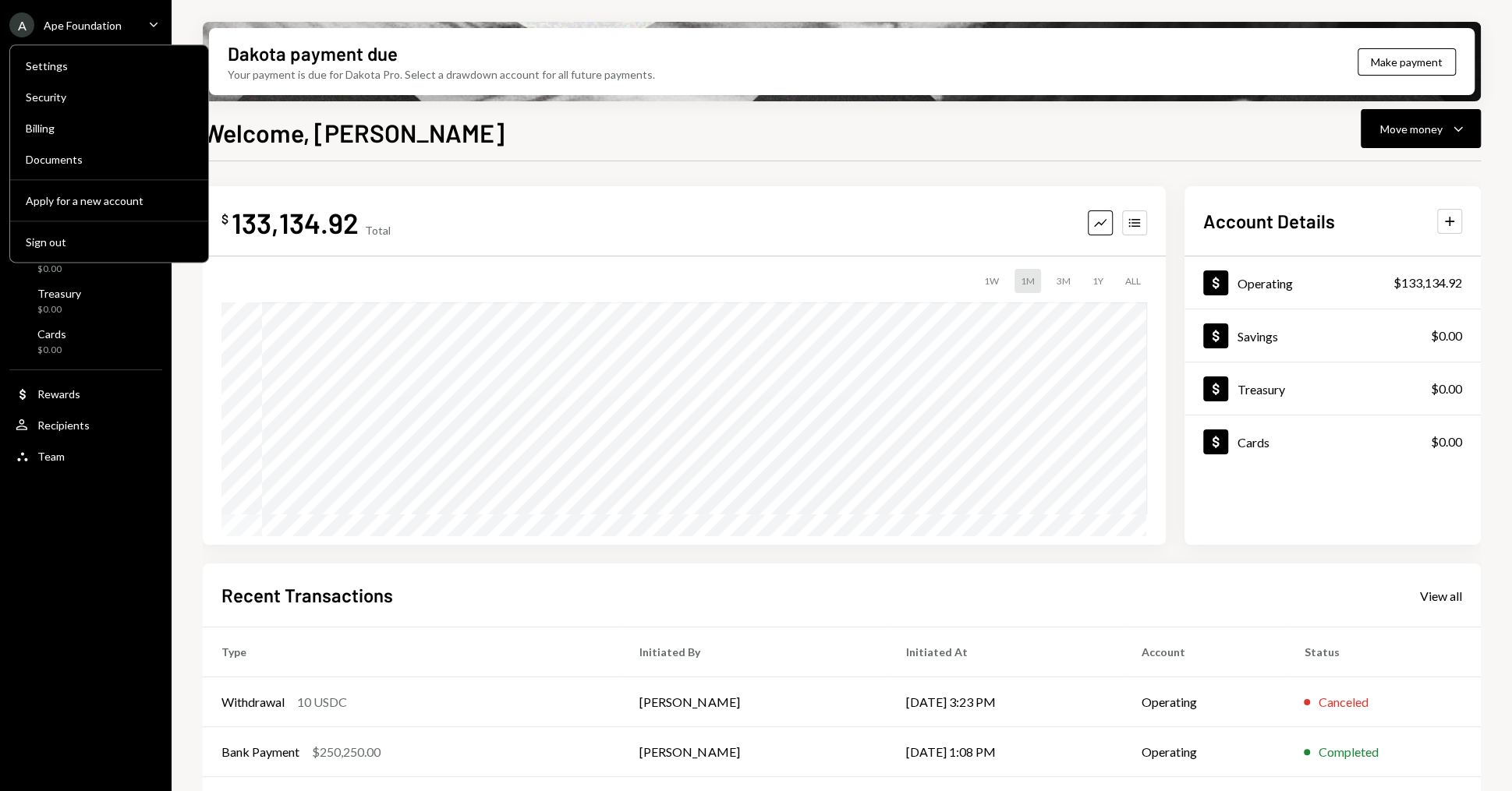
click at [149, 21] on icon "Caret Down" at bounding box center [154, 24] width 18 height 18
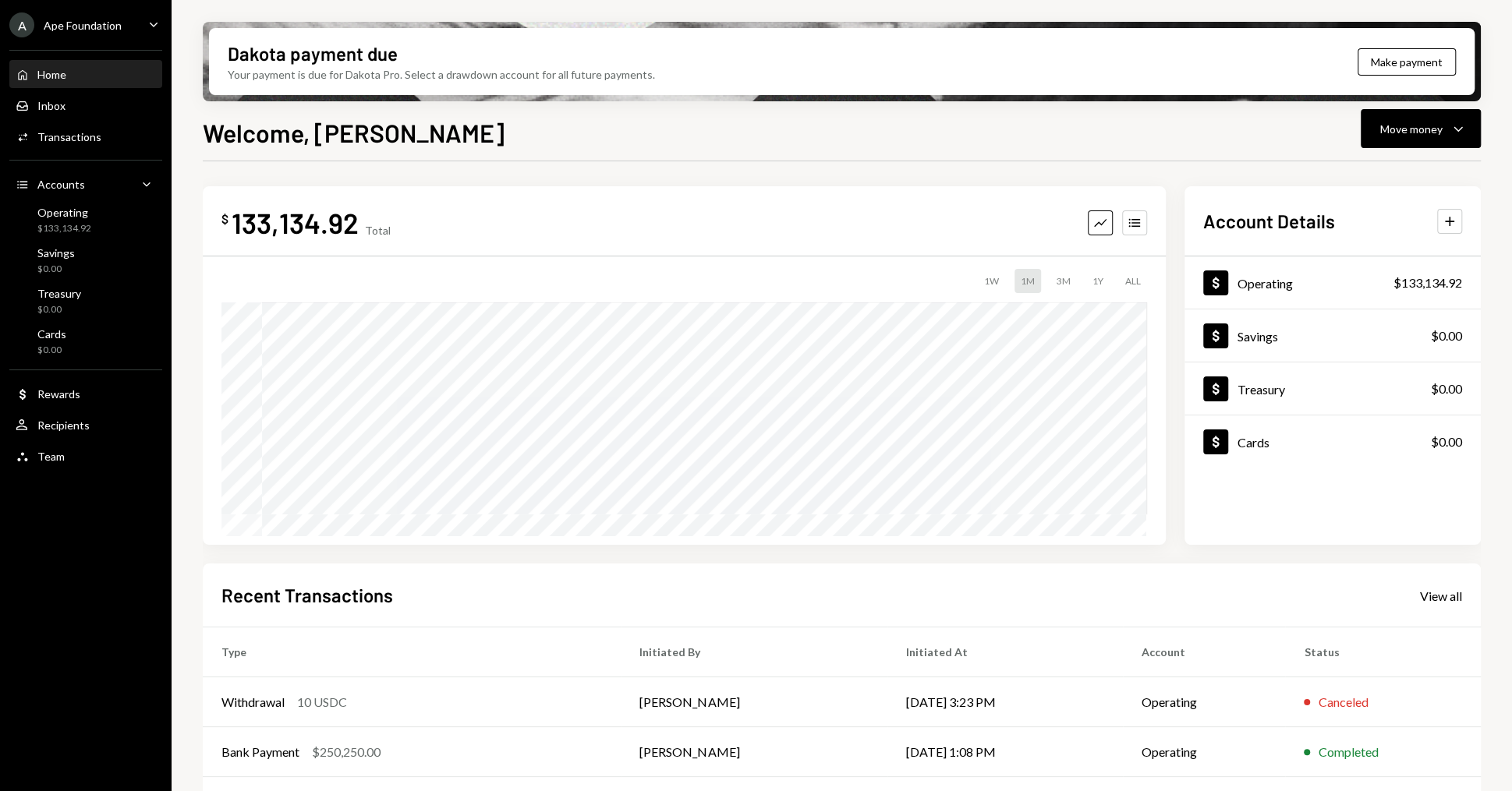
click at [149, 21] on icon "Caret Down" at bounding box center [154, 24] width 18 height 18
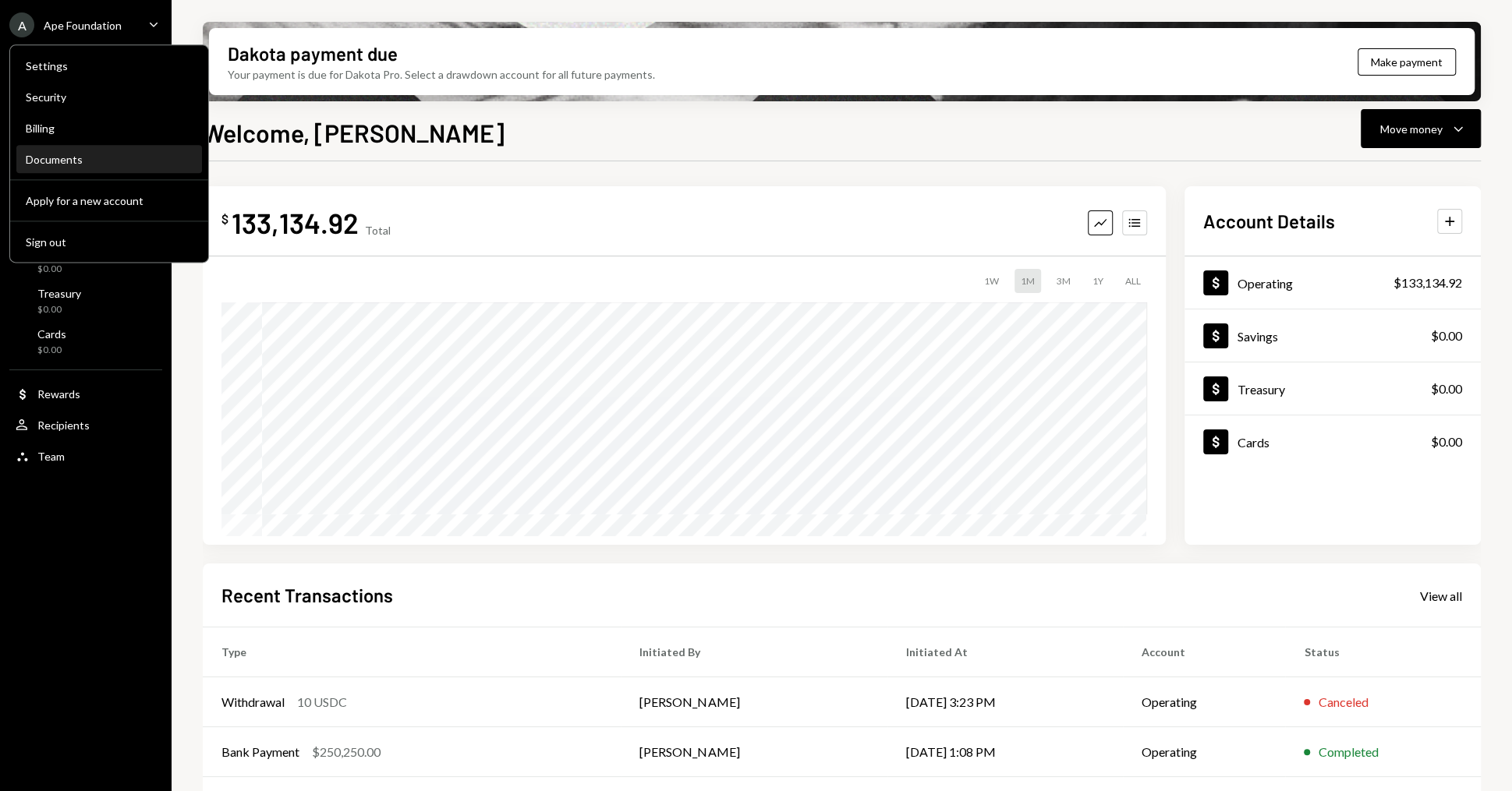
click at [80, 169] on div "Documents" at bounding box center [109, 160] width 167 height 27
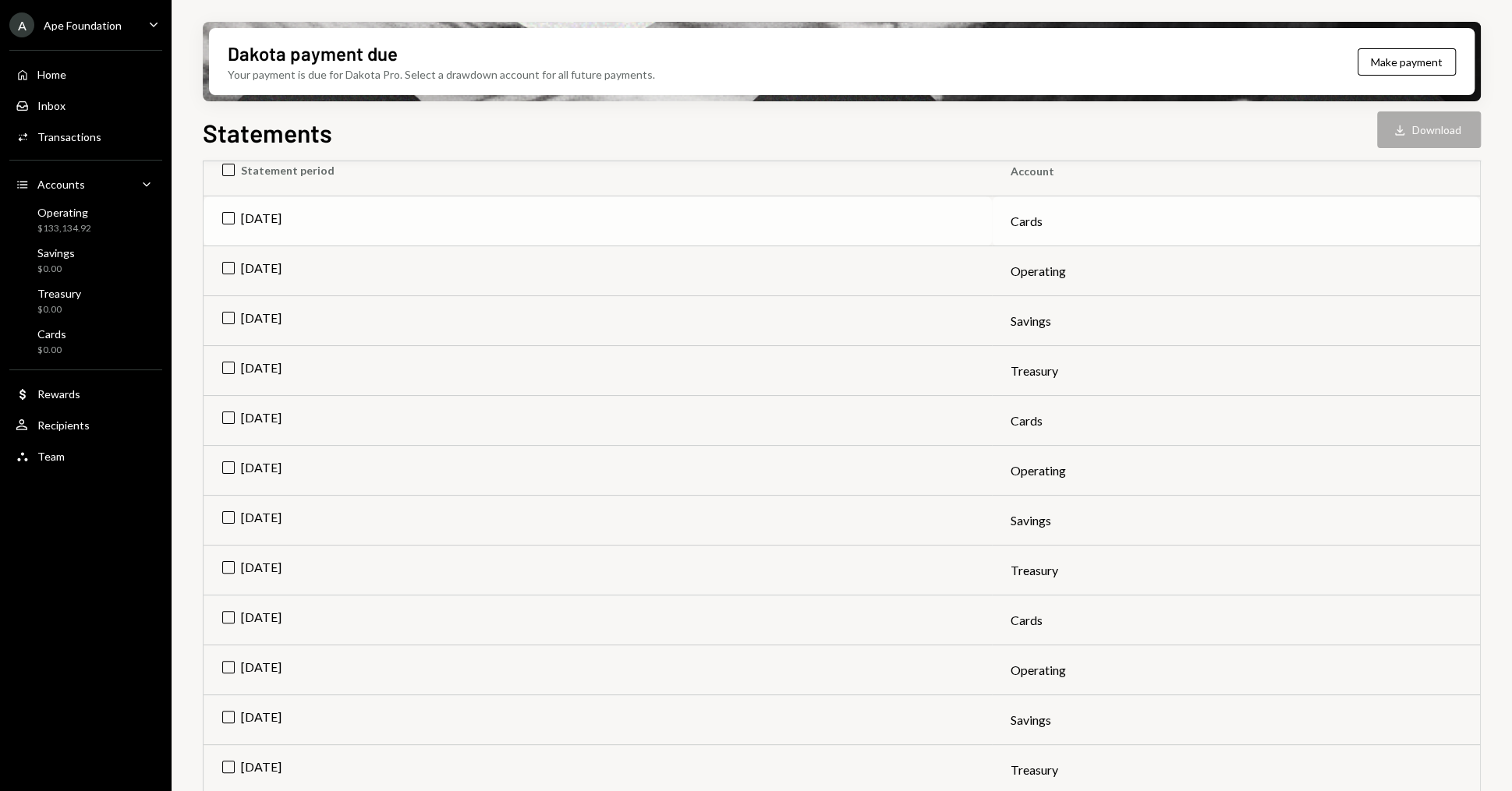
scroll to position [216, 0]
click at [218, 214] on td "[DATE]" at bounding box center [598, 219] width 788 height 50
click at [238, 270] on td "[DATE]" at bounding box center [598, 268] width 788 height 50
click at [230, 312] on td "[DATE]" at bounding box center [598, 318] width 788 height 50
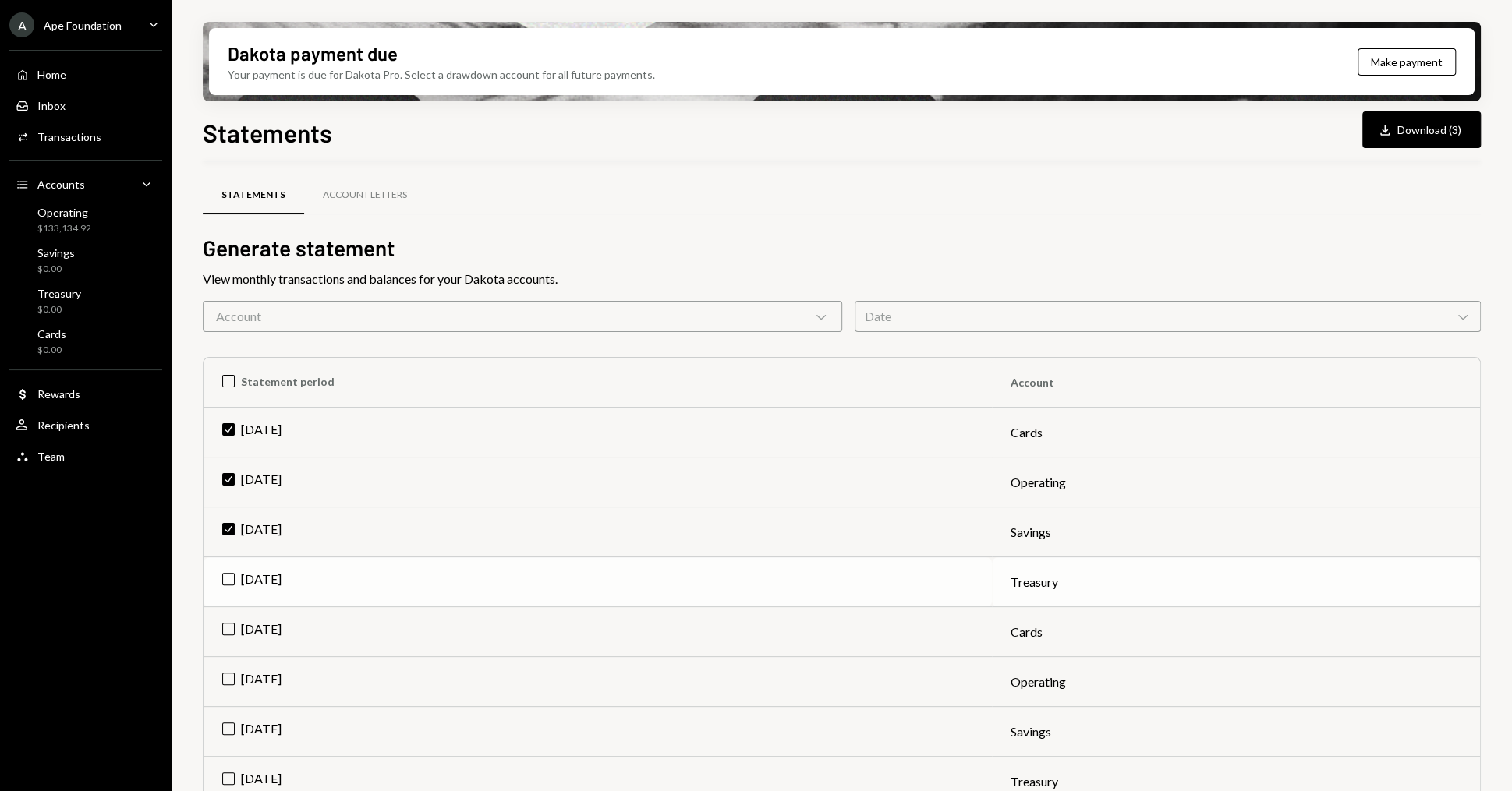
scroll to position [0, 0]
click at [371, 439] on td "Check Jul 2025" at bounding box center [598, 434] width 788 height 50
click at [357, 471] on td "Check Jul 2025" at bounding box center [598, 484] width 788 height 50
click at [357, 524] on td "Check Jul 2025" at bounding box center [598, 534] width 788 height 50
click at [225, 385] on th "Statement period" at bounding box center [598, 384] width 788 height 50
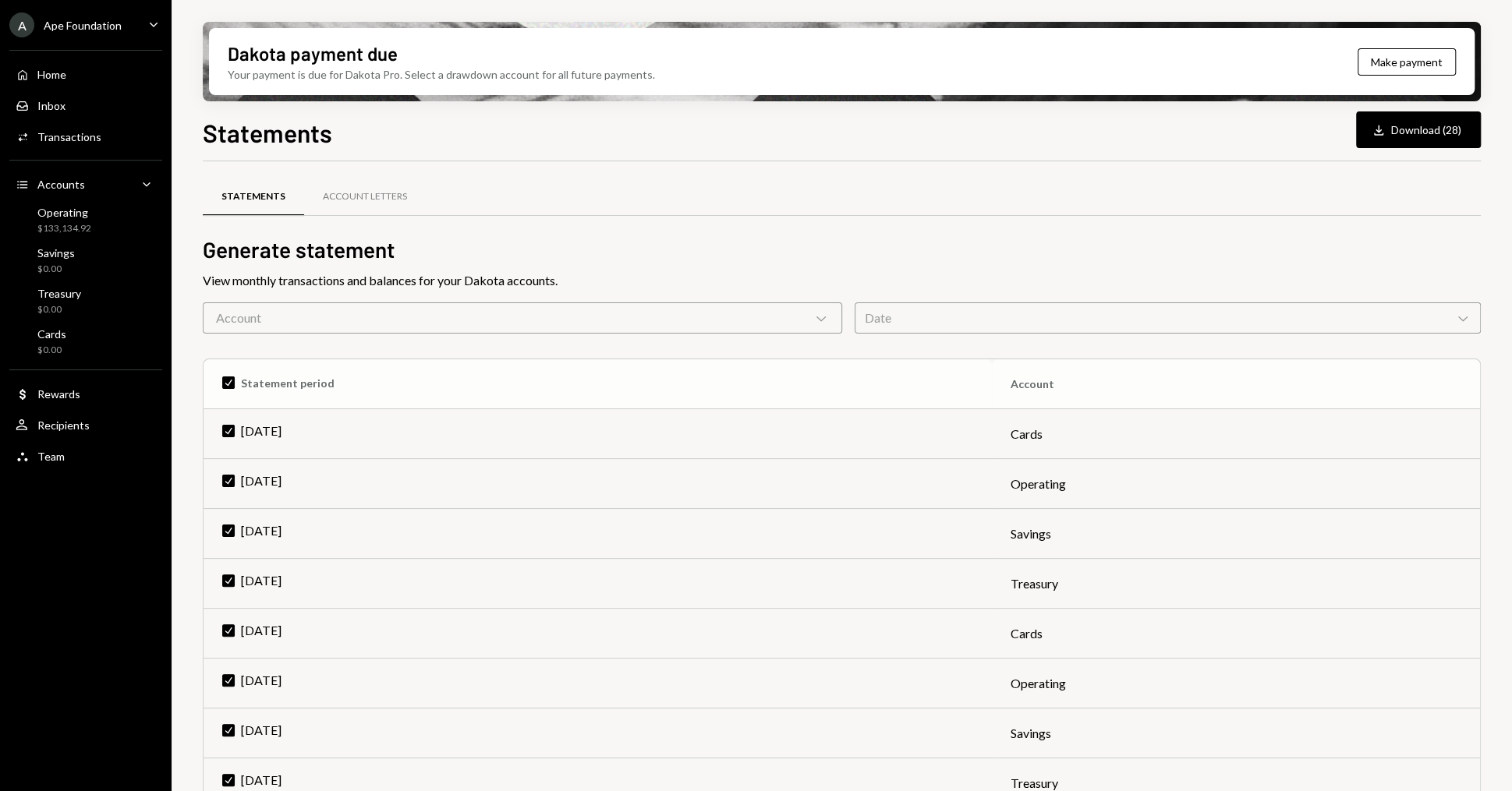
click at [225, 385] on th "Check Statement period" at bounding box center [598, 384] width 788 height 50
click at [362, 314] on div "Account Chevron Down" at bounding box center [523, 317] width 640 height 31
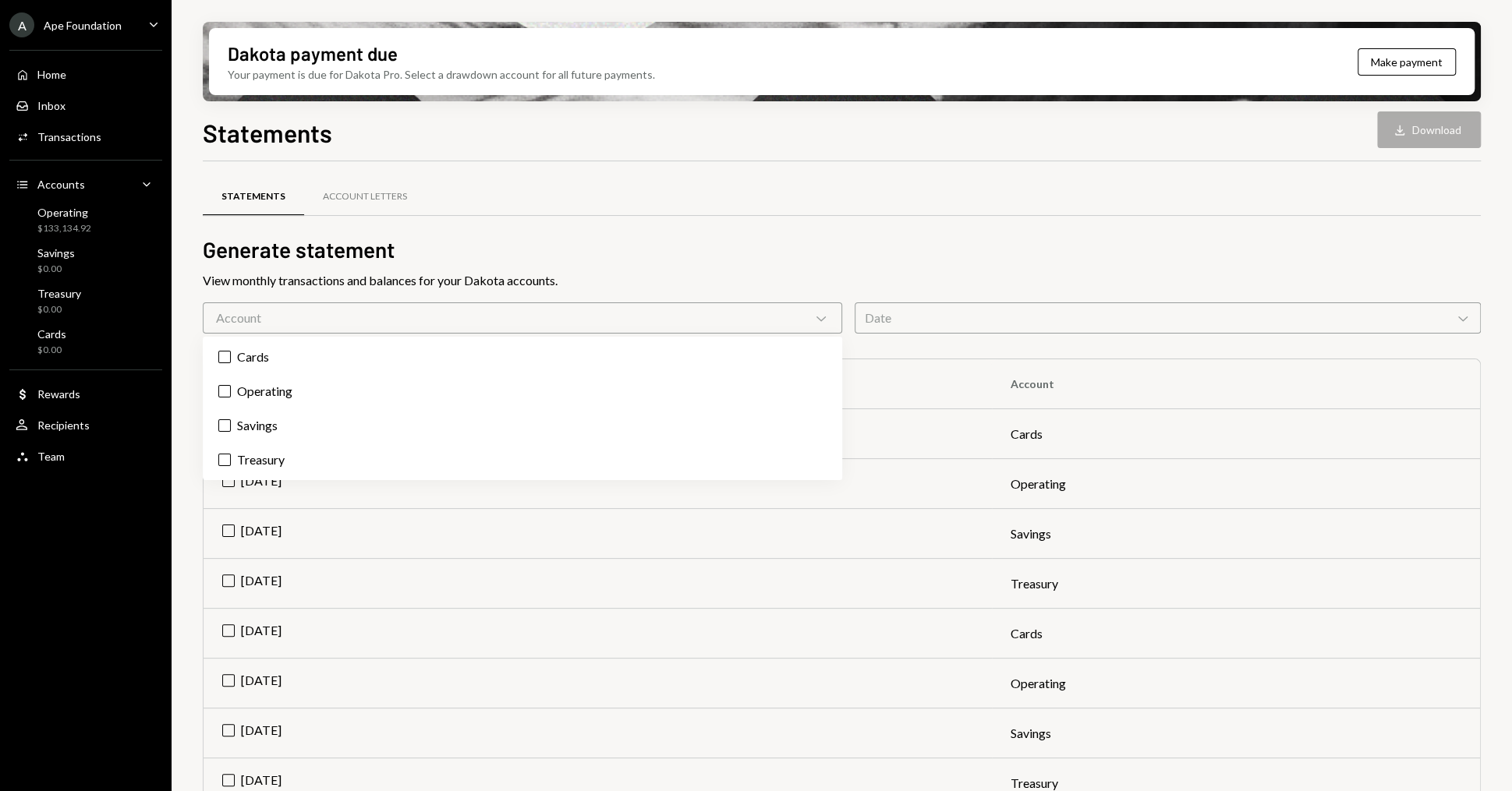
click at [434, 324] on div "Account Chevron Down" at bounding box center [523, 317] width 640 height 31
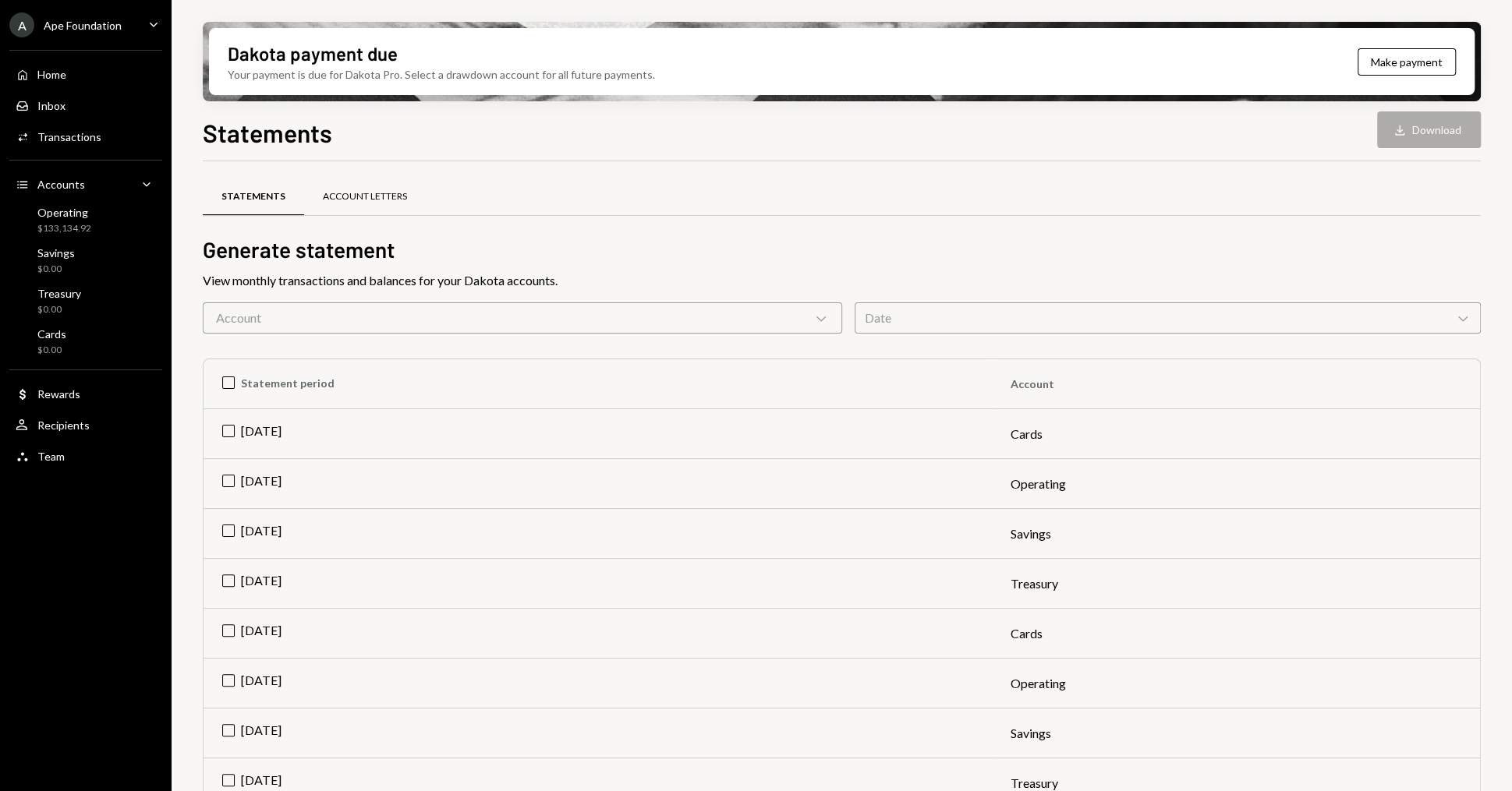
click at [346, 191] on div "Account Letters" at bounding box center [365, 197] width 84 height 13
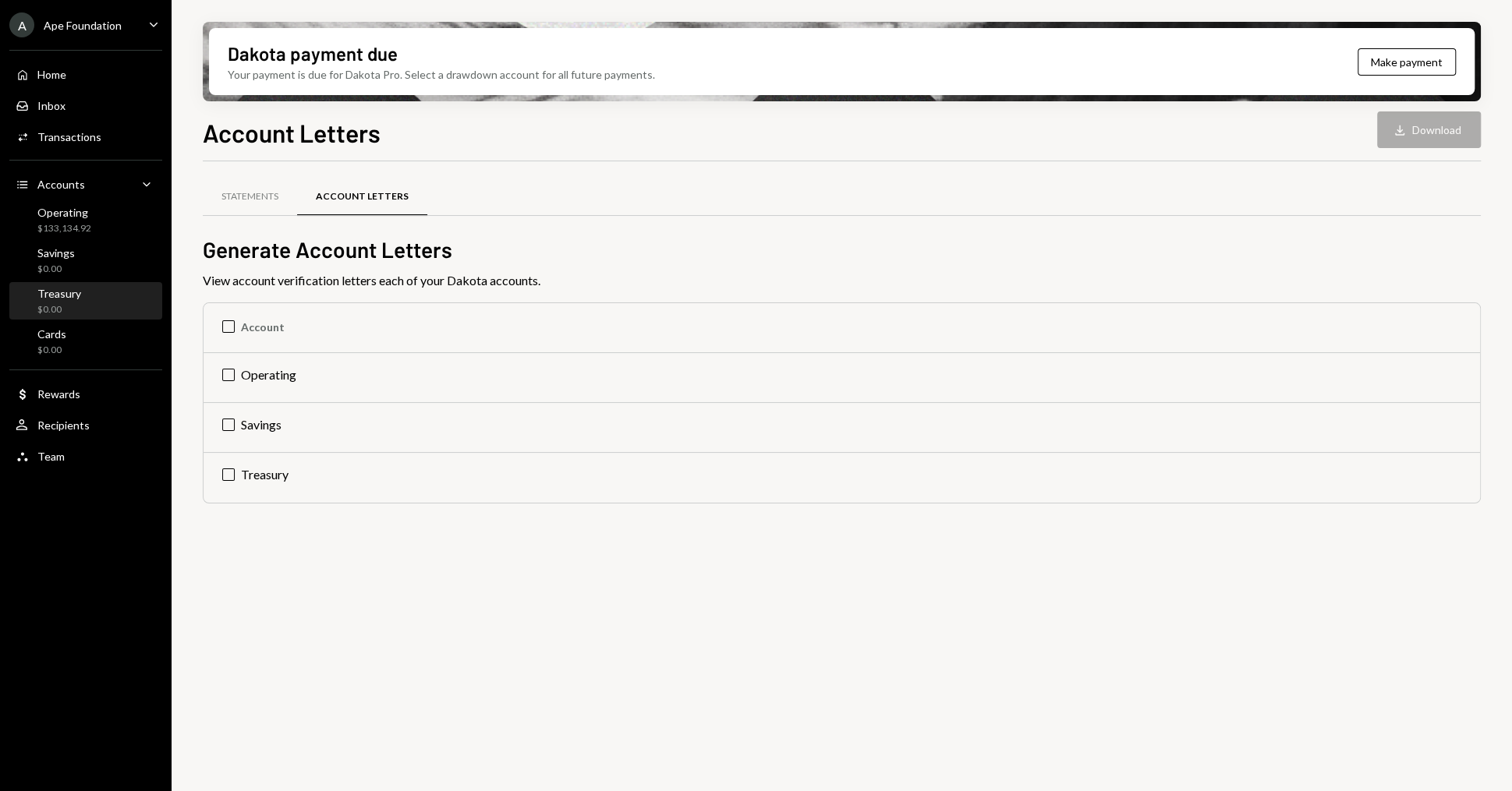
click at [74, 296] on div "Treasury" at bounding box center [59, 294] width 43 height 13
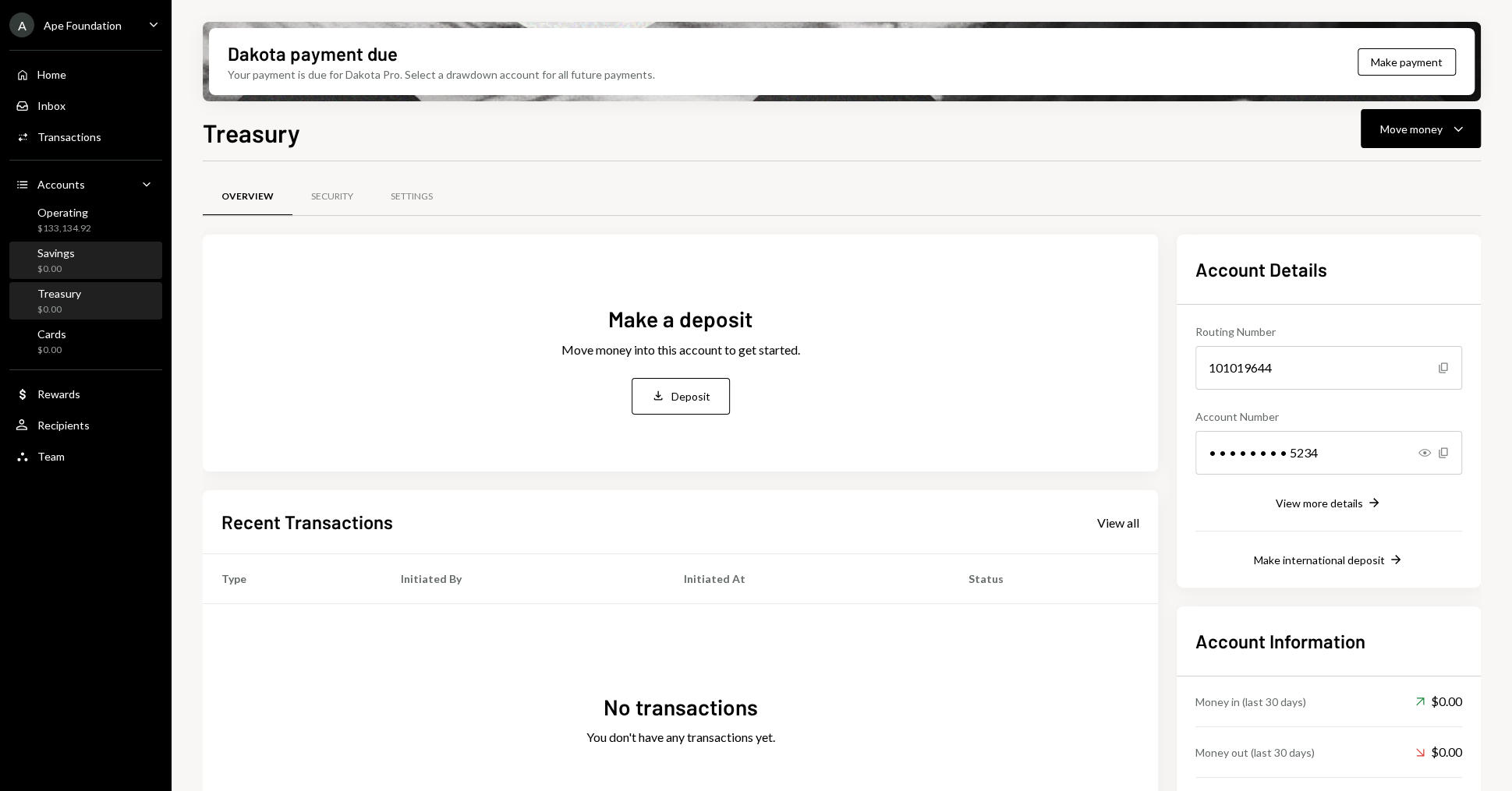
click at [88, 249] on div "Savings $0.00" at bounding box center [86, 260] width 140 height 29
click at [89, 288] on div "Treasury $0.00" at bounding box center [86, 301] width 140 height 29
click at [80, 299] on div "Treasury $0.00" at bounding box center [86, 301] width 140 height 29
click at [83, 263] on div "Savings $0.00" at bounding box center [86, 260] width 140 height 29
click at [88, 304] on div "Treasury $0.00" at bounding box center [86, 301] width 140 height 29
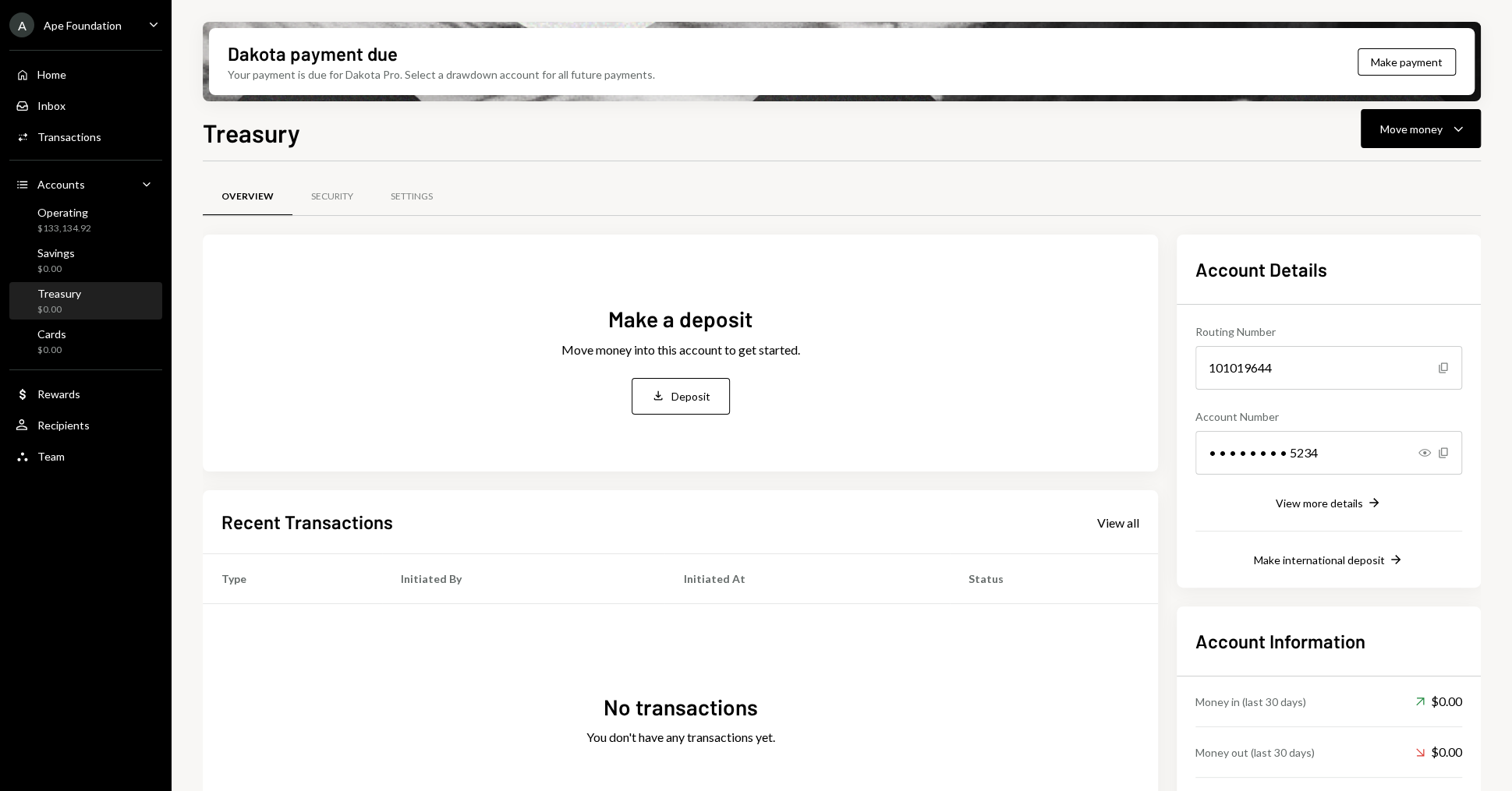
scroll to position [75, 0]
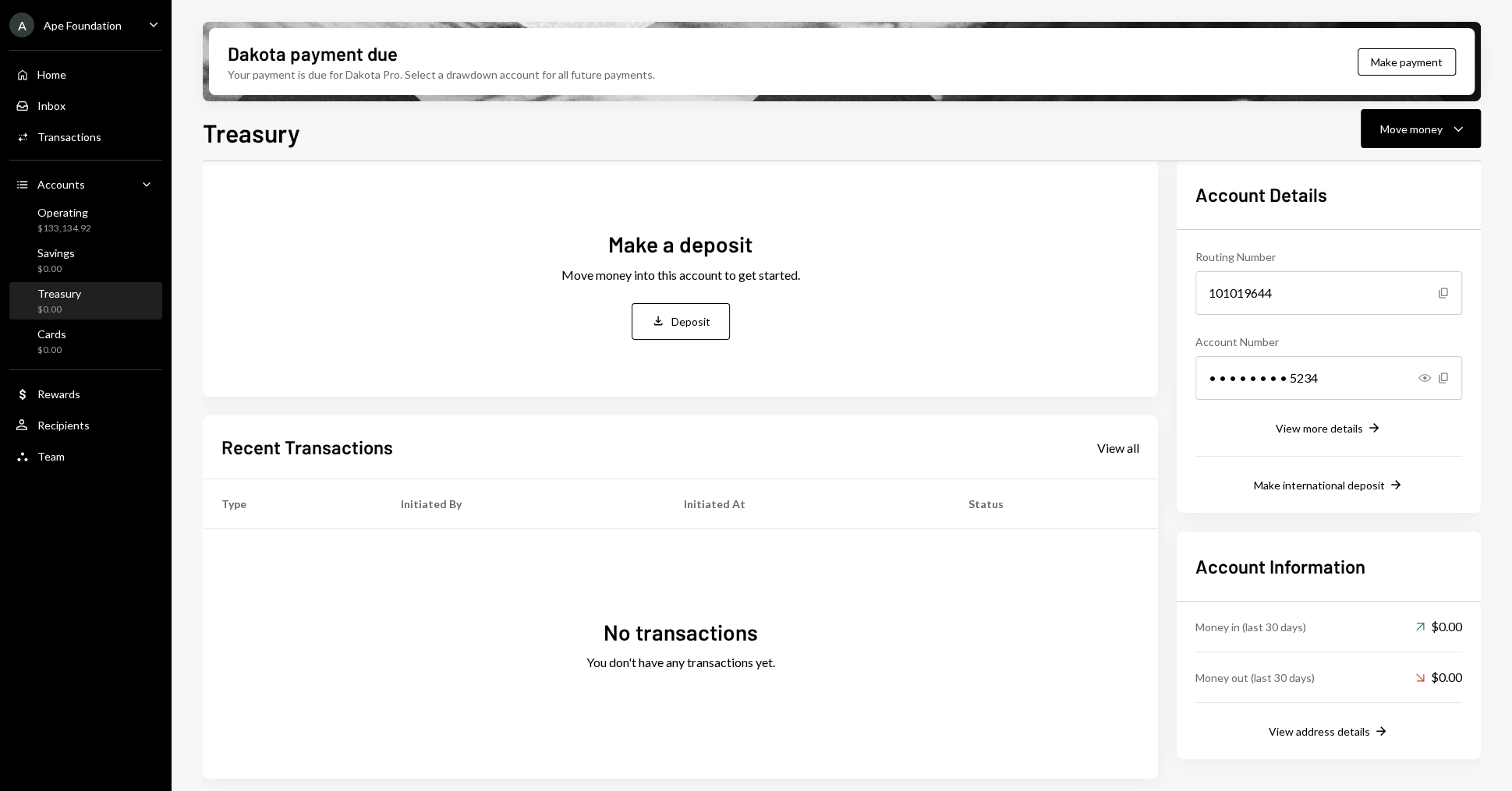
click at [1305, 738] on div "Account Information Money in (last 30 days) Up Right Arrow $0.00 Money out (las…" at bounding box center [1328, 645] width 304 height 228
click at [1315, 728] on div "View address details" at bounding box center [1318, 731] width 101 height 13
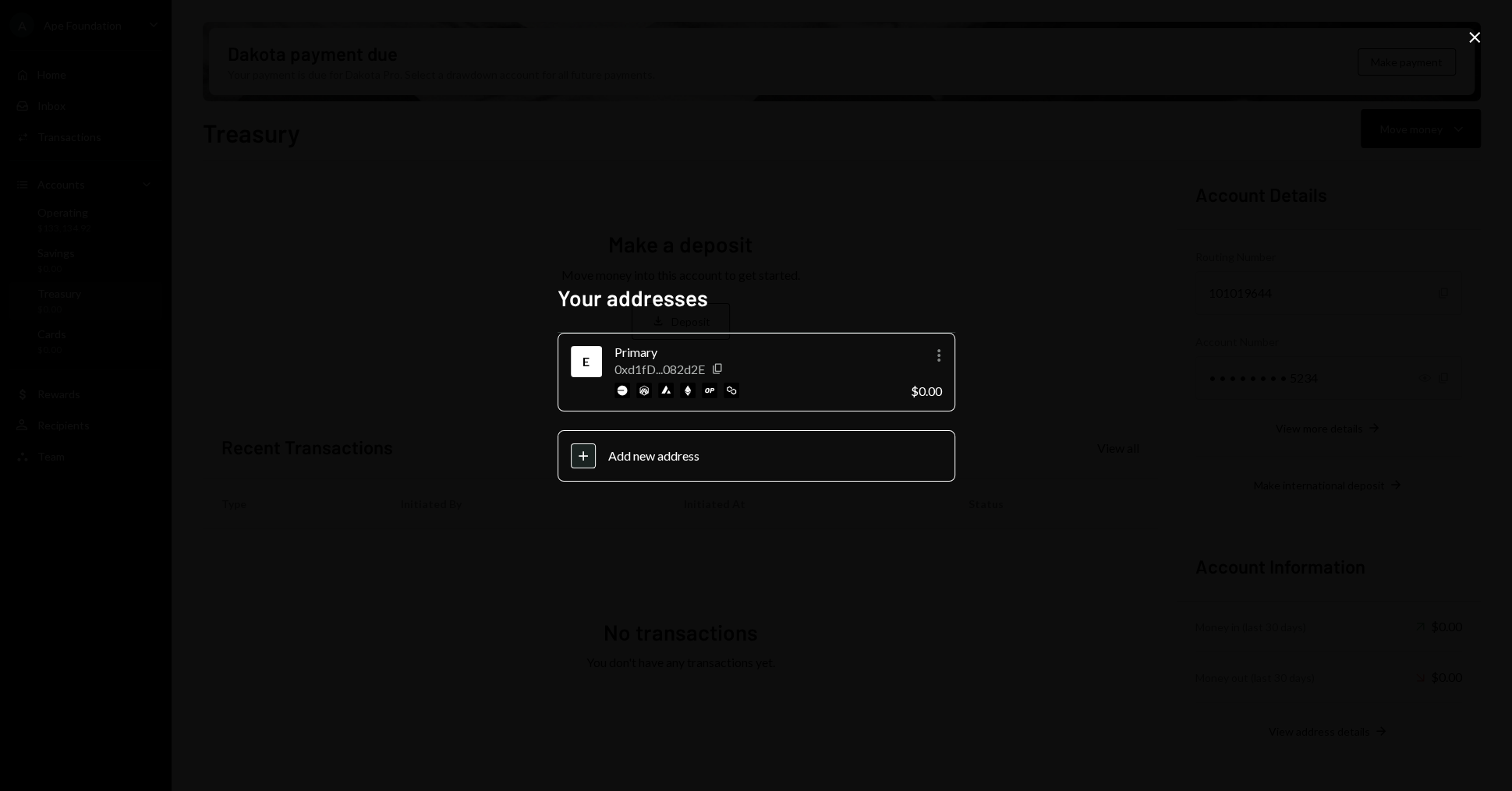
click at [1476, 33] on icon "Close" at bounding box center [1474, 38] width 18 height 18
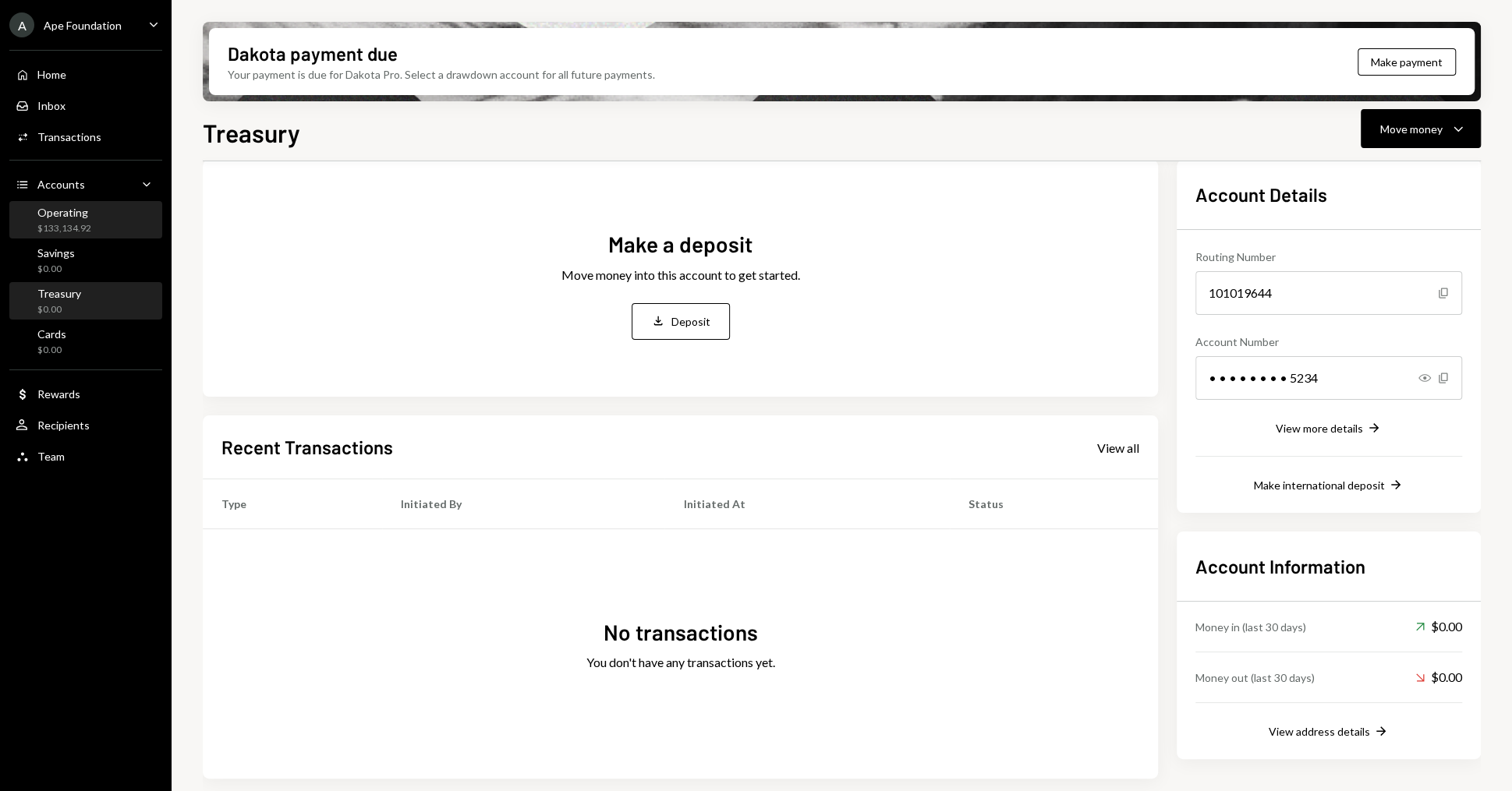
click at [77, 216] on div "Operating" at bounding box center [64, 213] width 53 height 13
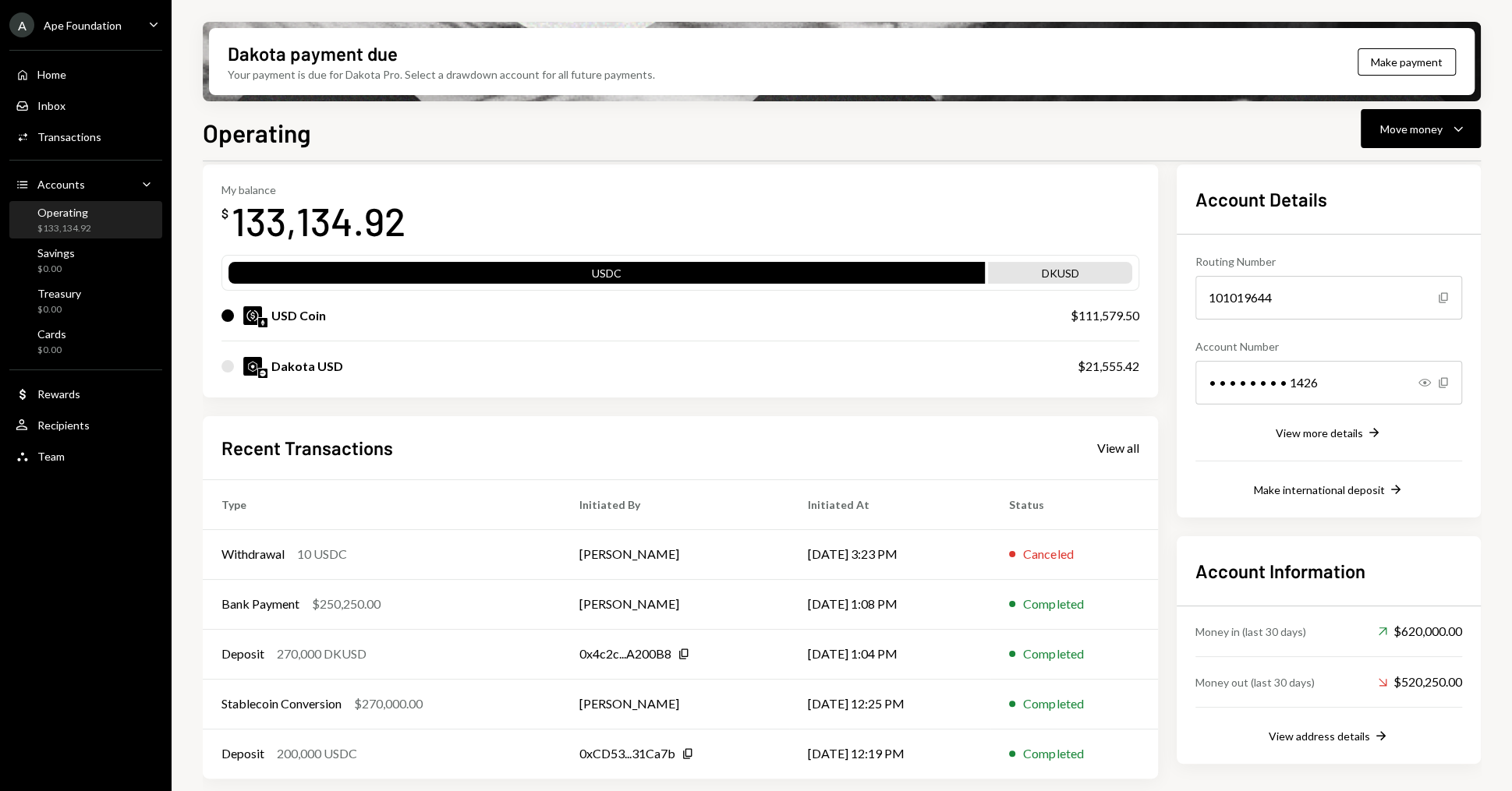
scroll to position [69, 0]
click at [1302, 735] on div "View address details" at bounding box center [1318, 737] width 101 height 13
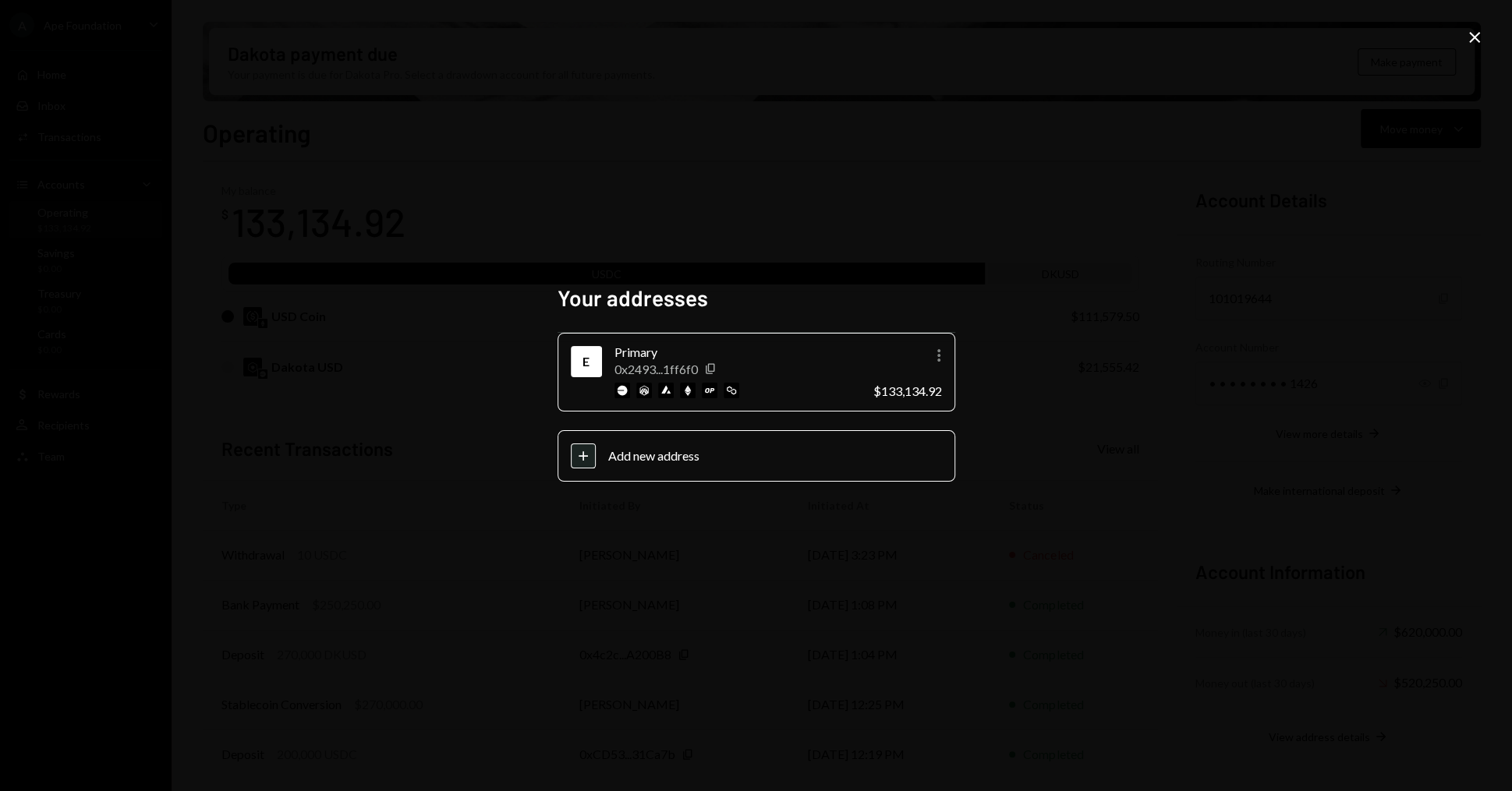
click at [1069, 330] on div "Your addresses E Primary 0x2493...1ff6f0 Copy More $133,134.92 Plus Add new add…" at bounding box center [756, 396] width 1512 height 791
click at [1472, 29] on icon "Close" at bounding box center [1474, 38] width 18 height 18
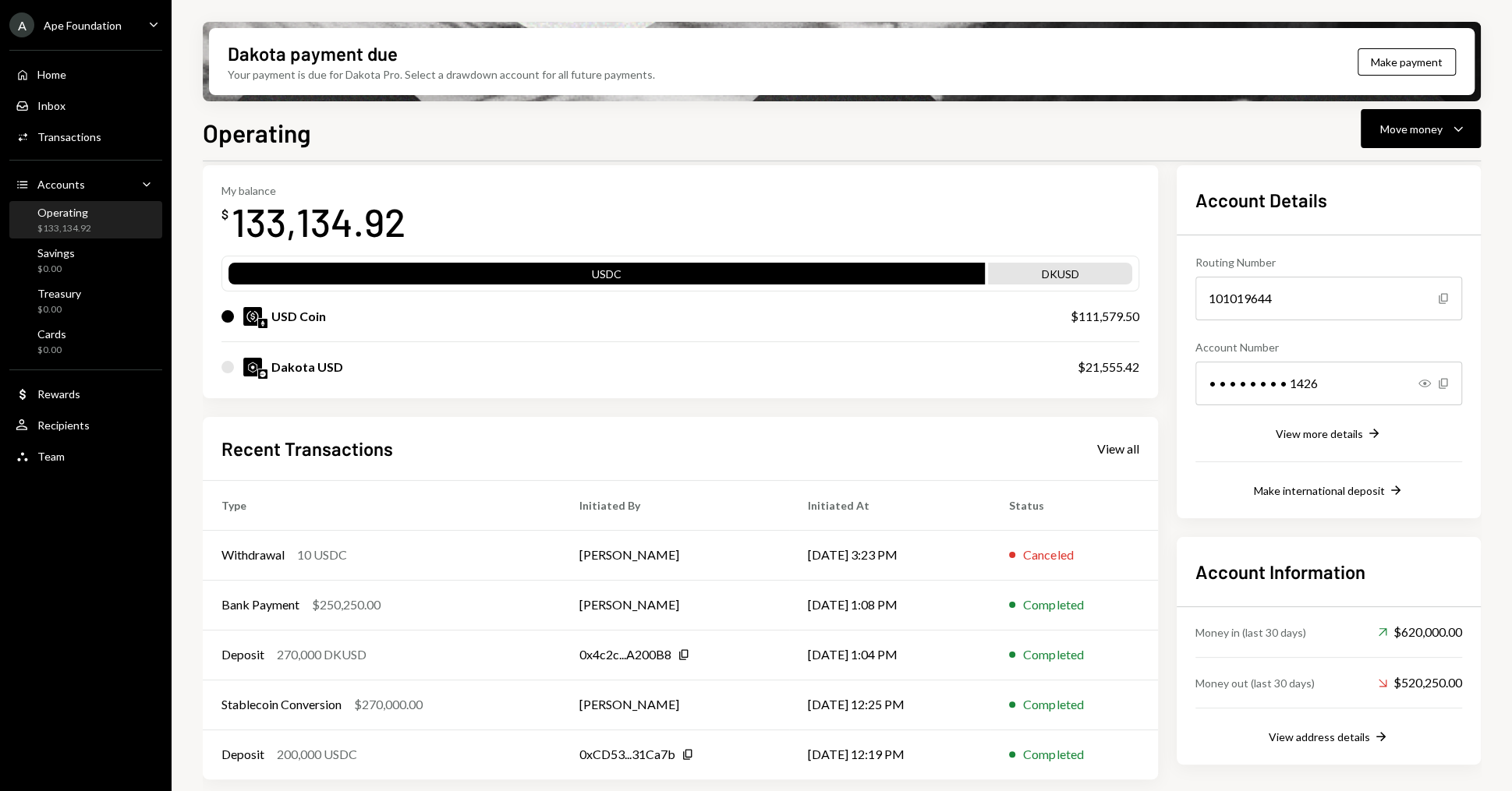
click at [296, 371] on div "Dakota USD" at bounding box center [307, 367] width 72 height 18
click at [1292, 738] on div "View address details" at bounding box center [1318, 737] width 101 height 13
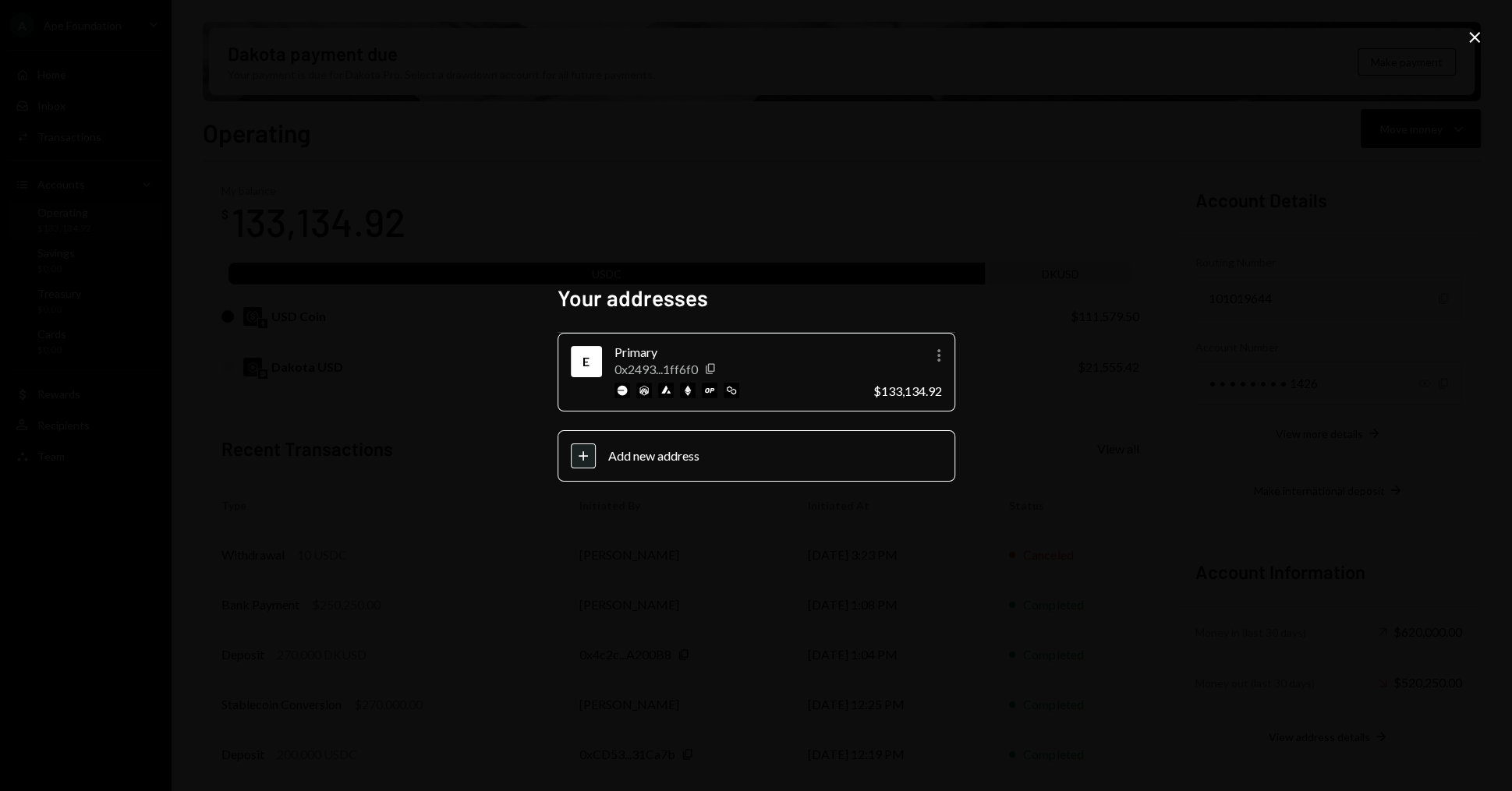
click at [659, 376] on div "Primary 0x2493...1ff6f0 Copy" at bounding box center [737, 370] width 246 height 55
click at [477, 279] on div "Your addresses E Primary 0x2493...1ff6f0 Copy More $133,134.92 Plus Add new add…" at bounding box center [756, 396] width 1512 height 791
click at [1477, 35] on icon "Close" at bounding box center [1474, 38] width 18 height 18
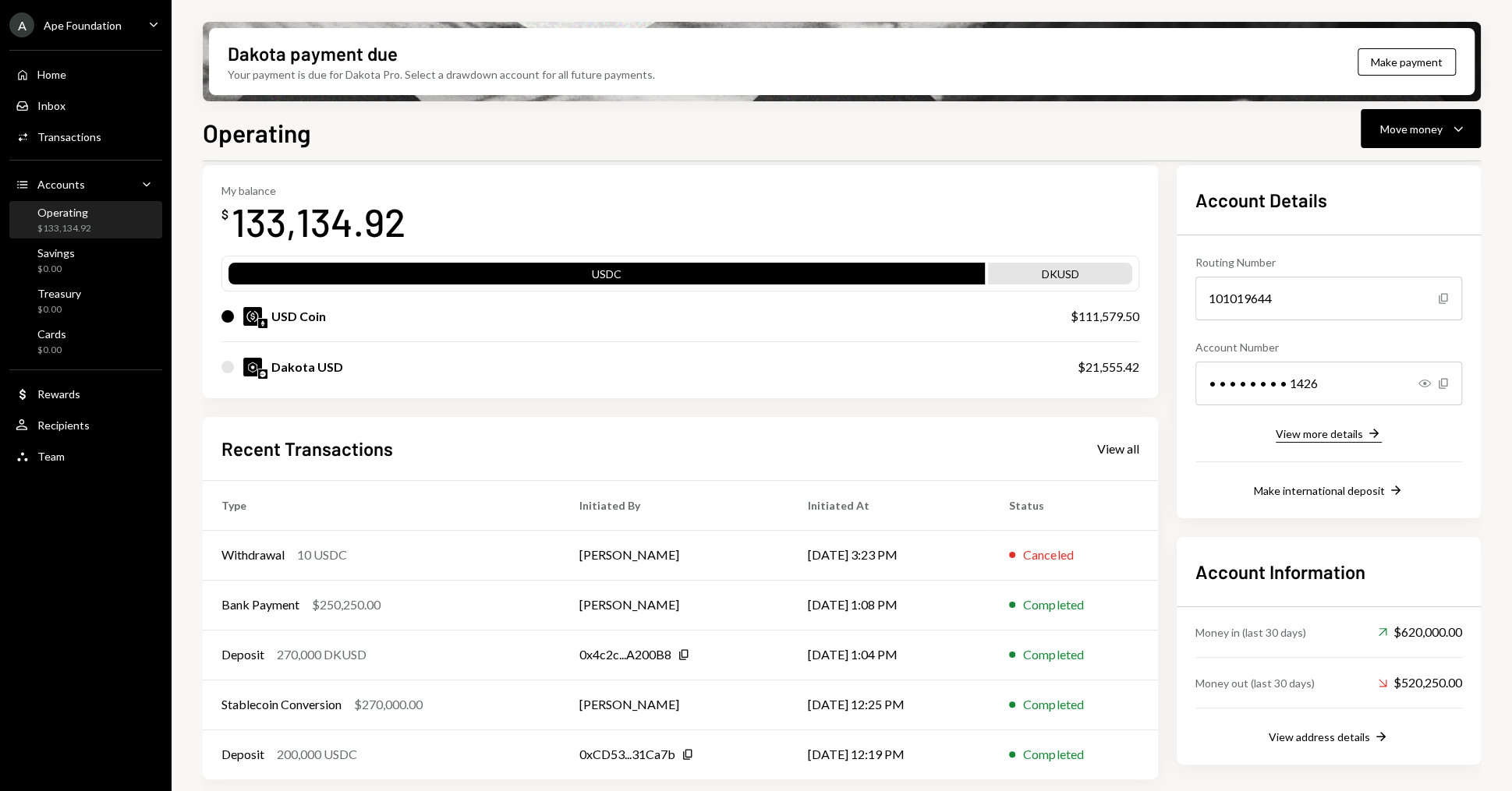
click at [1331, 430] on div "View more details" at bounding box center [1319, 434] width 88 height 13
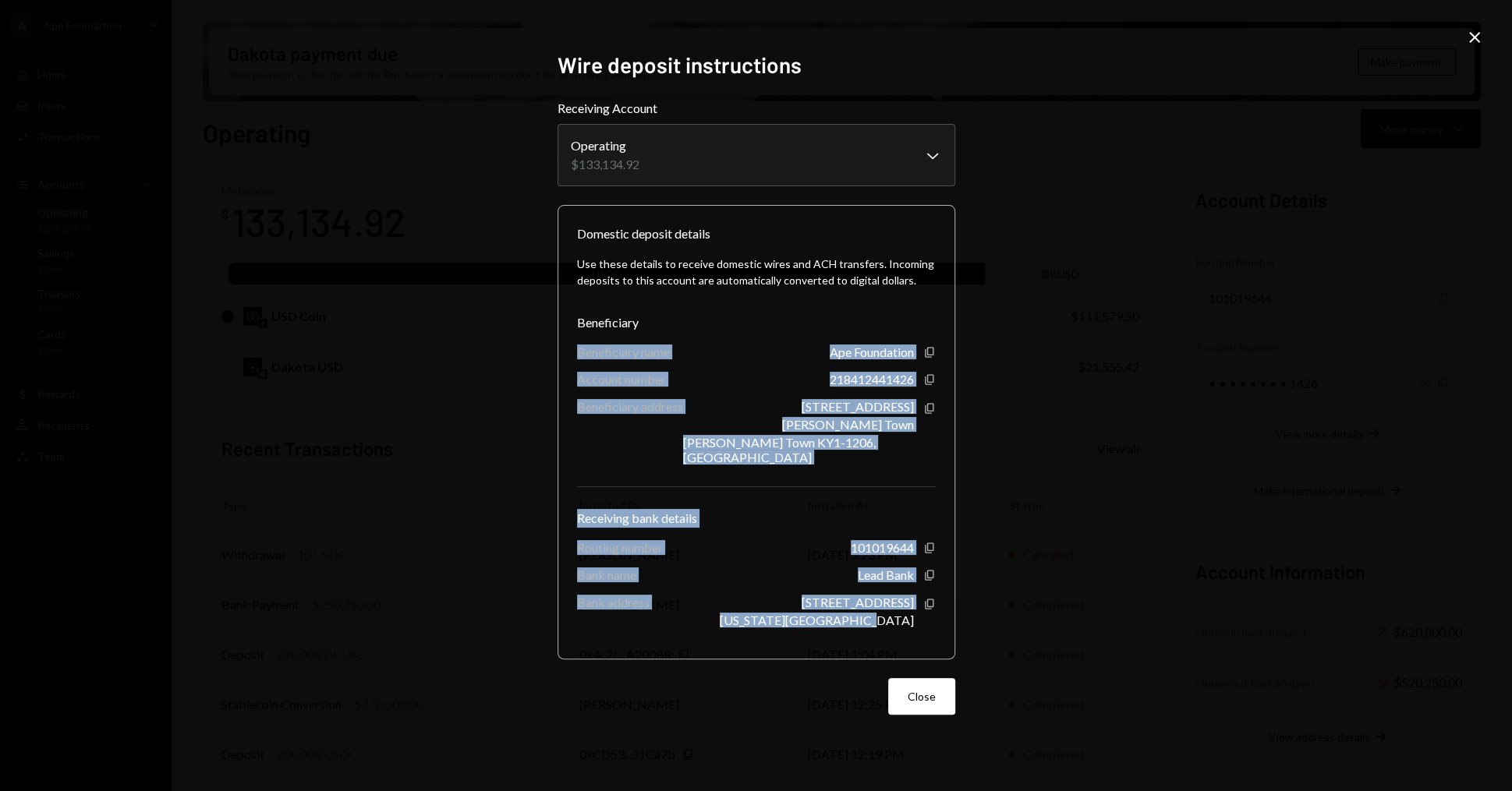
drag, startPoint x: 573, startPoint y: 345, endPoint x: 912, endPoint y: 625, distance: 439.7
click at [912, 625] on div "Domestic deposit details Use these details to receive domestic wires and ACH tr…" at bounding box center [756, 432] width 397 height 454
click at [867, 403] on div "Use these details to receive domestic wires and ACH transfers. Incoming deposit…" at bounding box center [756, 441] width 359 height 396
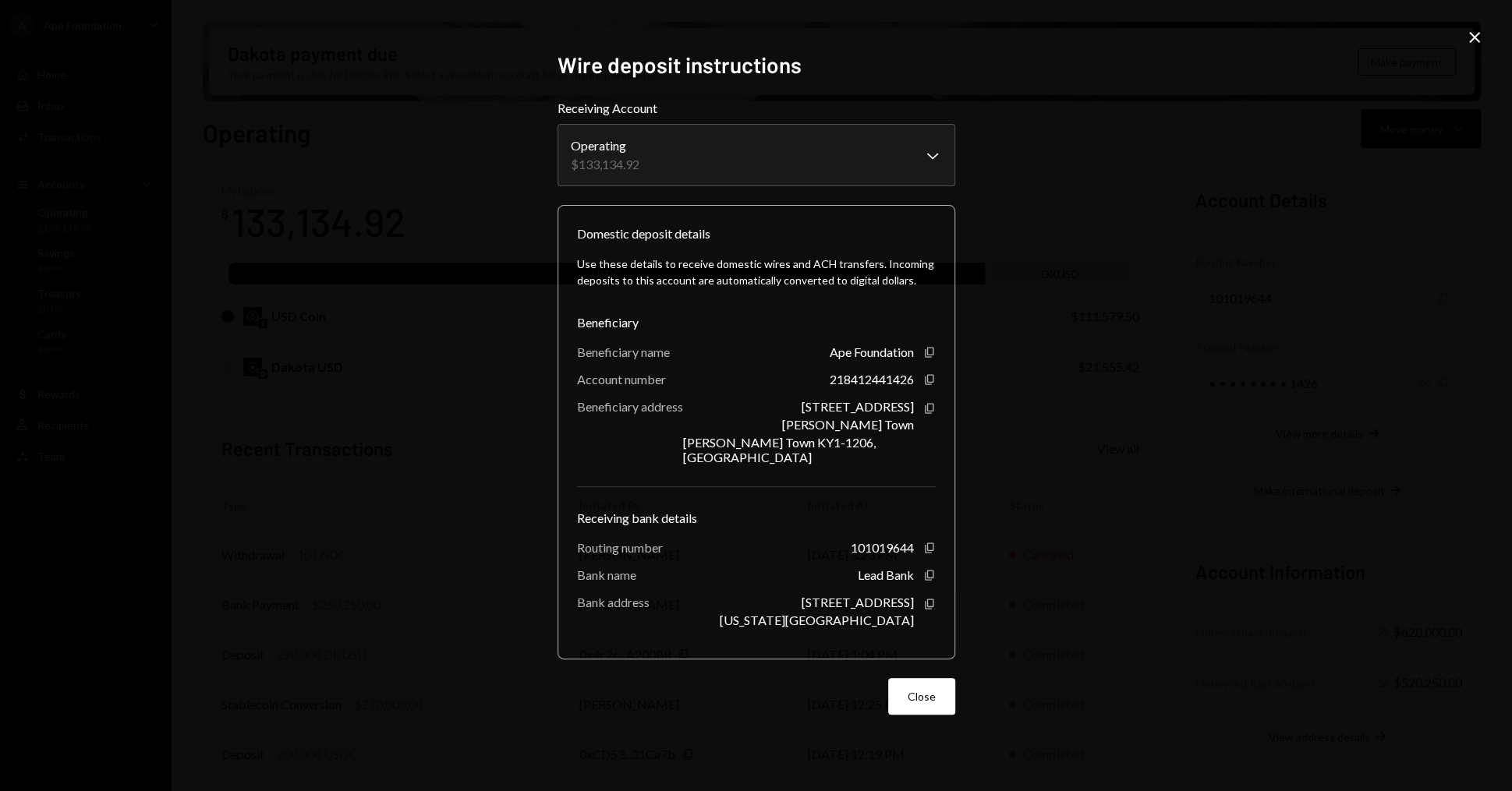
click at [1469, 36] on icon "Close" at bounding box center [1474, 38] width 18 height 18
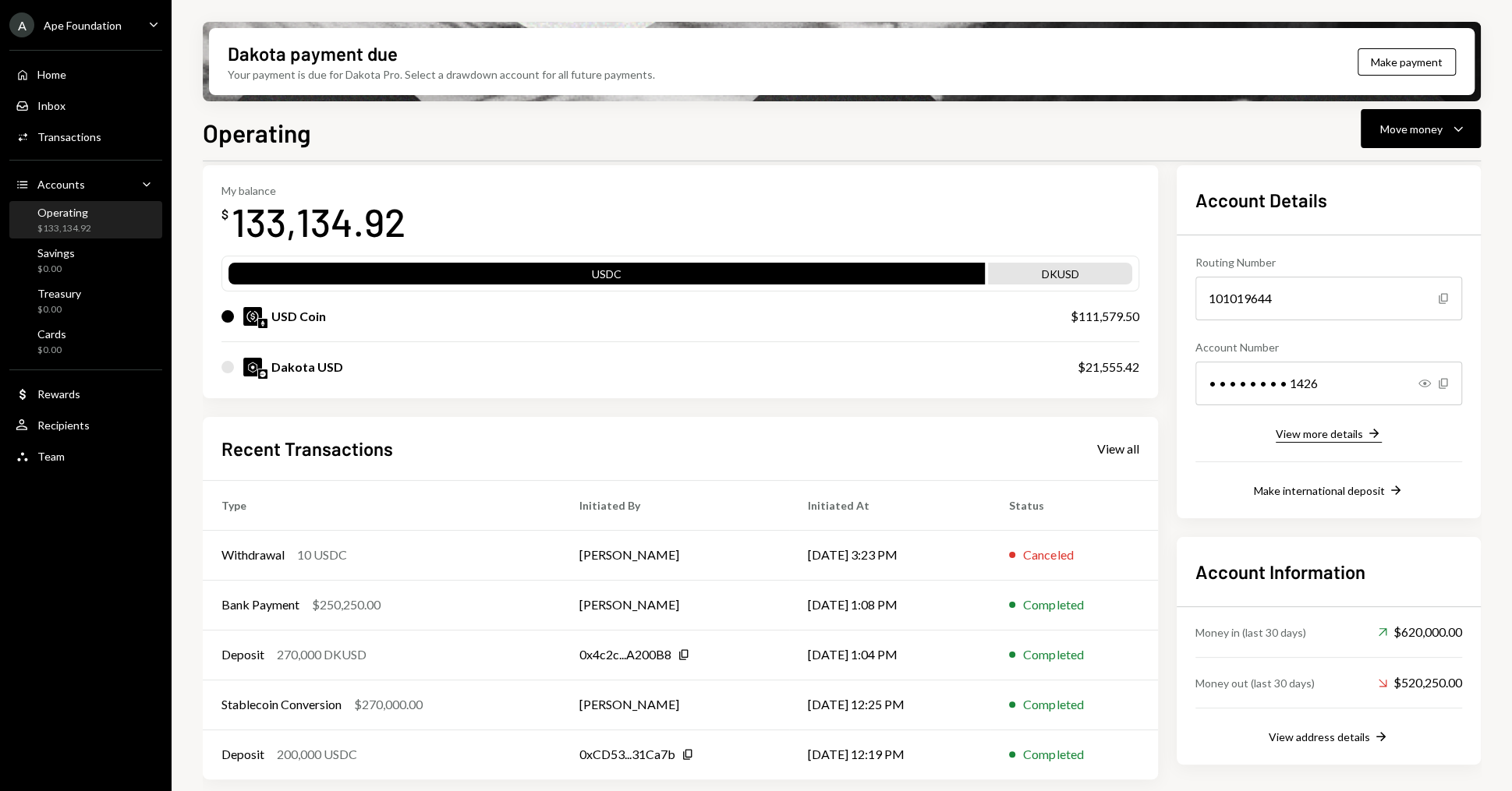
click at [1335, 429] on div "View more details" at bounding box center [1319, 434] width 88 height 13
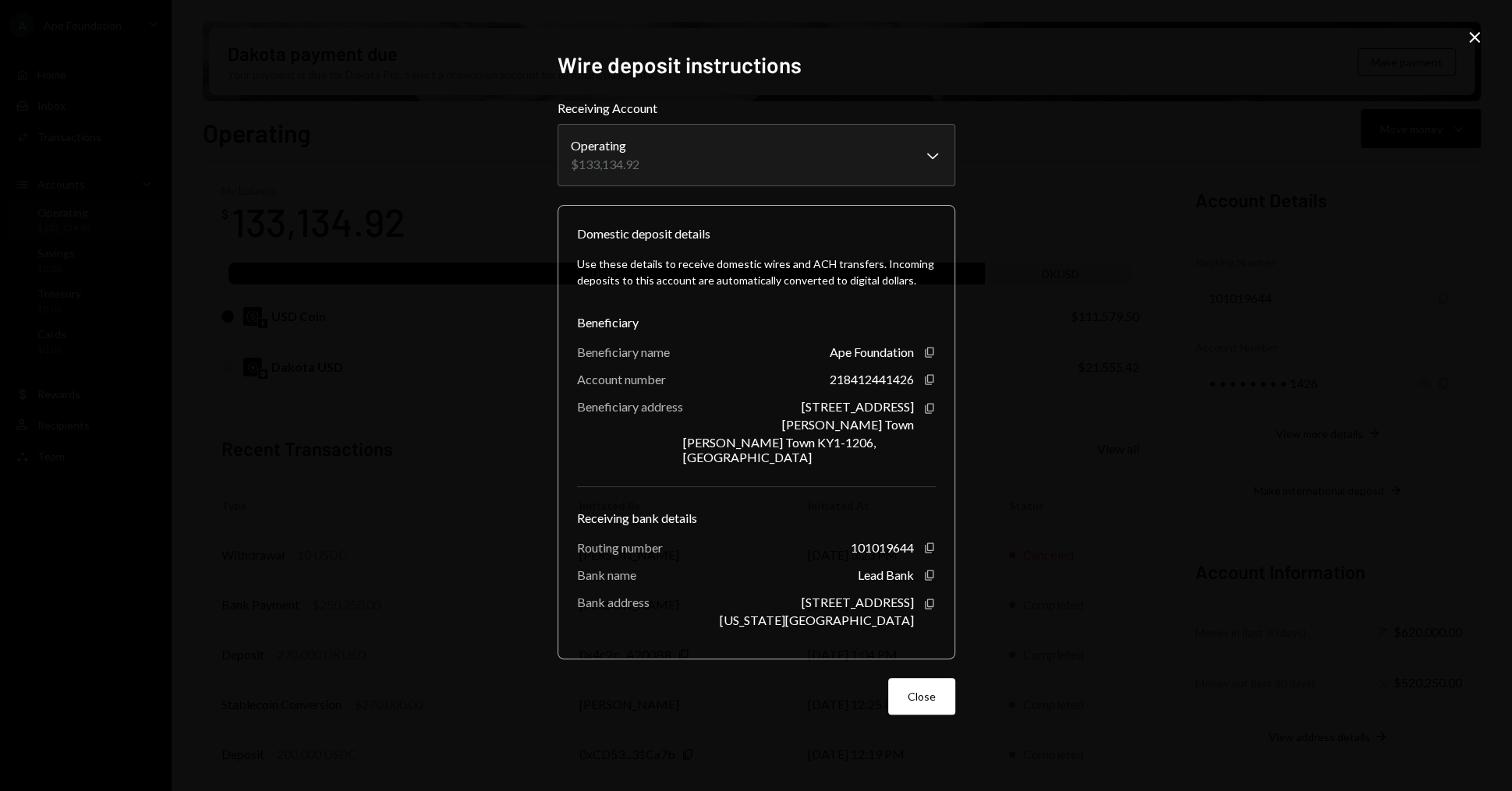
click at [1474, 39] on icon "Close" at bounding box center [1474, 38] width 18 height 18
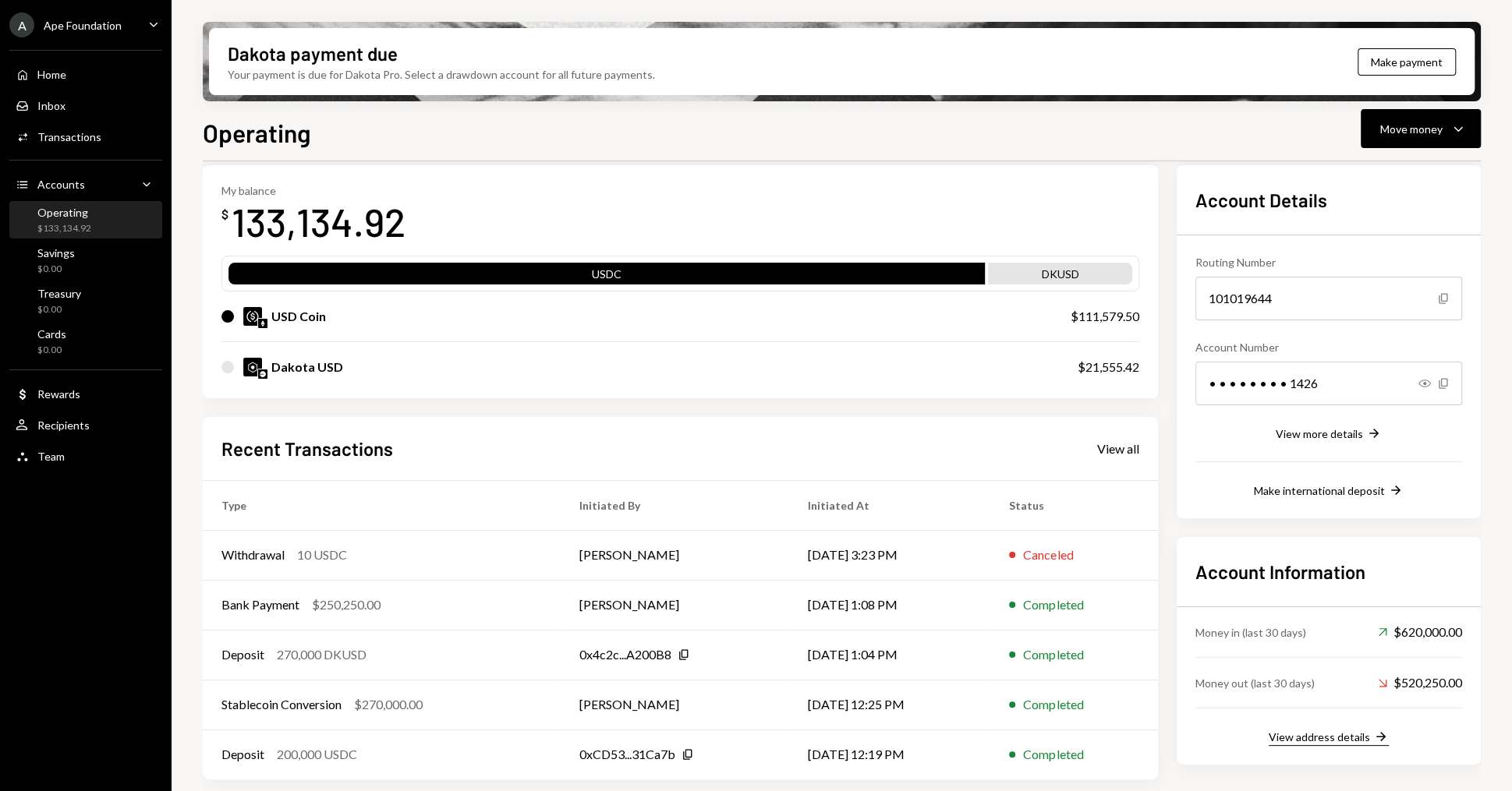
click at [1295, 737] on div "View address details" at bounding box center [1318, 737] width 101 height 13
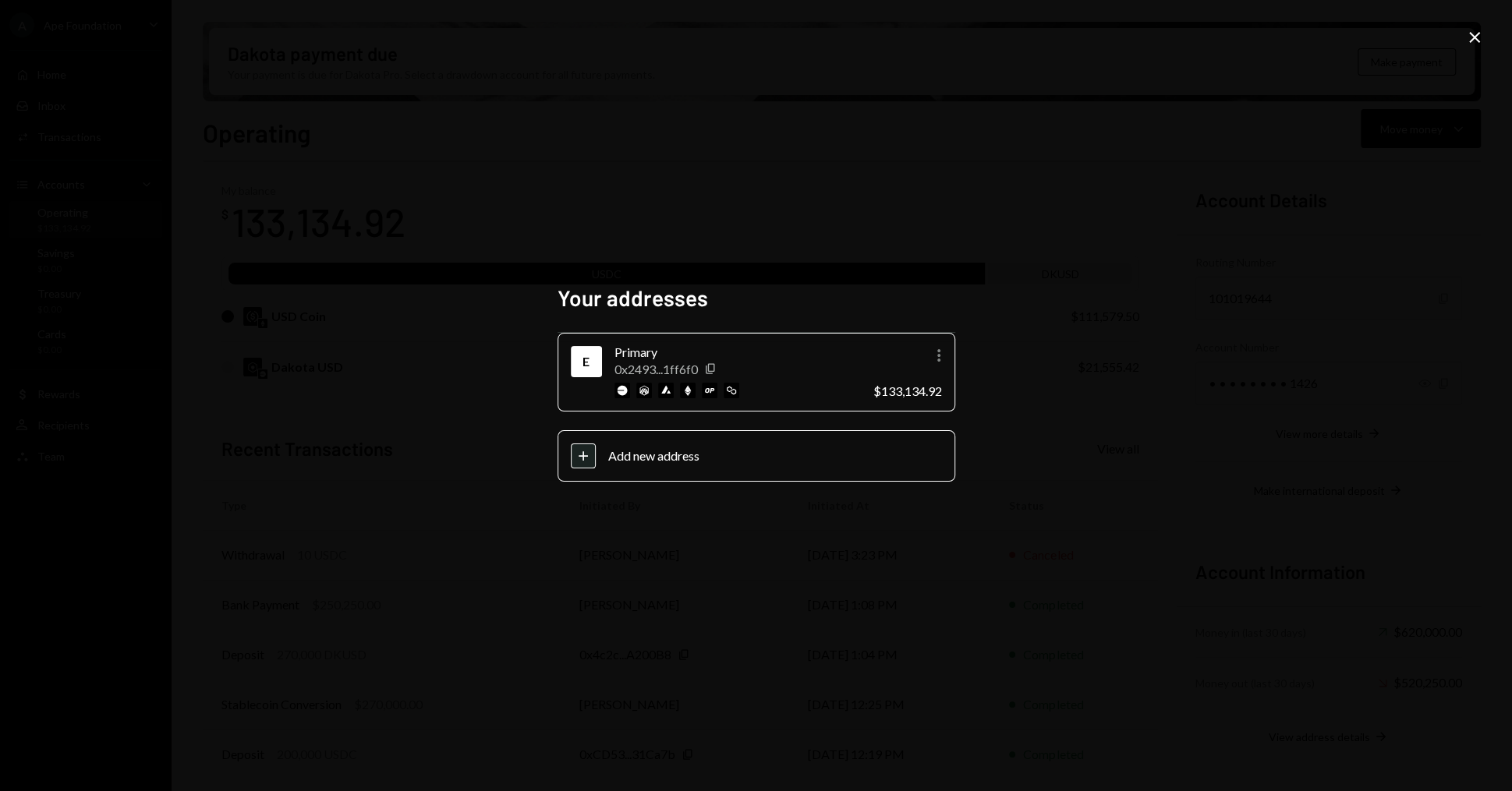
click at [1221, 359] on div "Your addresses E Primary 0x2493...1ff6f0 Copy More $133,134.92 Plus Add new add…" at bounding box center [756, 396] width 1512 height 791
click at [1471, 36] on icon "Close" at bounding box center [1474, 38] width 18 height 18
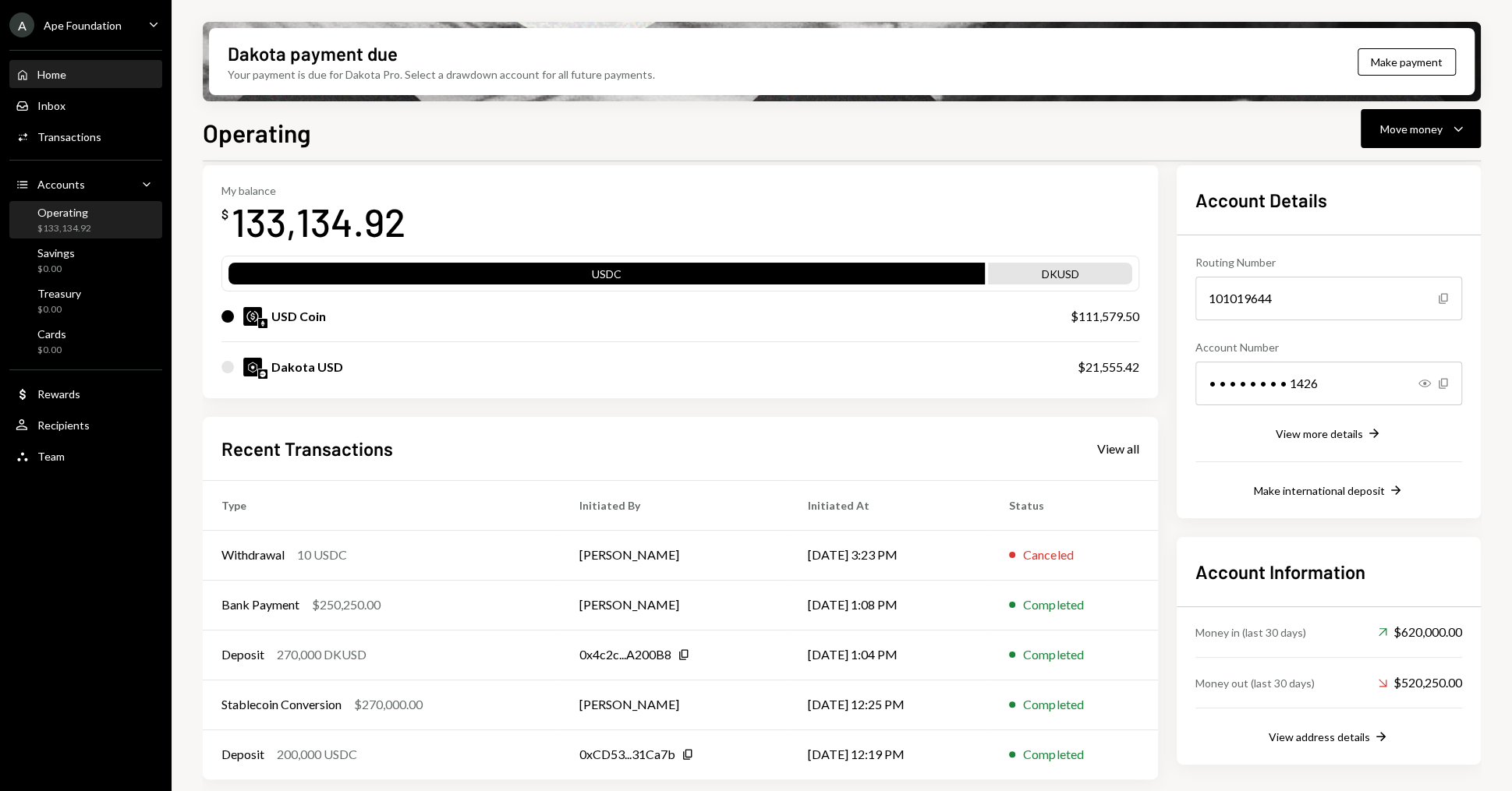
click at [99, 78] on div "Home Home" at bounding box center [86, 74] width 140 height 14
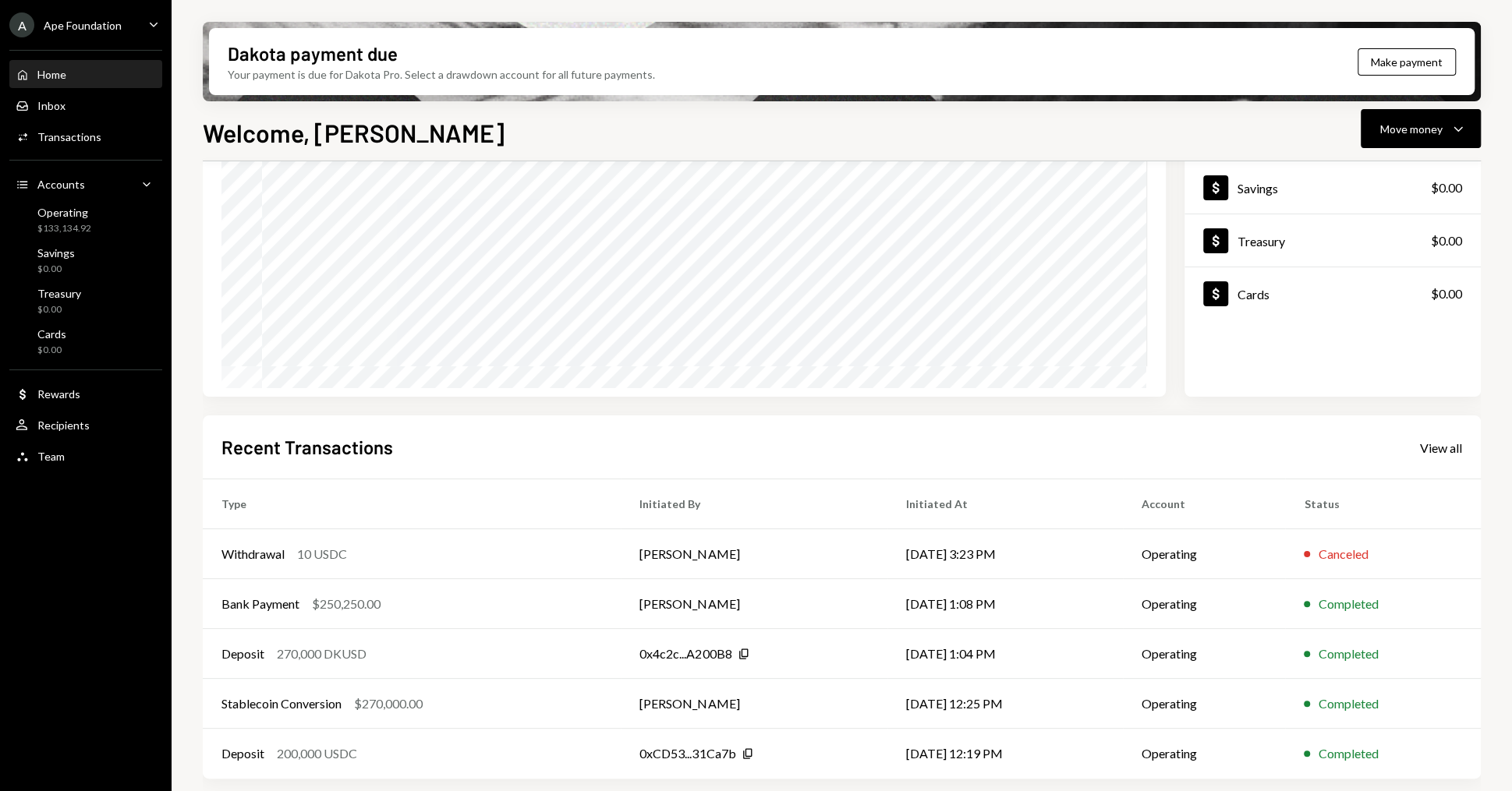
scroll to position [147, 0]
click at [147, 23] on icon "Caret Down" at bounding box center [154, 24] width 18 height 18
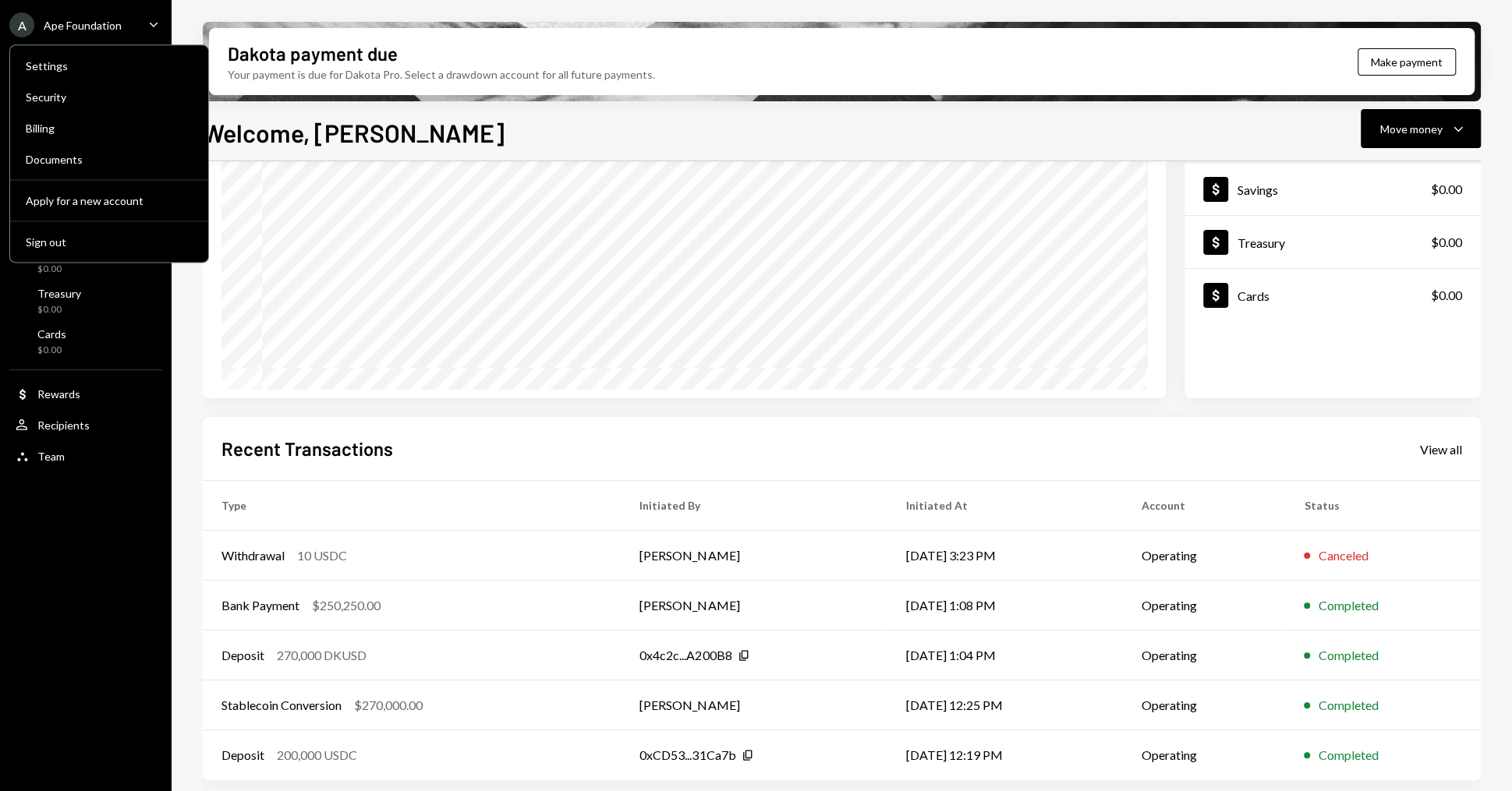
click at [112, 18] on div "Ape Foundation" at bounding box center [82, 25] width 78 height 13
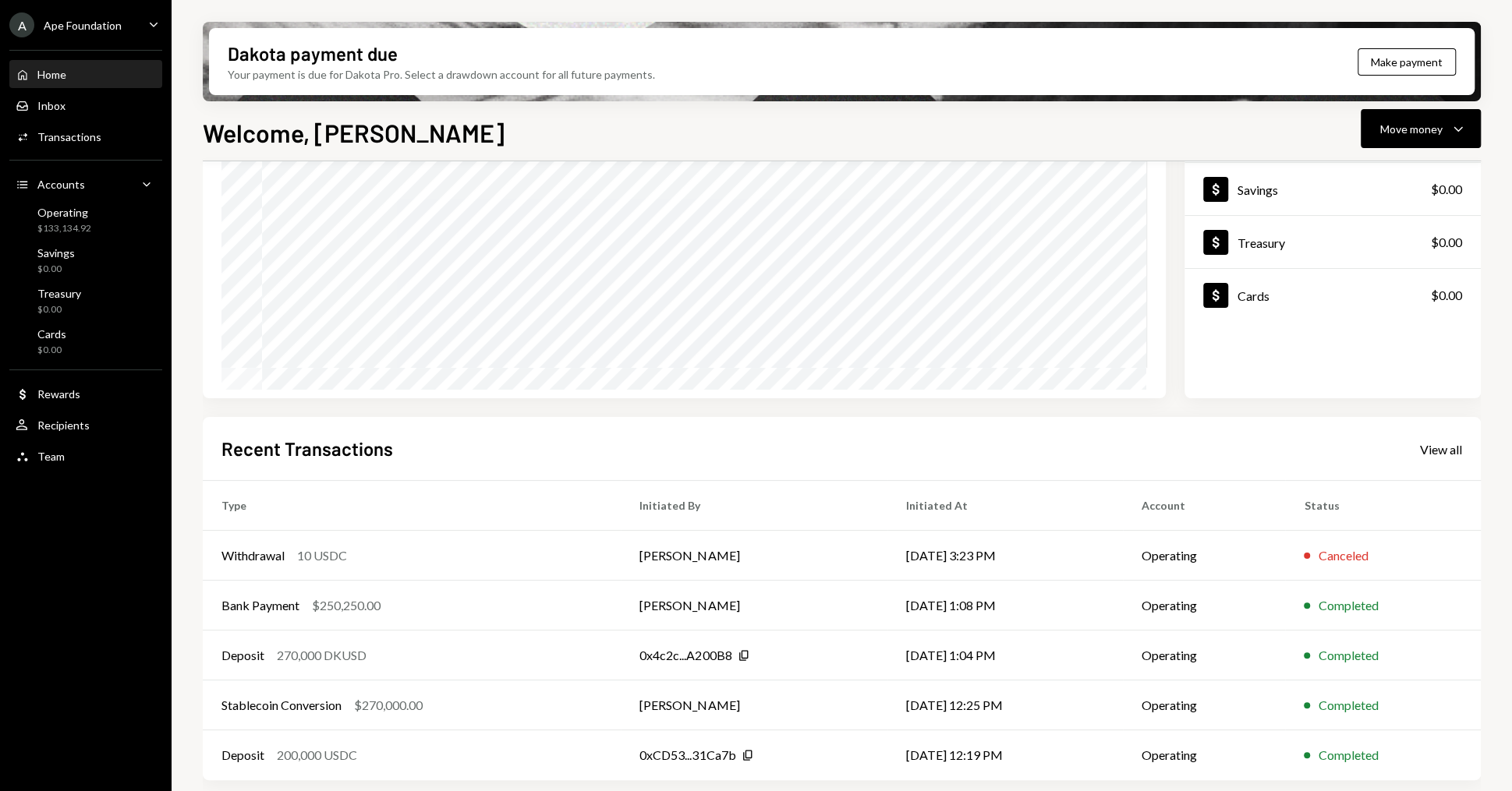
click at [149, 18] on icon "Caret Down" at bounding box center [154, 24] width 18 height 18
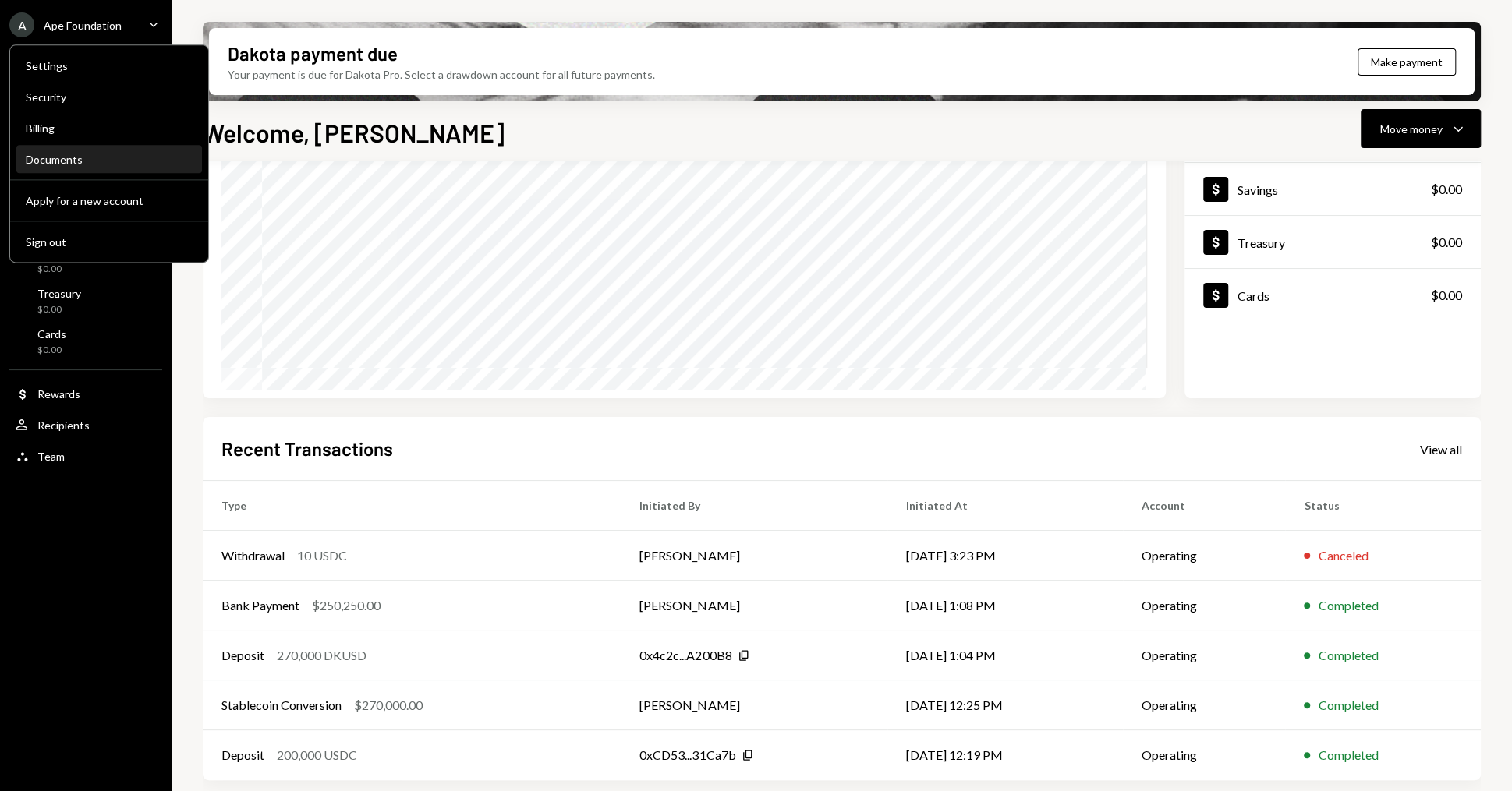
click at [62, 156] on div "Documents" at bounding box center [109, 159] width 167 height 13
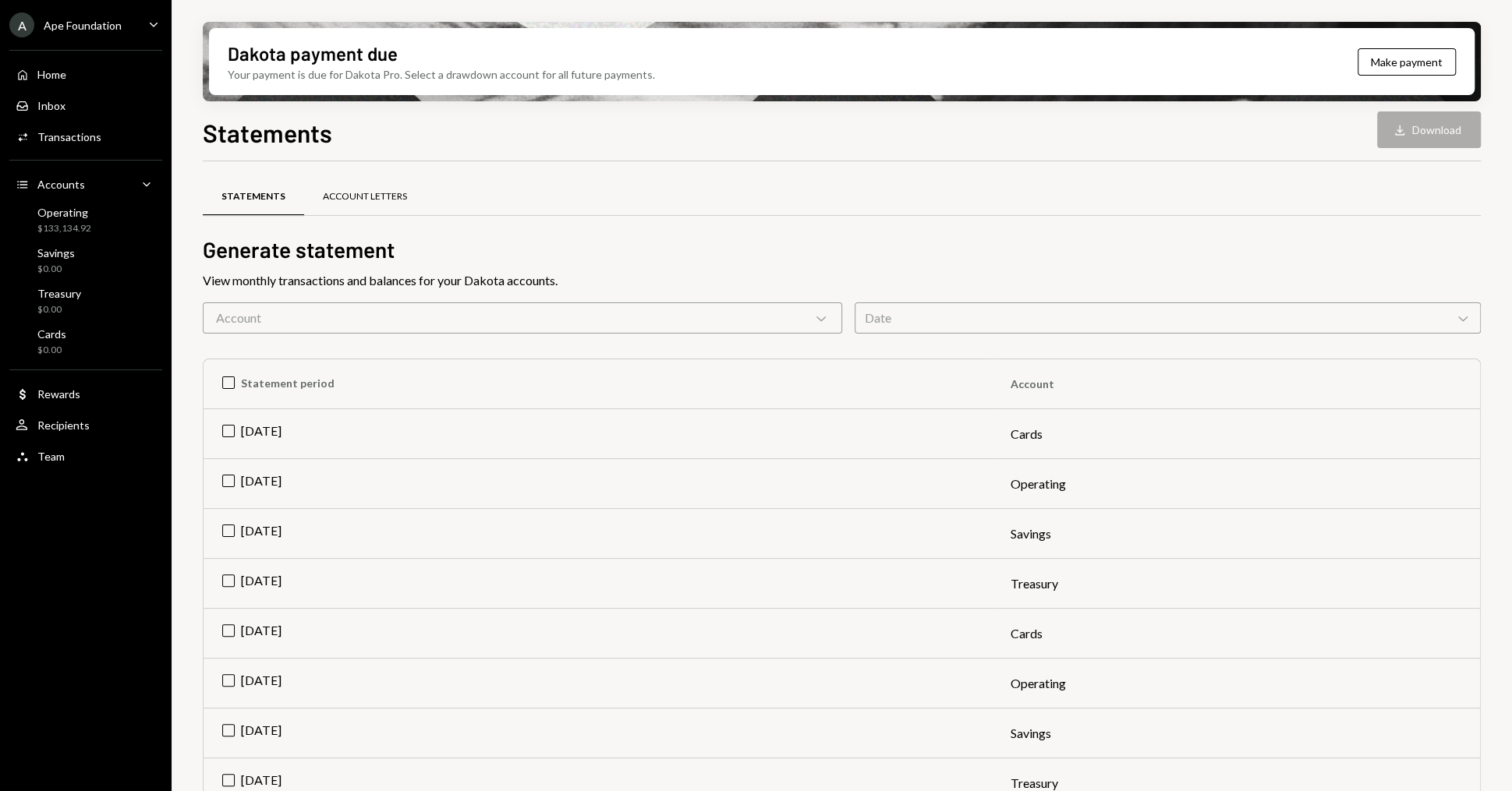
click at [388, 210] on div "Account Letters" at bounding box center [365, 197] width 122 height 38
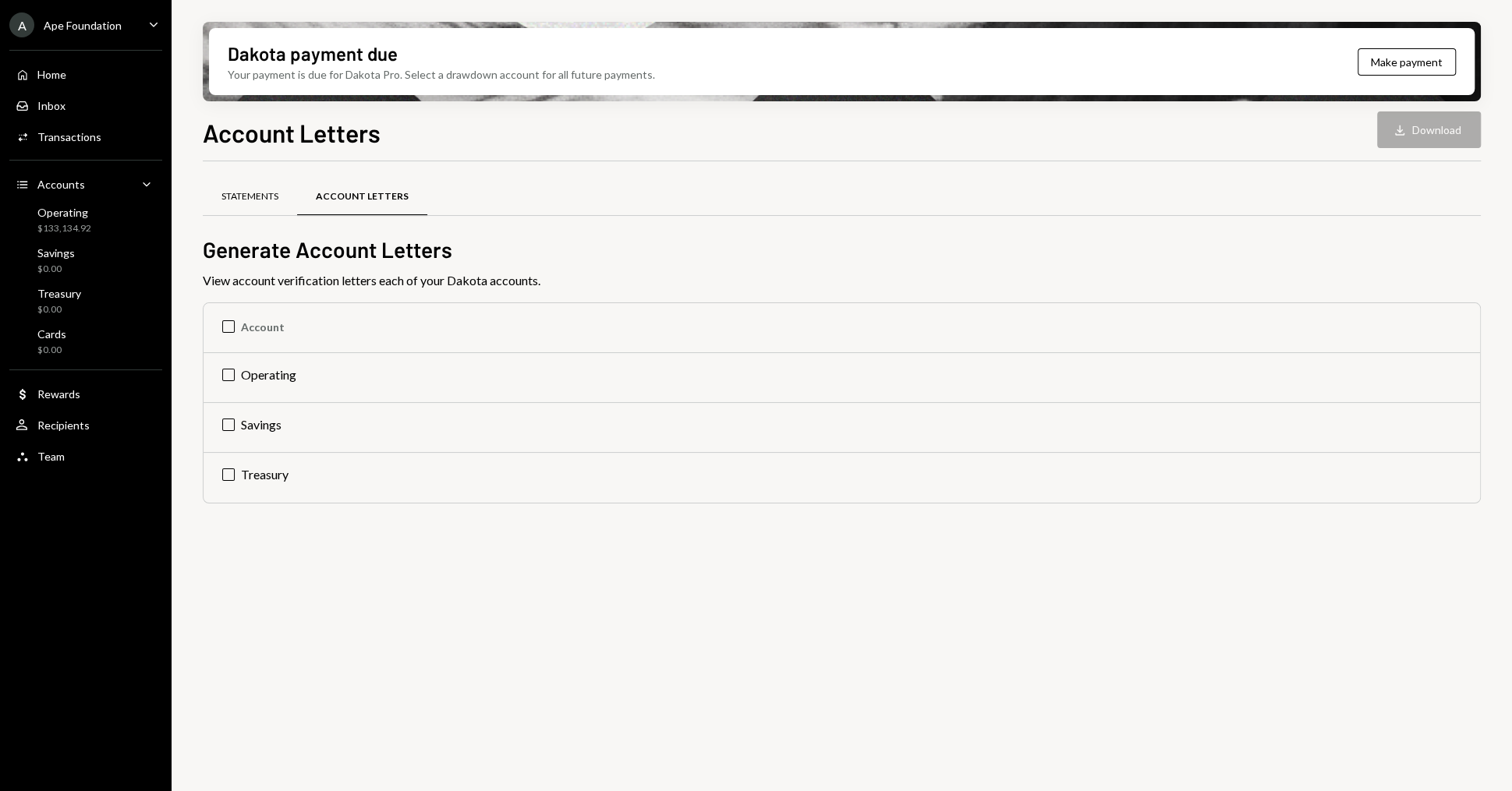
click at [265, 189] on div "Statements" at bounding box center [250, 197] width 94 height 38
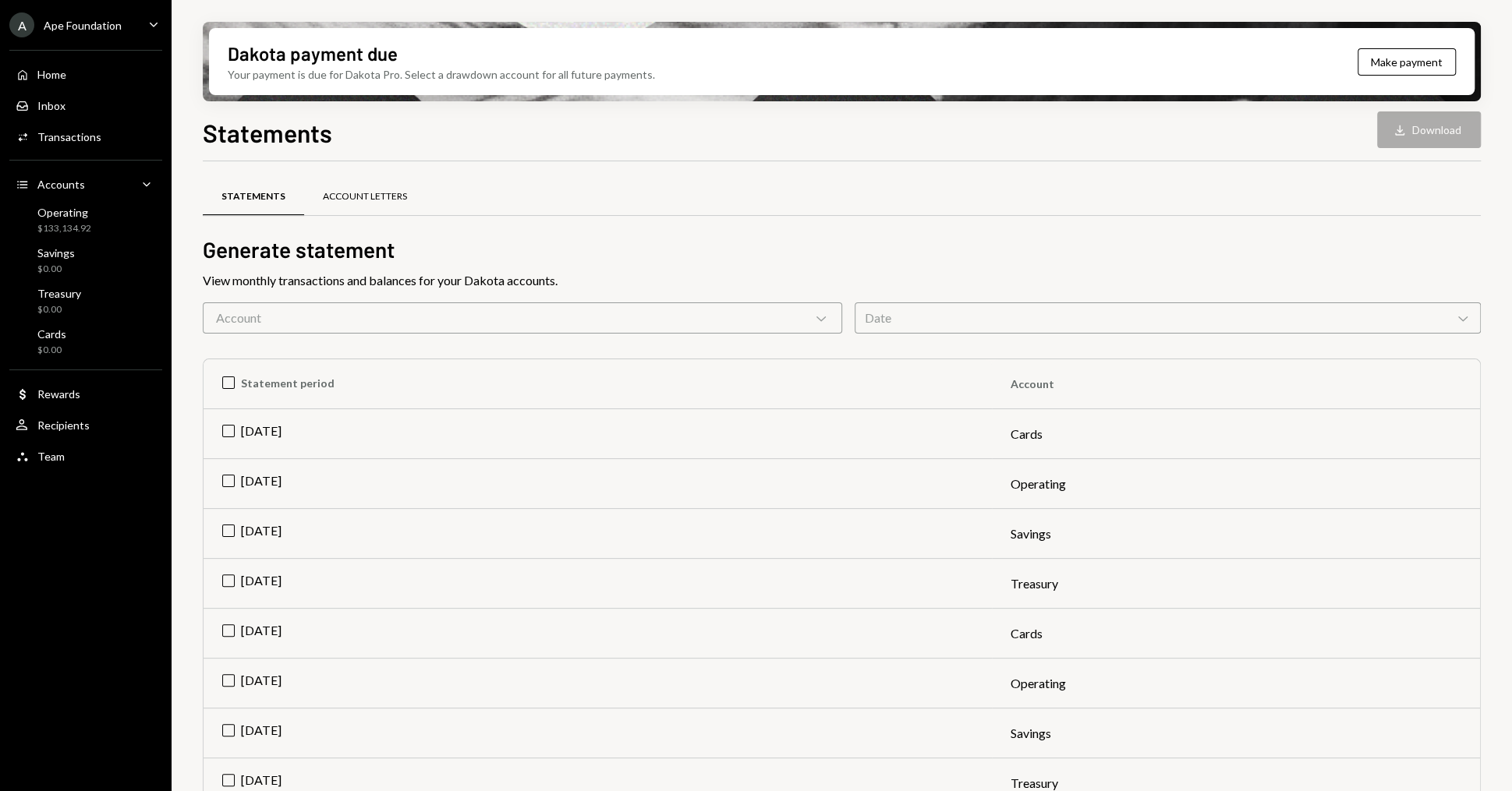
click at [400, 198] on div "Account Letters" at bounding box center [365, 197] width 84 height 13
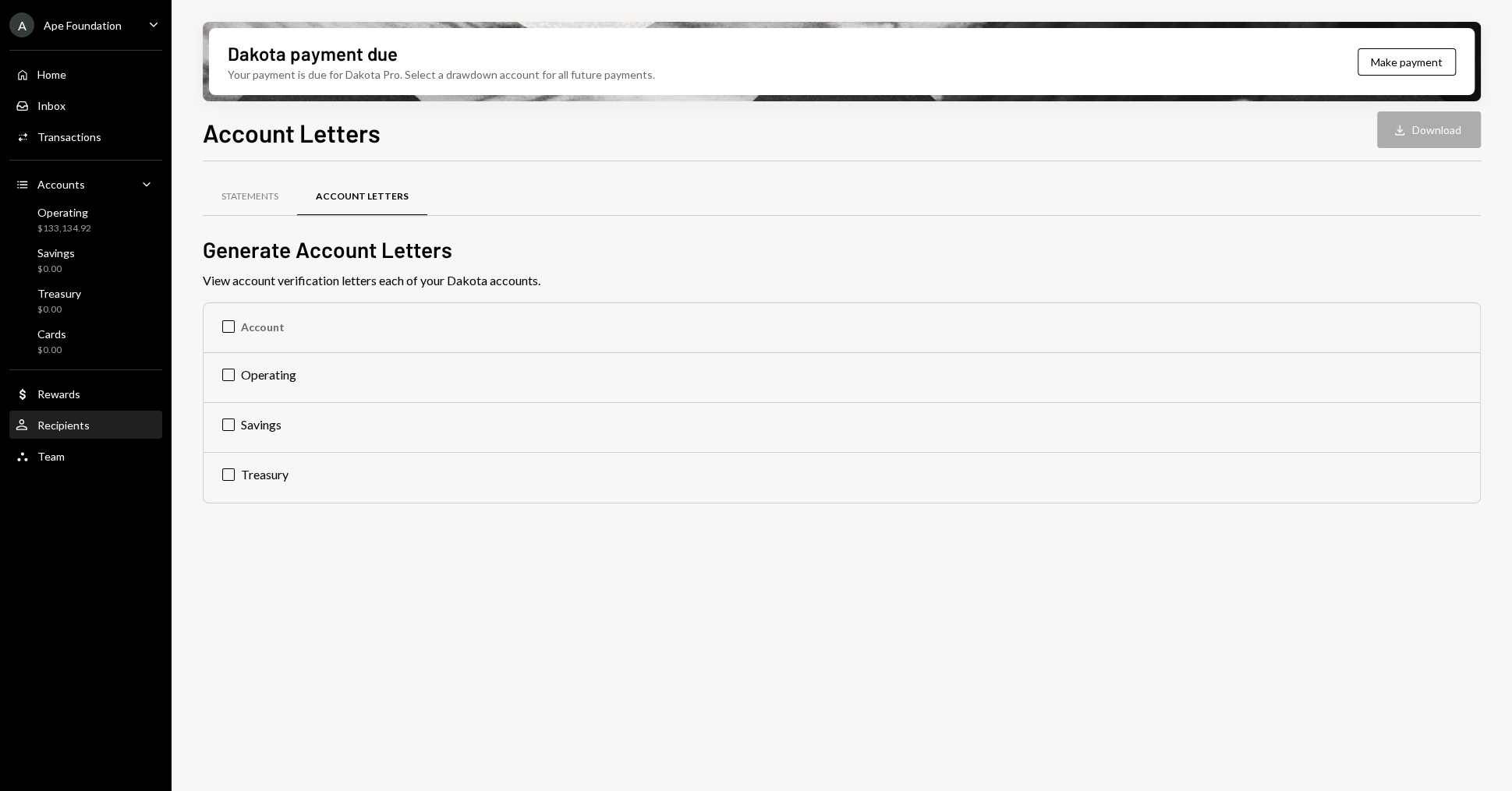
click at [77, 422] on div "Recipients" at bounding box center [63, 425] width 53 height 13
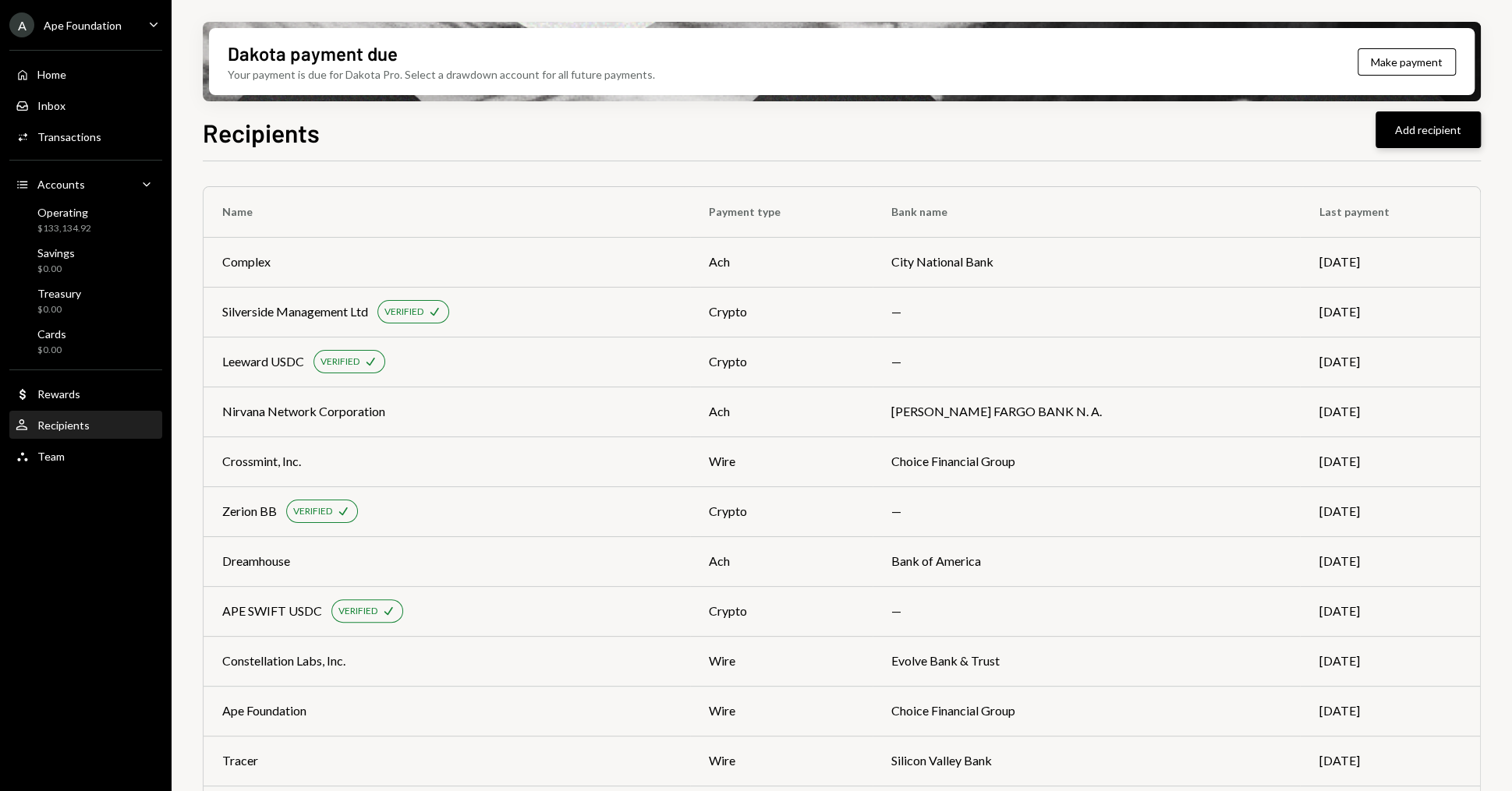
click at [1454, 136] on button "Add recipient" at bounding box center [1428, 130] width 105 height 37
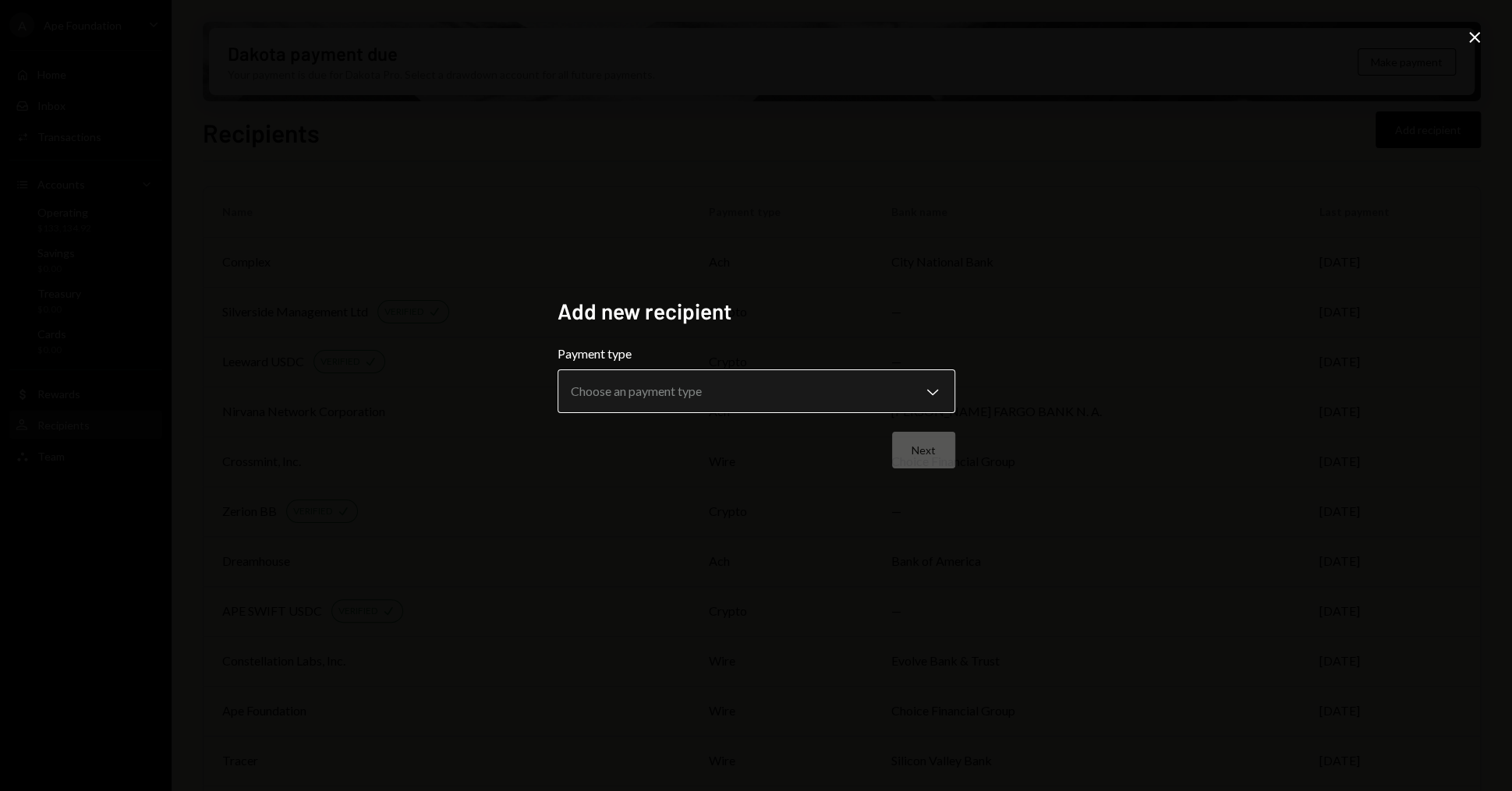
click at [816, 388] on body "A Ape Foundation Caret Down Home Home Inbox Inbox Activities Transactions Accou…" at bounding box center [756, 396] width 1512 height 791
click at [668, 647] on div "**********" at bounding box center [756, 396] width 1512 height 791
click at [1471, 42] on icon "Close" at bounding box center [1474, 38] width 18 height 18
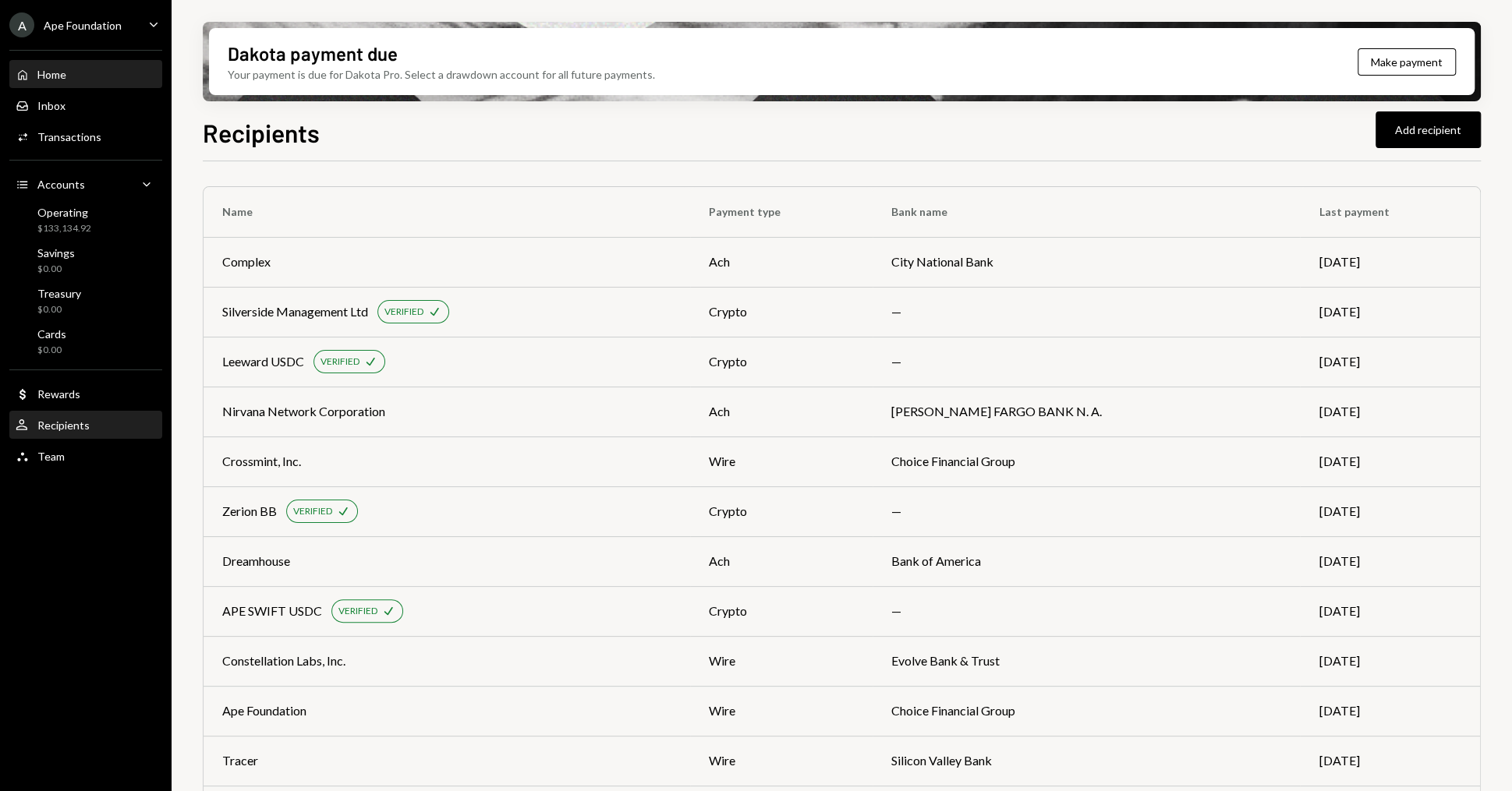
click at [102, 80] on div "Home Home" at bounding box center [86, 74] width 140 height 14
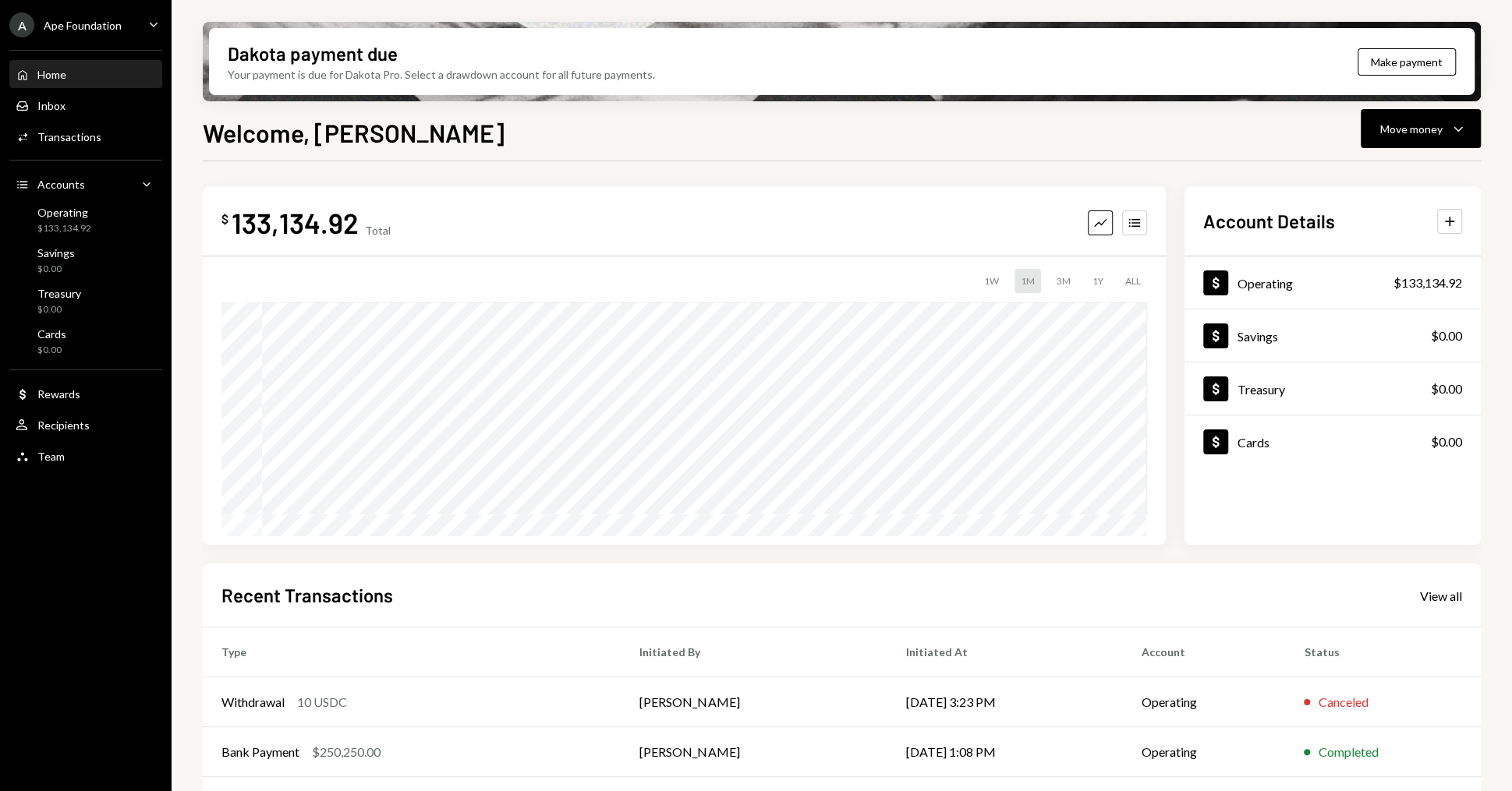
click at [343, 224] on div "133,134.92" at bounding box center [295, 223] width 127 height 35
click at [414, 219] on div "$ 133,134.92 Total Graph Accounts" at bounding box center [684, 223] width 925 height 35
click at [300, 224] on div "133,134.92" at bounding box center [295, 223] width 127 height 35
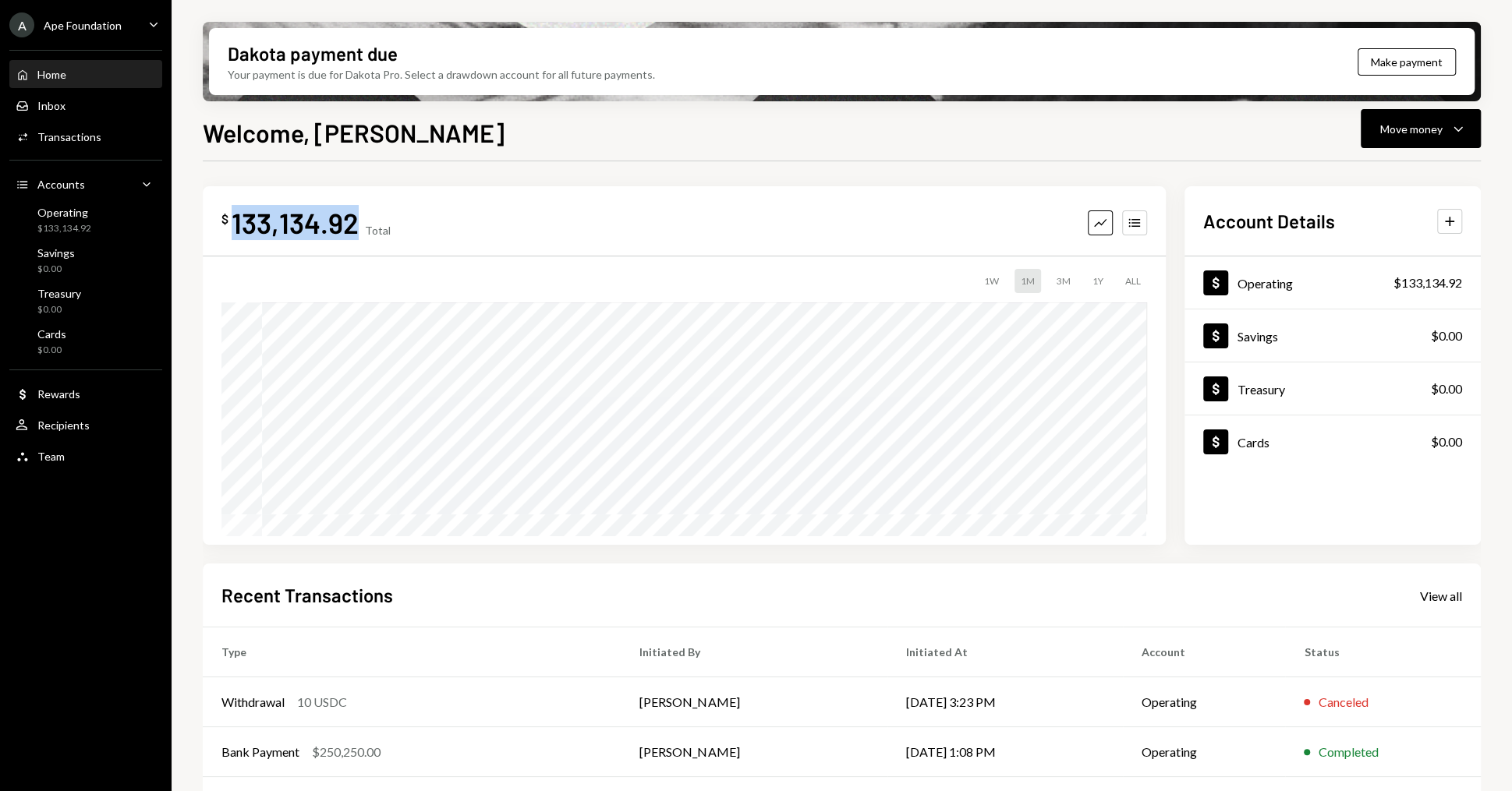
click at [300, 224] on div "133,134.92" at bounding box center [295, 223] width 127 height 35
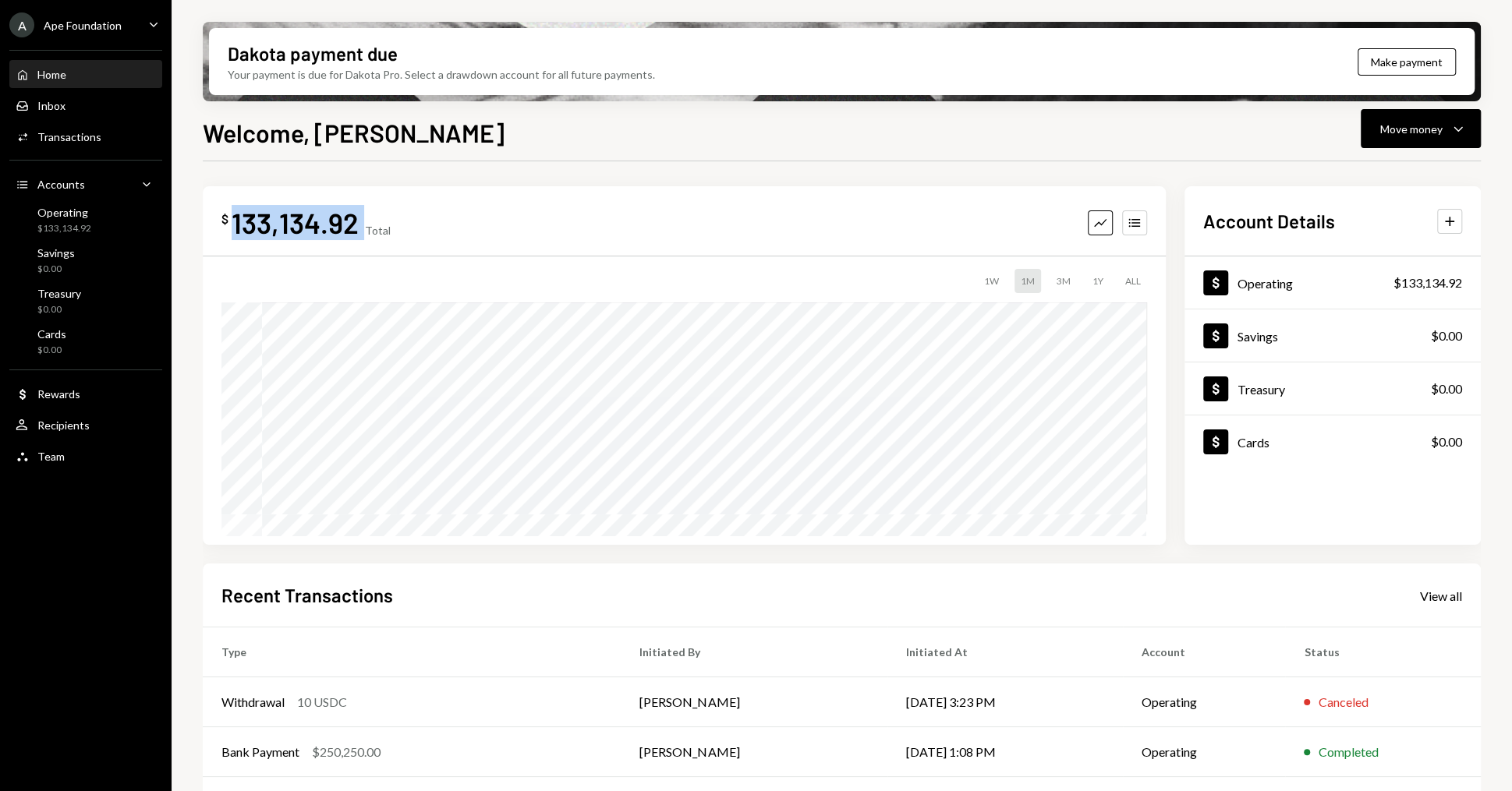
click at [300, 224] on div "133,134.92" at bounding box center [295, 223] width 127 height 35
click at [311, 220] on div "133,134.92" at bounding box center [295, 223] width 127 height 35
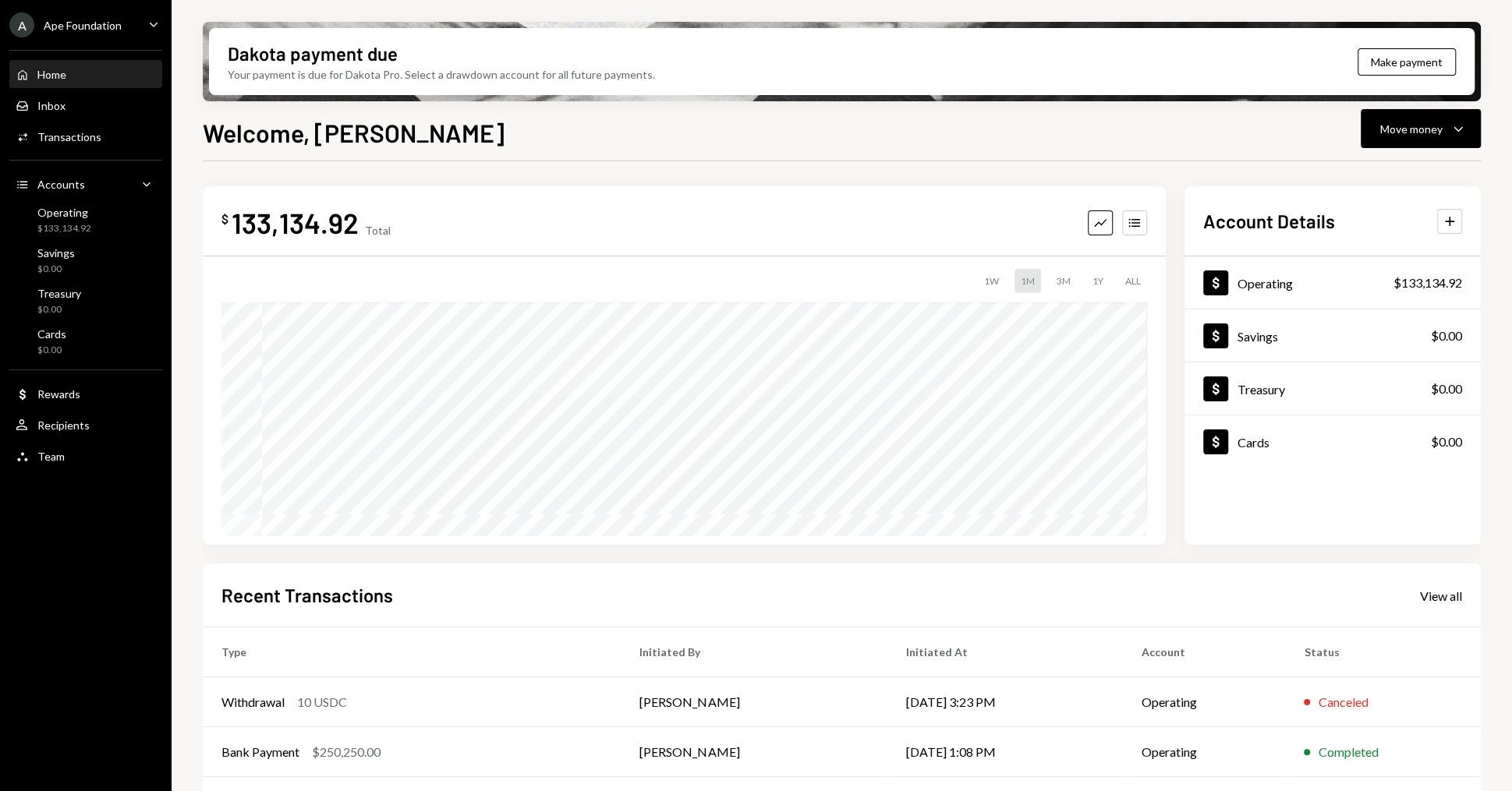
click at [311, 220] on div "133,134.92" at bounding box center [295, 223] width 127 height 35
click at [427, 224] on div "$ 133,134.92 Total Graph Accounts" at bounding box center [684, 223] width 925 height 35
click at [253, 221] on div "133,134.92" at bounding box center [295, 223] width 127 height 35
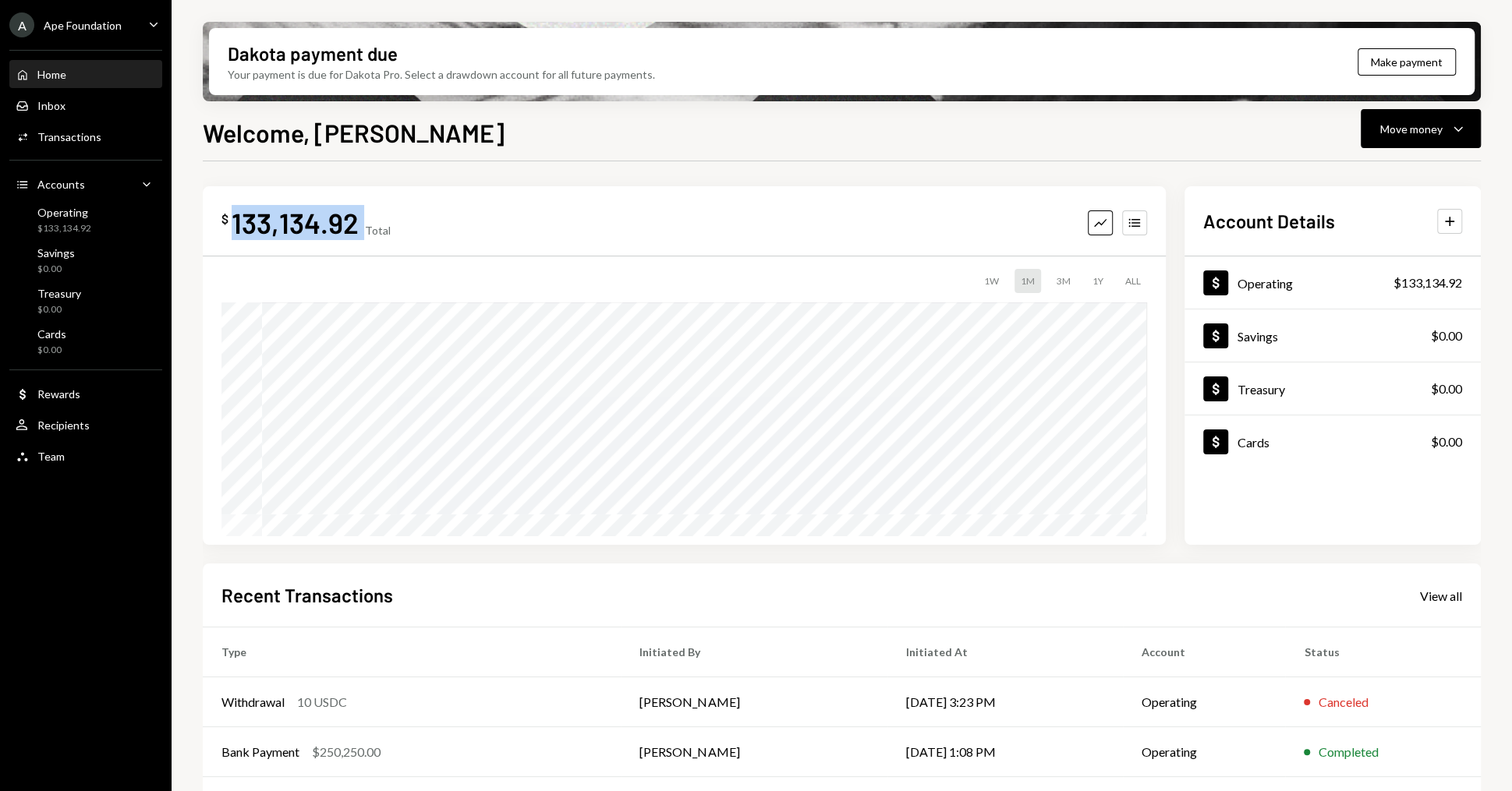
click at [253, 221] on div "133,134.92" at bounding box center [295, 223] width 127 height 35
click at [671, 232] on div "$ 133,134.92 Total Graph Accounts" at bounding box center [684, 223] width 925 height 35
click at [1136, 206] on div "$ 133,134.92 Total Graph Accounts" at bounding box center [684, 223] width 925 height 35
click at [1135, 210] on button "Accounts" at bounding box center [1135, 223] width 25 height 25
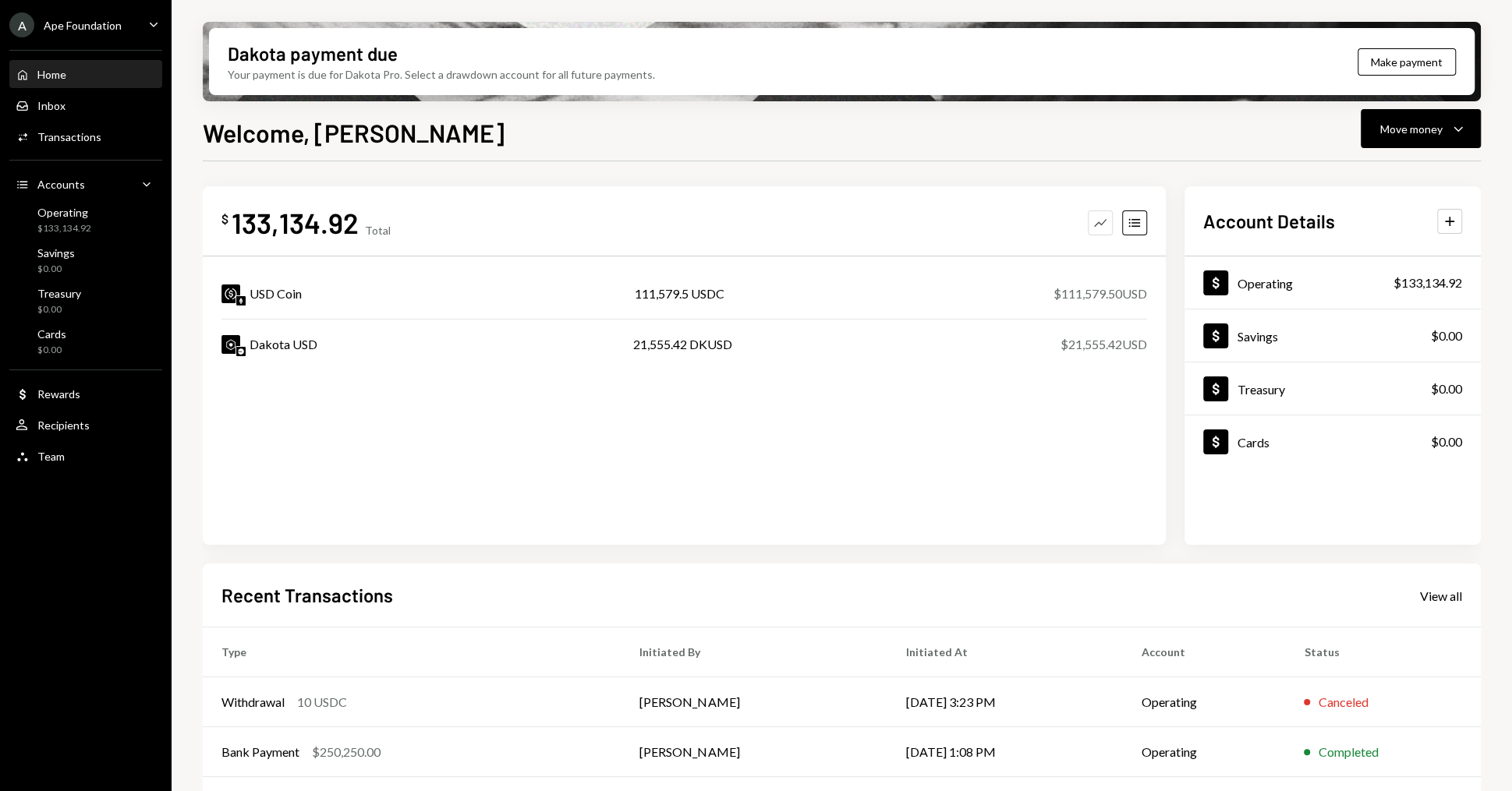
click at [1097, 212] on button "Graph" at bounding box center [1100, 223] width 25 height 25
click at [1129, 210] on div "Graph Accounts" at bounding box center [1117, 223] width 59 height 25
click at [1129, 223] on icon "button" at bounding box center [1133, 222] width 11 height 8
click at [1110, 217] on button "Graph" at bounding box center [1100, 223] width 25 height 25
click at [1133, 218] on icon "button" at bounding box center [1133, 222] width 11 height 8
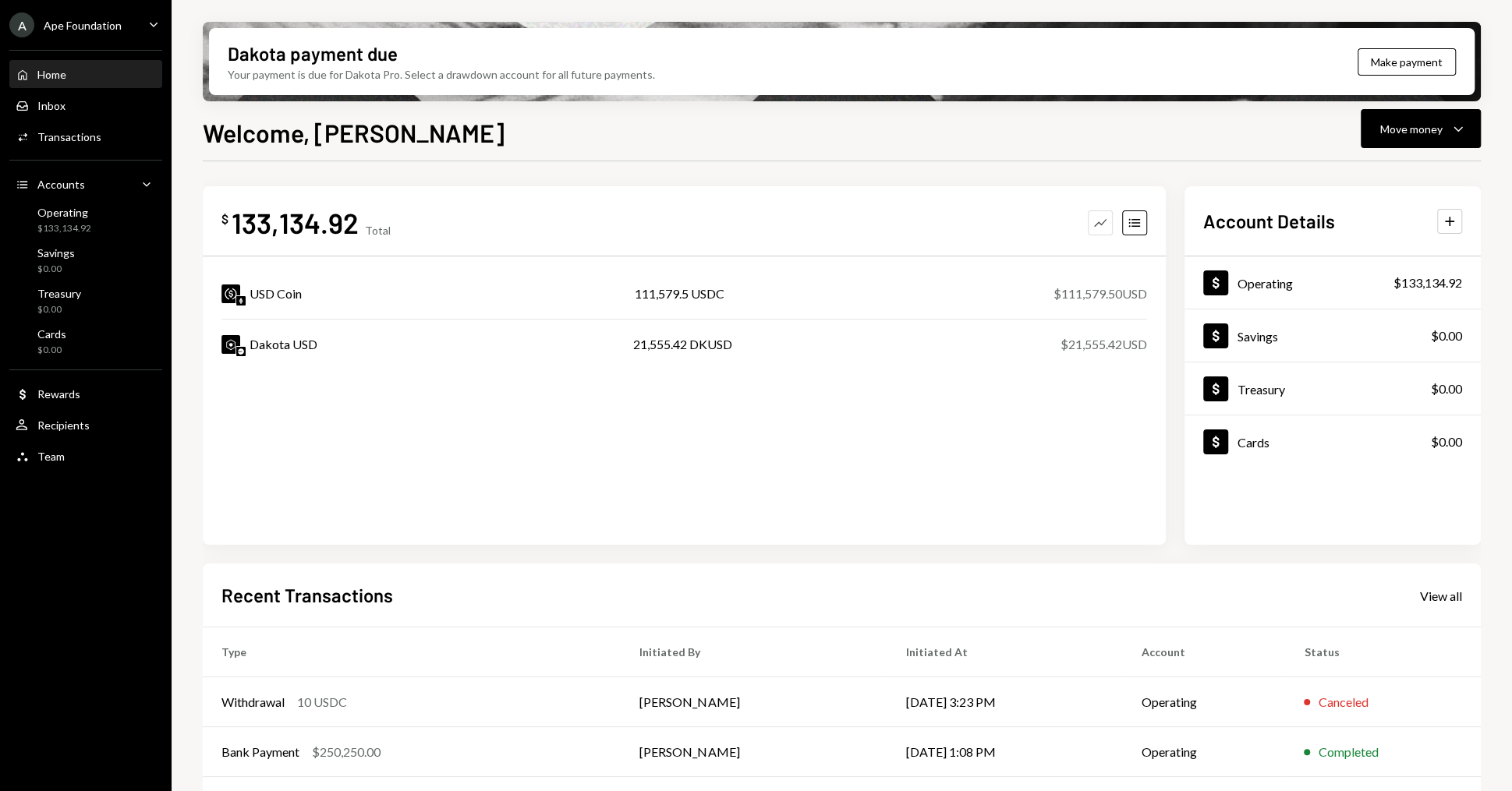
click at [1092, 224] on icon "Graph" at bounding box center [1100, 223] width 16 height 16
click at [294, 224] on div "133,134.92" at bounding box center [295, 223] width 127 height 35
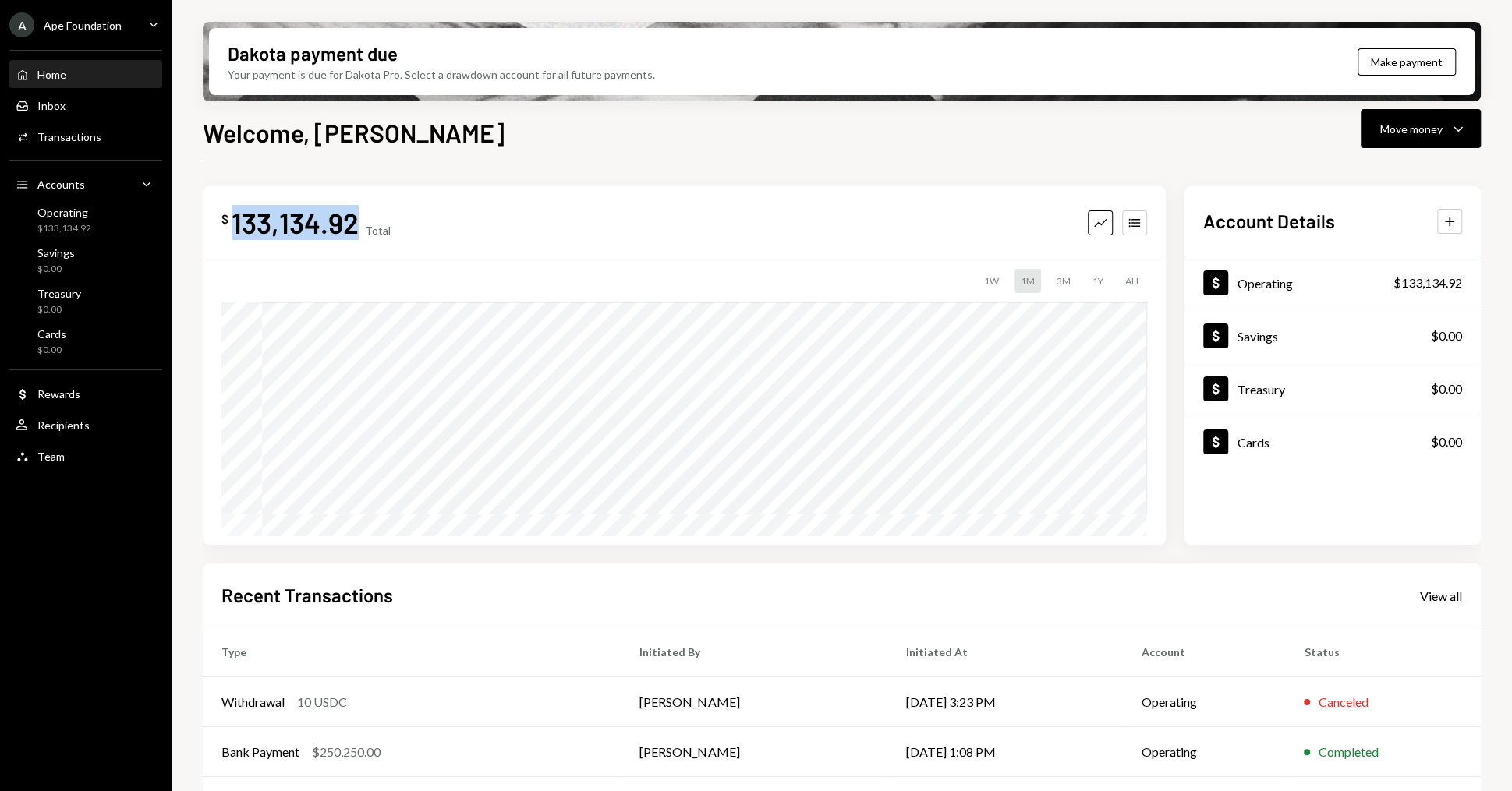
click at [294, 224] on div "133,134.92" at bounding box center [295, 223] width 127 height 35
click at [431, 244] on div "$ 133,134.92 Total Graph Accounts 1W 1M 3M 1Y ALL $183,384.92 [DATE]" at bounding box center [684, 365] width 963 height 359
